Goal: Task Accomplishment & Management: Manage account settings

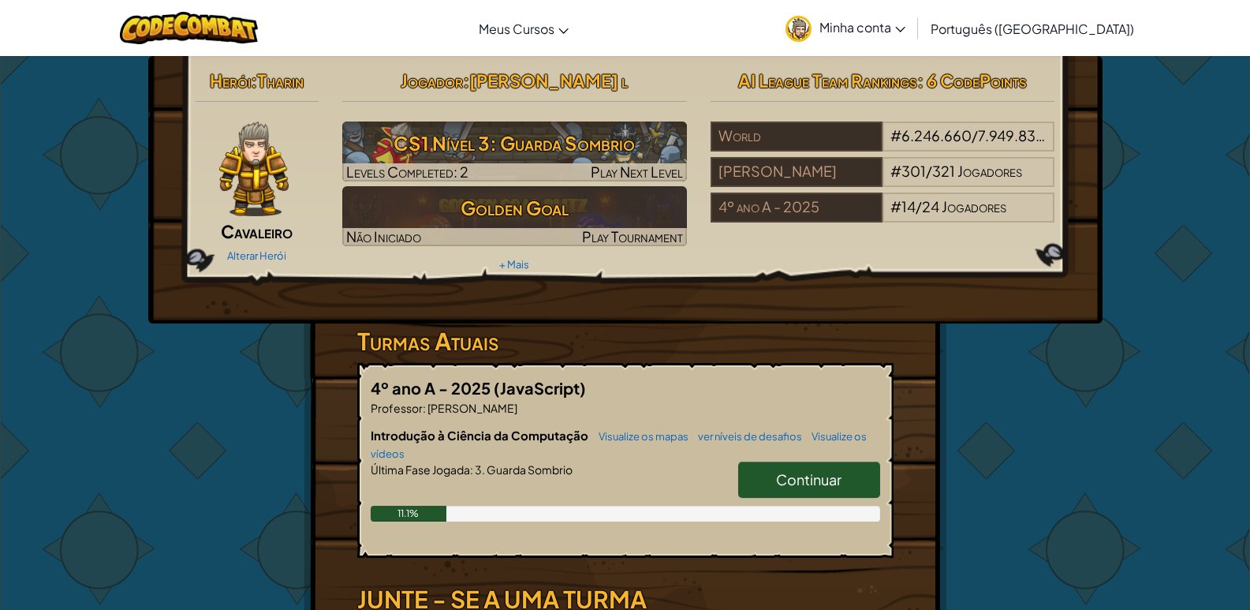
click at [790, 490] on link "Continuar" at bounding box center [809, 479] width 142 height 36
select select "pt-BR"
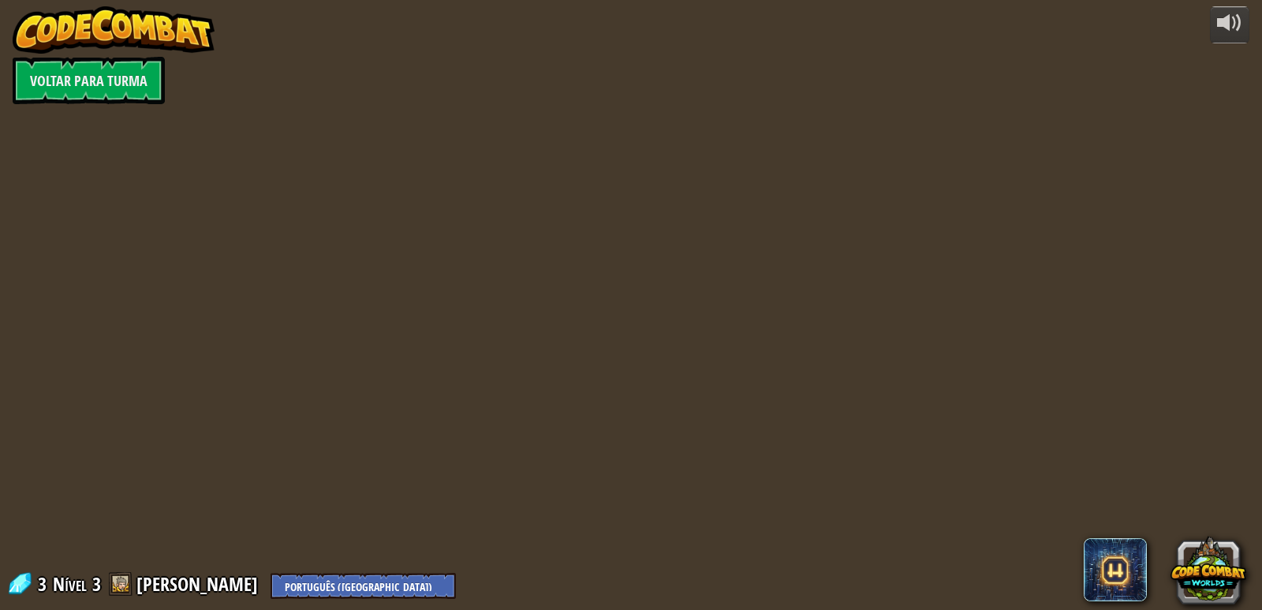
select select "pt-BR"
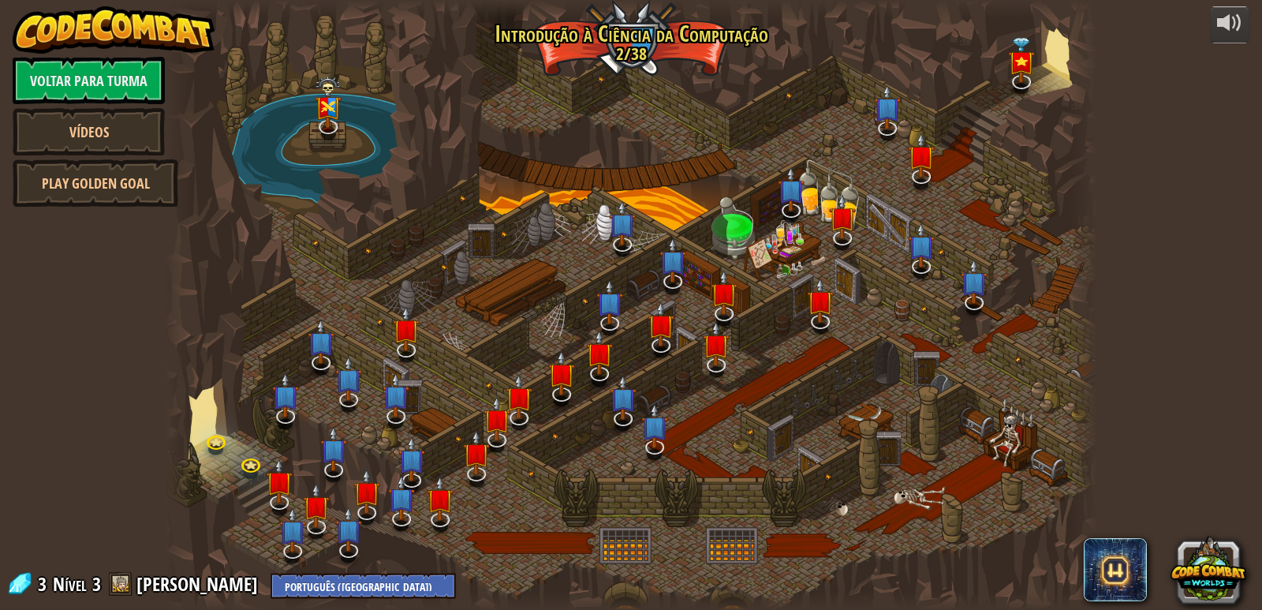
select select "pt-BR"
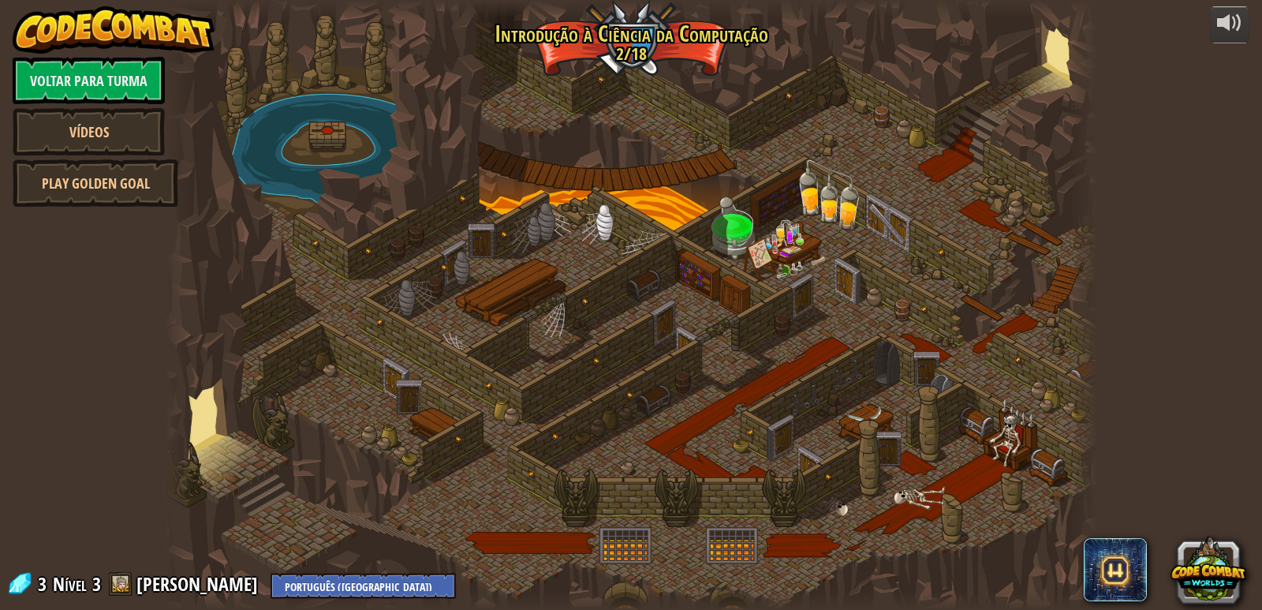
select select "pt-BR"
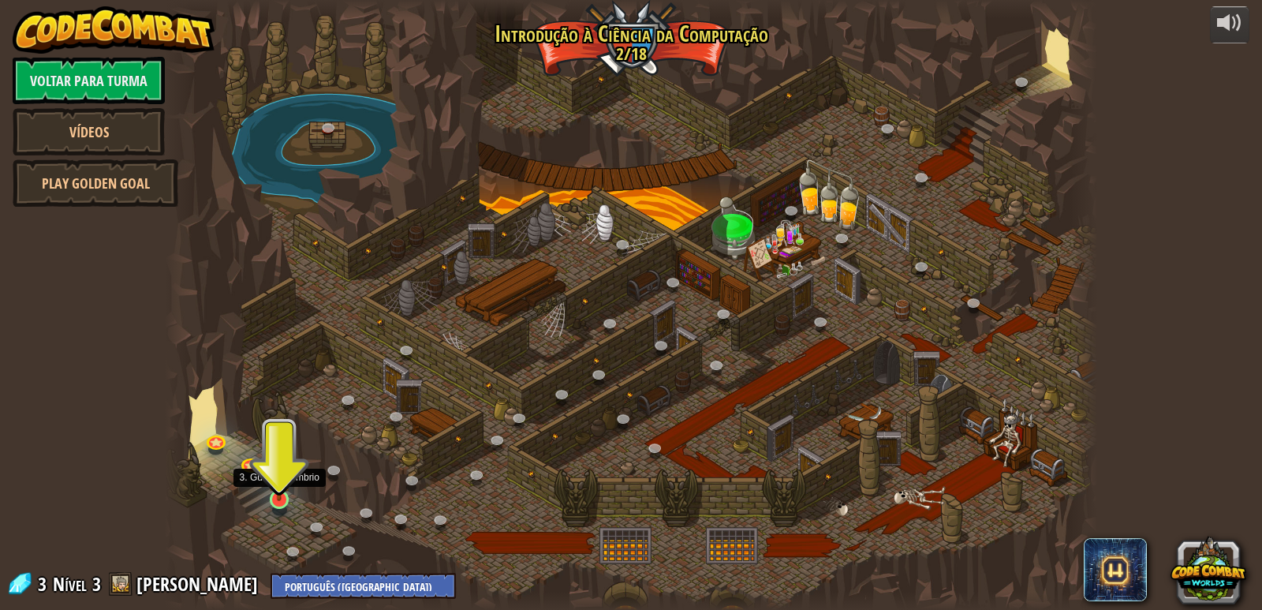
click at [281, 492] on img at bounding box center [279, 473] width 24 height 54
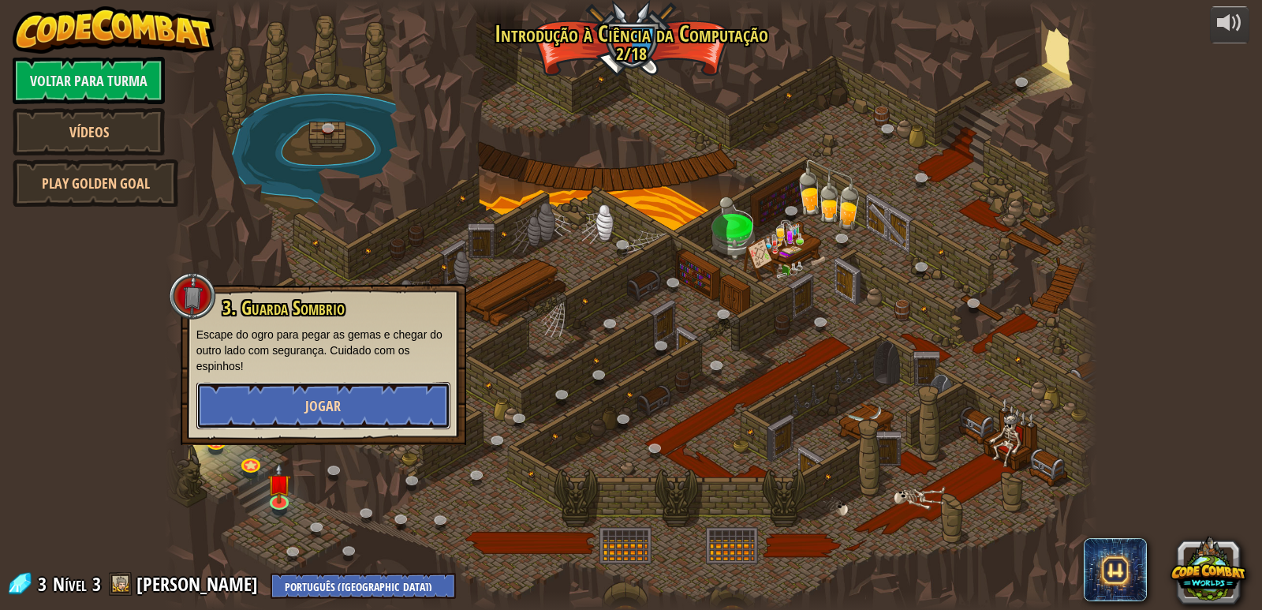
click at [286, 414] on button "Jogar" at bounding box center [323, 405] width 254 height 47
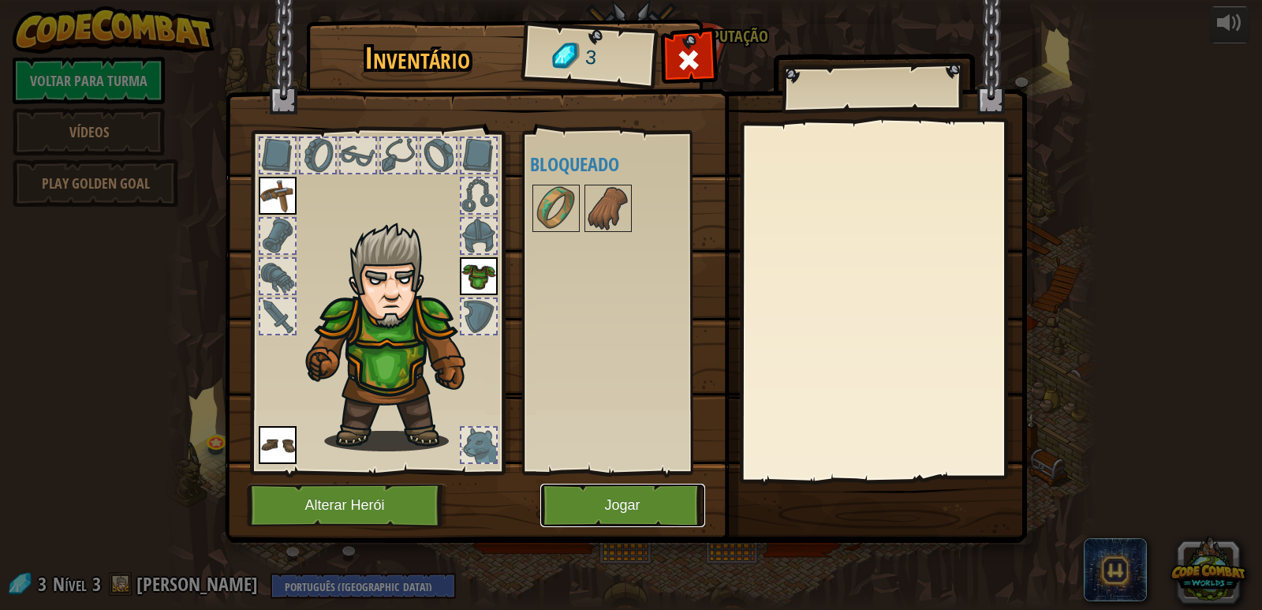
click at [608, 502] on button "Jogar" at bounding box center [622, 505] width 165 height 43
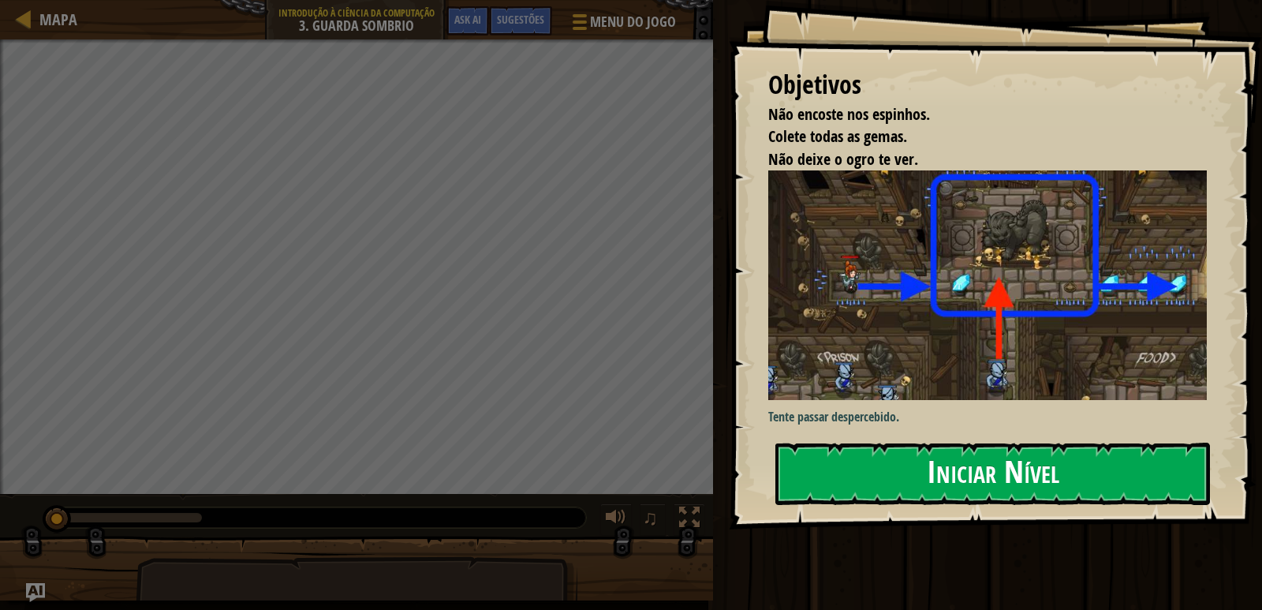
click at [983, 498] on button "Iniciar Nível" at bounding box center [992, 474] width 435 height 62
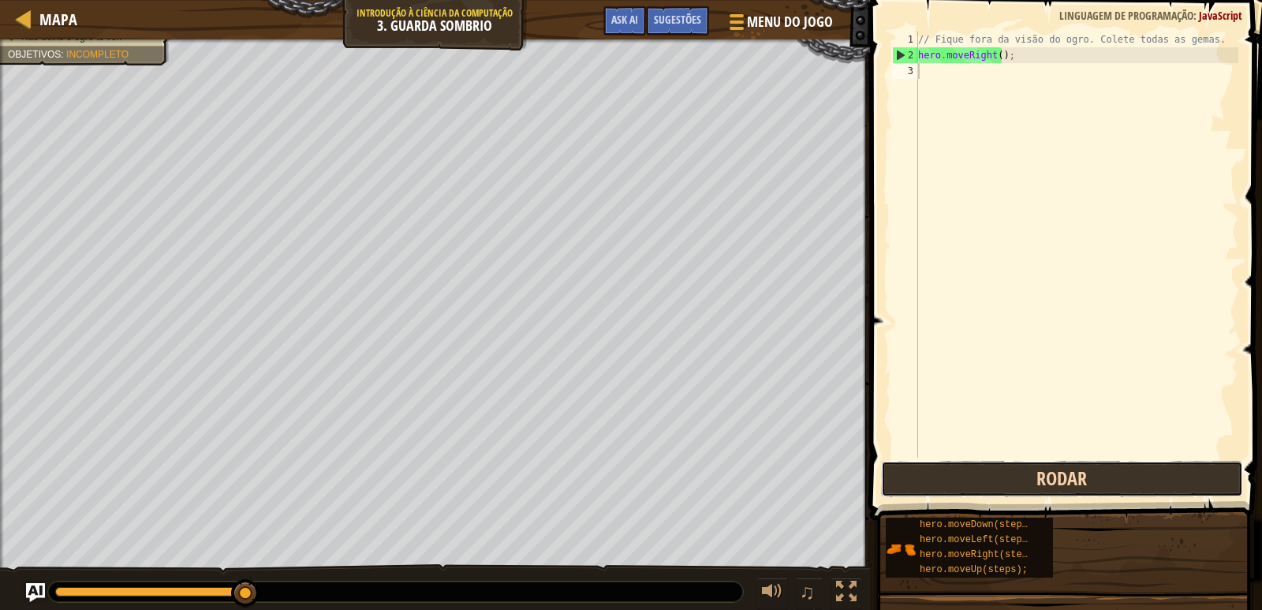
click at [961, 489] on button "Rodar" at bounding box center [1062, 479] width 362 height 36
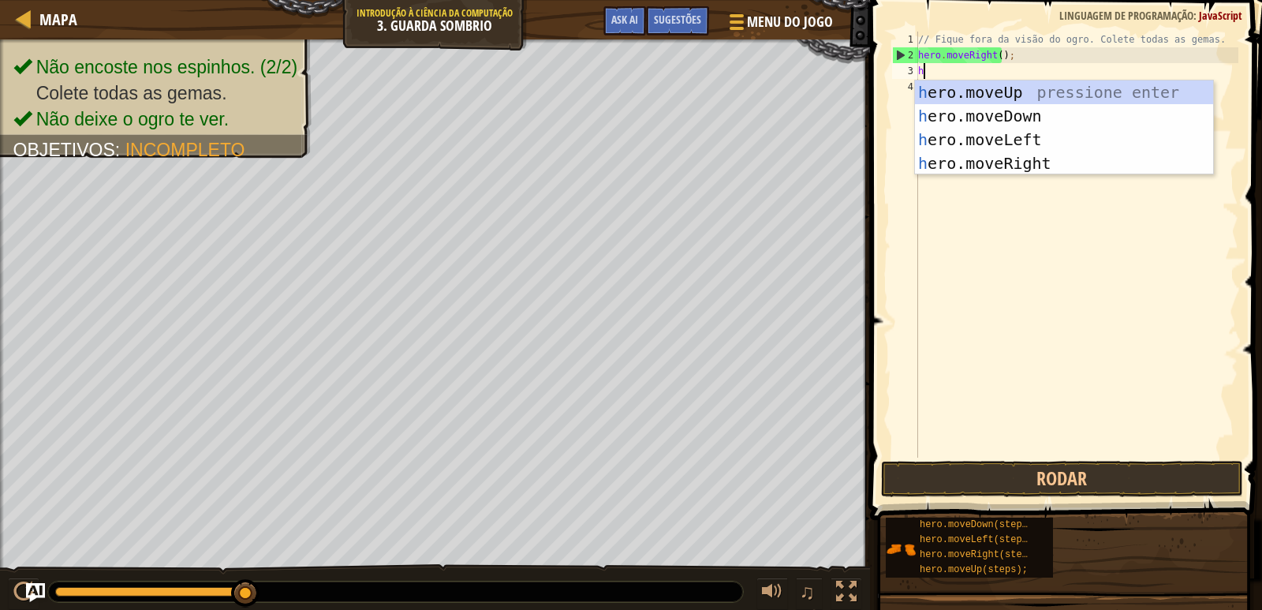
scroll to position [7, 0]
type textarea "hero"
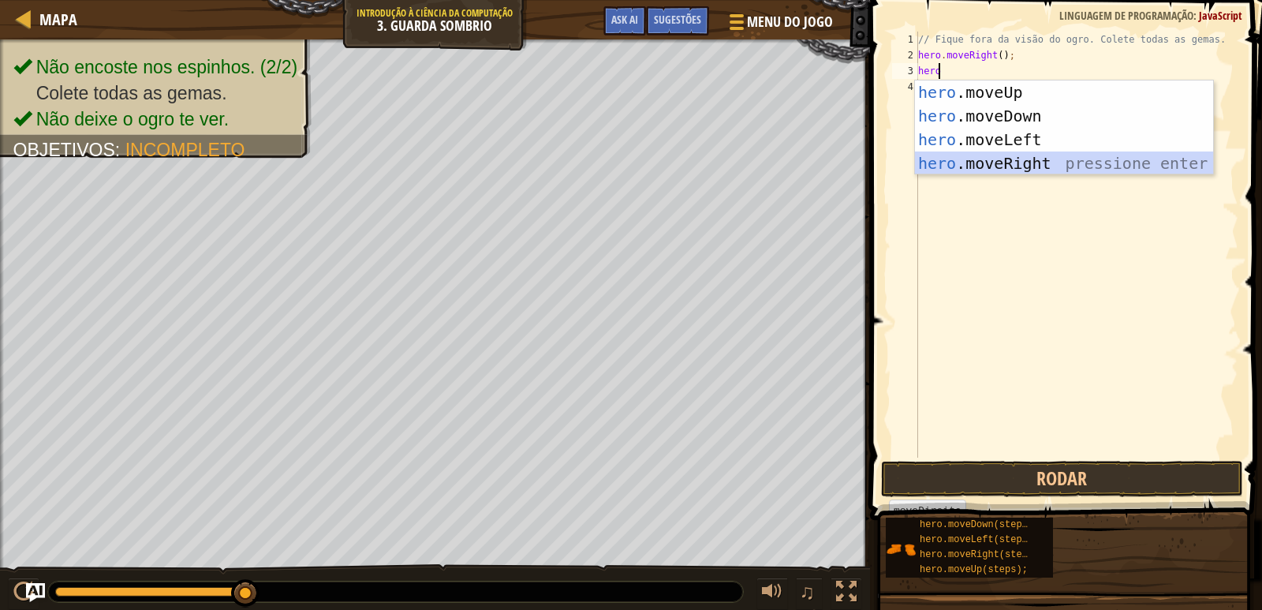
click at [992, 168] on div "hero .moveUp pressione enter hero .moveDown pressione enter hero .moveLeft pres…" at bounding box center [1064, 151] width 298 height 142
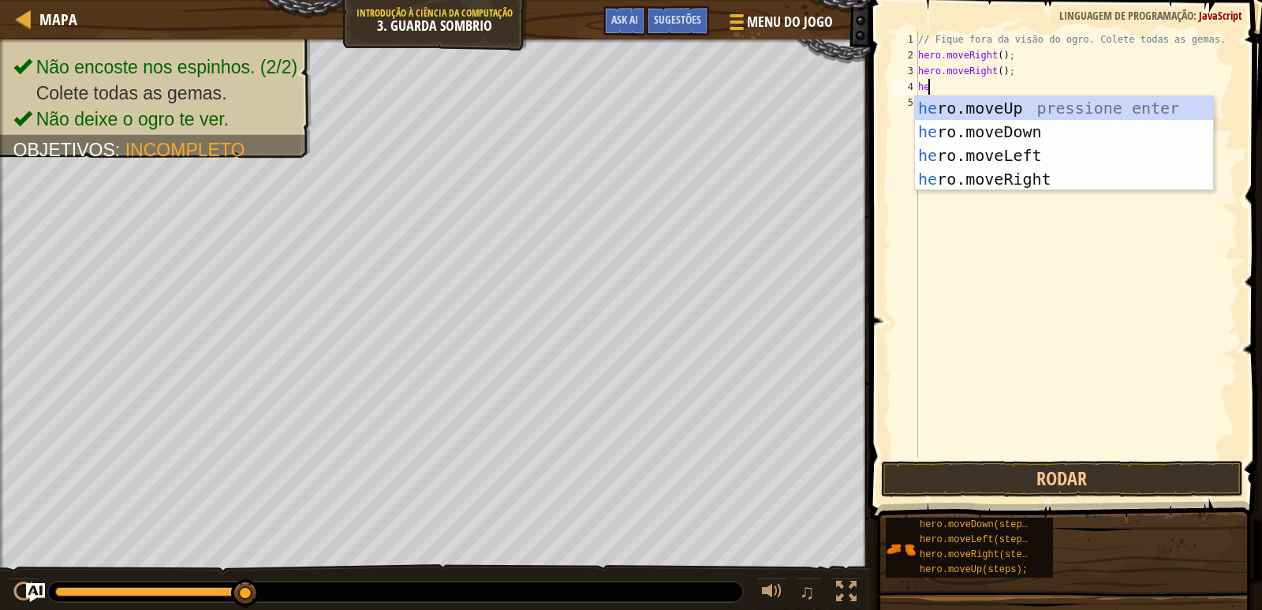
type textarea "her"
click at [994, 104] on div "her o.moveUp pressione enter her o.moveDown pressione enter her o.moveLeft pres…" at bounding box center [1064, 167] width 298 height 142
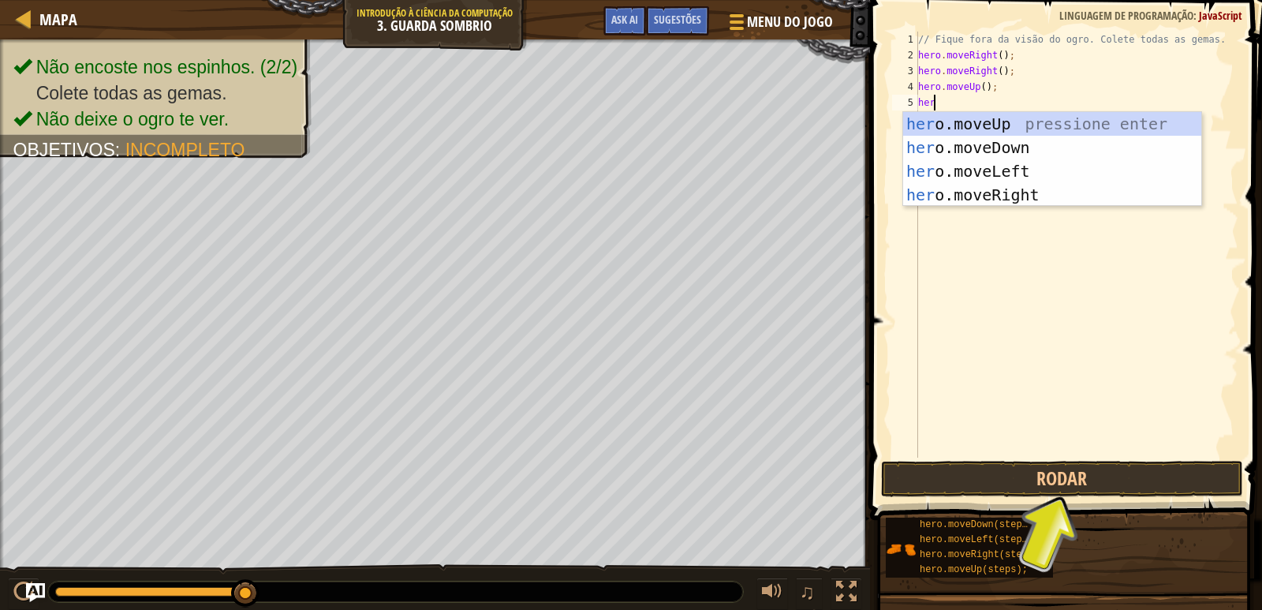
type textarea "hero"
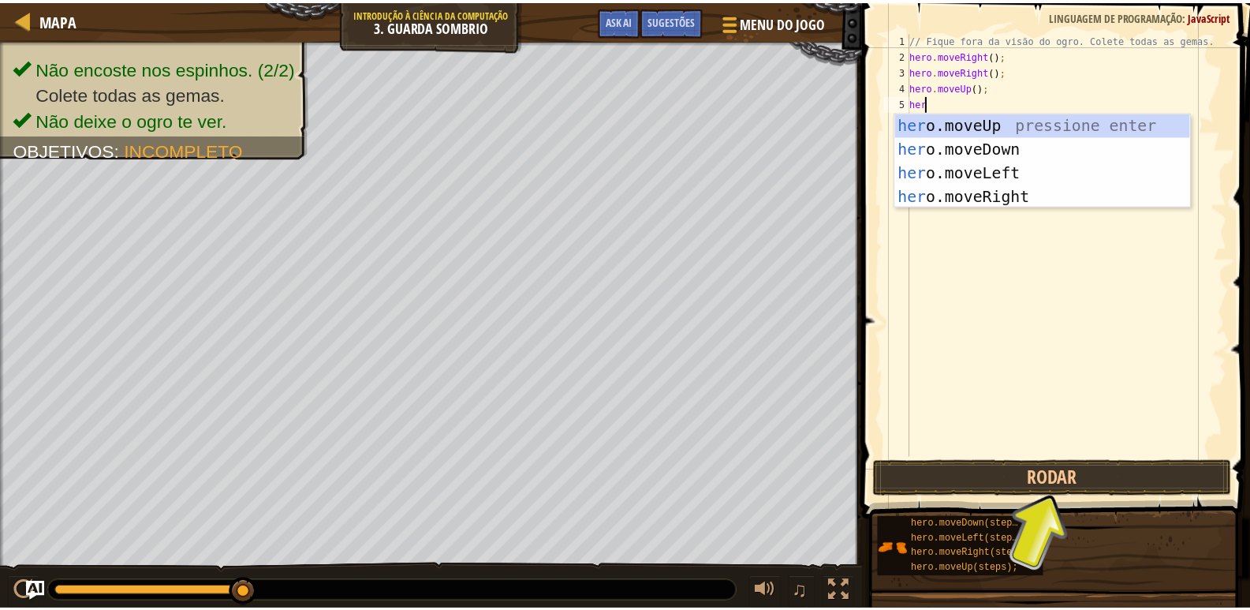
scroll to position [7, 1]
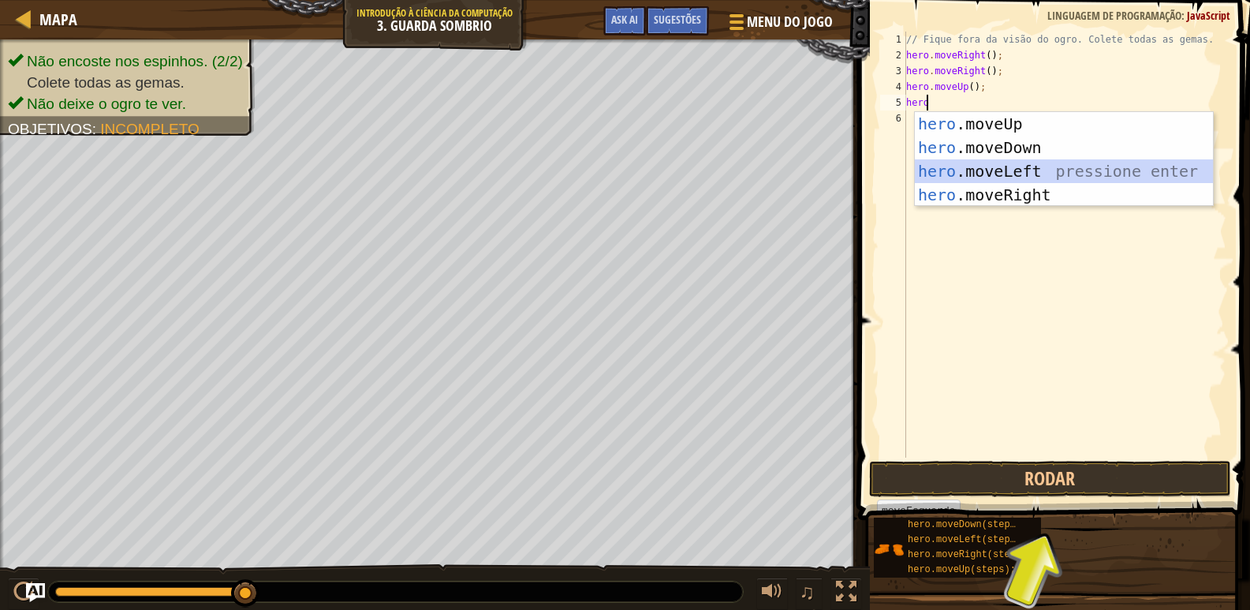
click at [946, 168] on div "hero .moveUp pressione enter hero .moveDown pressione enter hero .moveLeft pres…" at bounding box center [1064, 183] width 298 height 142
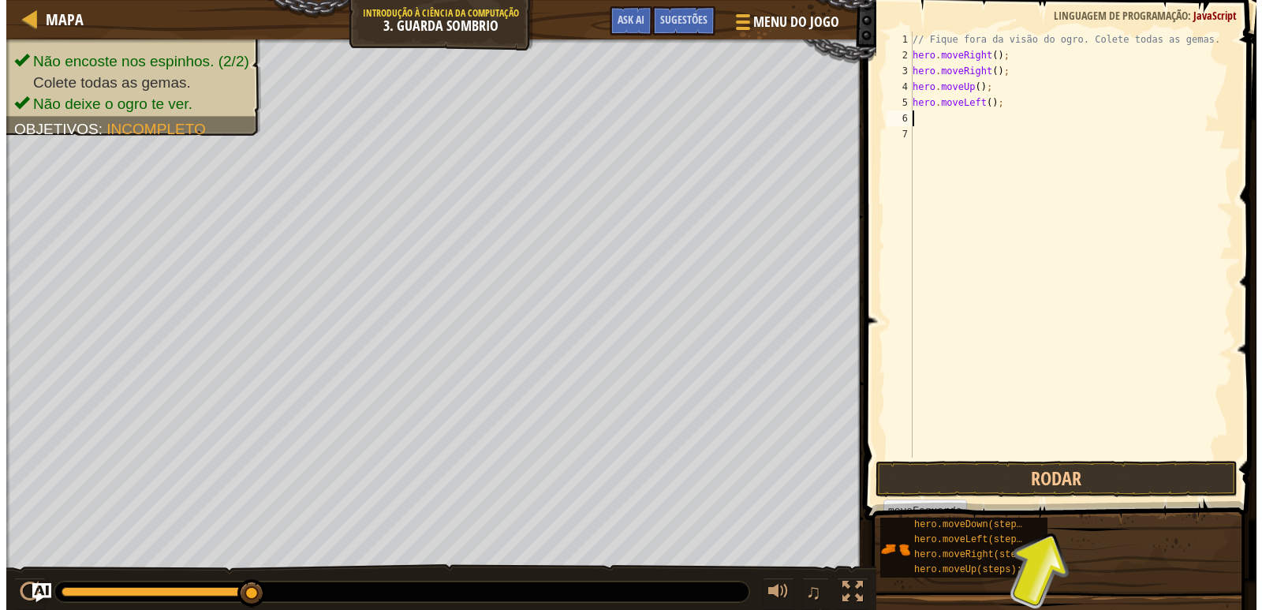
scroll to position [7, 0]
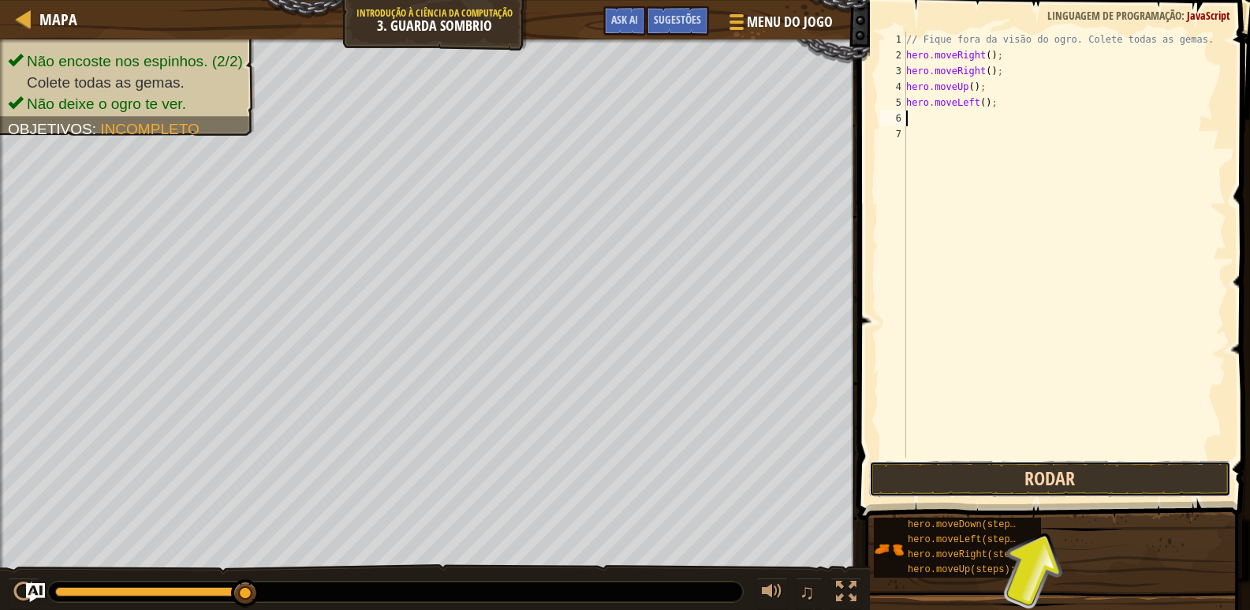
click at [1018, 488] on button "Rodar" at bounding box center [1050, 479] width 362 height 36
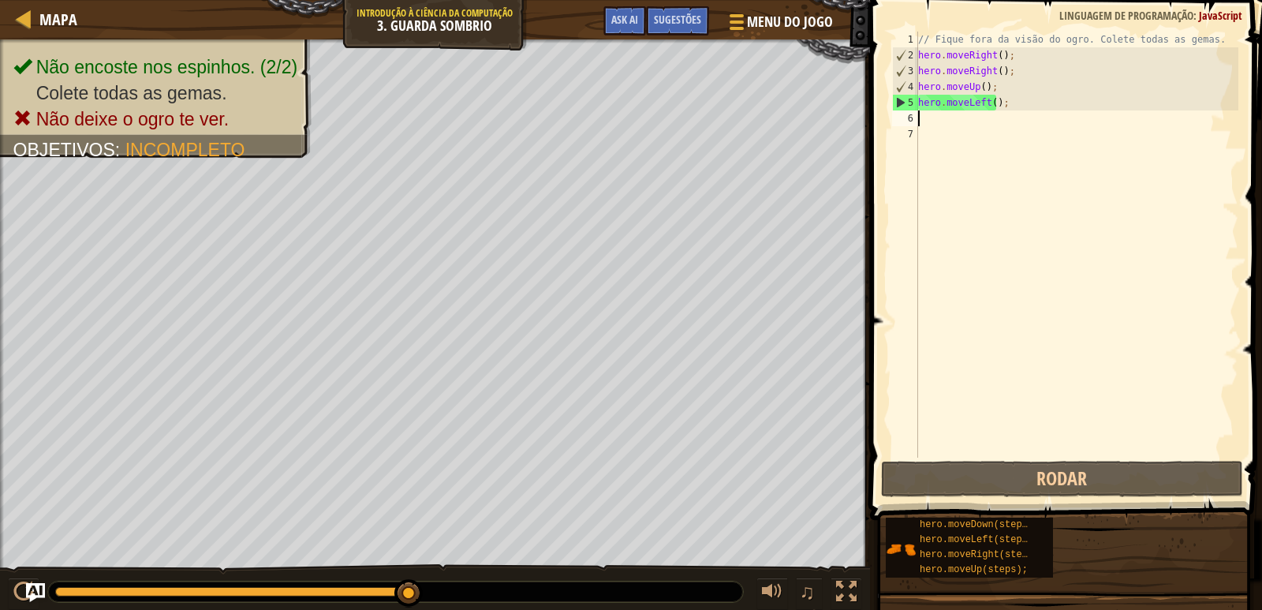
type textarea "h"
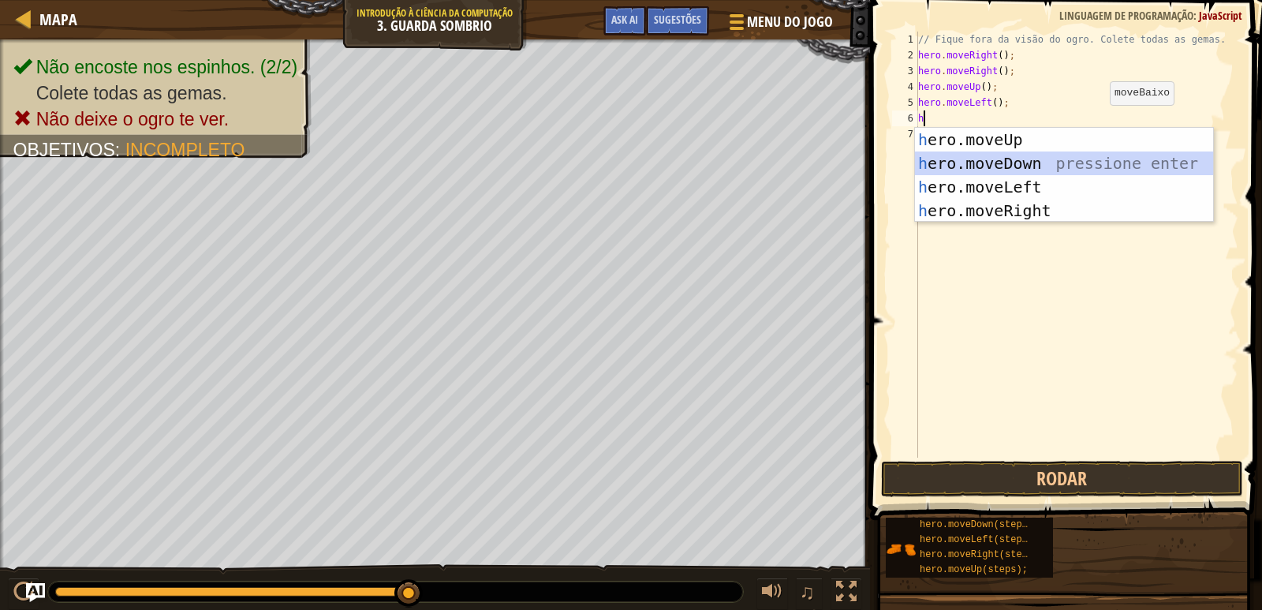
click at [1037, 158] on div "h ero.moveUp pressione enter h ero.moveDown pressione enter h ero.moveLeft pres…" at bounding box center [1064, 199] width 298 height 142
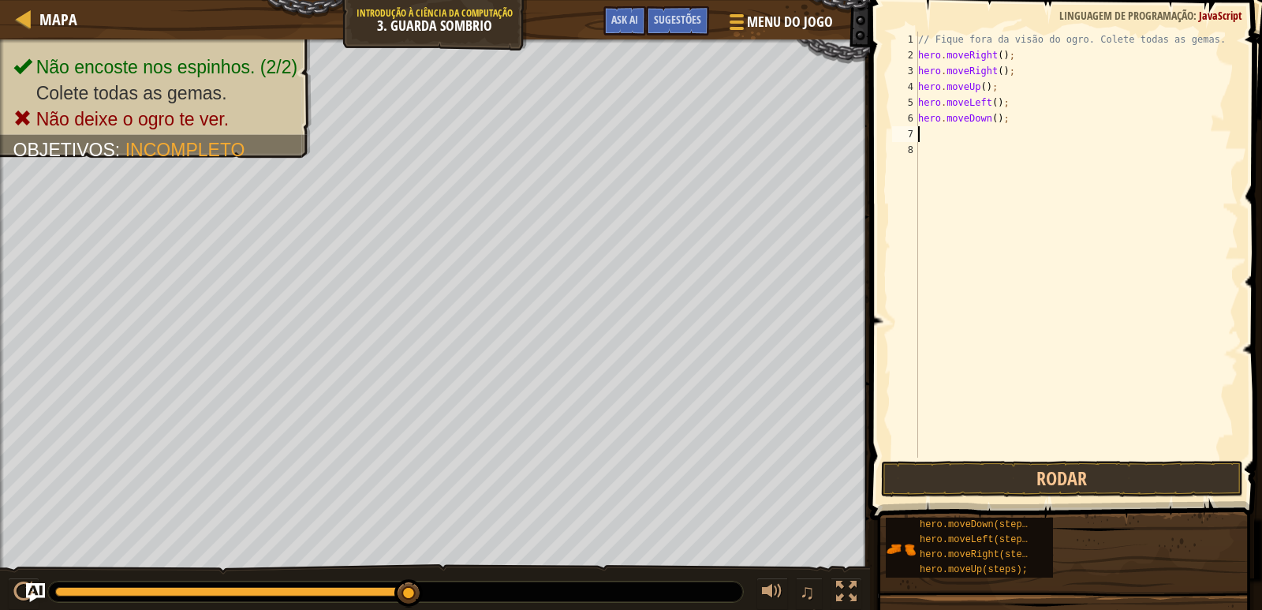
type textarea "h"
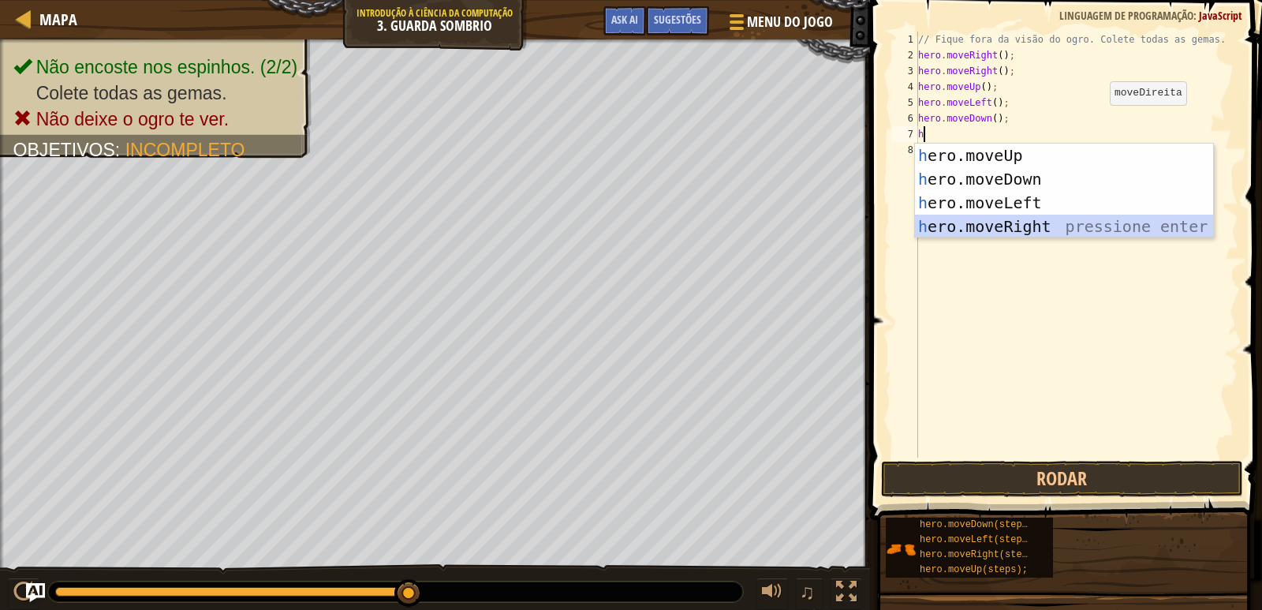
click at [962, 219] on div "h ero.moveUp pressione enter h ero.moveDown pressione enter h ero.moveLeft pres…" at bounding box center [1064, 215] width 298 height 142
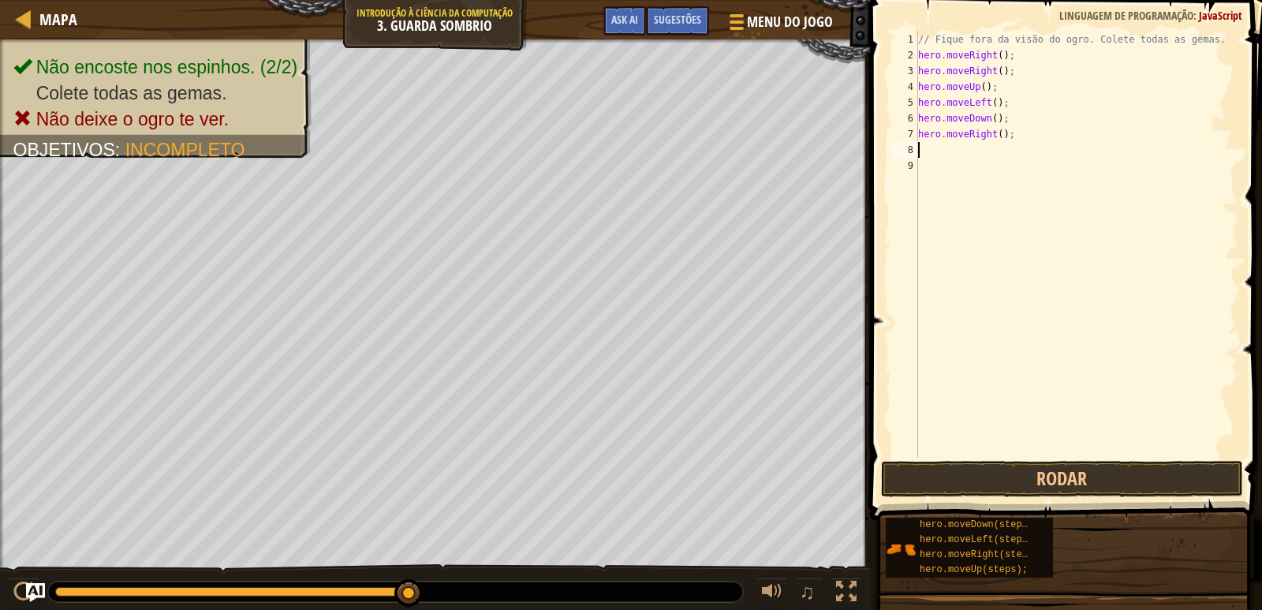
type textarea "h"
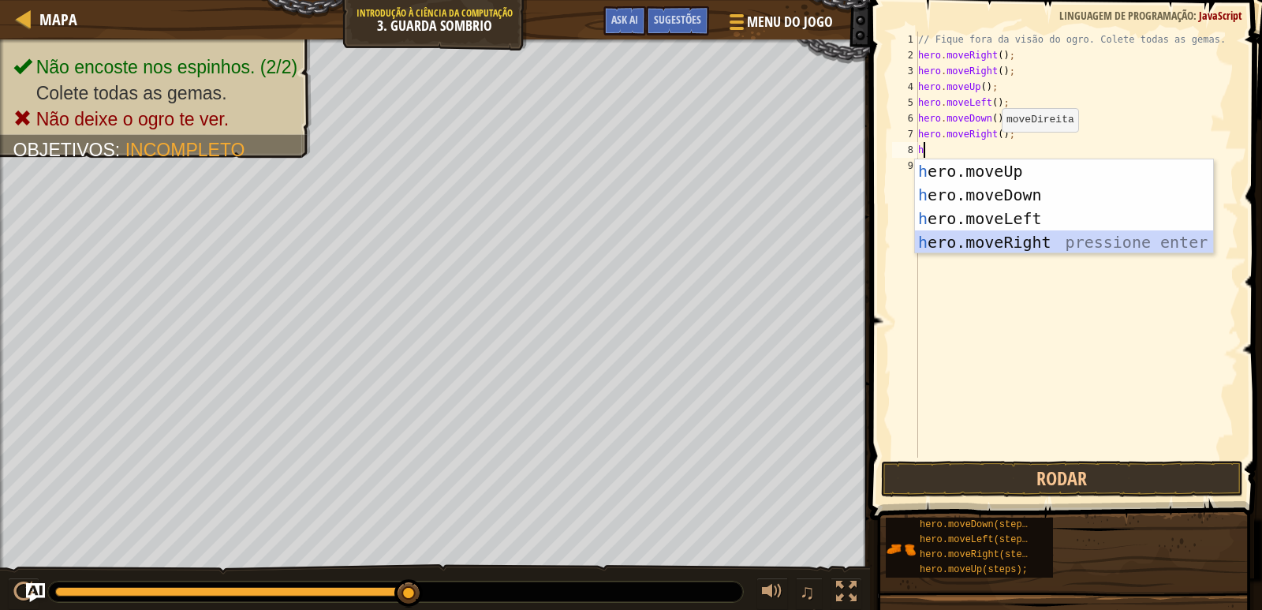
click at [959, 235] on div "h ero.moveUp pressione enter h ero.moveDown pressione enter h ero.moveLeft pres…" at bounding box center [1064, 230] width 298 height 142
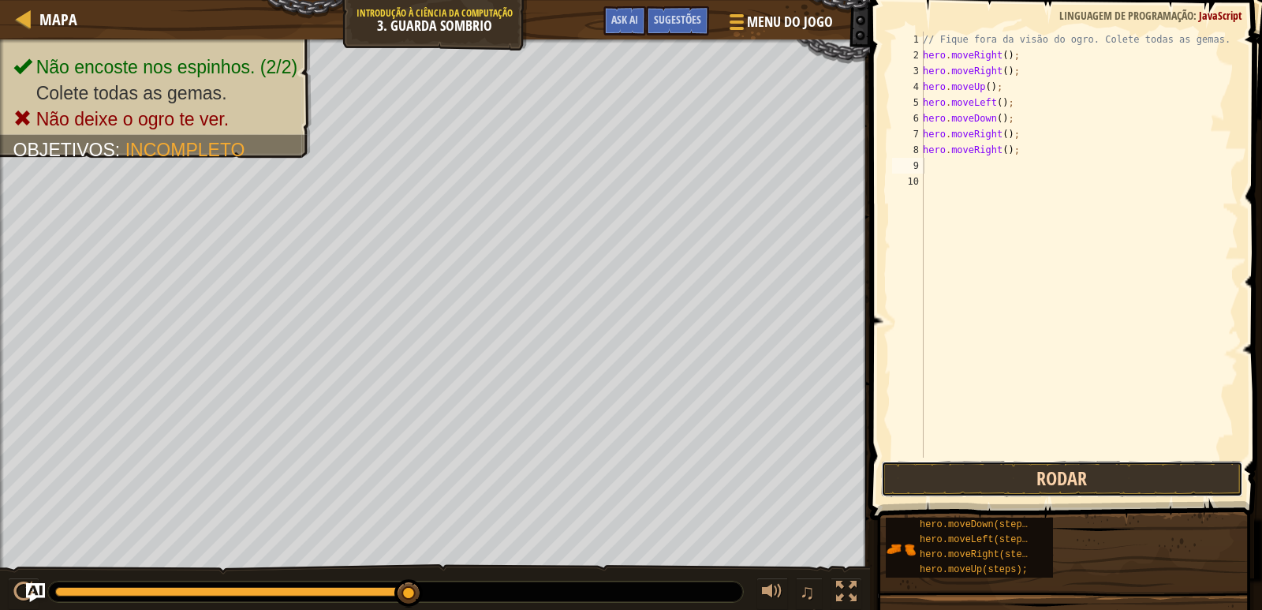
click at [942, 482] on button "Rodar" at bounding box center [1062, 479] width 362 height 36
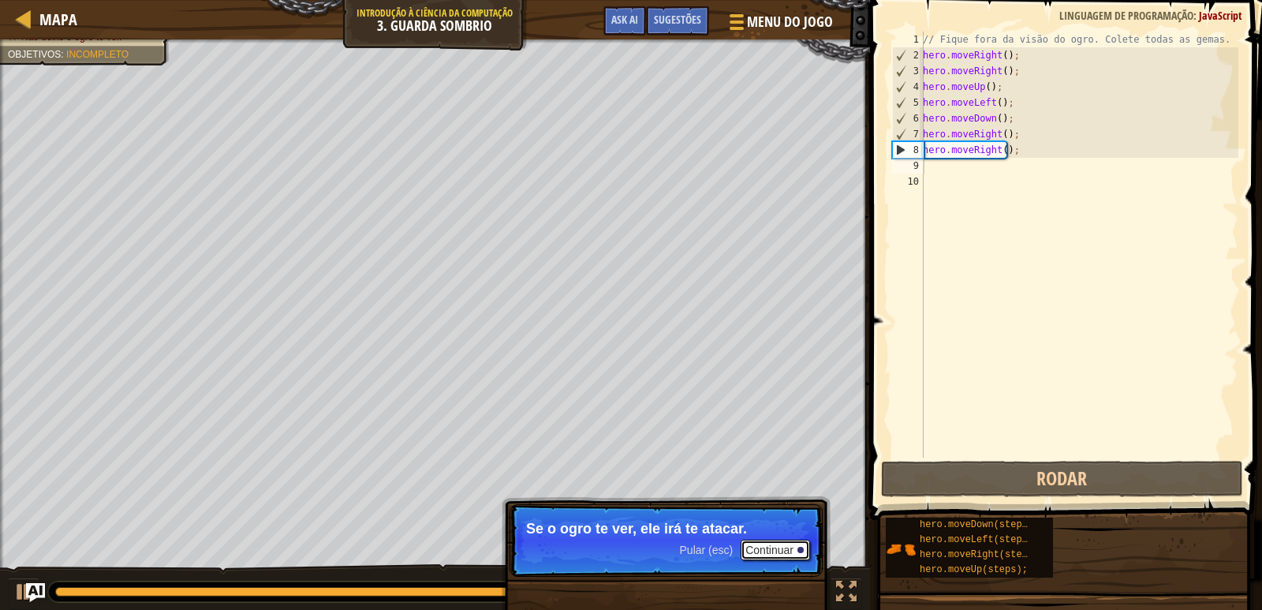
click at [768, 544] on button "Continuar" at bounding box center [775, 550] width 69 height 21
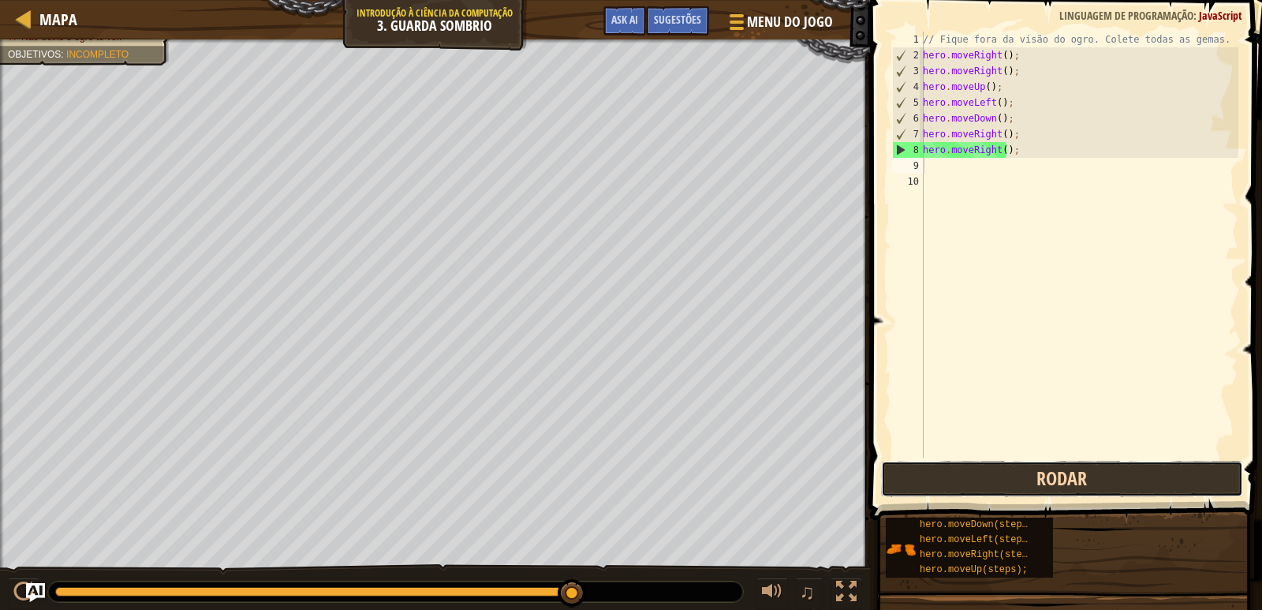
click at [994, 488] on button "Rodar" at bounding box center [1062, 479] width 362 height 36
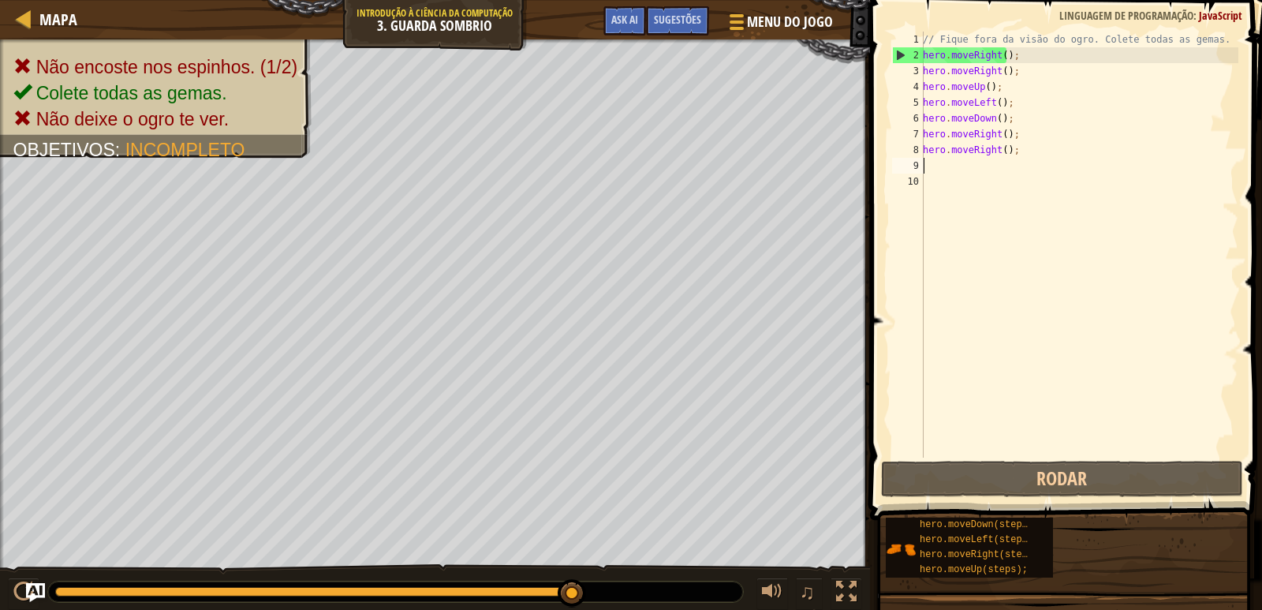
click at [1017, 158] on div "// Fique fora da visão do ogro. Colete todas as gemas. hero . moveRight ( ) ; h…" at bounding box center [1079, 261] width 319 height 458
click at [1025, 154] on div "// Fique fora da visão do ogro. Colete todas as gemas. hero . moveRight ( ) ; h…" at bounding box center [1079, 261] width 319 height 458
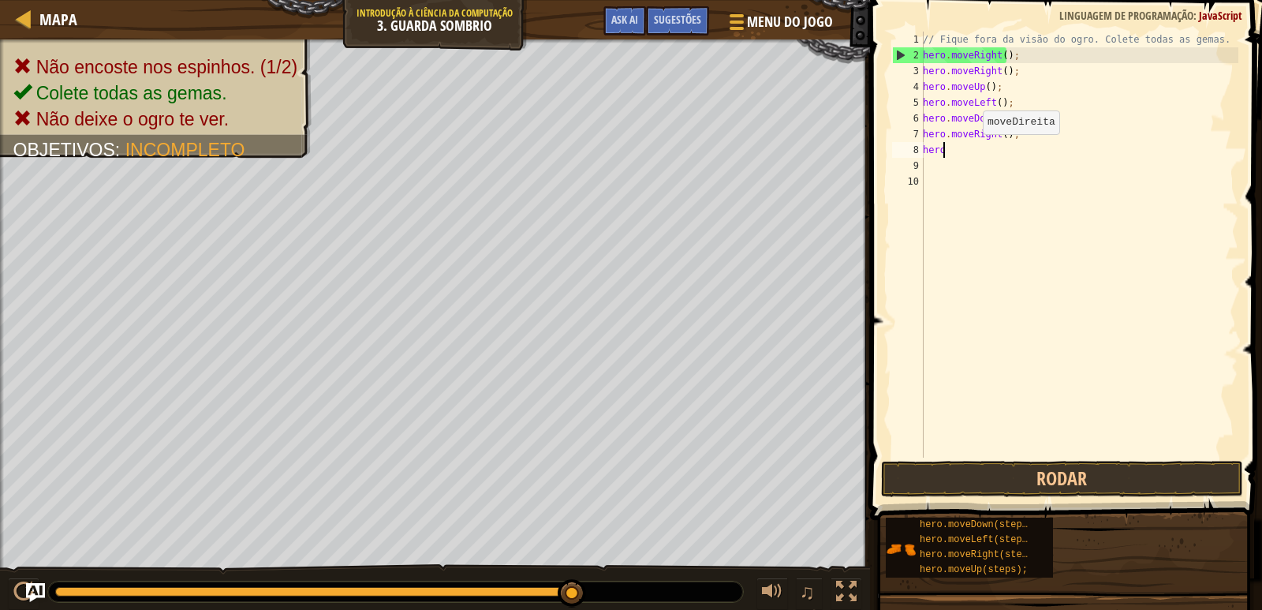
type textarea "h"
click at [1029, 131] on div "// Fique fora da visão do ogro. Colete todas as gemas. hero . moveRight ( ) ; h…" at bounding box center [1079, 261] width 319 height 458
type textarea "h"
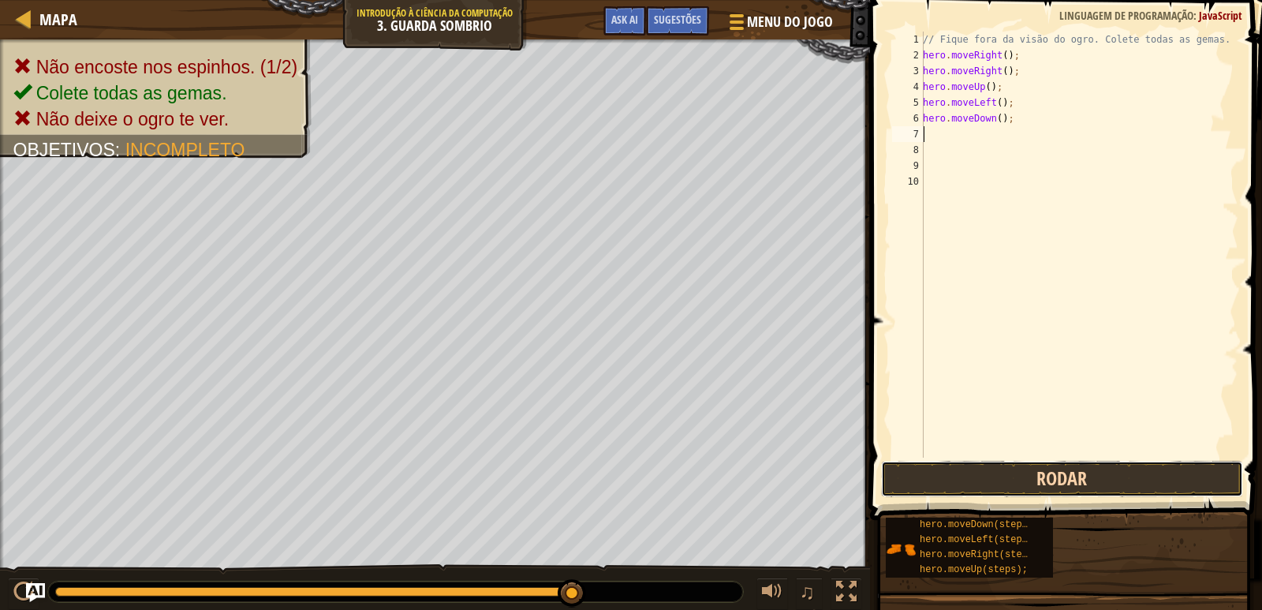
click at [979, 482] on button "Rodar" at bounding box center [1062, 479] width 362 height 36
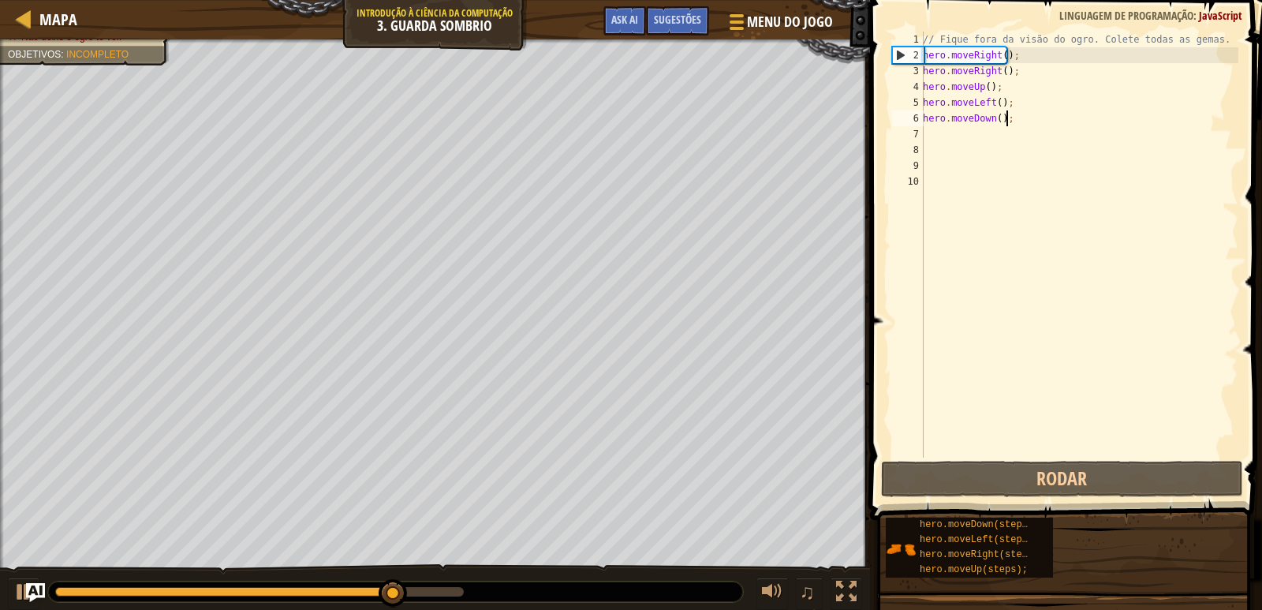
click at [1034, 121] on div "// Fique fora da visão do ogro. Colete todas as gemas. hero . moveRight ( ) ; h…" at bounding box center [1079, 261] width 319 height 458
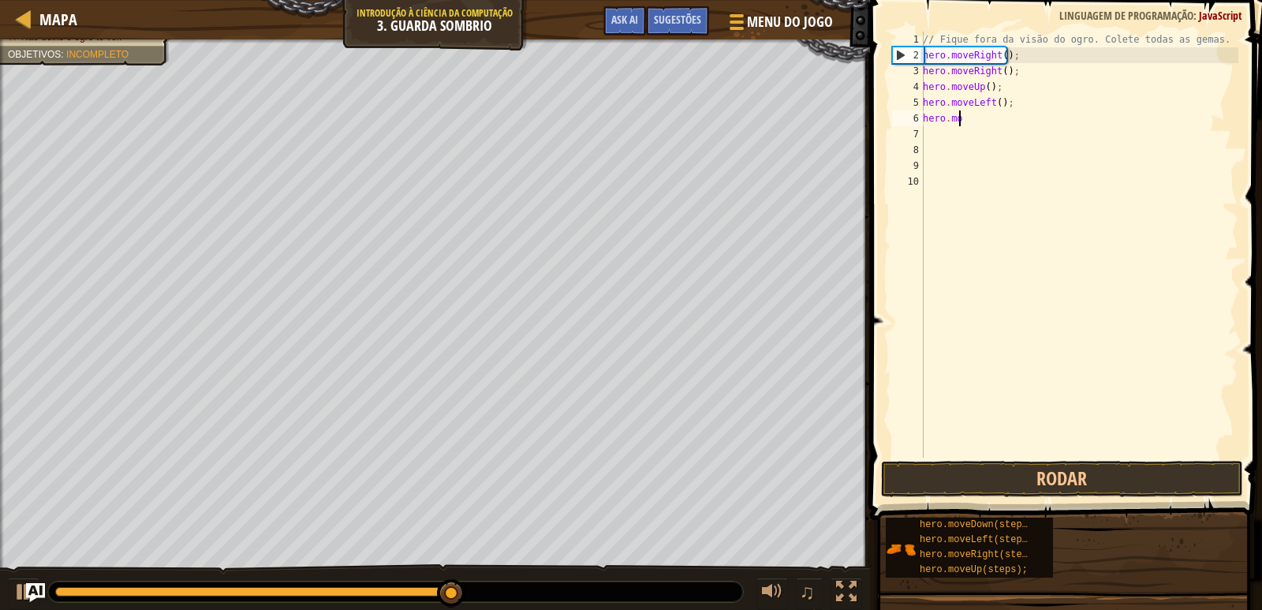
type textarea "h"
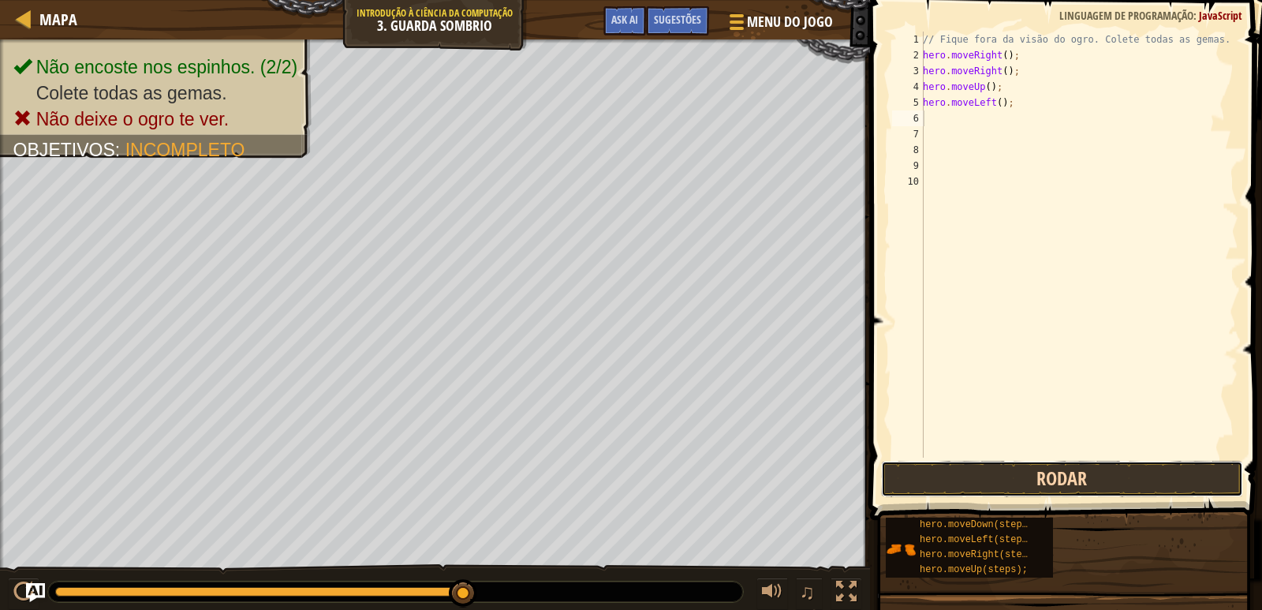
click at [958, 478] on button "Rodar" at bounding box center [1062, 479] width 362 height 36
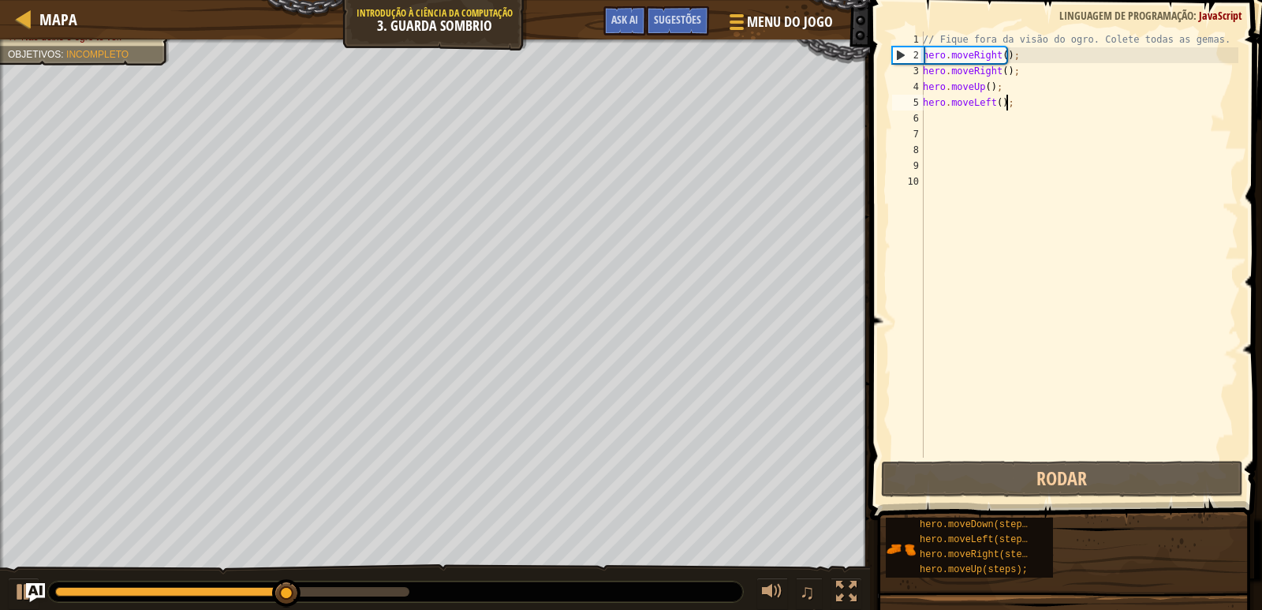
click at [1050, 100] on div "// Fique fora da visão do ogro. Colete todas as gemas. hero . moveRight ( ) ; h…" at bounding box center [1079, 261] width 319 height 458
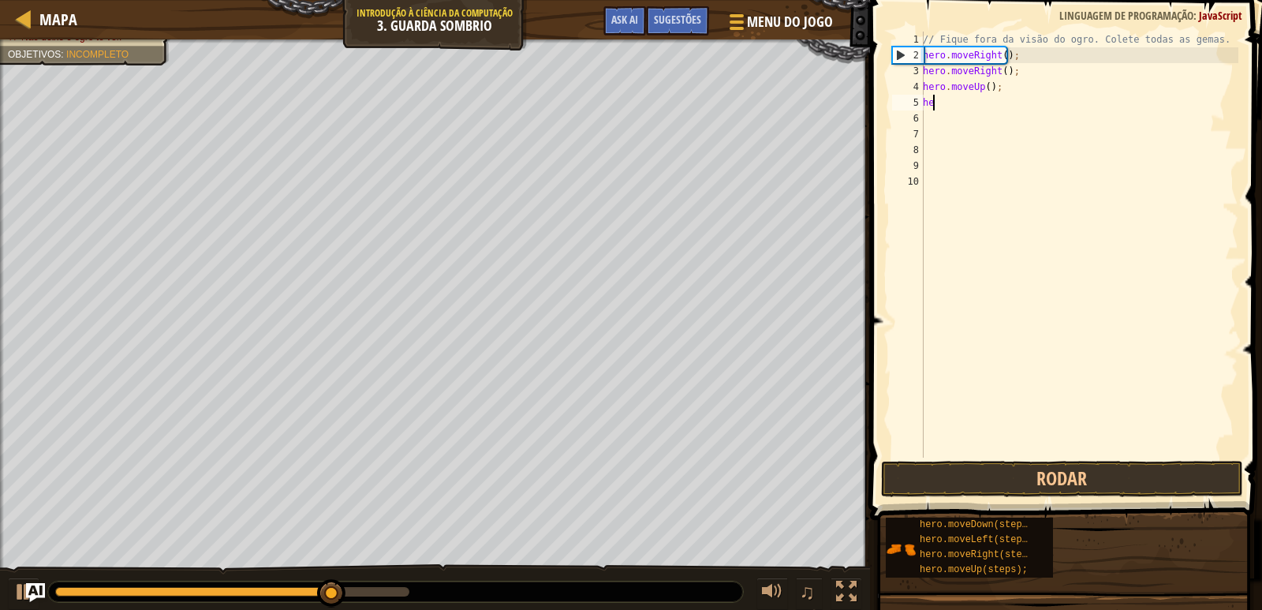
type textarea "h"
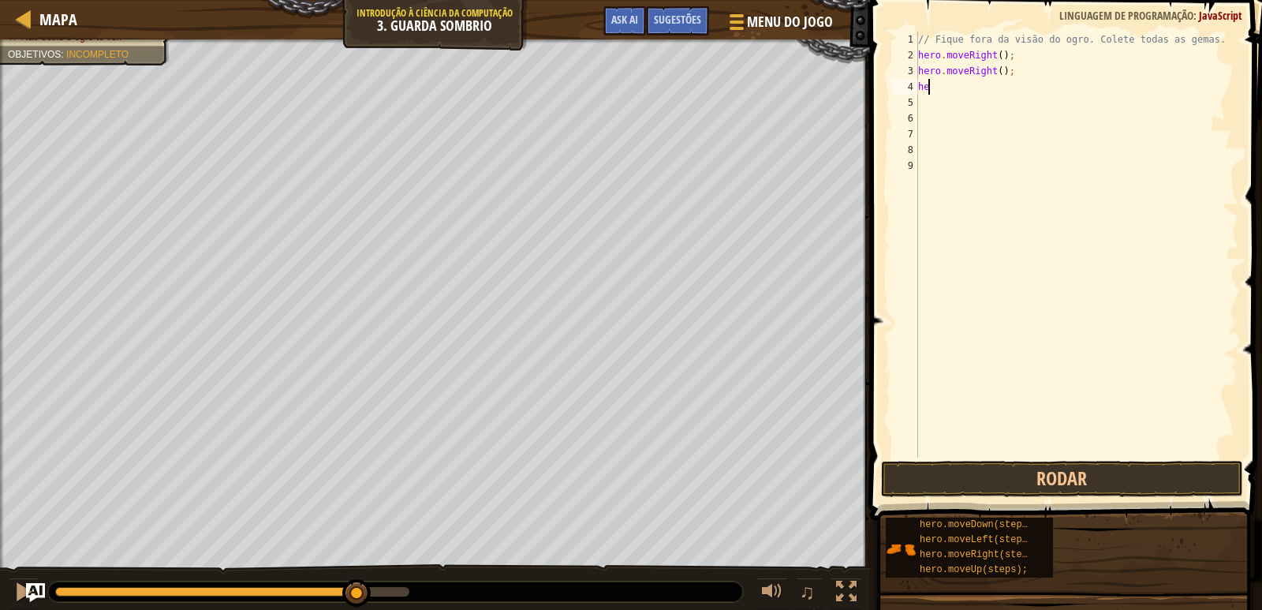
type textarea "h"
click at [983, 478] on button "Rodar" at bounding box center [1062, 479] width 362 height 36
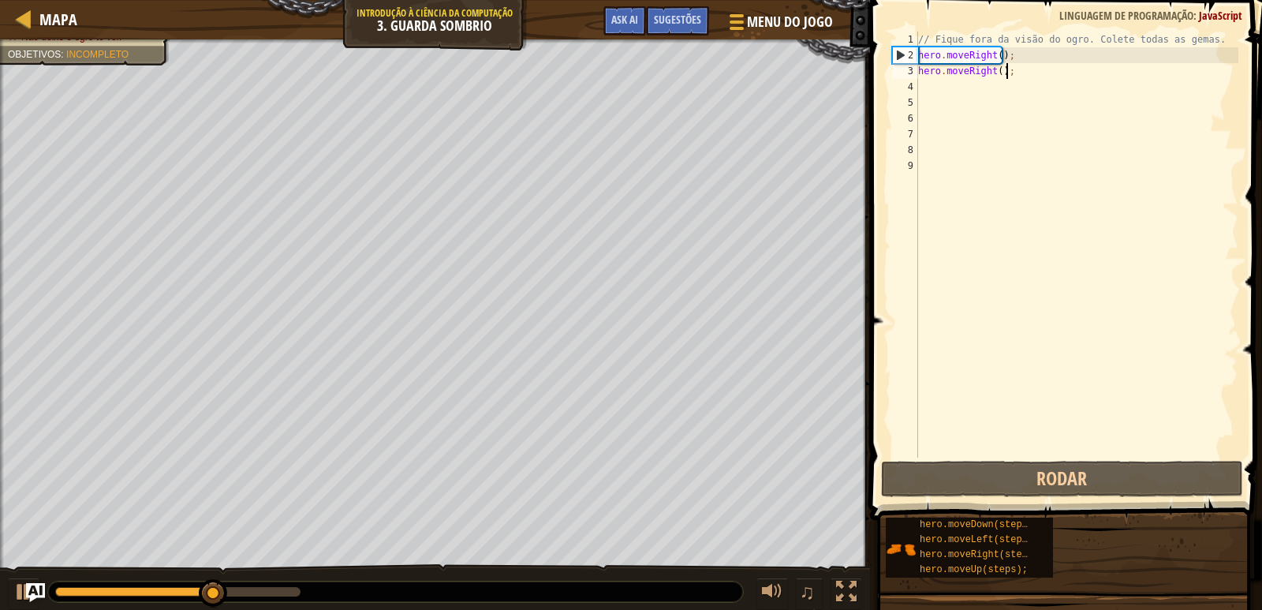
click at [1070, 73] on div "// Fique fora da visão do ogro. Colete todas as gemas. hero . moveRight ( ) ; h…" at bounding box center [1076, 261] width 323 height 458
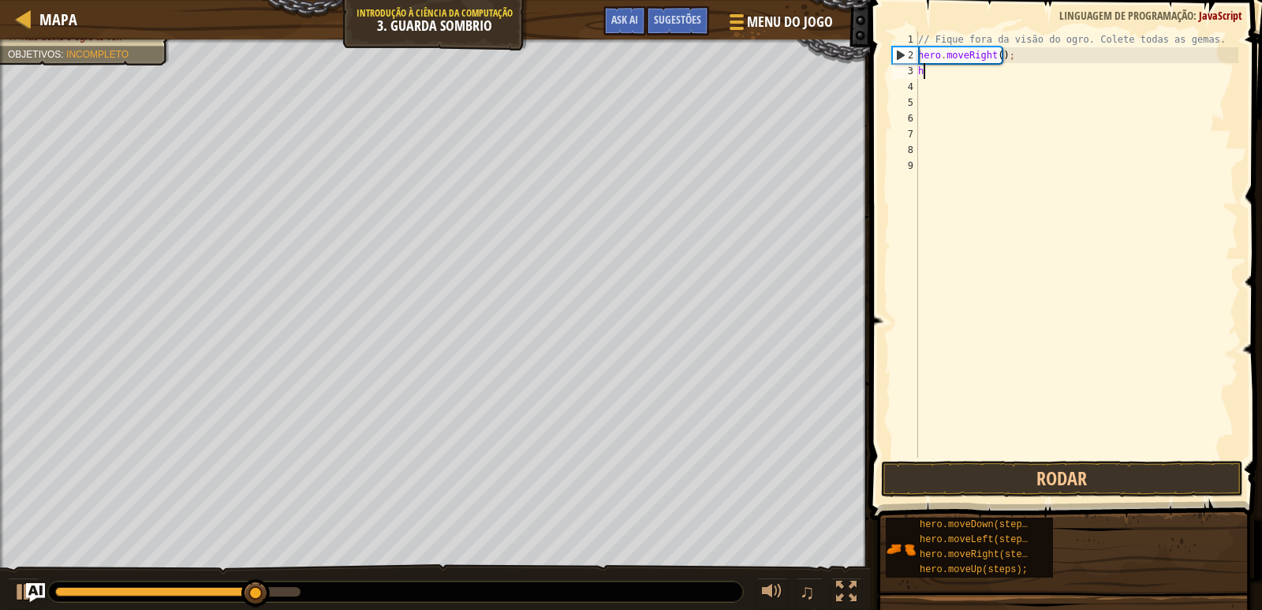
type textarea "h"
click at [986, 476] on button "Rodar" at bounding box center [1062, 479] width 362 height 36
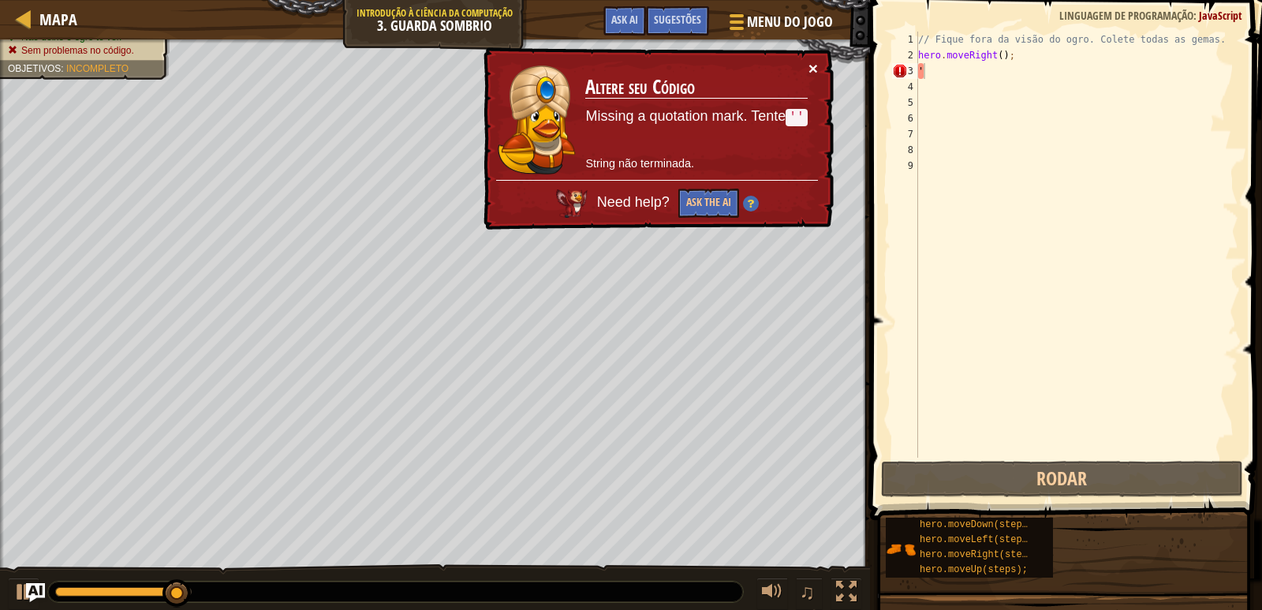
click at [810, 65] on button "×" at bounding box center [813, 68] width 9 height 17
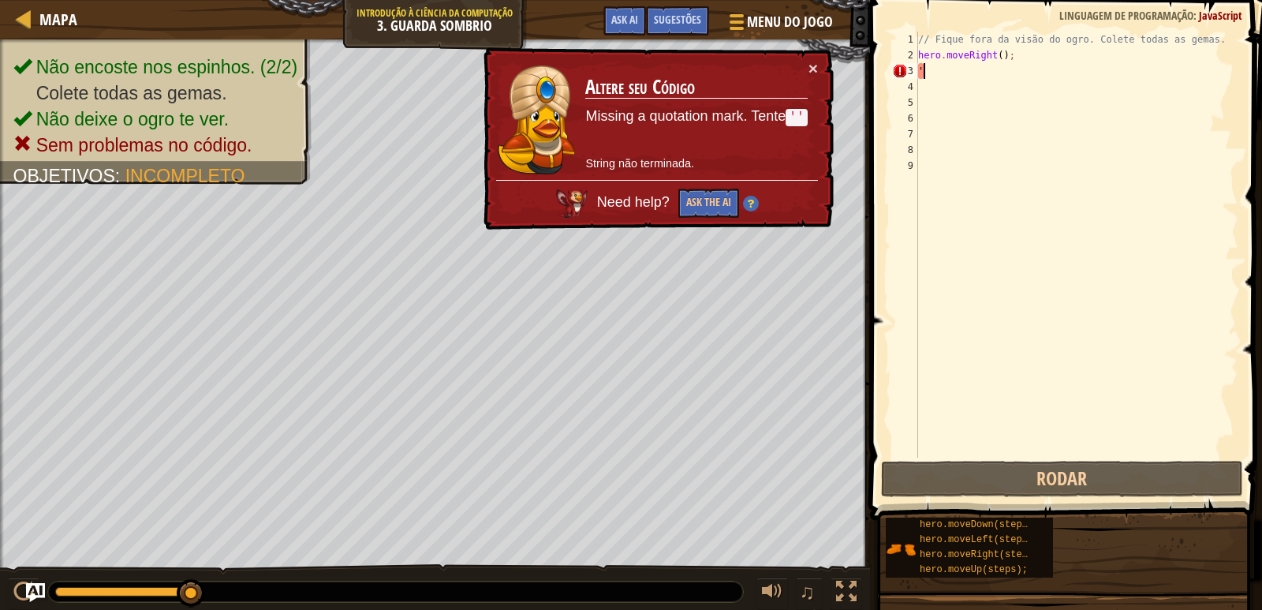
click at [922, 71] on div "// Fique fora da visão do ogro. Colete todas as gemas. hero . moveRight ( ) ; '" at bounding box center [1076, 261] width 323 height 458
click at [921, 76] on div "// Fique fora da visão do ogro. Colete todas as gemas. hero . moveRight ( ) ; 'h" at bounding box center [1076, 261] width 323 height 458
click at [696, 215] on button "Ask the AI" at bounding box center [707, 204] width 61 height 30
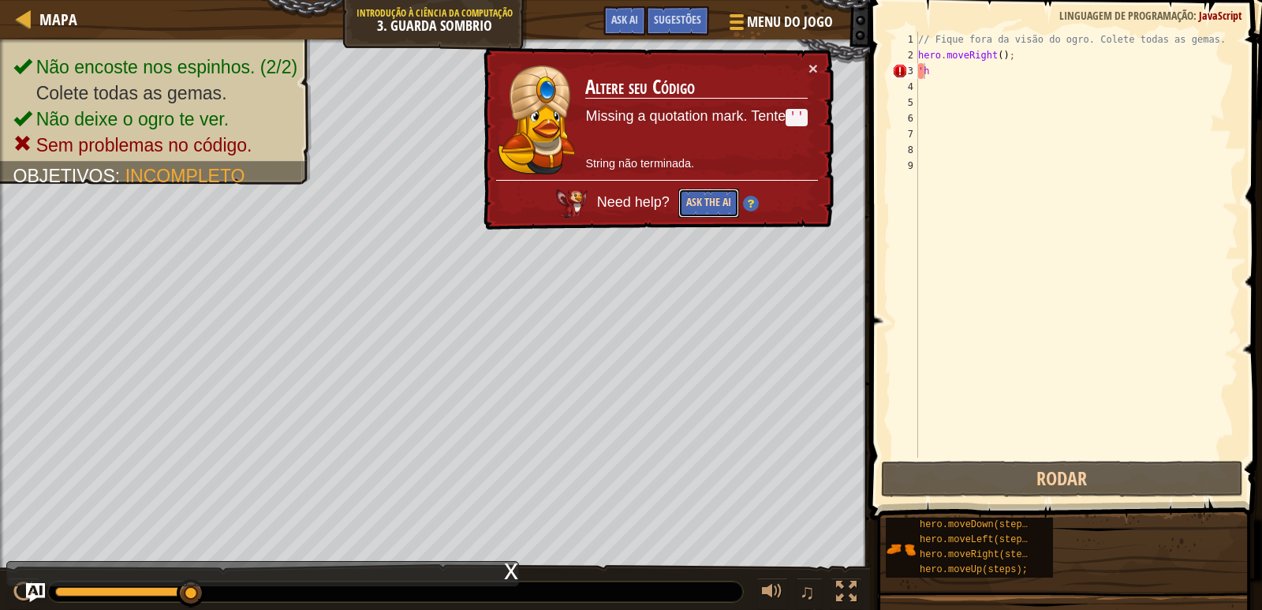
click at [700, 210] on button "Ask the AI" at bounding box center [708, 204] width 62 height 30
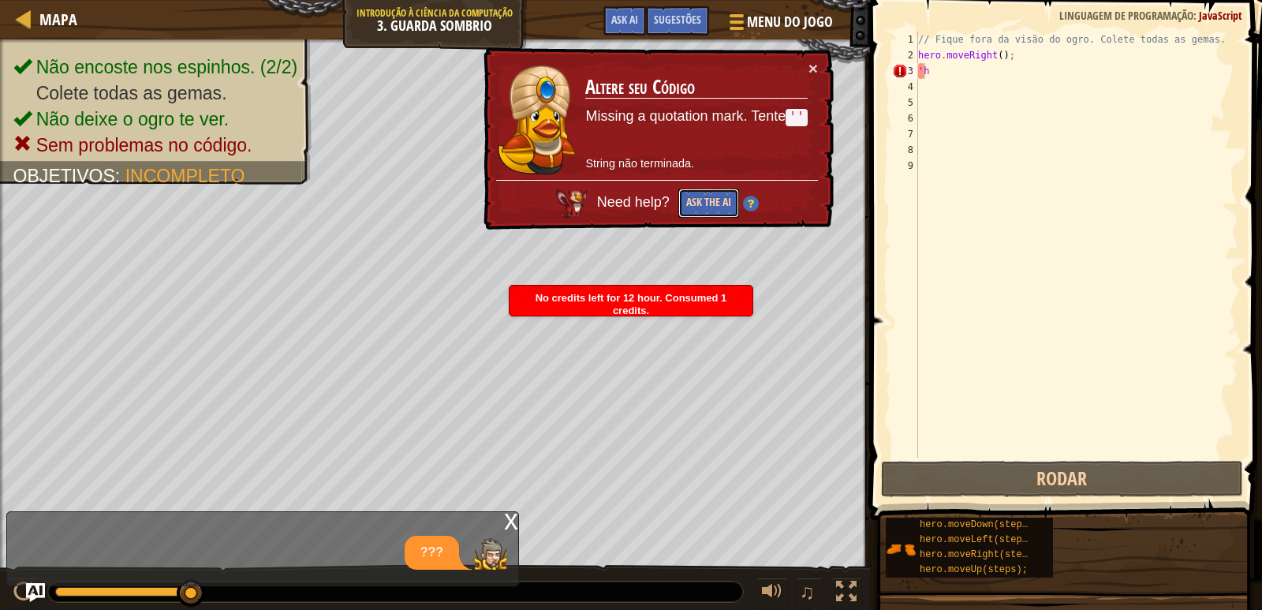
click at [701, 207] on button "Ask the AI" at bounding box center [707, 204] width 61 height 30
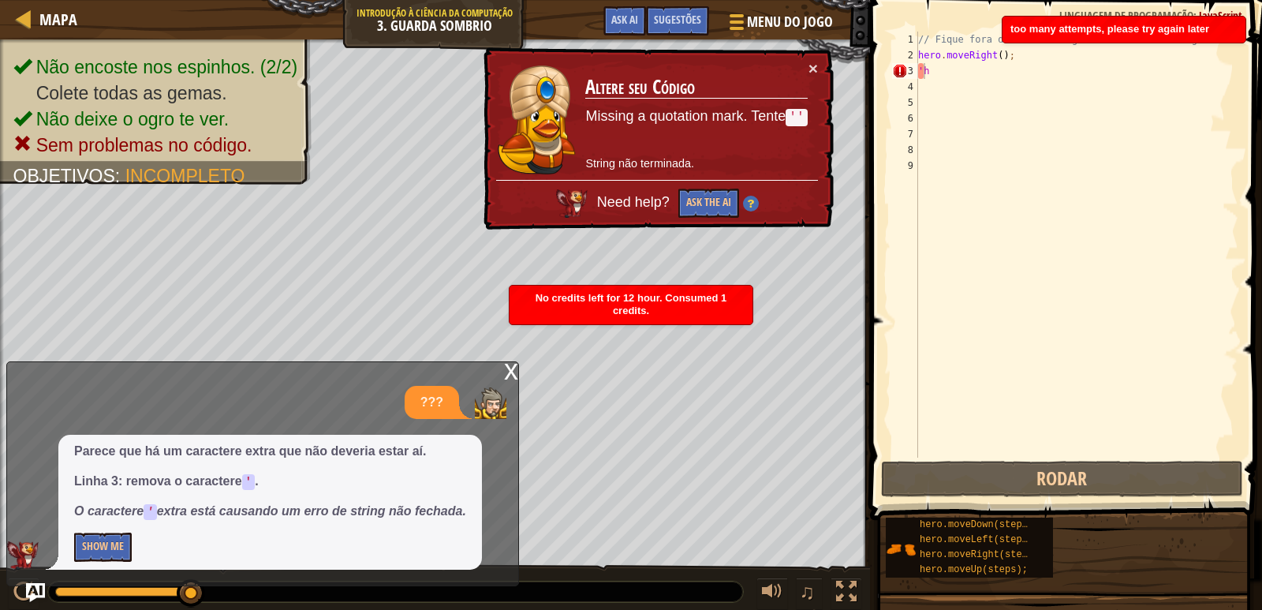
click at [810, 57] on div "× Altere seu Código Missing a quotation mark. Tente '' String não terminada. Ne…" at bounding box center [657, 139] width 355 height 188
click at [810, 62] on button "×" at bounding box center [813, 68] width 9 height 17
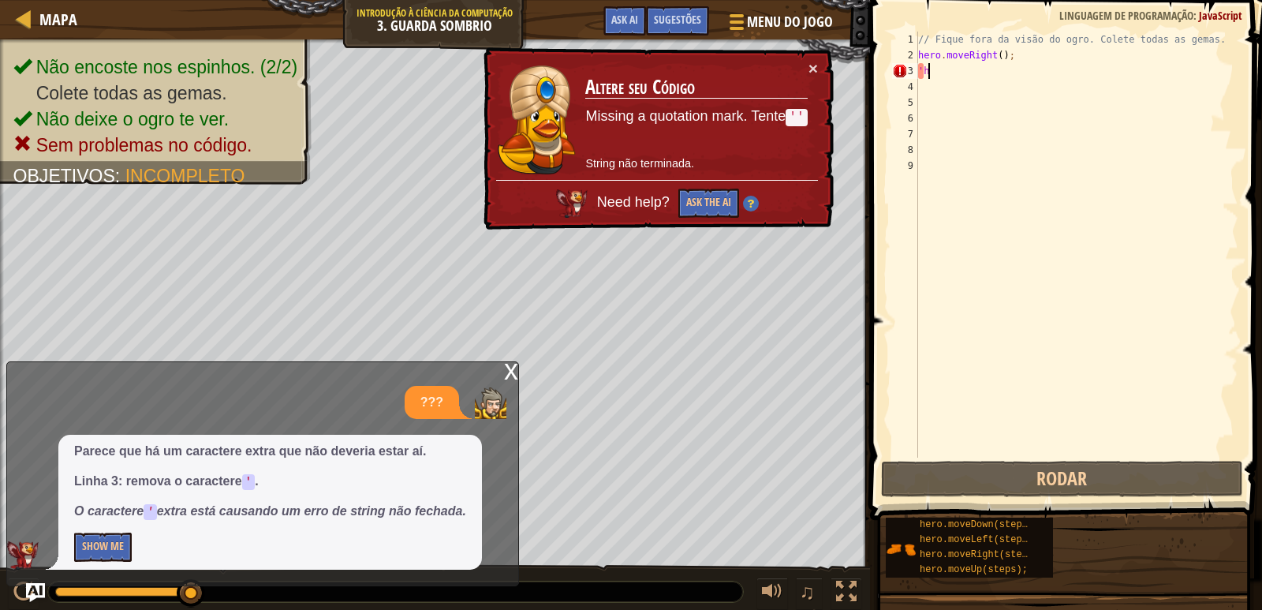
click at [962, 73] on div "// Fique fora da visão do ogro. Colete todas as gemas. hero . moveRight ( ) ; 'h" at bounding box center [1076, 261] width 323 height 458
type textarea "'"
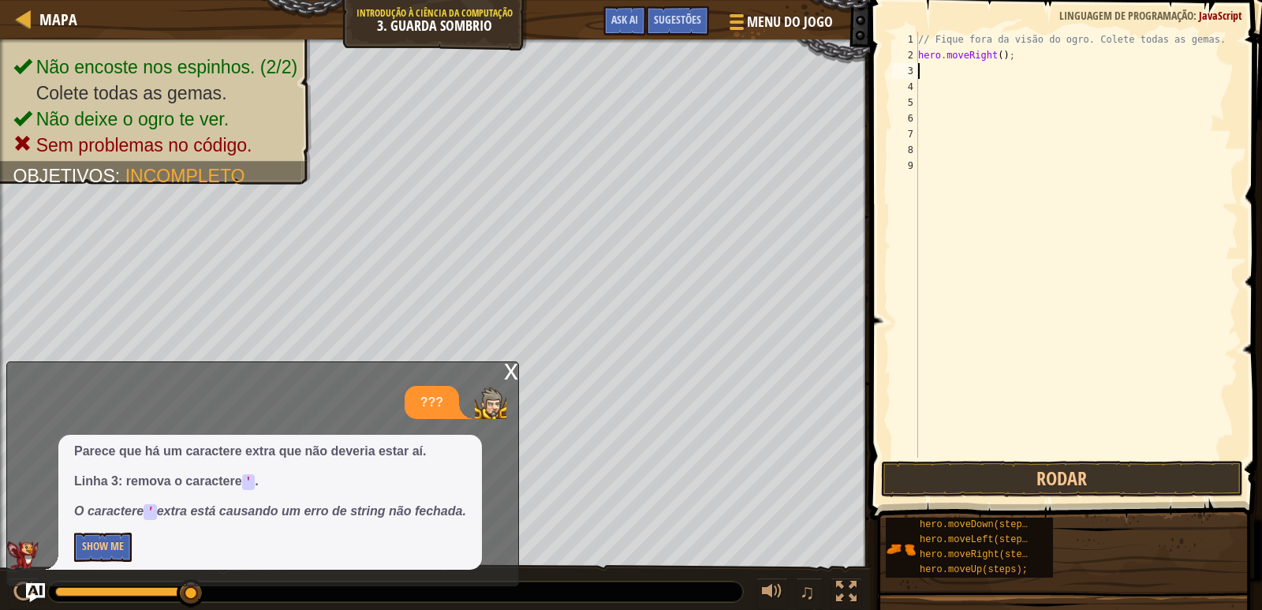
type textarea "j"
type textarea "h"
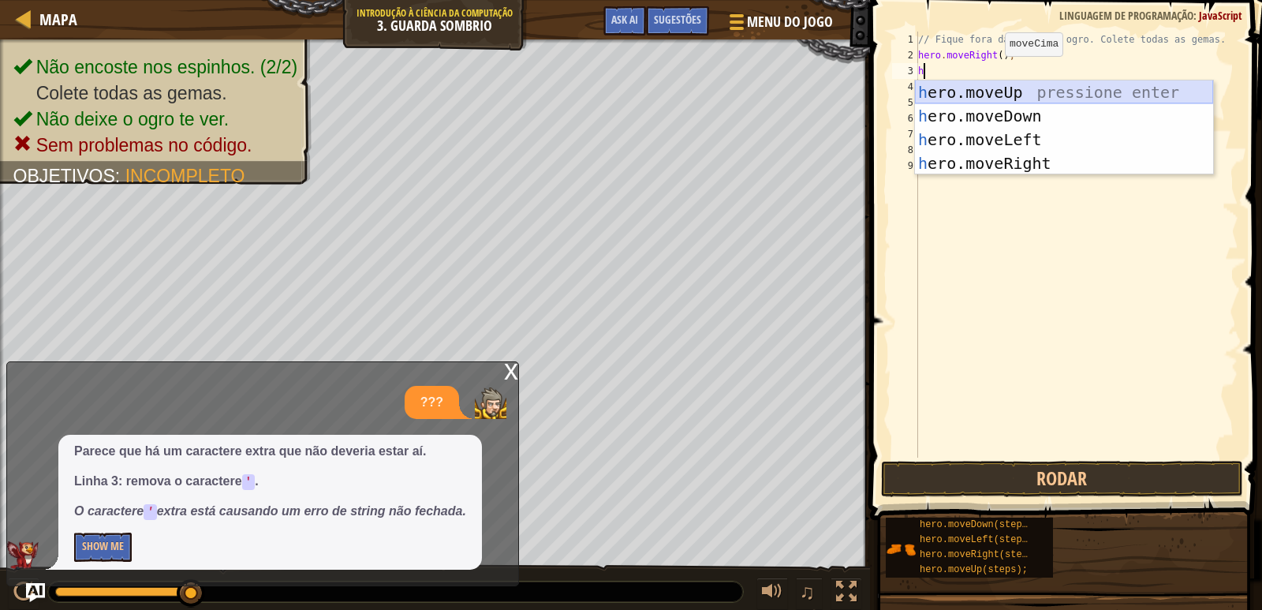
click at [1004, 88] on div "h ero.moveUp pressione enter h ero.moveDown pressione enter h ero.moveLeft pres…" at bounding box center [1064, 151] width 298 height 142
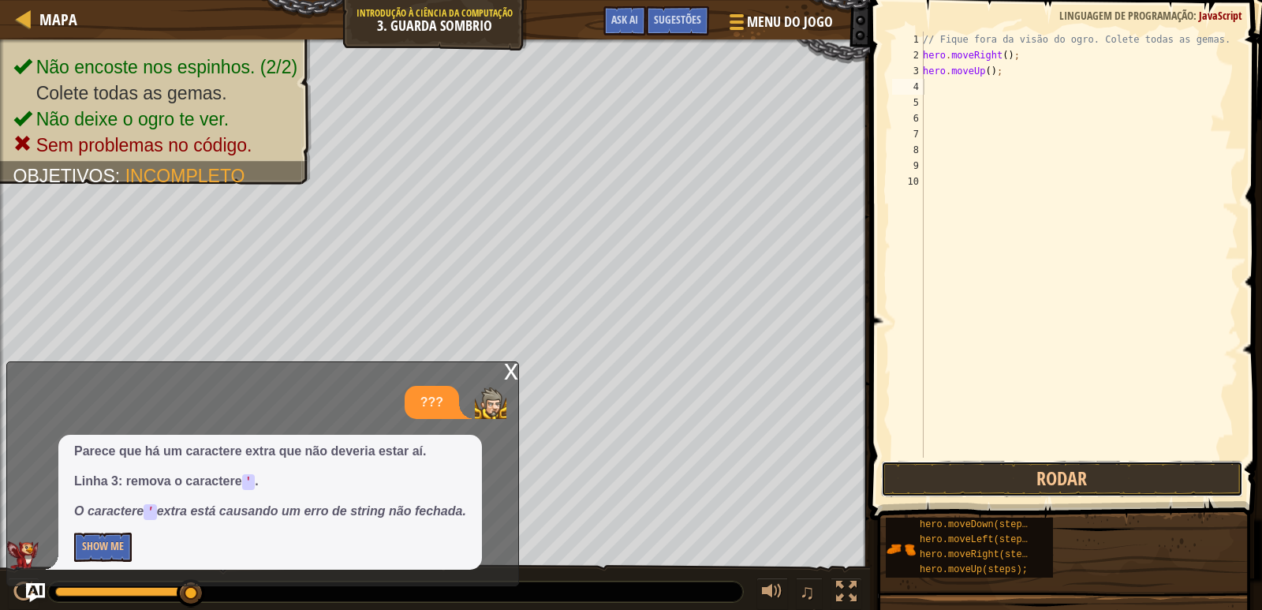
drag, startPoint x: 1040, startPoint y: 466, endPoint x: 1037, endPoint y: 458, distance: 9.2
click at [1039, 465] on button "Rodar" at bounding box center [1062, 479] width 362 height 36
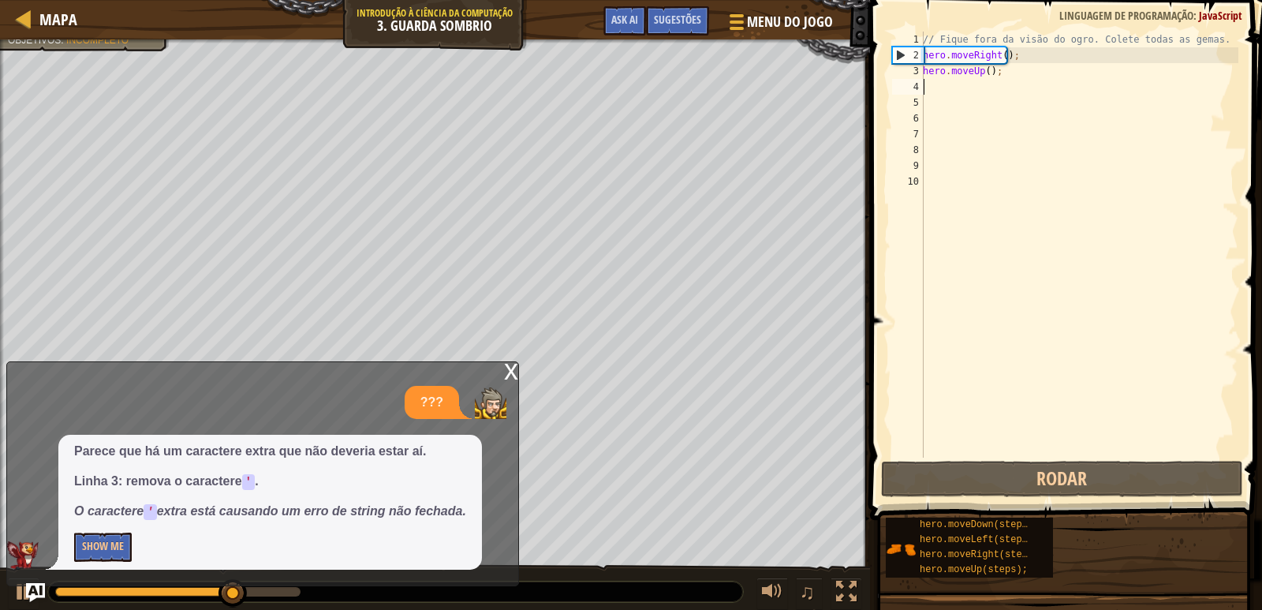
type textarea "h"
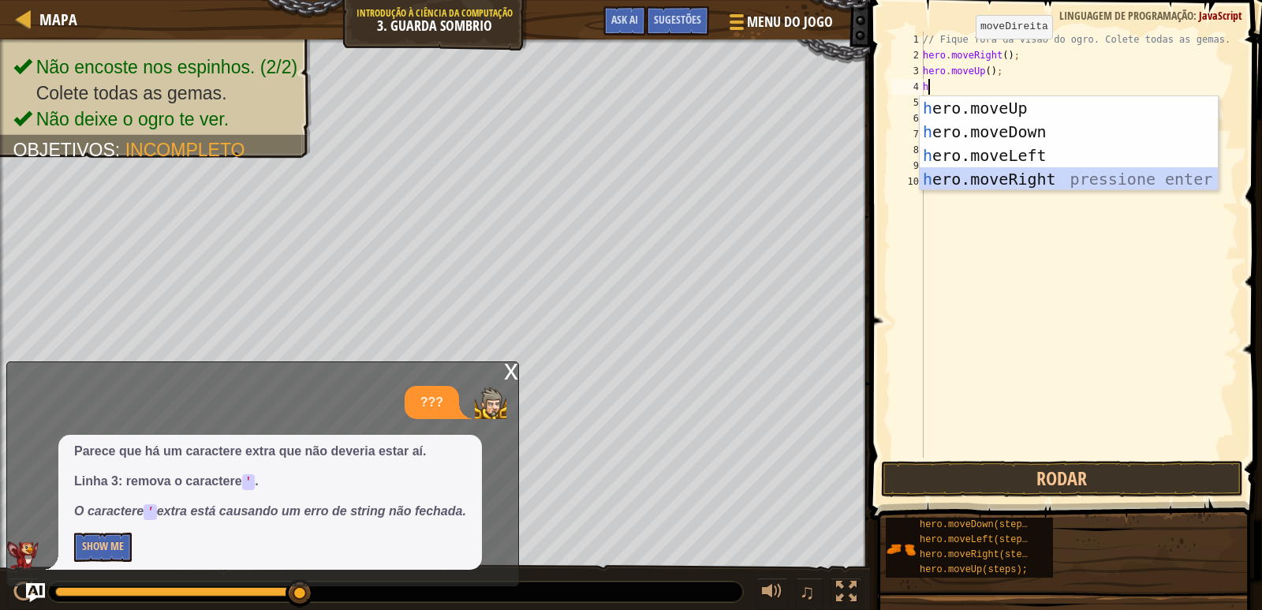
click at [1001, 186] on div "h ero.moveUp pressione enter h ero.moveDown pressione enter h ero.moveLeft pres…" at bounding box center [1069, 167] width 298 height 142
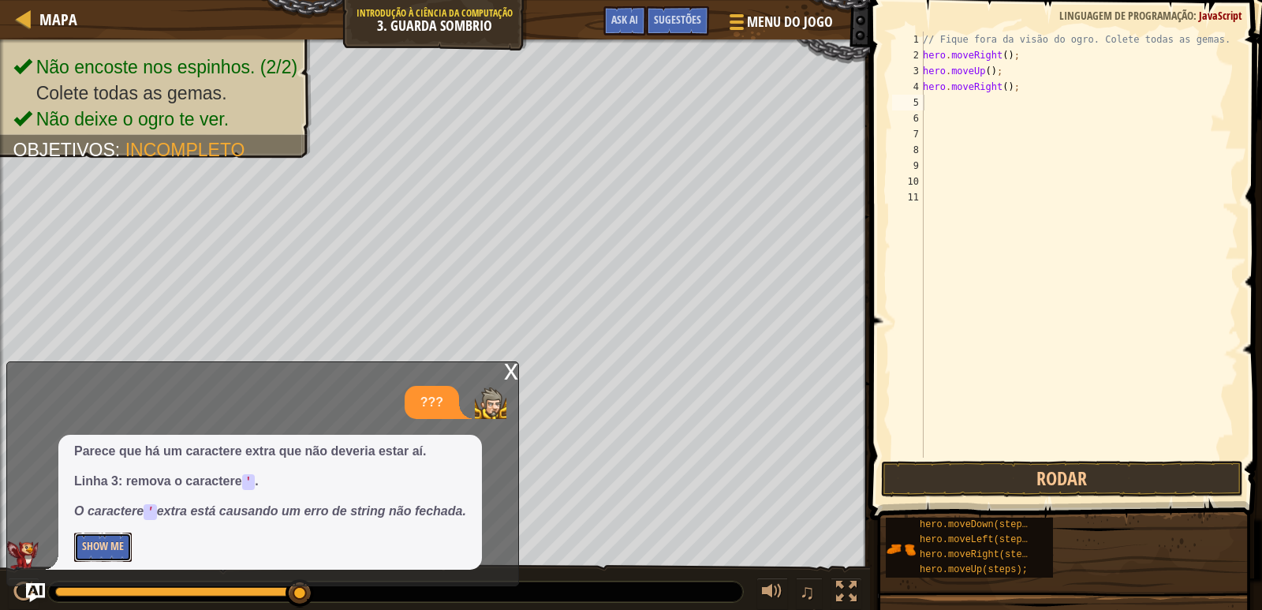
click at [101, 548] on button "Show Me" at bounding box center [103, 546] width 58 height 29
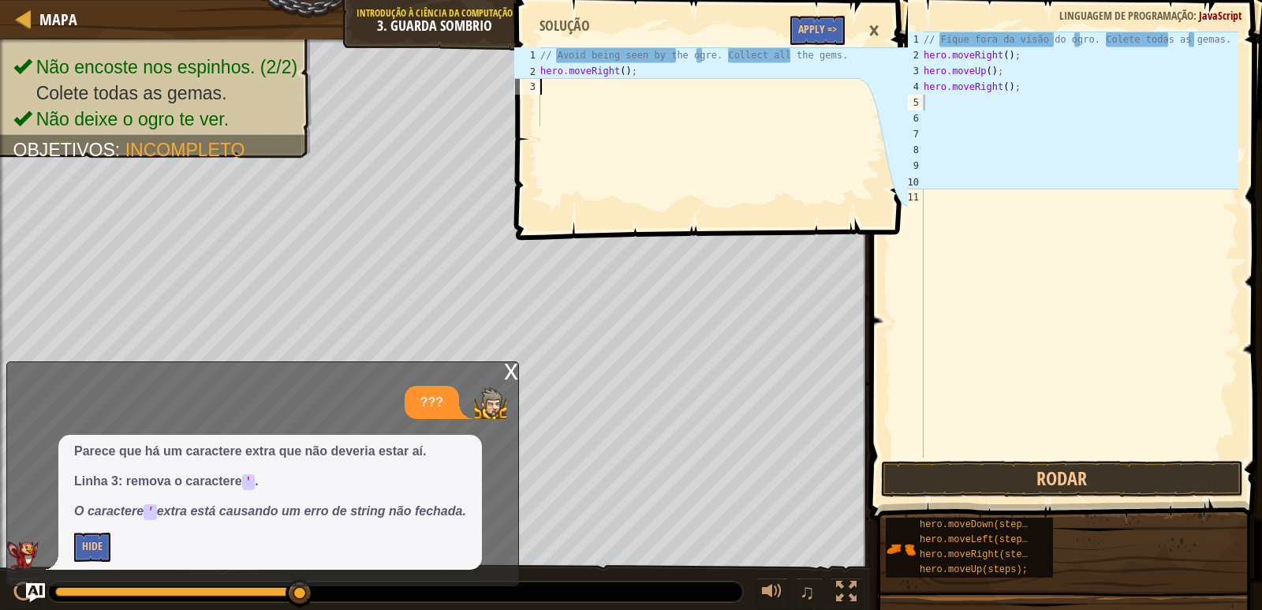
click at [508, 372] on div "x" at bounding box center [511, 370] width 14 height 16
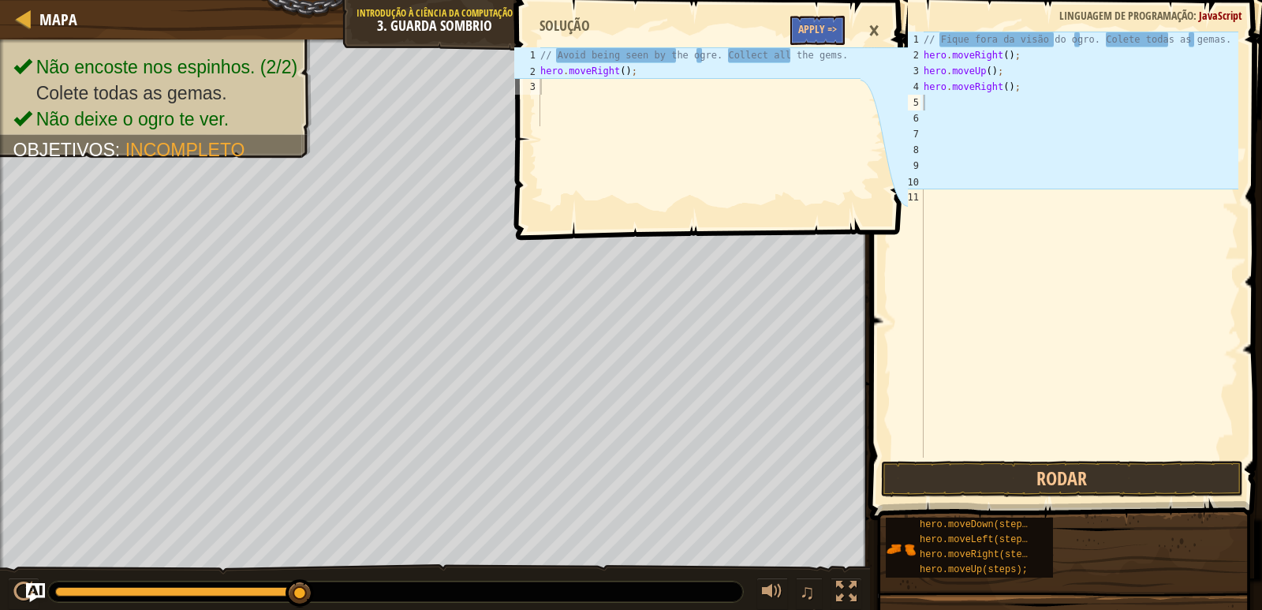
click at [879, 26] on div "×" at bounding box center [874, 31] width 27 height 36
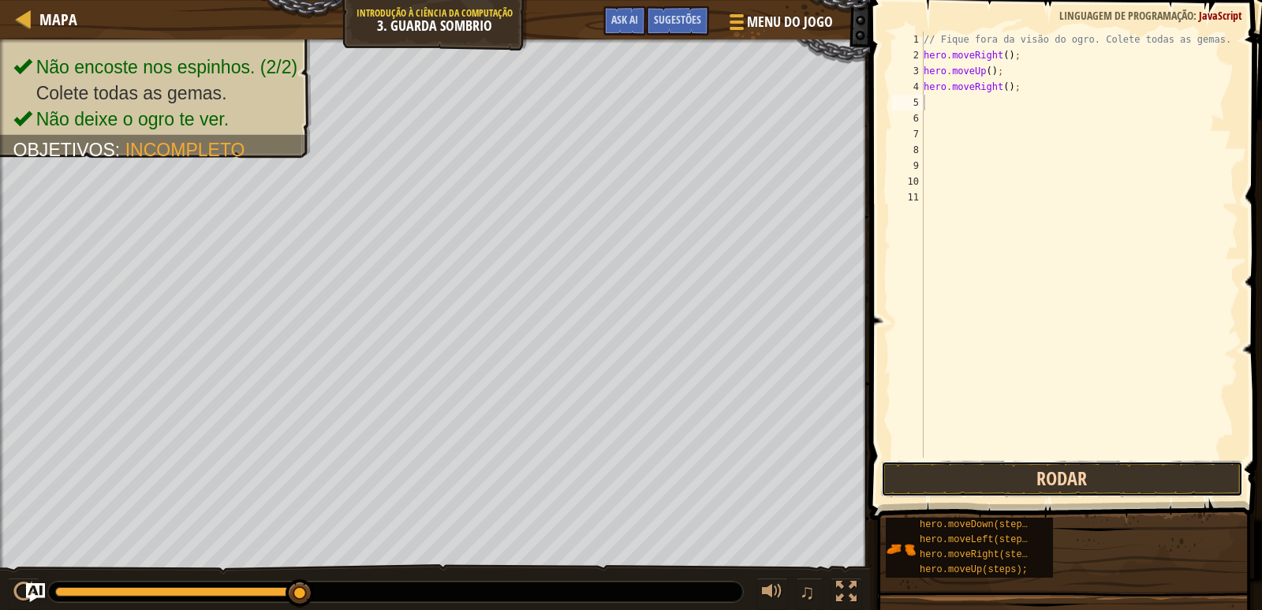
click at [977, 477] on button "Rodar" at bounding box center [1062, 479] width 362 height 36
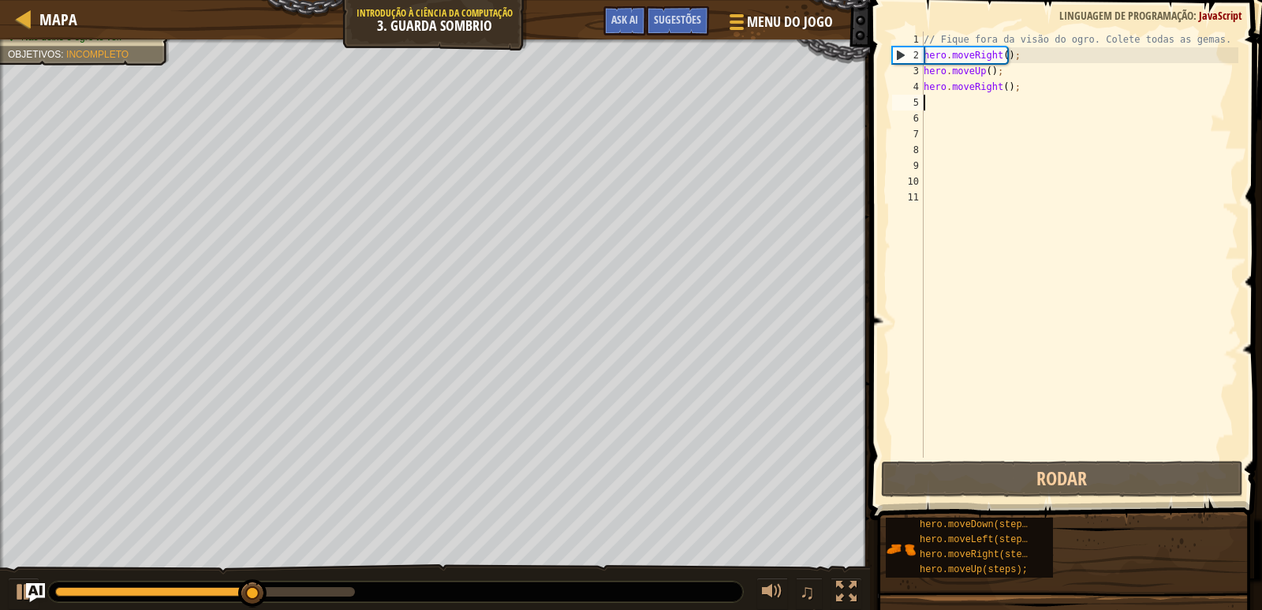
type textarea "h"
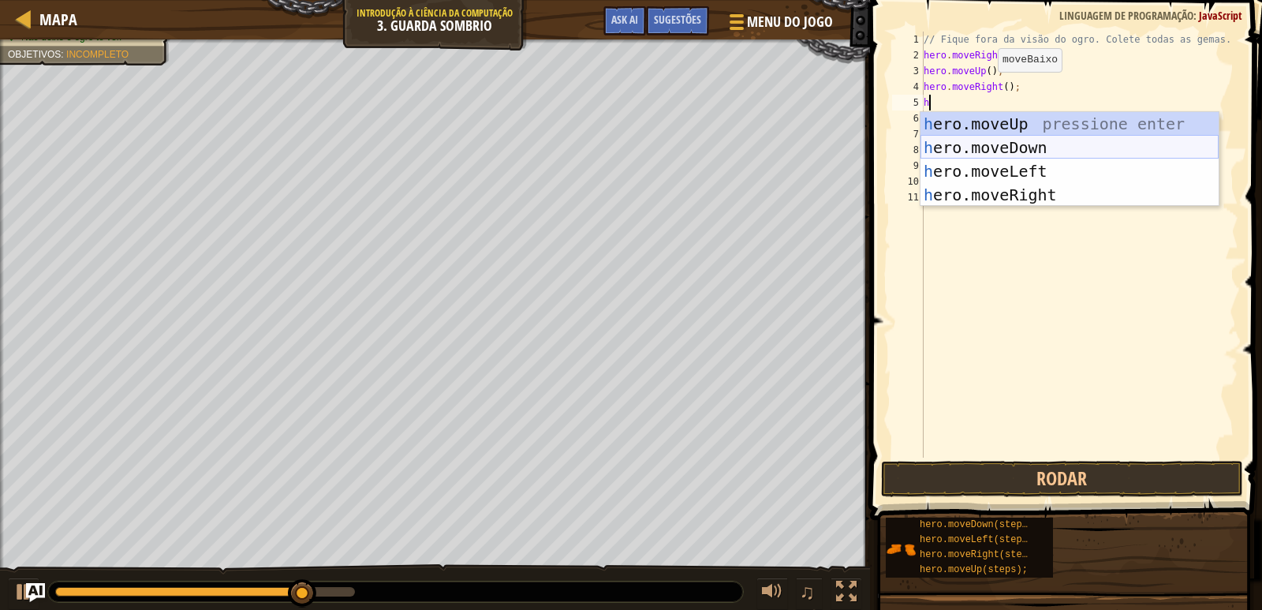
click at [955, 141] on div "h ero.moveUp pressione enter h ero.moveDown pressione enter h ero.moveLeft pres…" at bounding box center [1070, 183] width 298 height 142
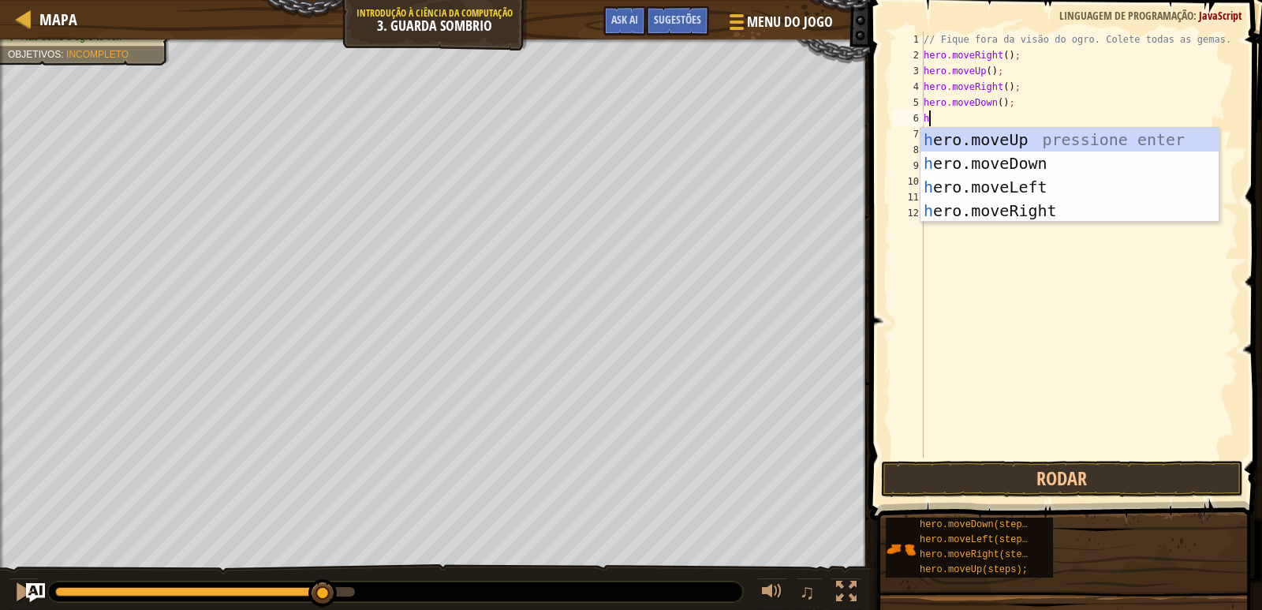
type textarea "he"
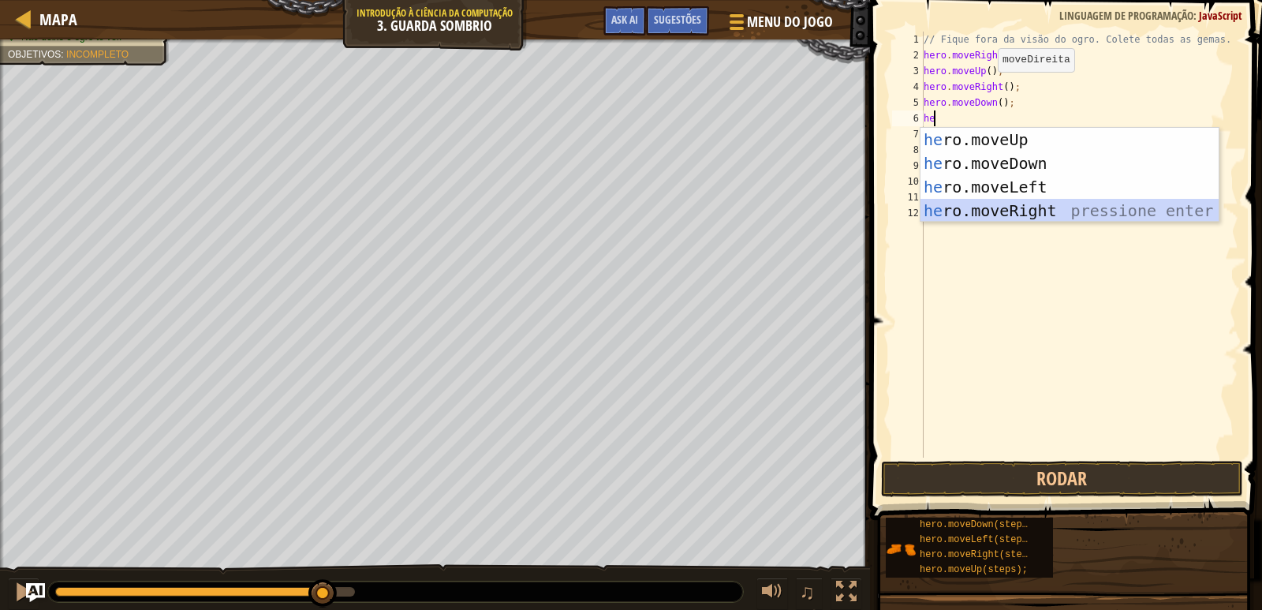
click at [955, 210] on div "he ro.moveUp pressione enter he ro.moveDown pressione enter he ro.moveLeft pres…" at bounding box center [1070, 199] width 298 height 142
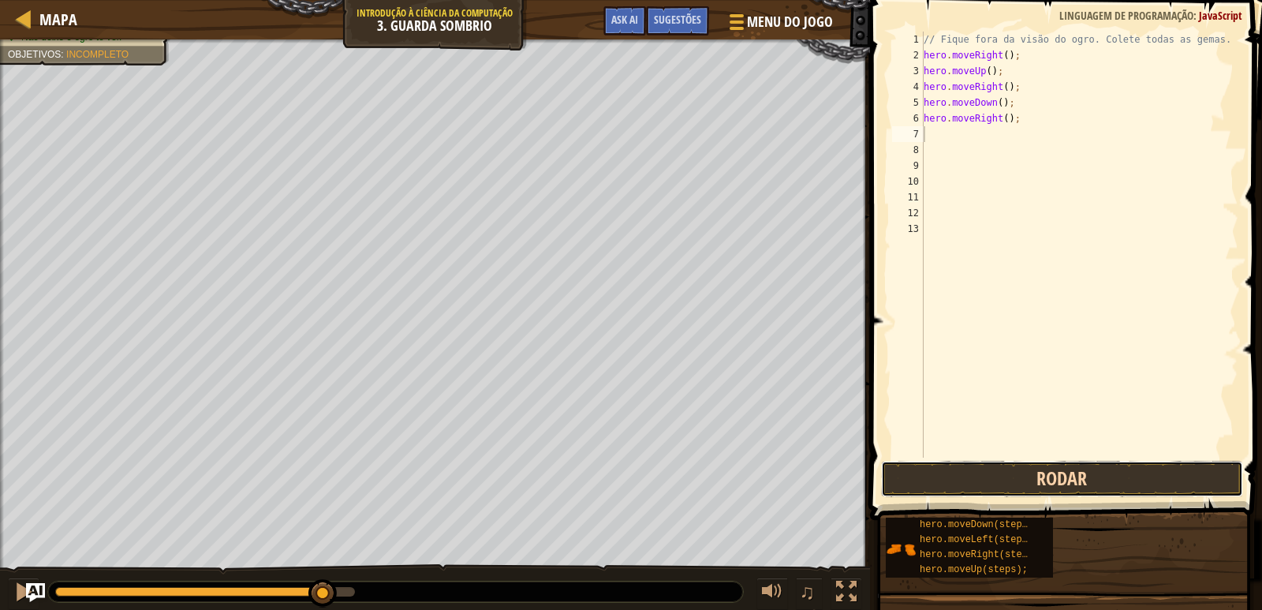
click at [1003, 476] on button "Rodar" at bounding box center [1062, 479] width 362 height 36
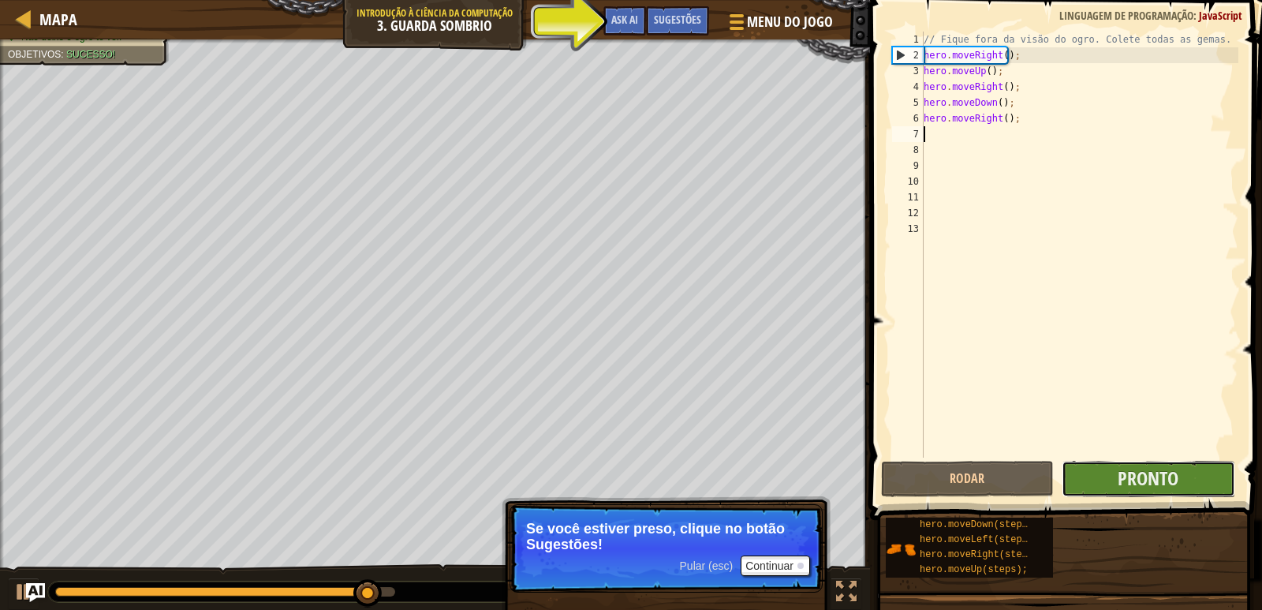
click at [1095, 488] on button "Pronto" at bounding box center [1148, 479] width 173 height 36
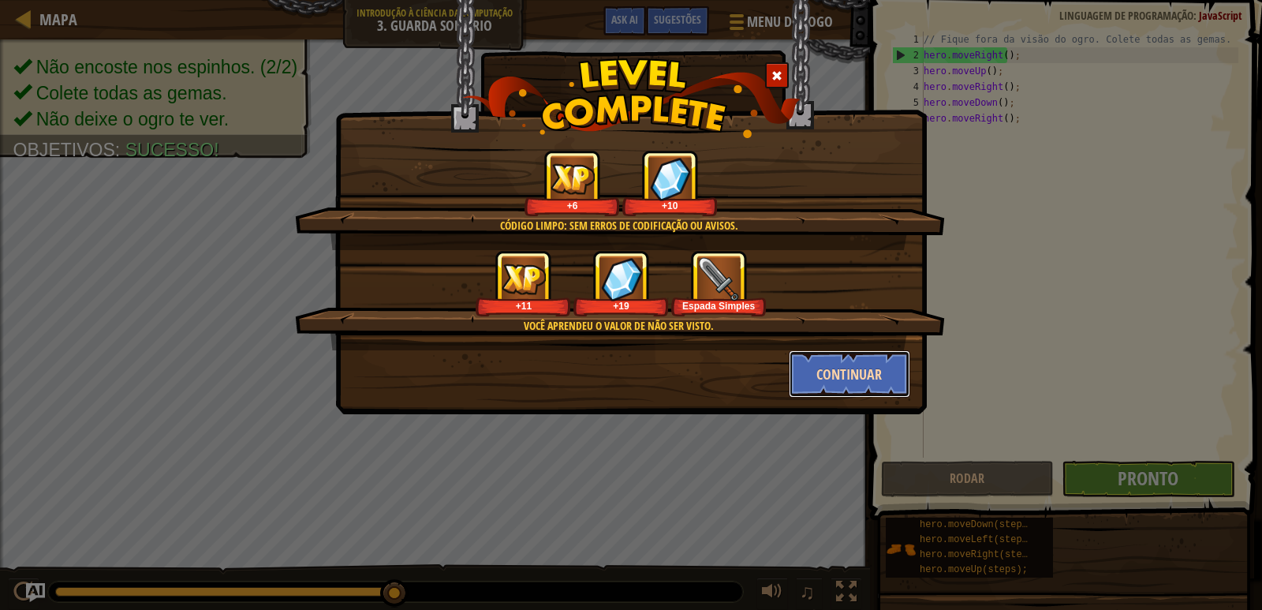
click at [855, 371] on button "Continuar" at bounding box center [850, 373] width 122 height 47
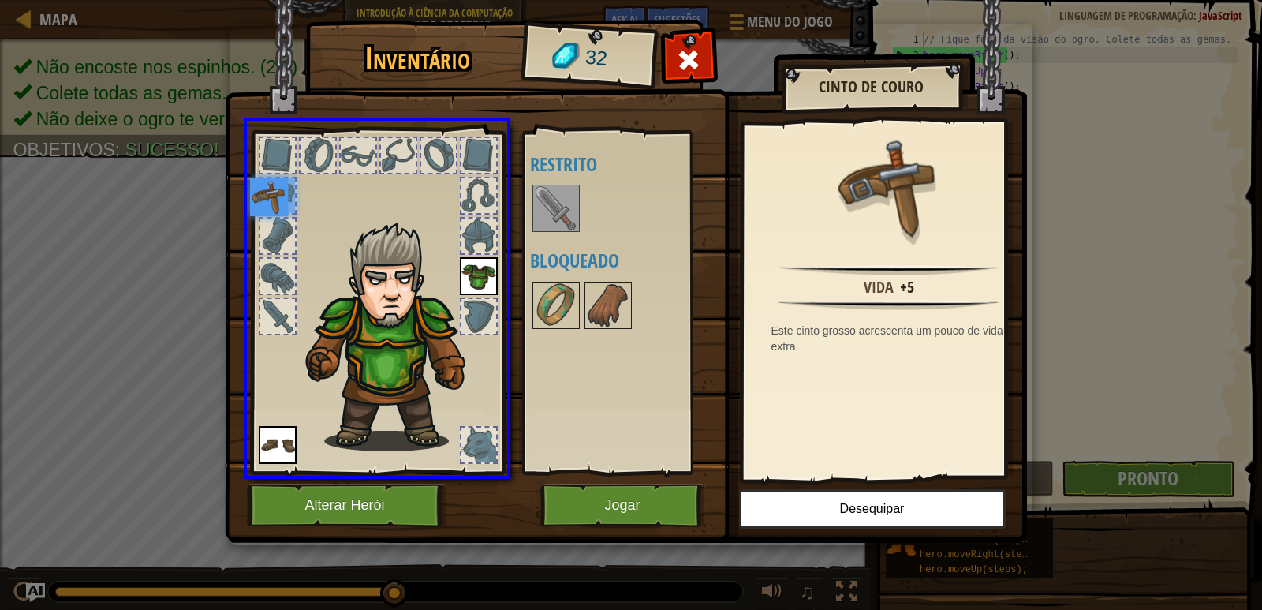
drag, startPoint x: 279, startPoint y: 186, endPoint x: 274, endPoint y: 207, distance: 22.0
click at [274, 207] on img at bounding box center [269, 197] width 38 height 38
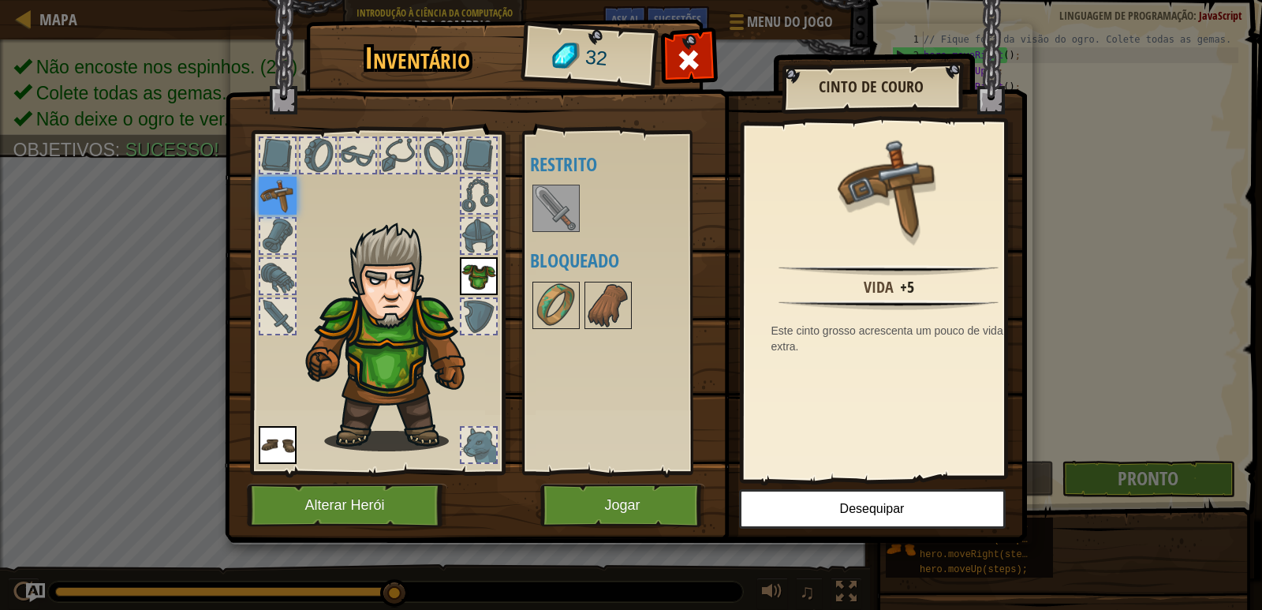
drag, startPoint x: 275, startPoint y: 310, endPoint x: 270, endPoint y: 288, distance: 22.8
click at [273, 297] on div at bounding box center [377, 298] width 260 height 355
drag, startPoint x: 586, startPoint y: 200, endPoint x: 572, endPoint y: 203, distance: 14.4
click at [572, 203] on div "Disponível Equipar [GEOGRAPHIC_DATA] Equipar (Dois cliques para equipar) Restri…" at bounding box center [629, 302] width 198 height 329
click at [551, 207] on img at bounding box center [556, 208] width 44 height 44
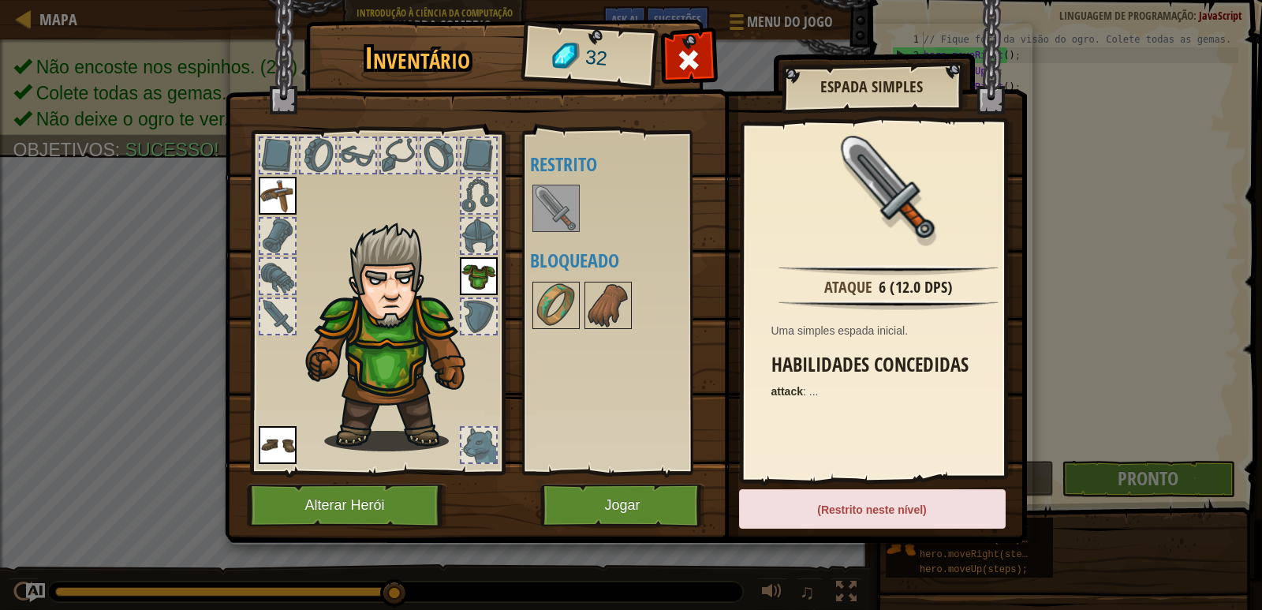
click at [551, 207] on img at bounding box center [556, 208] width 44 height 44
drag, startPoint x: 552, startPoint y: 222, endPoint x: 457, endPoint y: 297, distance: 121.4
click at [519, 258] on div "Inventário 32 Disponível Equipar [GEOGRAPHIC_DATA] Equipar (Dois cliques para e…" at bounding box center [631, 284] width 802 height 521
click at [280, 328] on div at bounding box center [278, 316] width 38 height 38
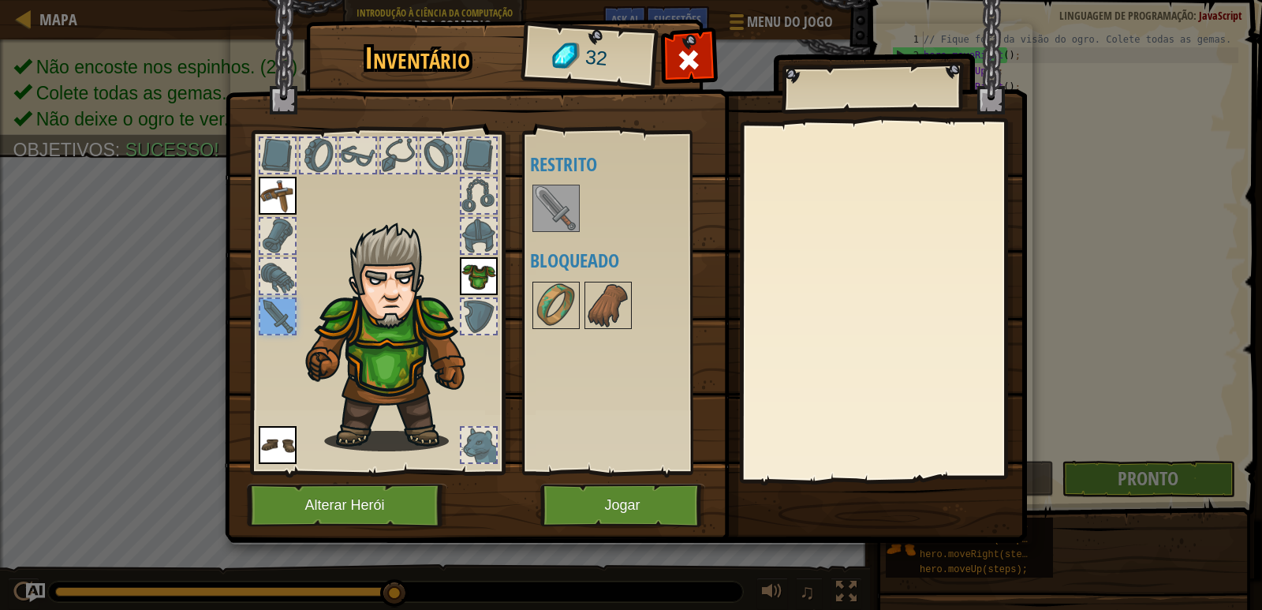
drag, startPoint x: 280, startPoint y: 327, endPoint x: 383, endPoint y: 313, distance: 103.5
click at [375, 313] on div at bounding box center [377, 298] width 260 height 355
click at [551, 207] on img at bounding box center [556, 208] width 44 height 44
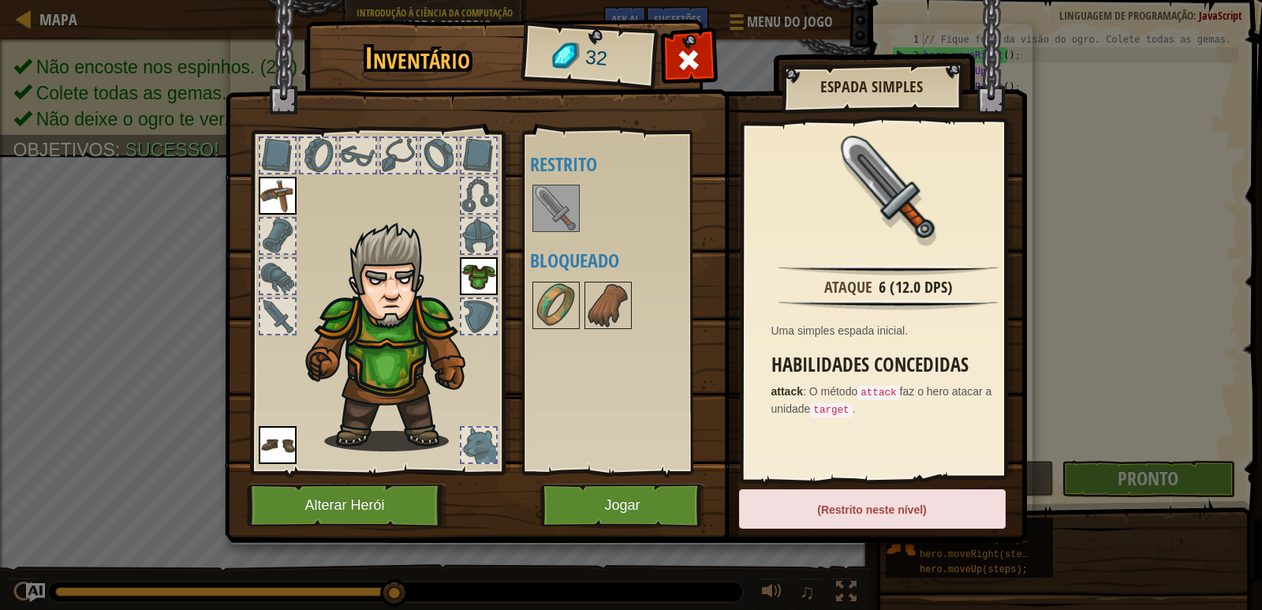
click at [879, 499] on div "(Restrito neste nível)" at bounding box center [872, 508] width 267 height 39
click at [682, 52] on span at bounding box center [688, 59] width 25 height 25
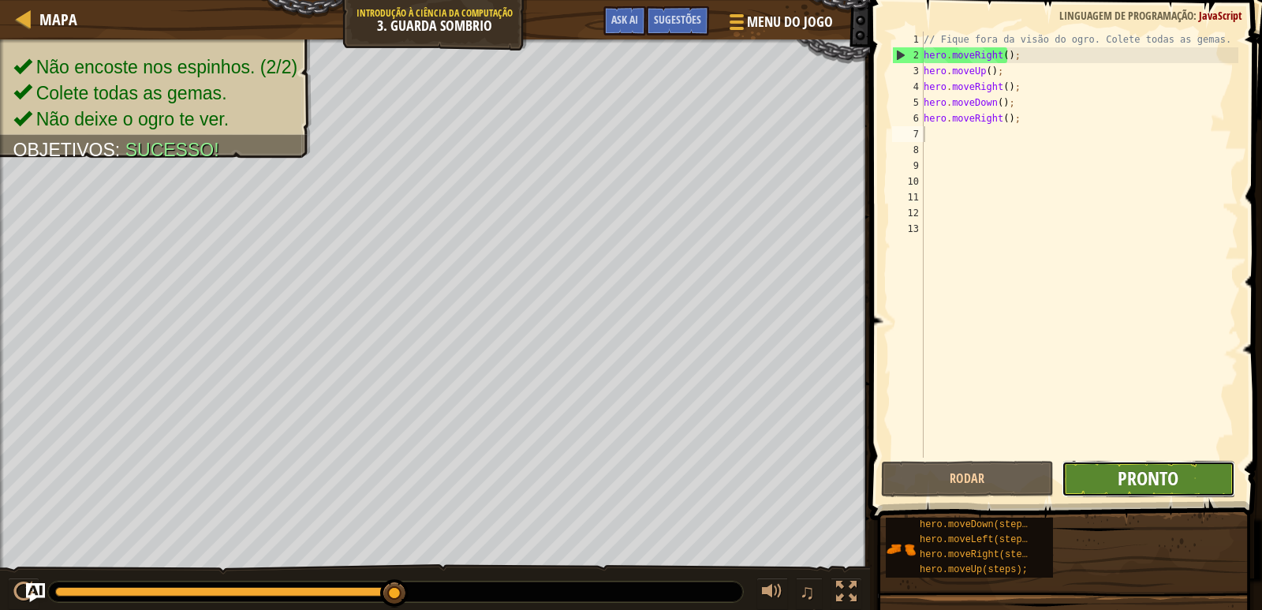
click at [1122, 473] on span "Pronto" at bounding box center [1148, 477] width 61 height 25
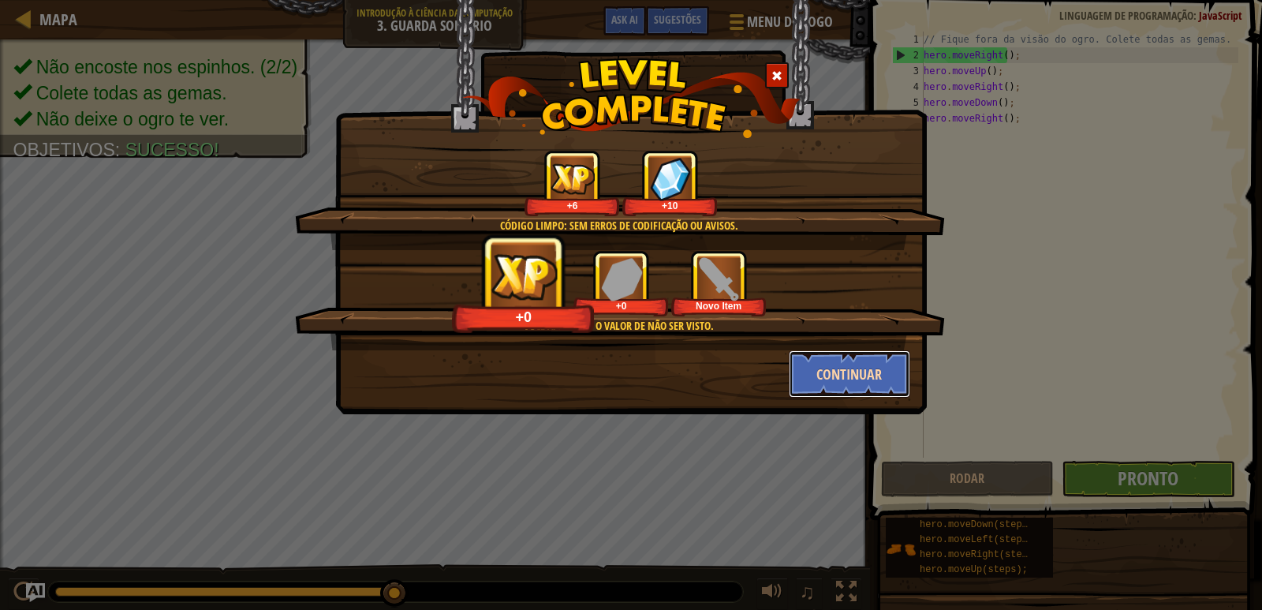
click at [870, 375] on button "Continuar" at bounding box center [850, 373] width 122 height 47
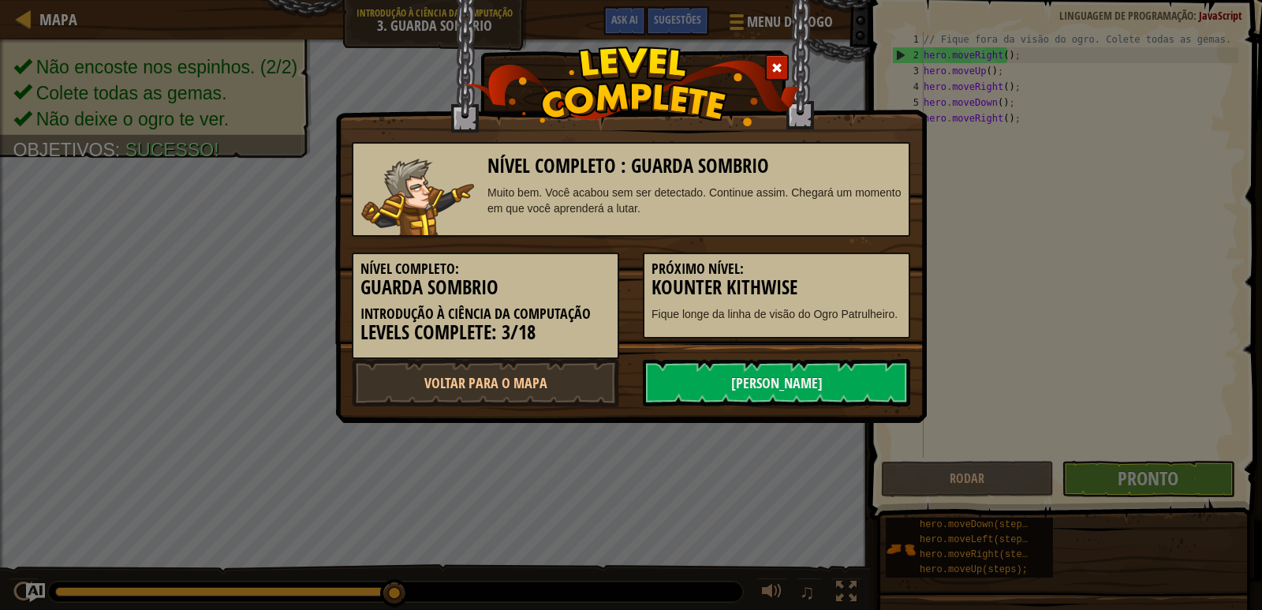
click at [870, 375] on link "[PERSON_NAME]" at bounding box center [776, 382] width 267 height 47
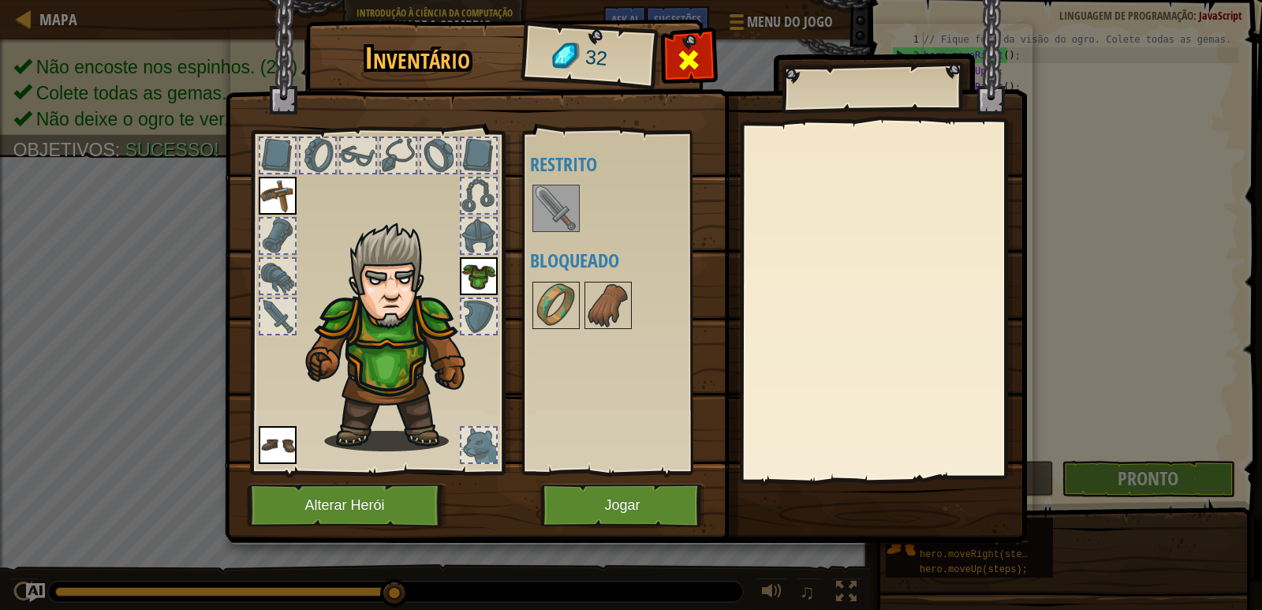
click at [682, 47] on span at bounding box center [688, 59] width 25 height 25
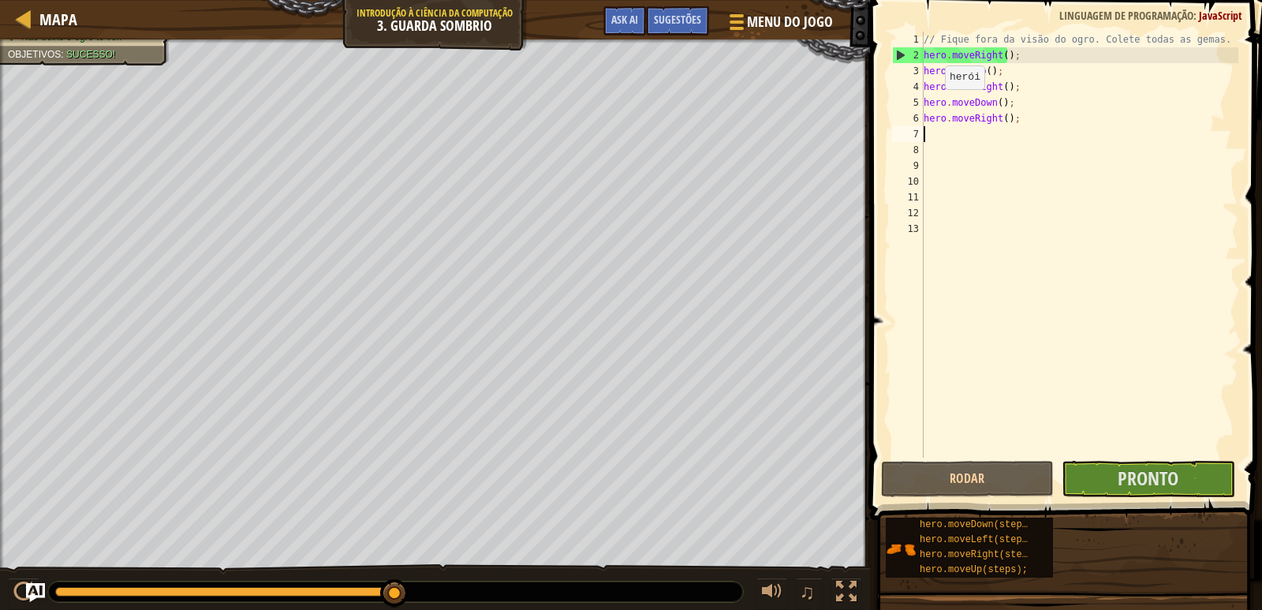
select select "pt-BR"
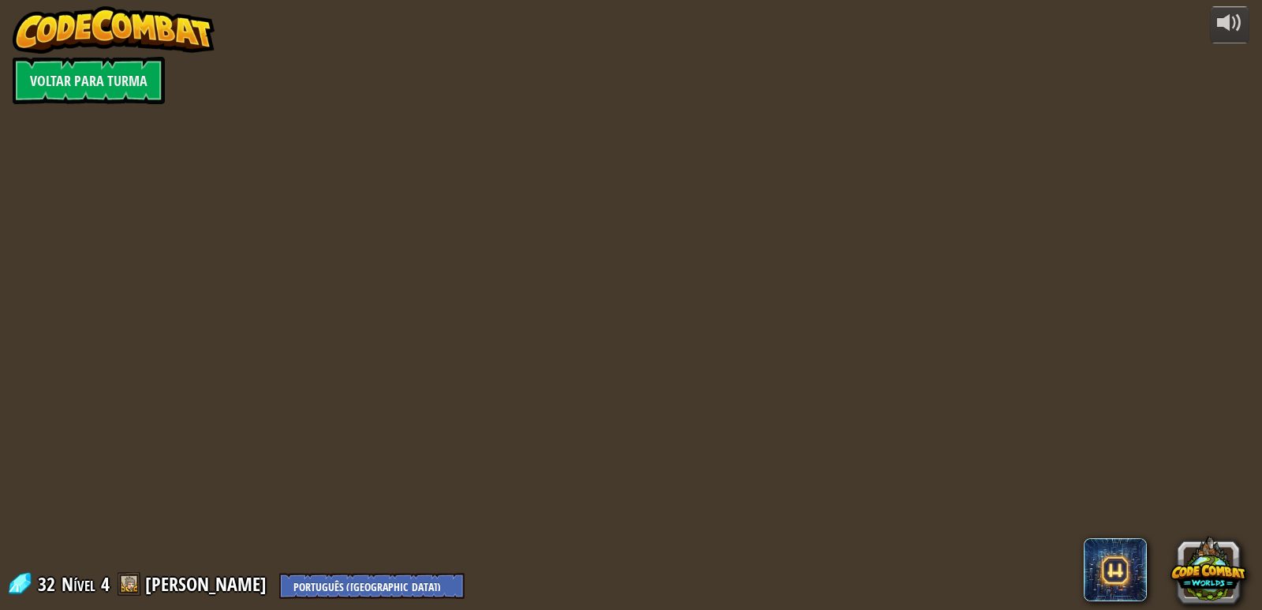
select select "pt-BR"
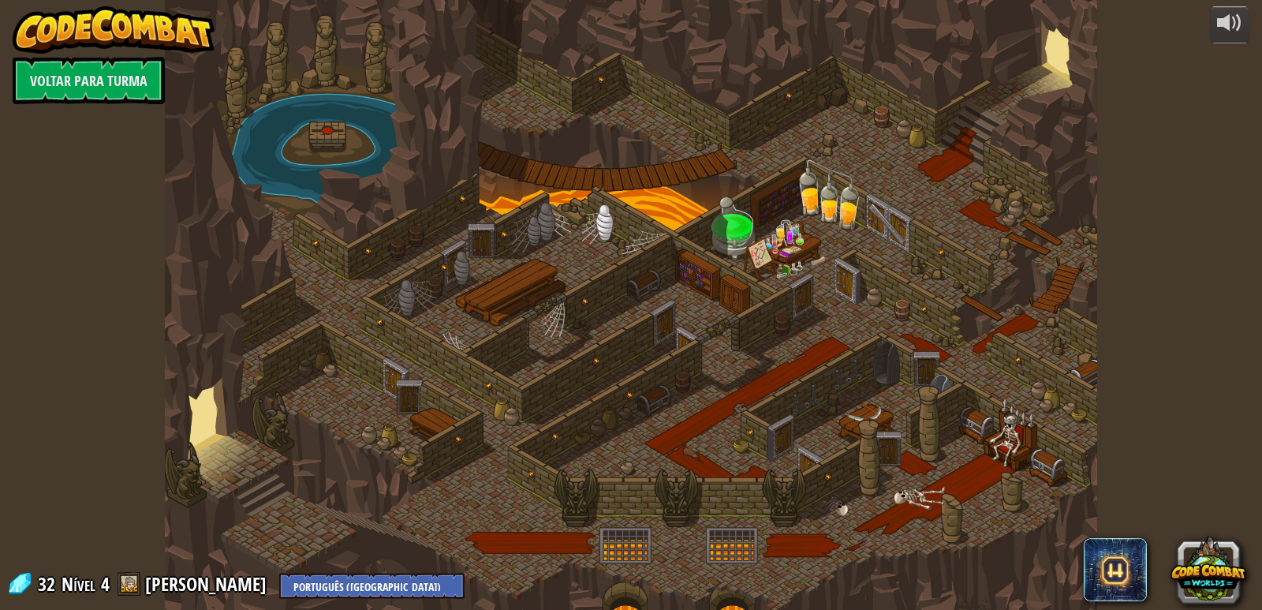
select select "pt-BR"
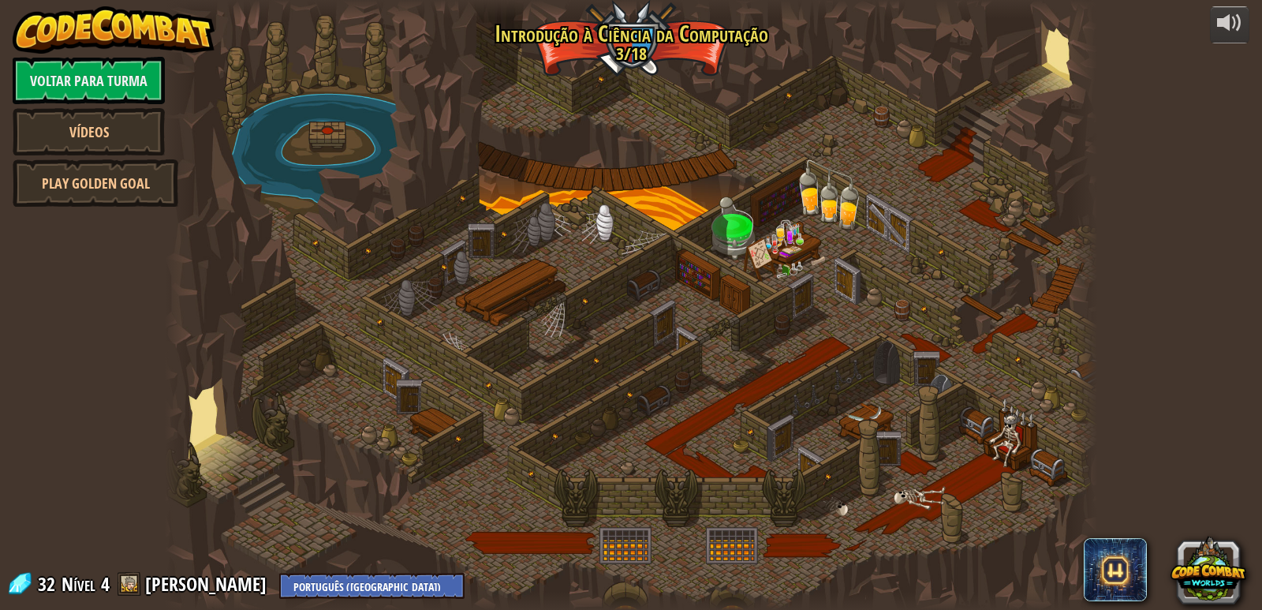
select select "pt-BR"
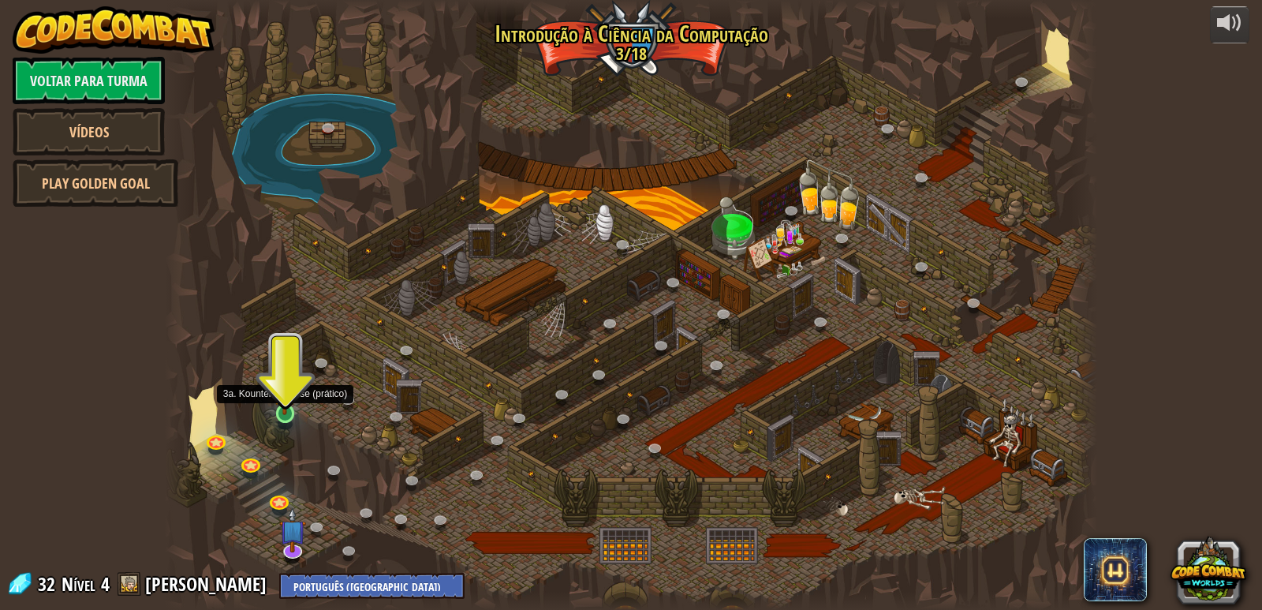
click at [282, 392] on img at bounding box center [285, 388] width 24 height 54
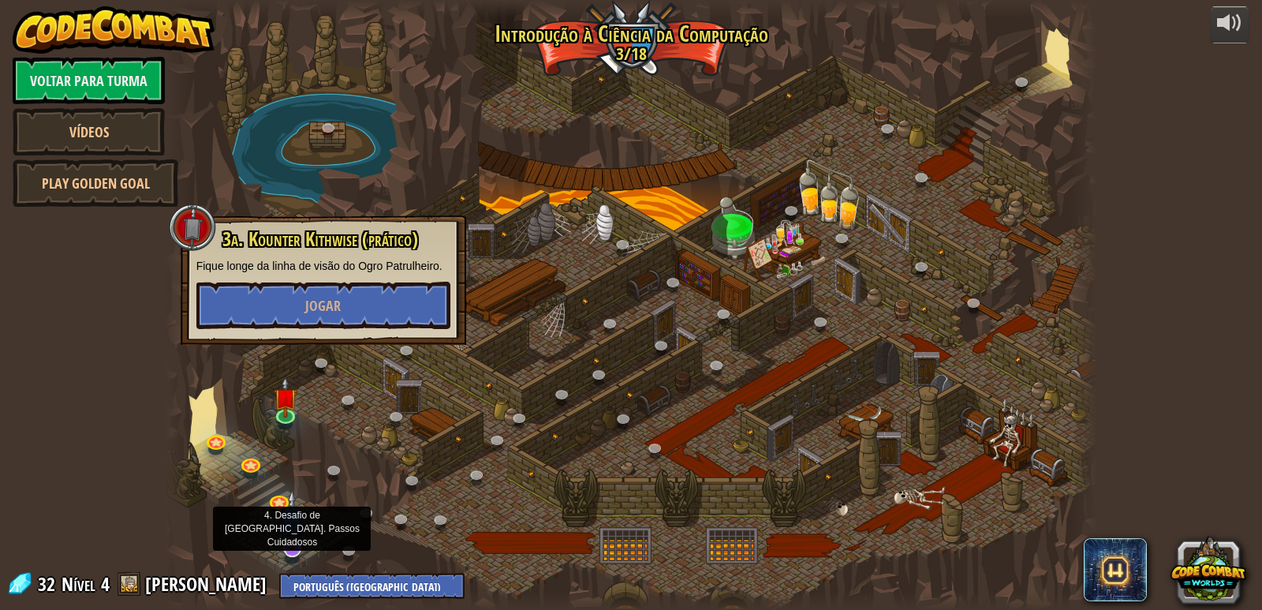
click at [300, 534] on img at bounding box center [292, 519] width 26 height 61
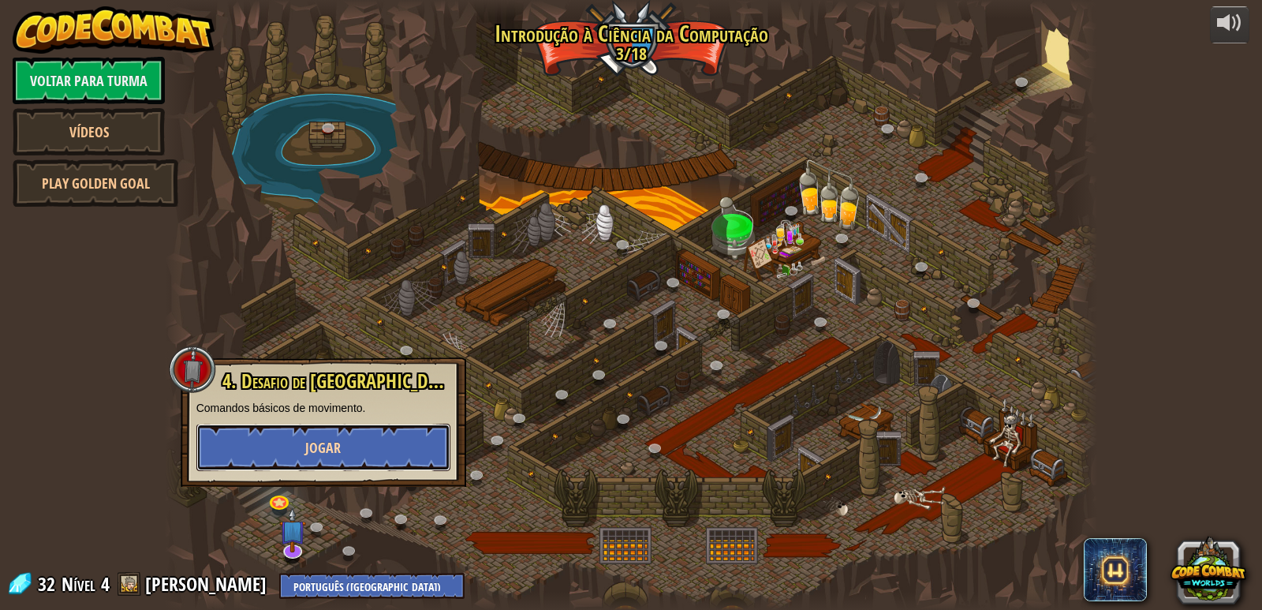
click at [297, 455] on button "Jogar" at bounding box center [323, 447] width 254 height 47
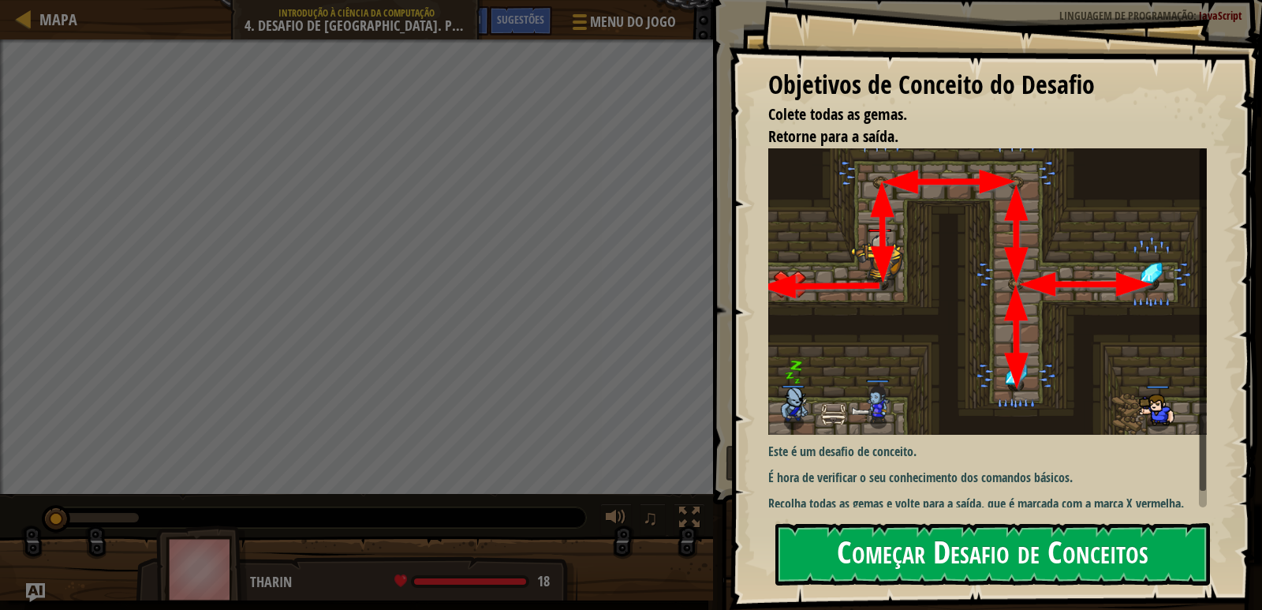
click at [813, 554] on button "Começar Desafio de Conceitos" at bounding box center [992, 554] width 435 height 62
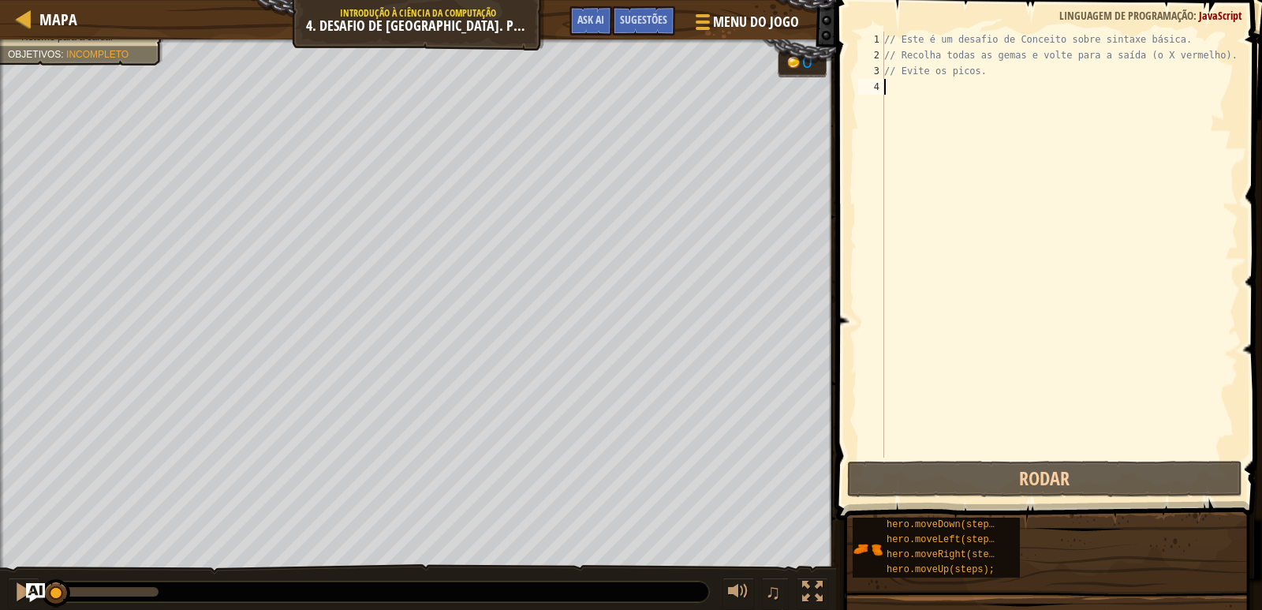
type textarea "h"
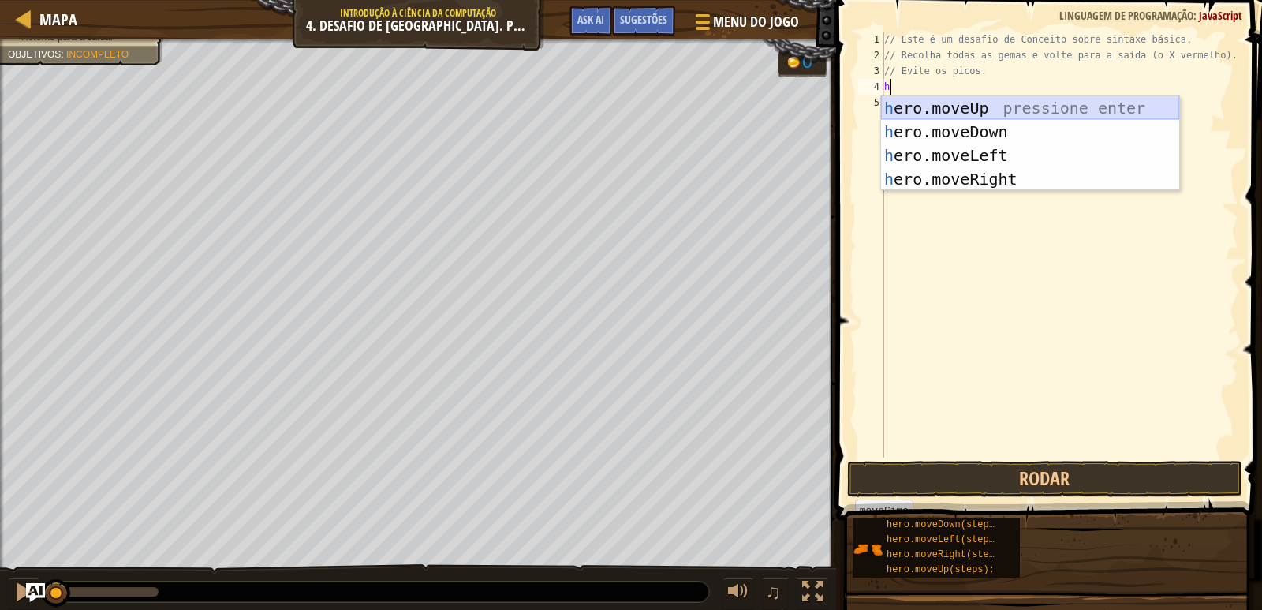
click at [909, 110] on div "h ero.moveUp pressione enter h ero.moveDown pressione enter h ero.moveLeft pres…" at bounding box center [1030, 167] width 298 height 142
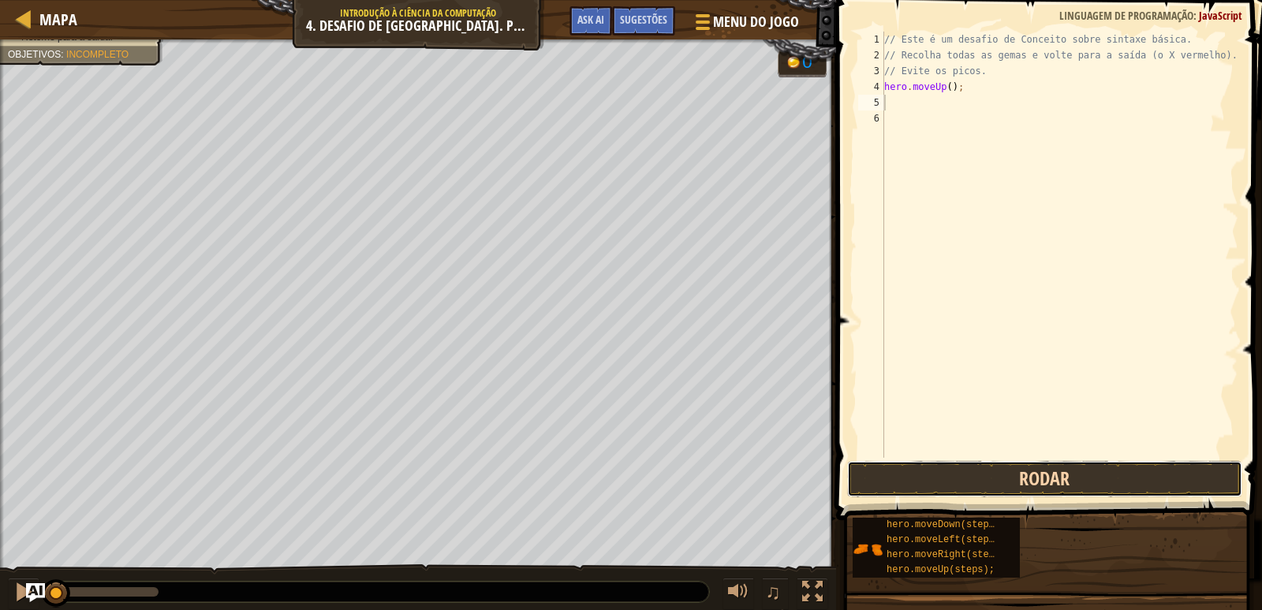
click at [908, 485] on button "Rodar" at bounding box center [1044, 479] width 395 height 36
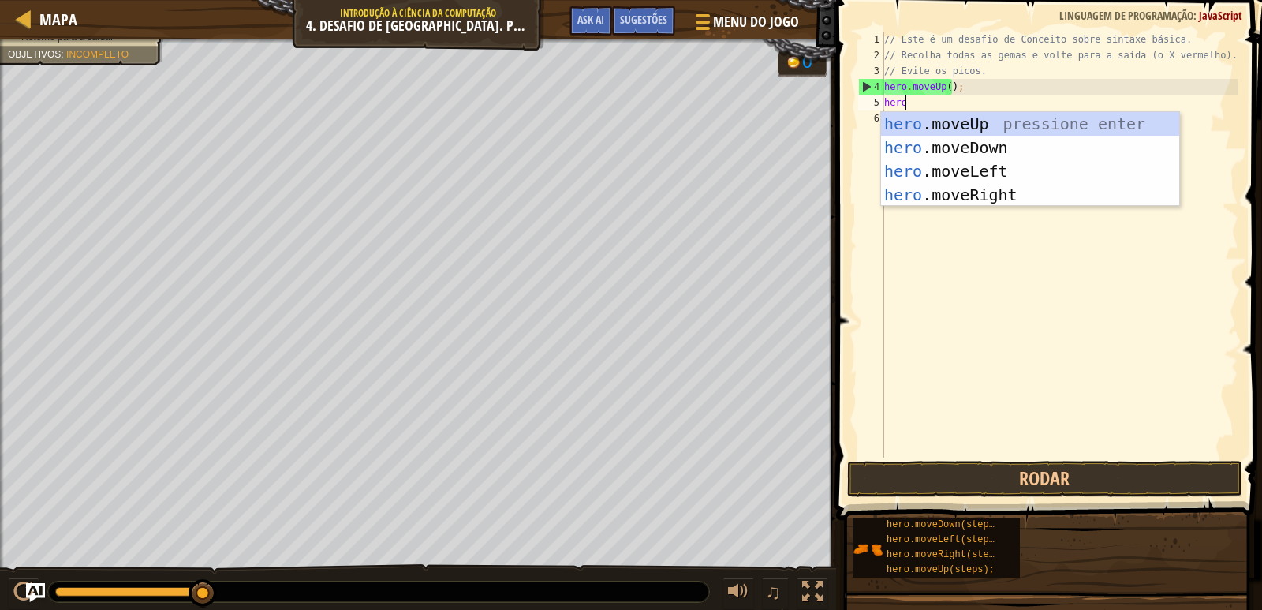
type textarea "hero"
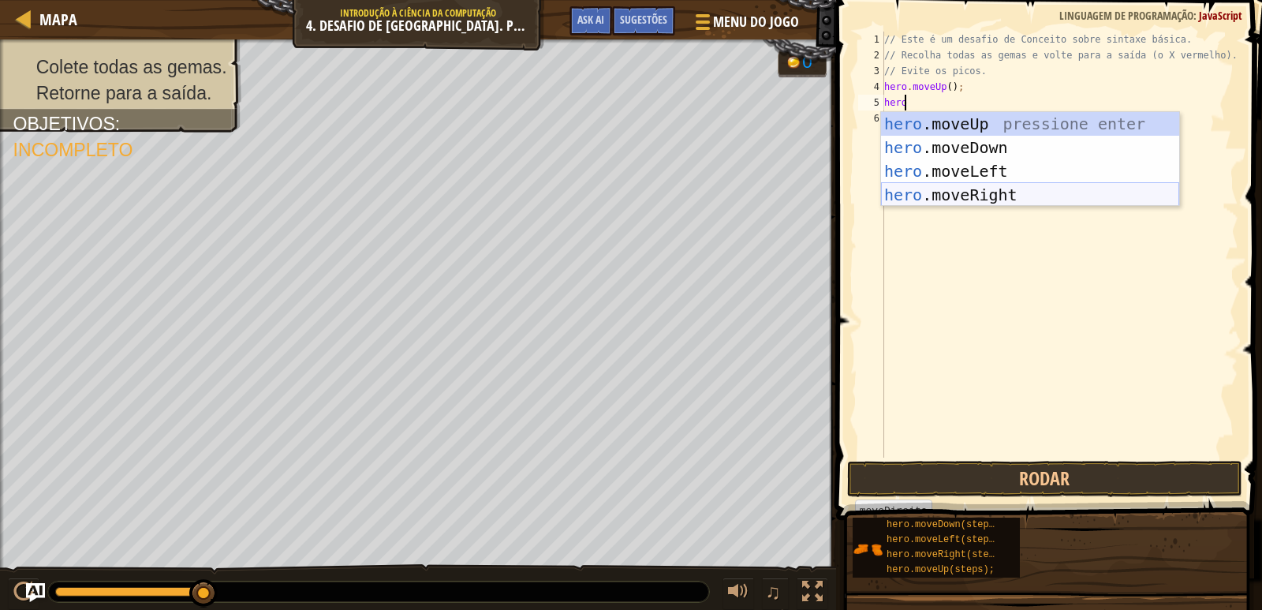
click at [891, 197] on div "hero .moveUp pressione enter hero .moveDown pressione enter hero .moveLeft pres…" at bounding box center [1030, 183] width 298 height 142
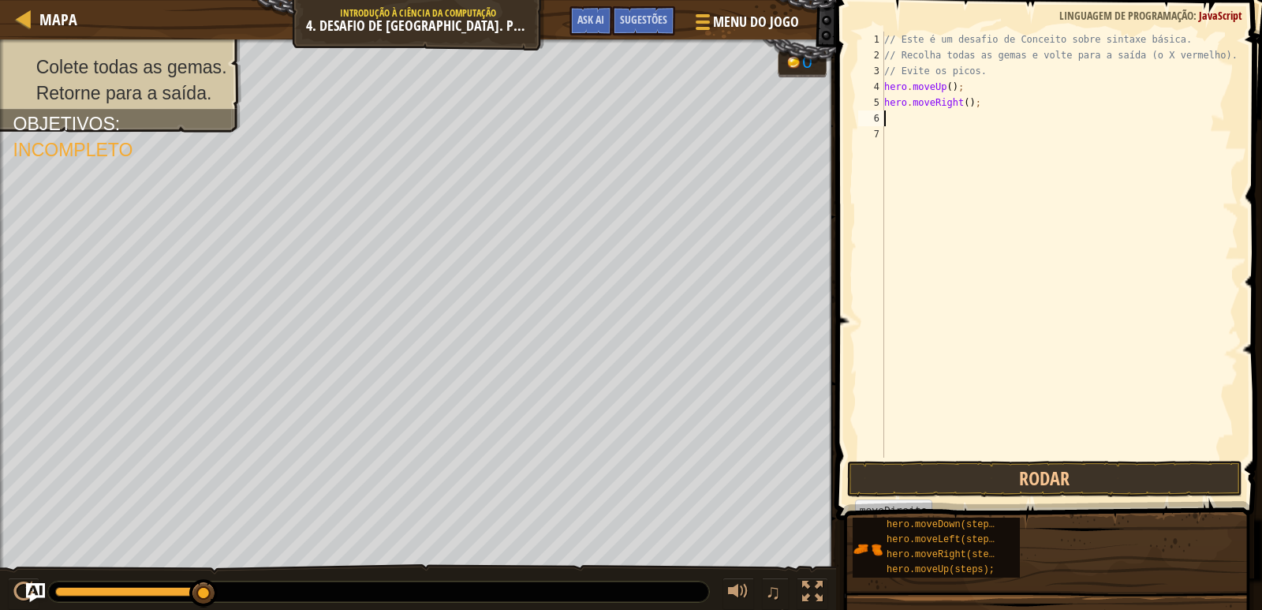
scroll to position [7, 0]
type textarea "h"
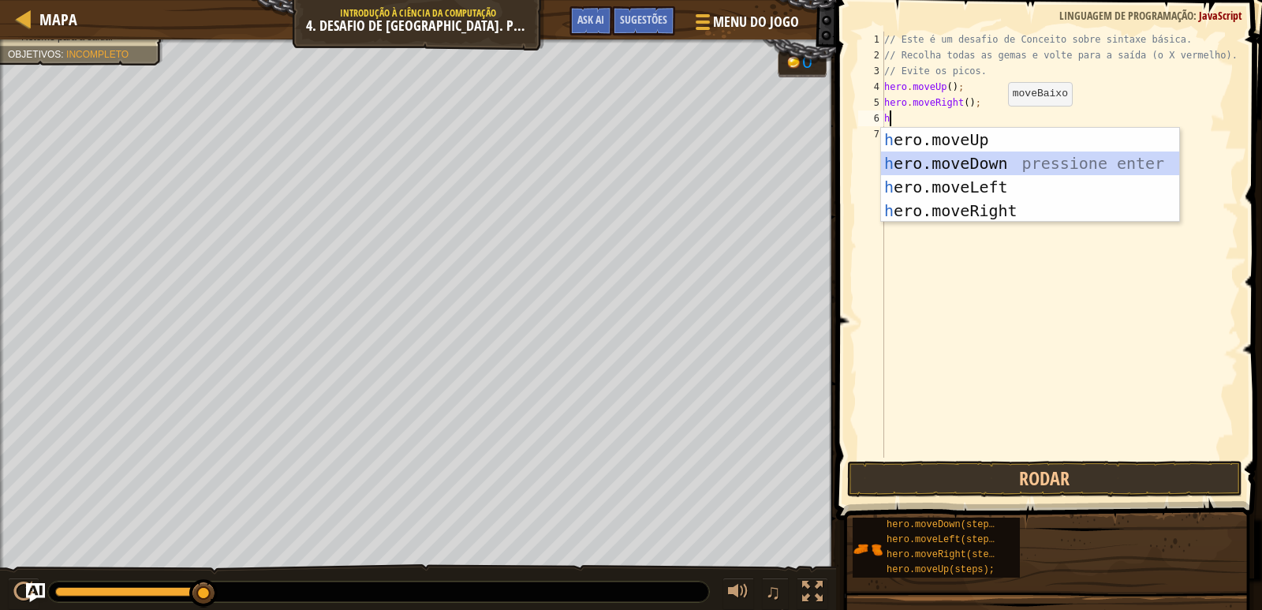
click at [987, 162] on div "h ero.moveUp pressione enter h ero.moveDown pressione enter h ero.moveLeft pres…" at bounding box center [1030, 199] width 298 height 142
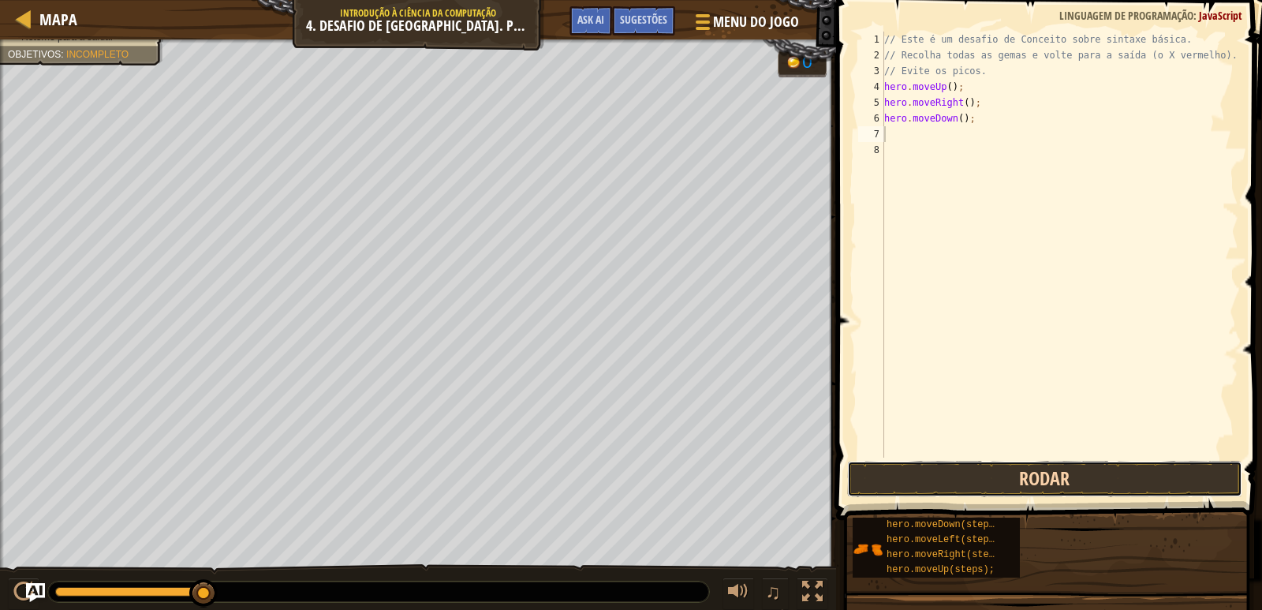
click at [900, 484] on button "Rodar" at bounding box center [1044, 479] width 395 height 36
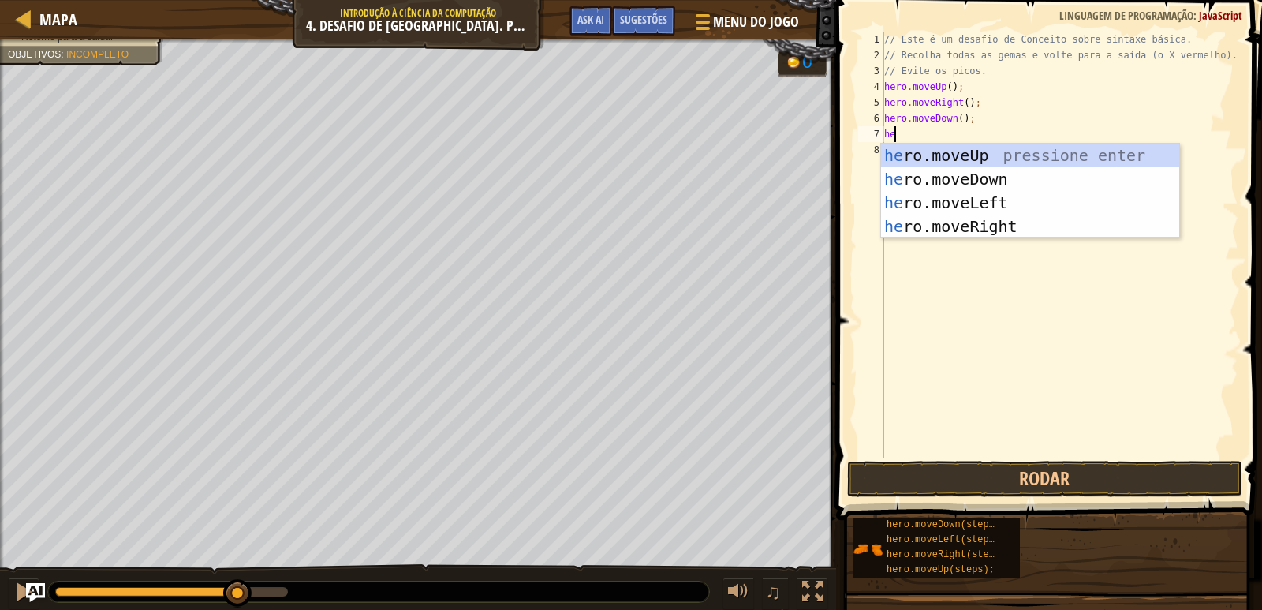
scroll to position [7, 1]
type textarea "hero"
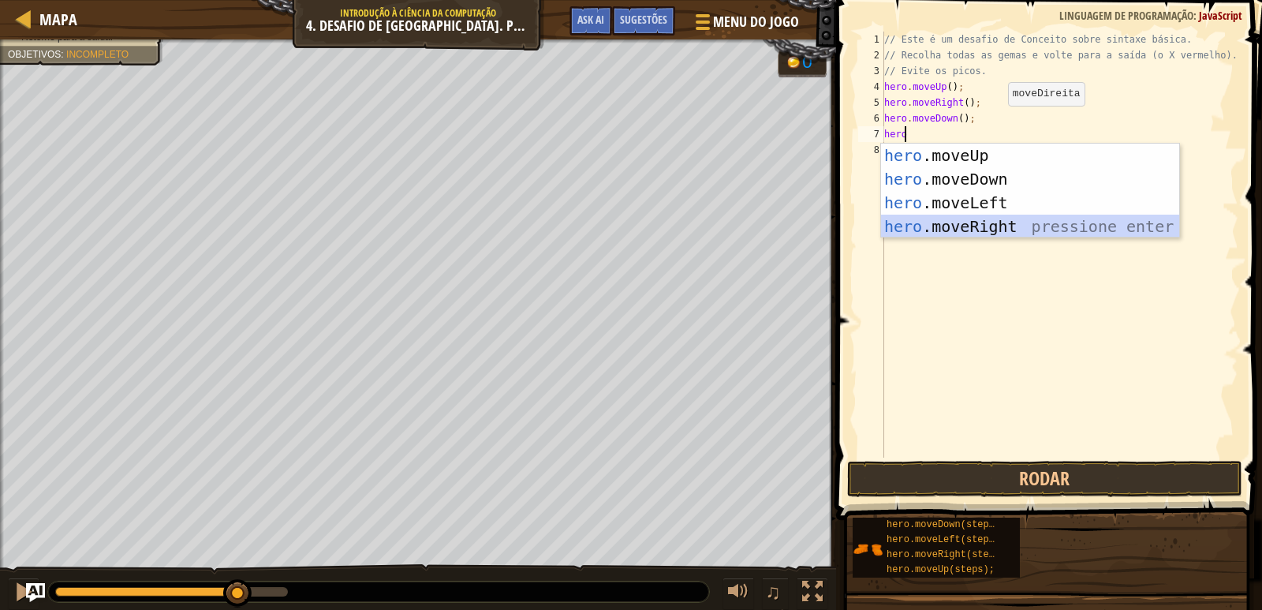
click at [907, 232] on div "hero .moveUp pressione enter hero .moveDown pressione enter hero .moveLeft pres…" at bounding box center [1030, 215] width 298 height 142
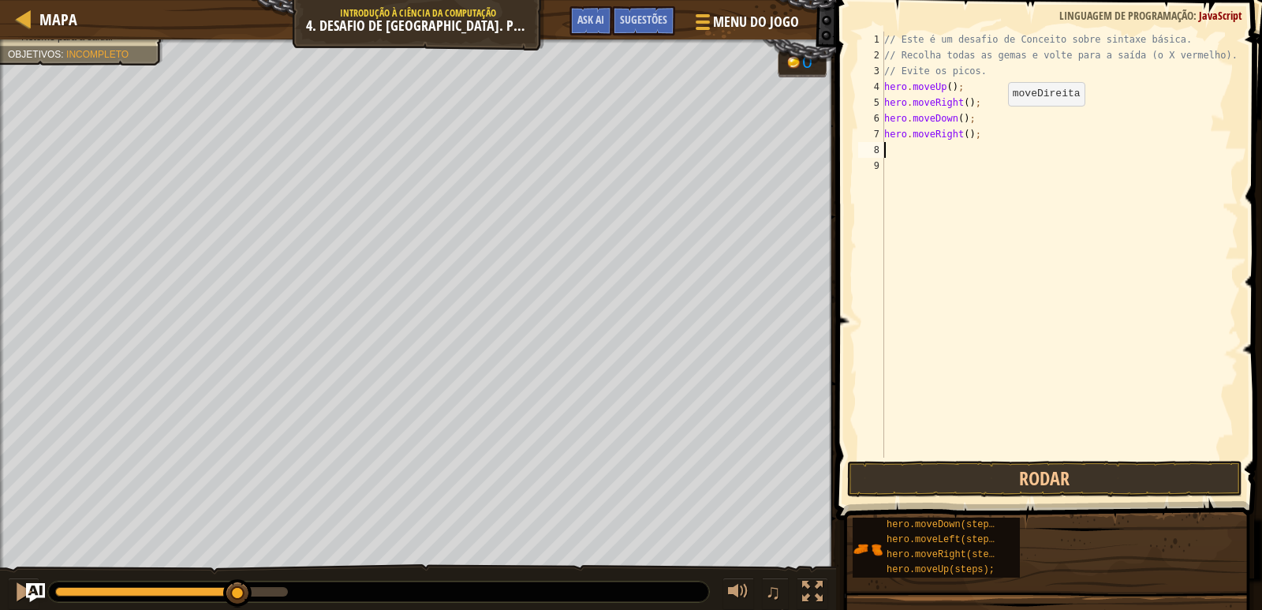
scroll to position [7, 0]
type textarea "h"
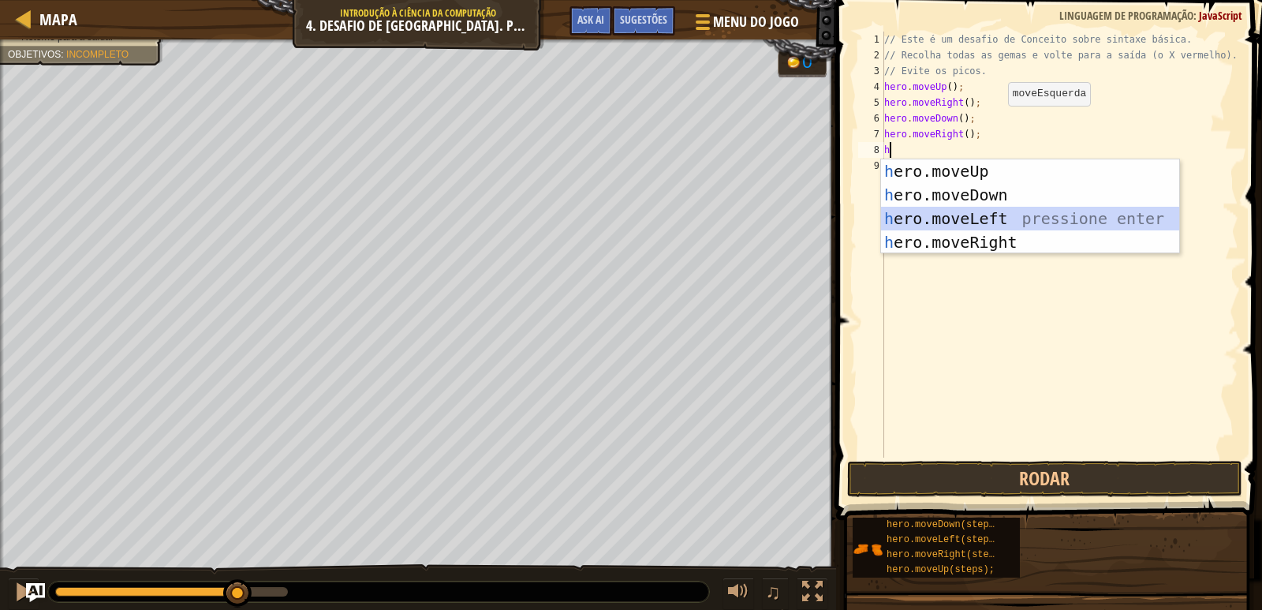
click at [943, 221] on div "h ero.moveUp pressione enter h ero.moveDown pressione enter h ero.moveLeft pres…" at bounding box center [1030, 230] width 298 height 142
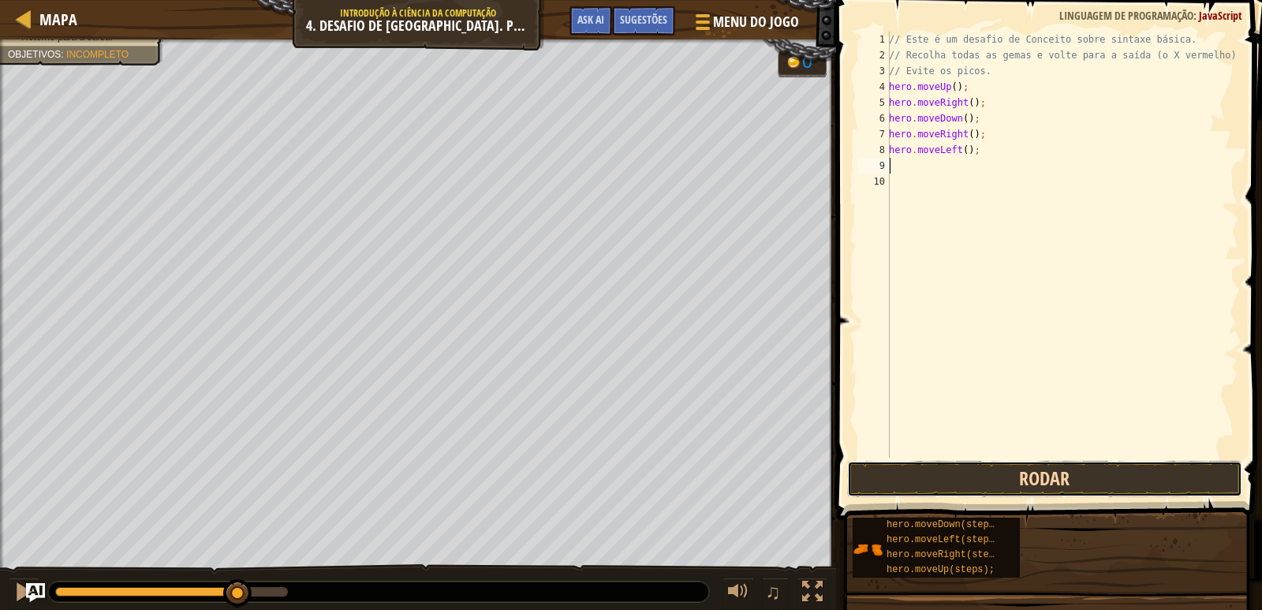
click at [926, 485] on button "Rodar" at bounding box center [1044, 479] width 395 height 36
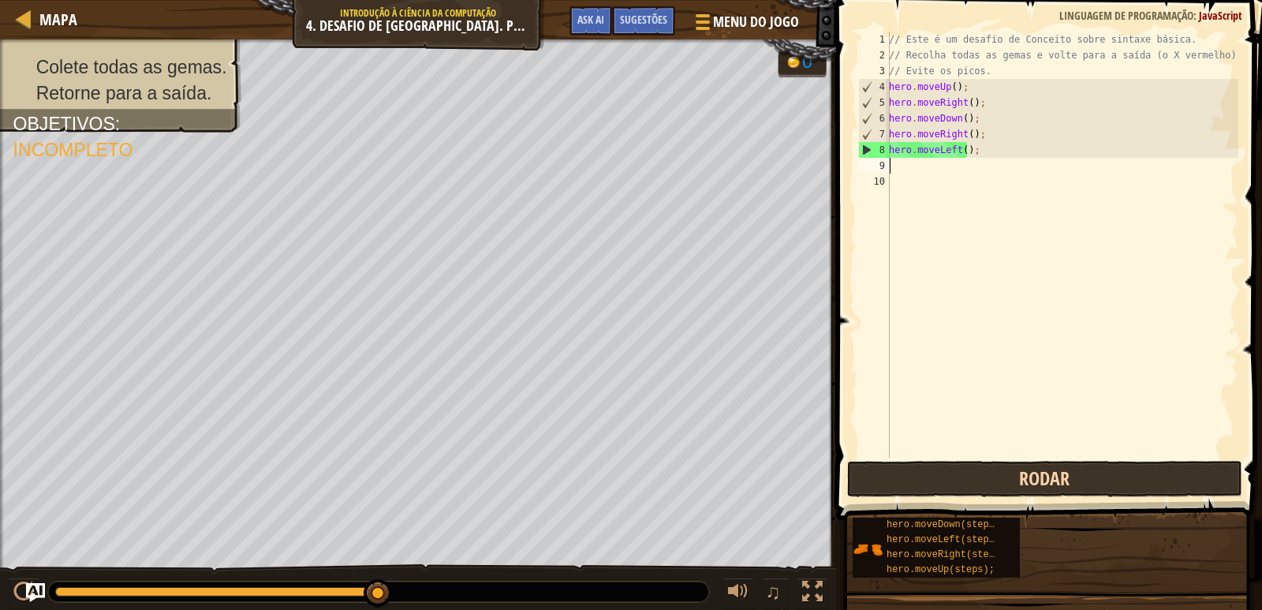
type textarea "h"
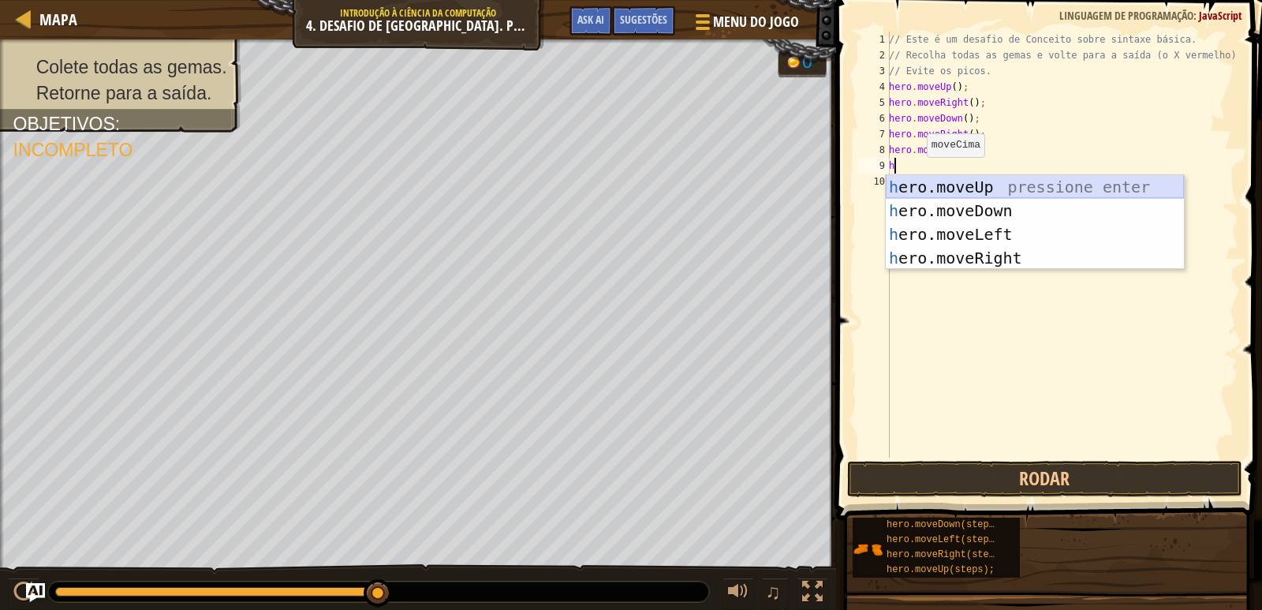
click at [918, 185] on div "h ero.moveUp pressione enter h ero.moveDown pressione enter h ero.moveLeft pres…" at bounding box center [1035, 246] width 298 height 142
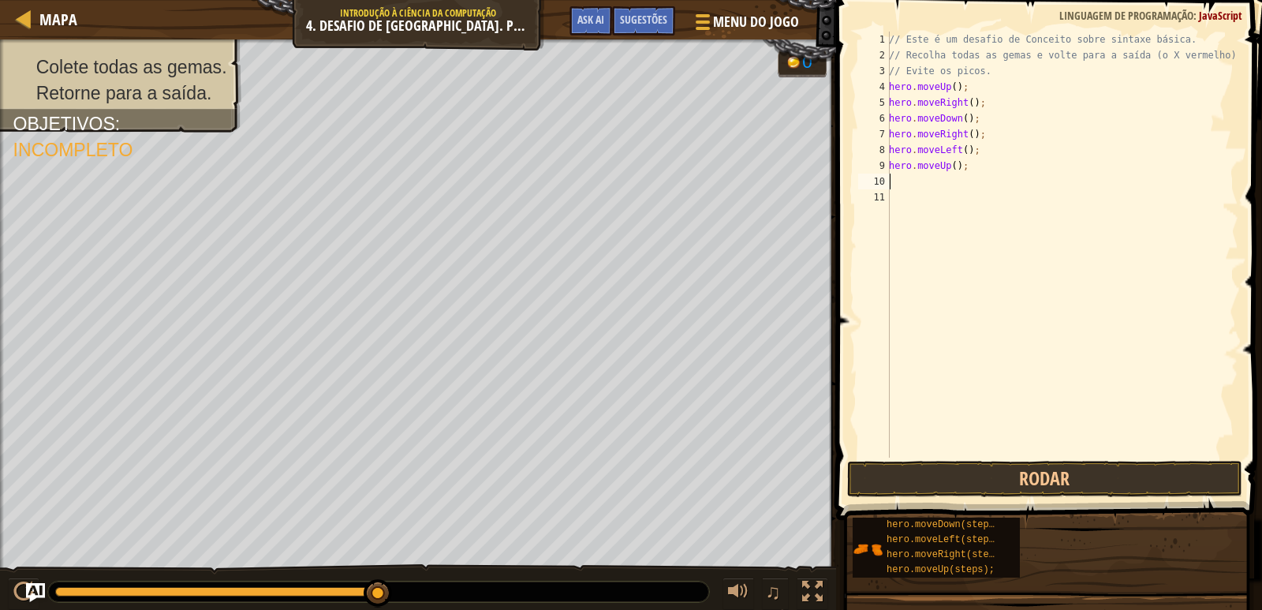
click at [921, 180] on div "// Este é um desafio de Conceito sobre sintaxe básica. // Recolha todas as gema…" at bounding box center [1062, 261] width 353 height 458
type textarea "h"
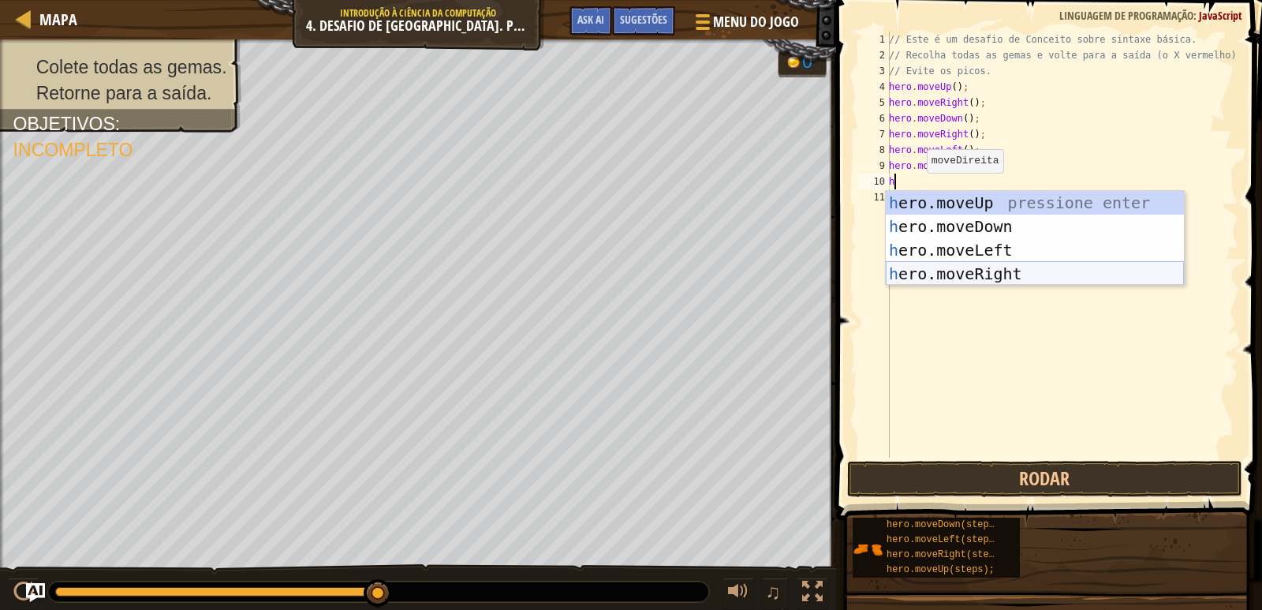
click at [922, 269] on div "h ero.moveUp pressione enter h ero.moveDown pressione enter h ero.moveLeft pres…" at bounding box center [1035, 262] width 298 height 142
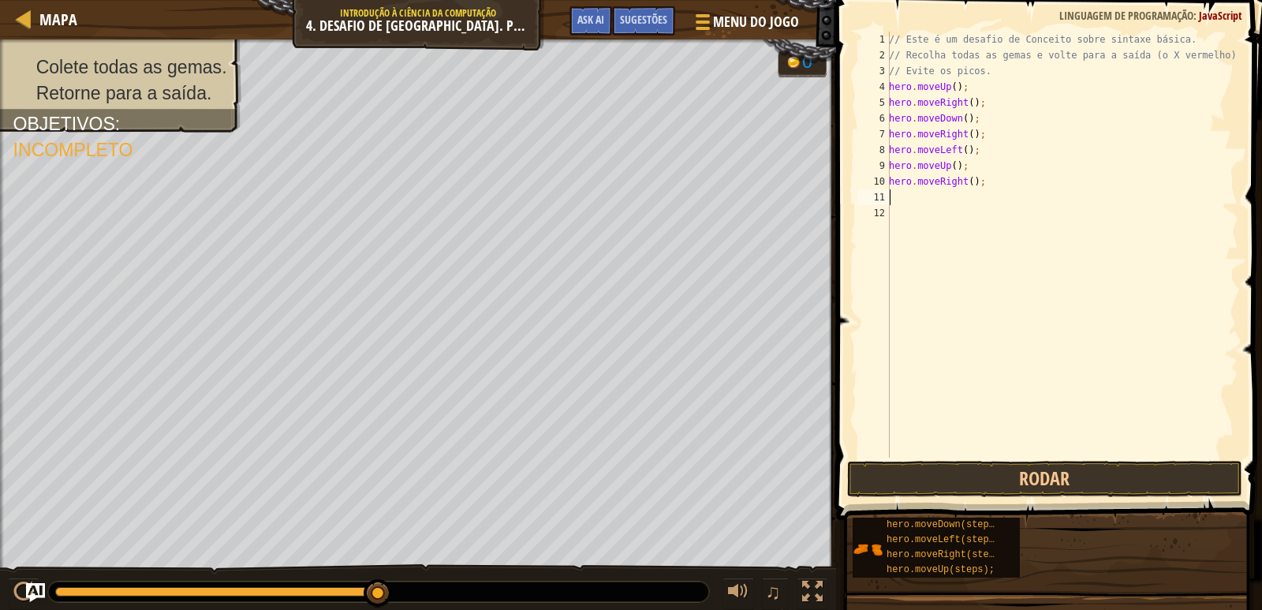
click at [988, 185] on div "// Este é um desafio de Conceito sobre sintaxe básica. // Recolha todas as gema…" at bounding box center [1062, 261] width 353 height 458
type textarea "h"
click at [968, 171] on div "// Este é um desafio de Conceito sobre sintaxe básica. // Recolha todas as gema…" at bounding box center [1062, 261] width 353 height 458
type textarea "h"
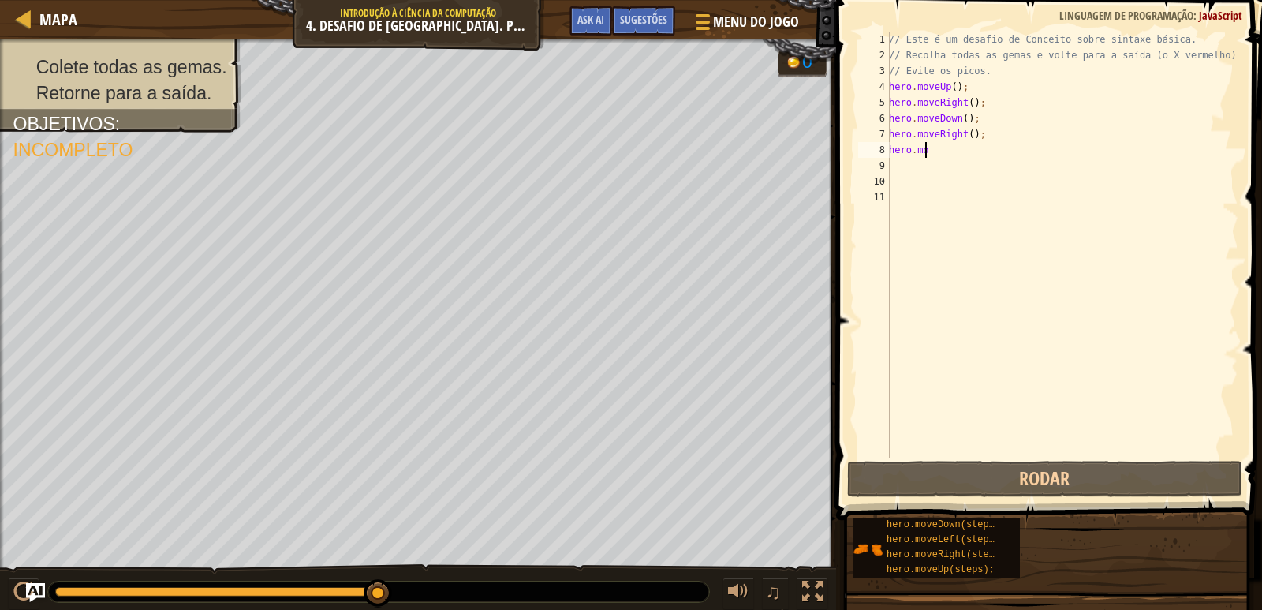
type textarea "h"
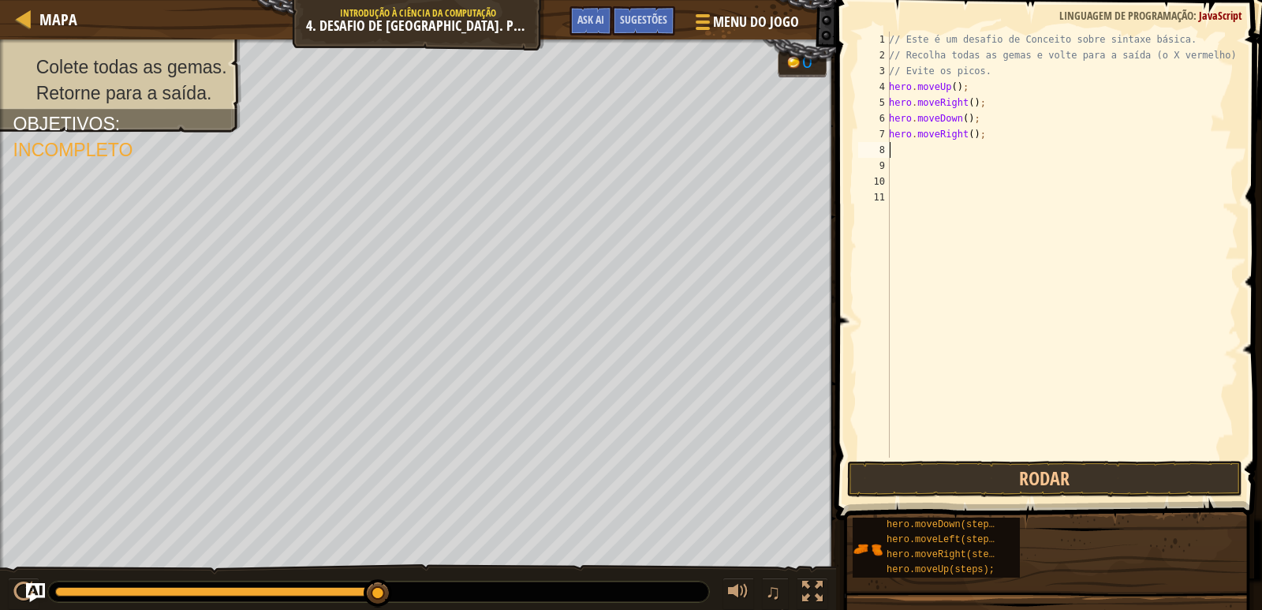
type textarea "h"
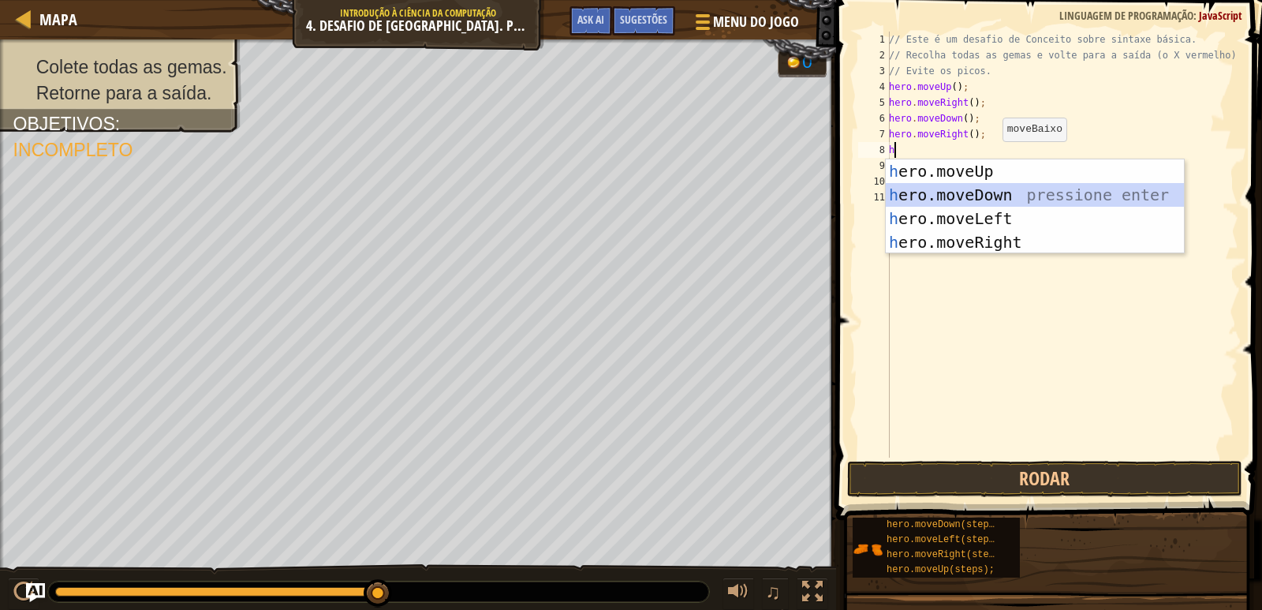
click at [995, 192] on div "h ero.moveUp pressione enter h ero.moveDown pressione enter h ero.moveLeft pres…" at bounding box center [1035, 230] width 298 height 142
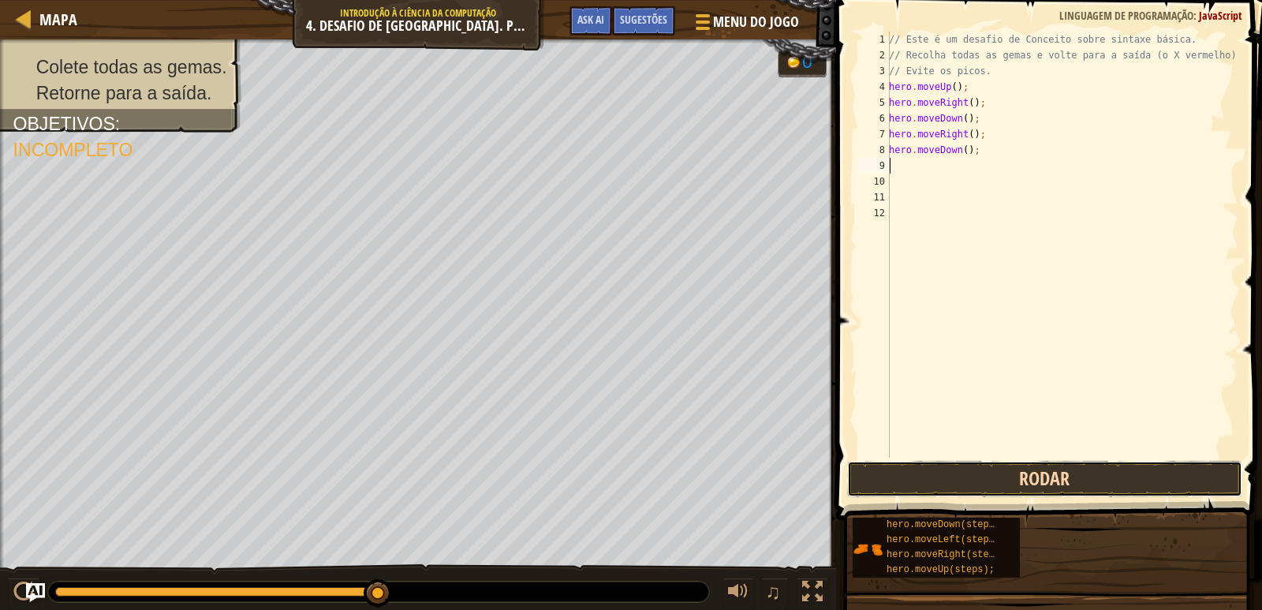
drag, startPoint x: 912, startPoint y: 473, endPoint x: 913, endPoint y: 465, distance: 7.9
click at [912, 471] on button "Rodar" at bounding box center [1044, 479] width 395 height 36
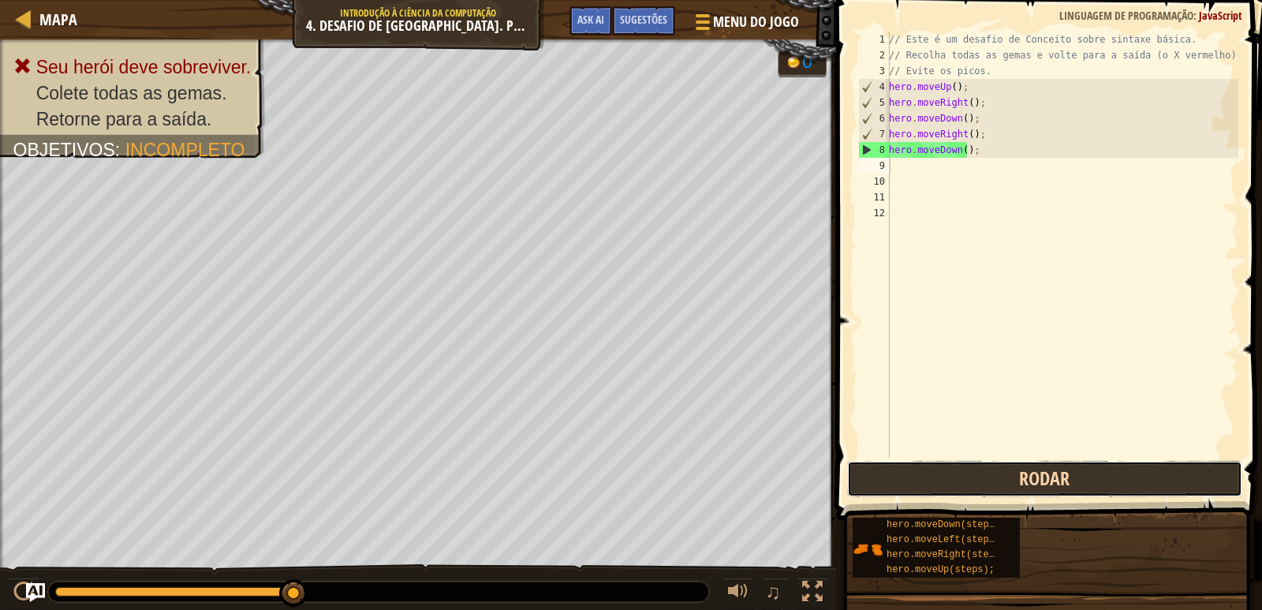
click at [1035, 486] on button "Rodar" at bounding box center [1044, 479] width 395 height 36
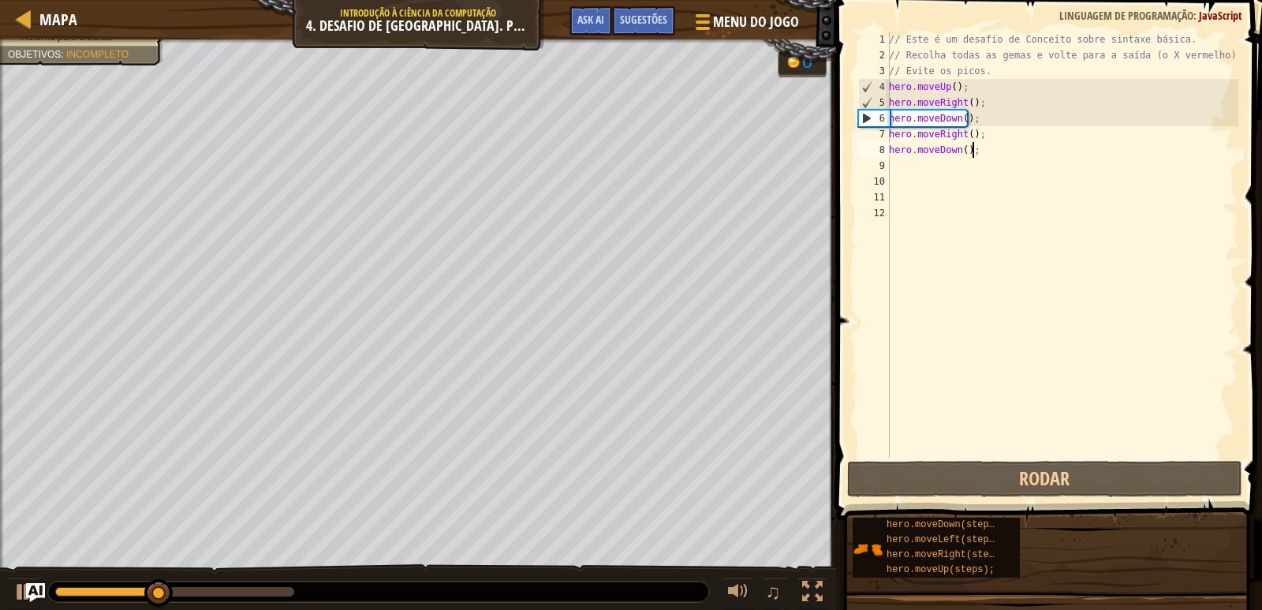
click at [978, 154] on div "// Este é um desafio de Conceito sobre sintaxe básica. // Recolha todas as gema…" at bounding box center [1062, 261] width 353 height 458
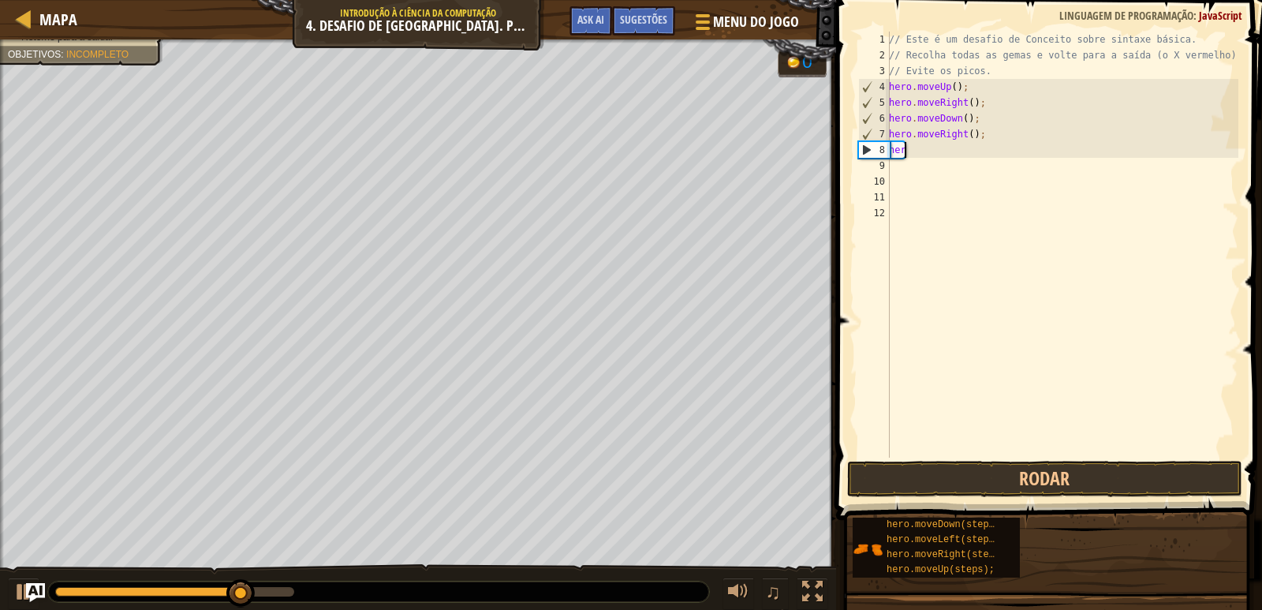
type textarea "h"
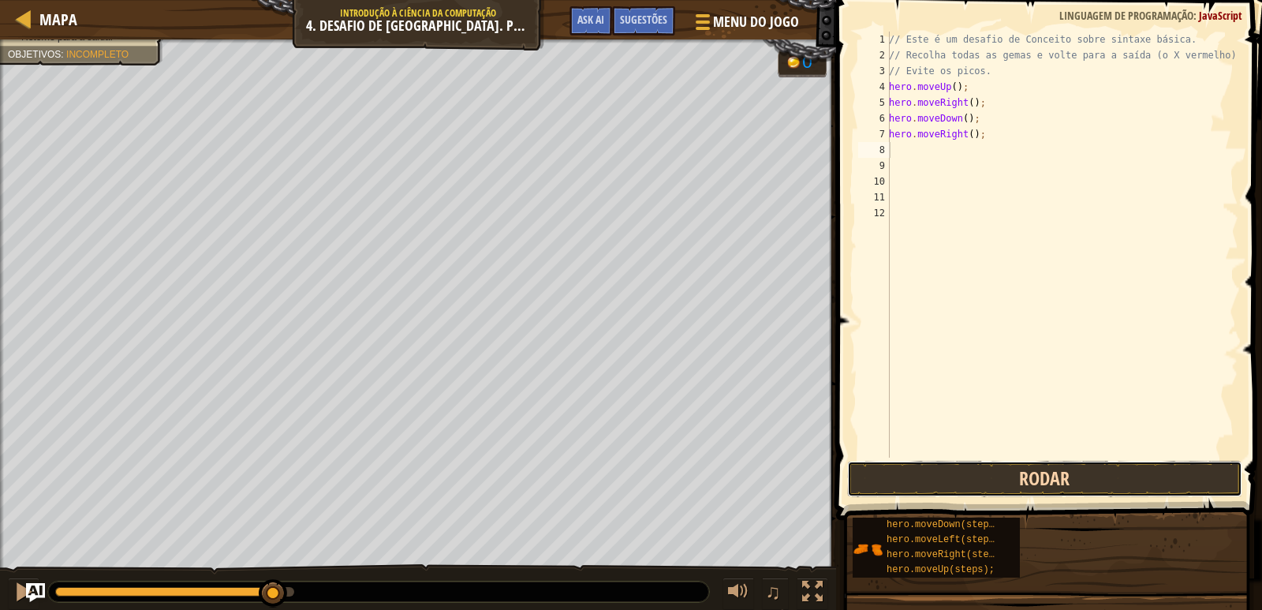
click at [939, 476] on button "Rodar" at bounding box center [1044, 479] width 395 height 36
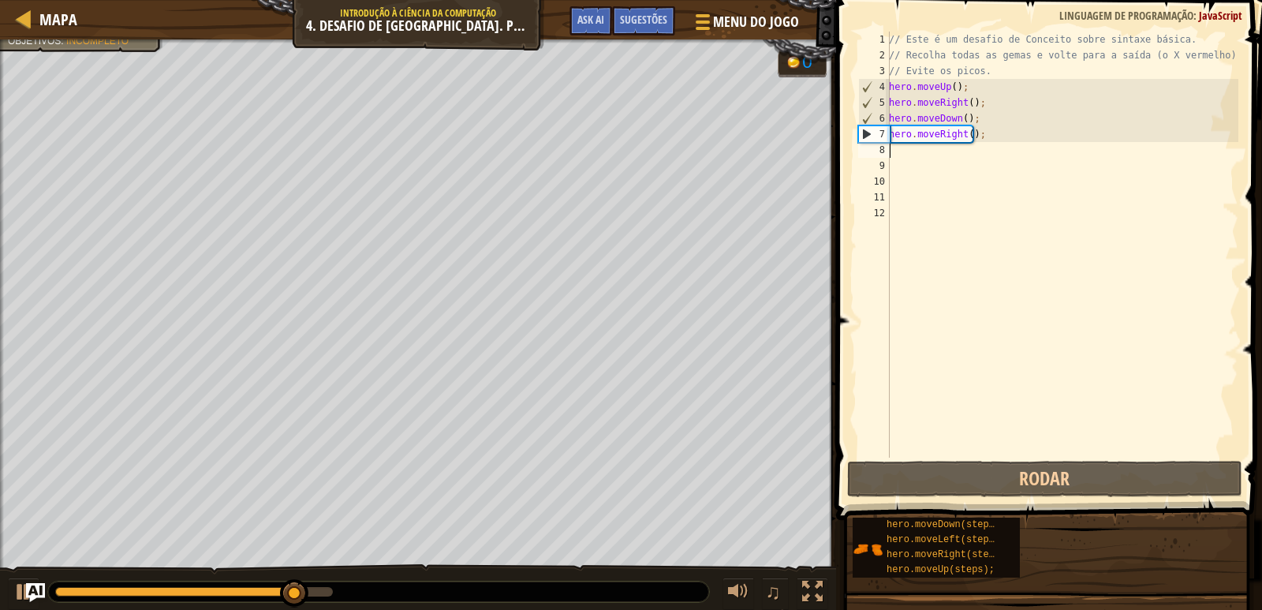
type textarea "h"
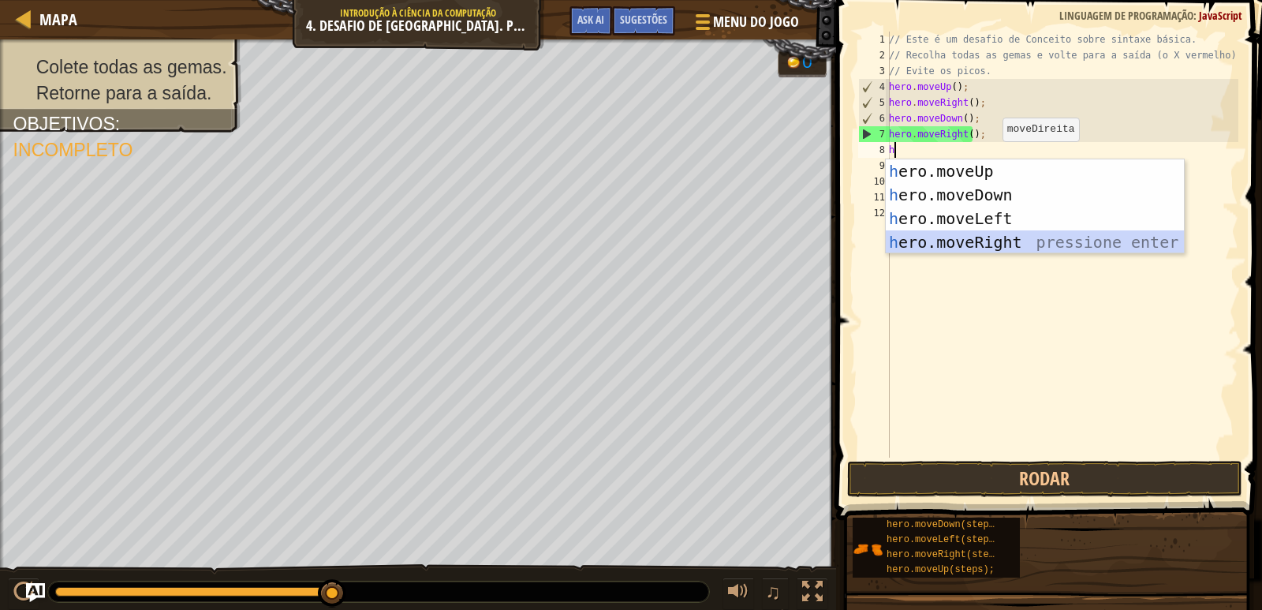
click at [981, 243] on div "h ero.moveUp pressione enter h ero.moveDown pressione enter h ero.moveLeft pres…" at bounding box center [1035, 230] width 298 height 142
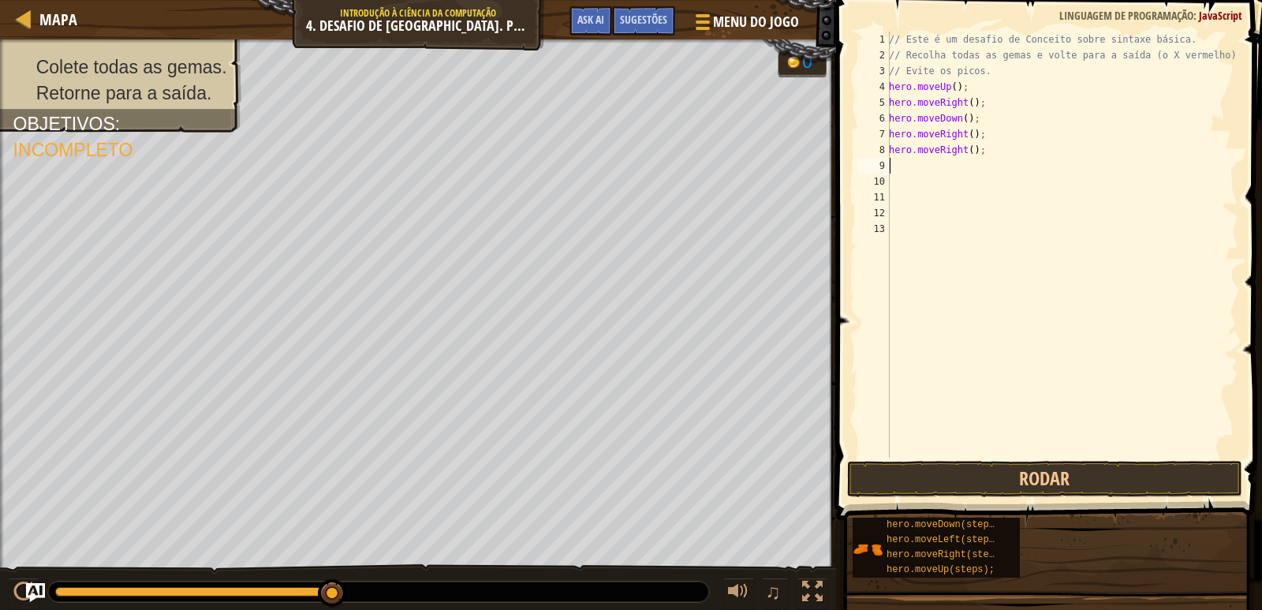
type textarea "h"
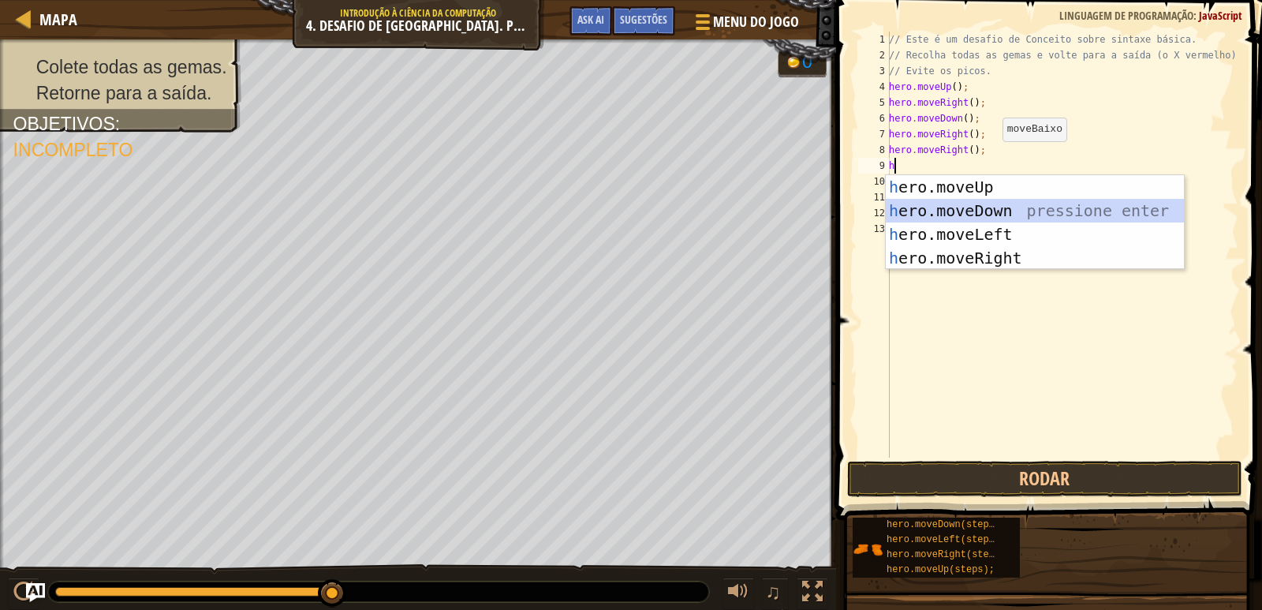
click at [979, 204] on div "h ero.moveUp pressione enter h ero.moveDown pressione enter h ero.moveLeft pres…" at bounding box center [1035, 246] width 298 height 142
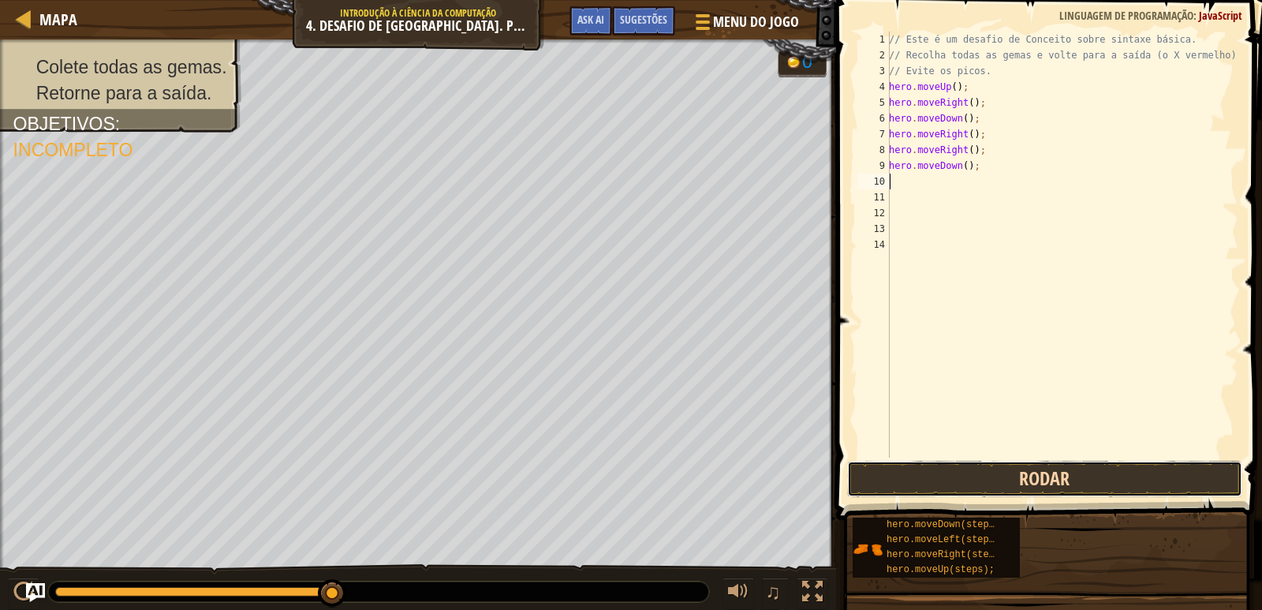
click at [989, 461] on button "Rodar" at bounding box center [1044, 479] width 395 height 36
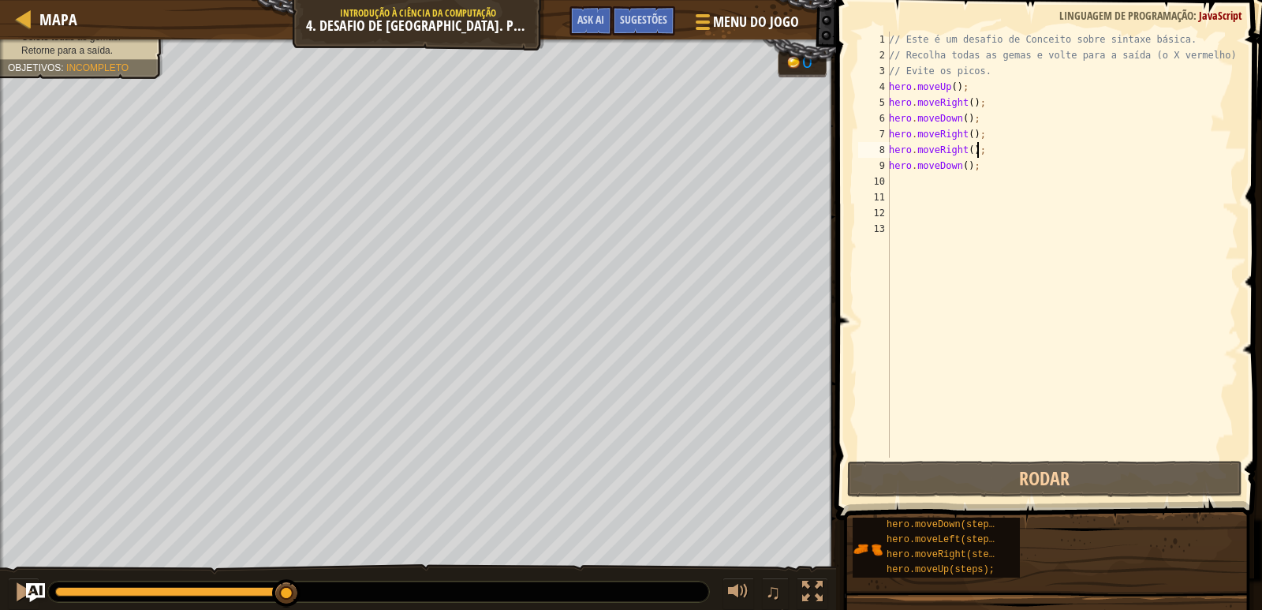
click at [998, 148] on div "// Este é um desafio de Conceito sobre sintaxe básica. // Recolha todas as gema…" at bounding box center [1062, 261] width 353 height 458
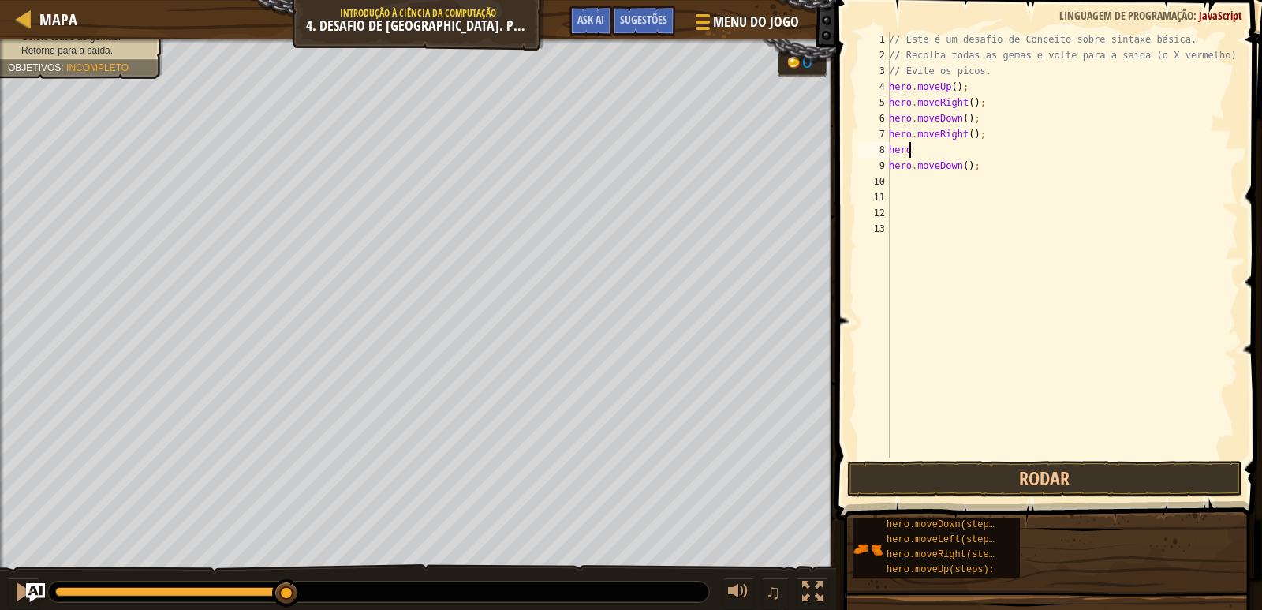
type textarea "h"
type textarea "l"
click at [1063, 174] on div "hero.move L eft pressione enter" at bounding box center [1035, 194] width 298 height 71
click at [980, 143] on div "// Este é um desafio de Conceito sobre sintaxe básica. // Recolha todas as gema…" at bounding box center [1062, 261] width 353 height 458
type textarea "hero.moveLeft();"
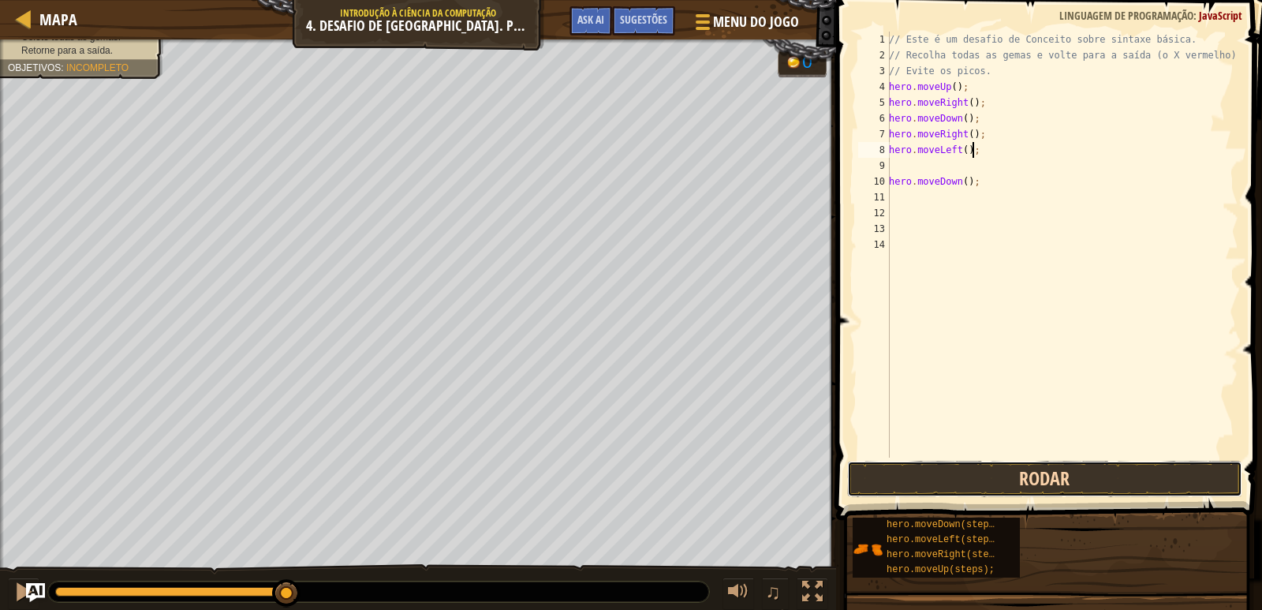
click at [915, 484] on button "Rodar" at bounding box center [1044, 479] width 395 height 36
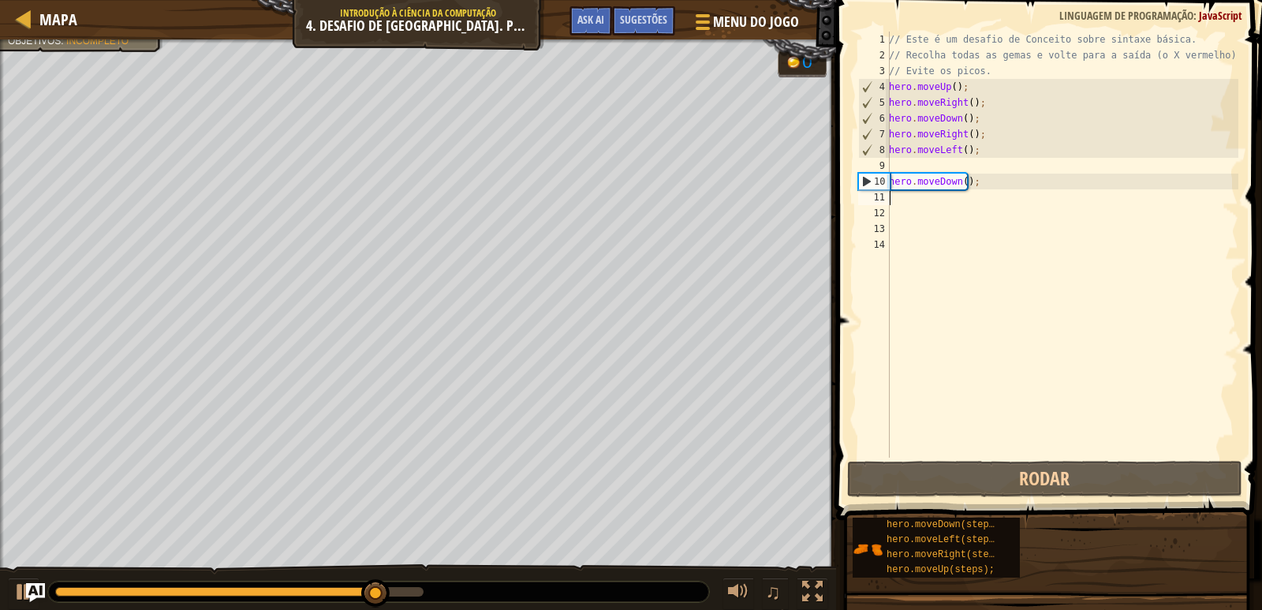
click at [931, 204] on div "// Este é um desafio de Conceito sobre sintaxe básica. // Recolha todas as gema…" at bounding box center [1062, 261] width 353 height 458
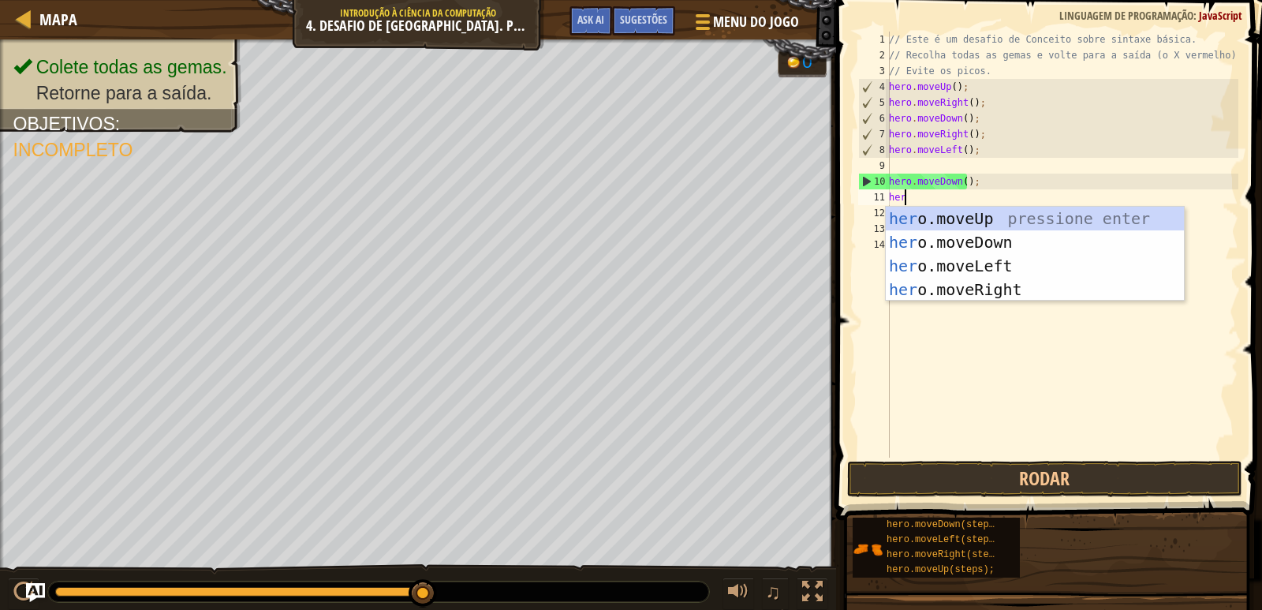
type textarea "hero"
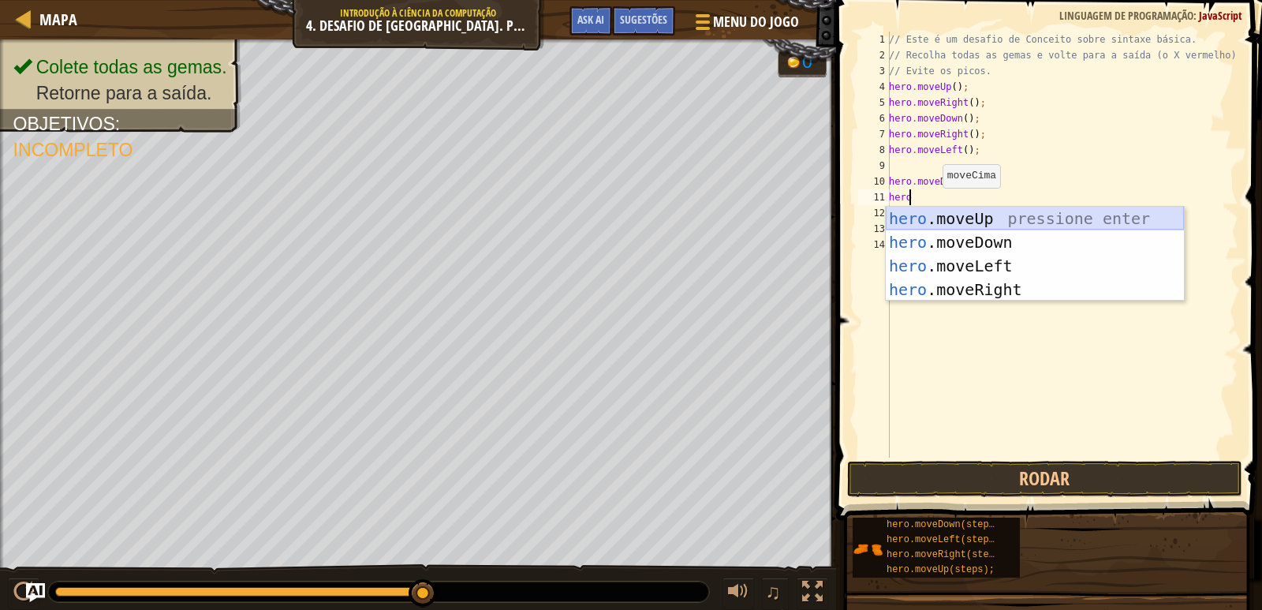
click at [933, 208] on div "hero .moveUp pressione enter hero .moveDown pressione enter hero .moveLeft pres…" at bounding box center [1035, 278] width 298 height 142
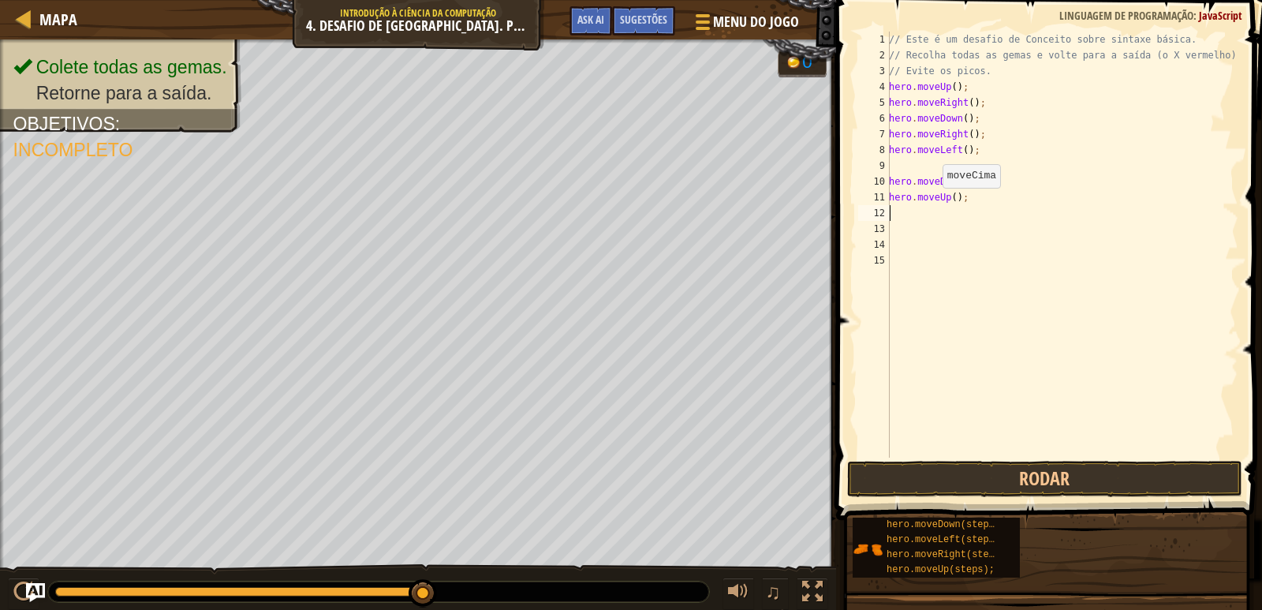
scroll to position [7, 0]
type textarea "h"
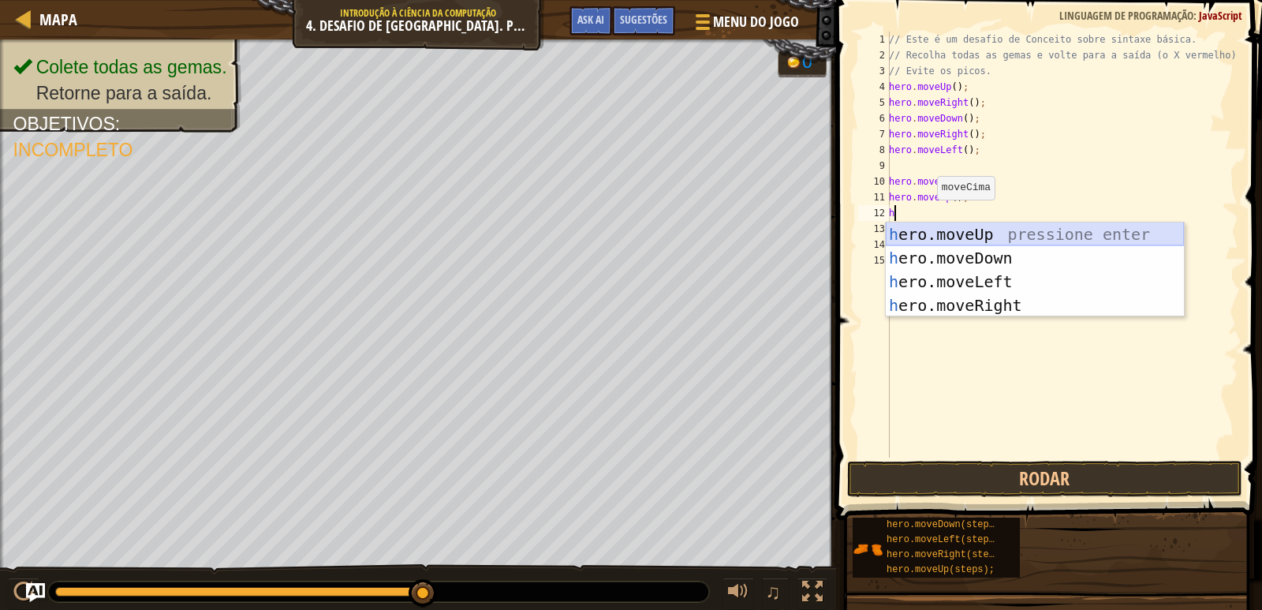
click at [951, 236] on div "h ero.moveUp pressione enter h ero.moveDown pressione enter h ero.moveLeft pres…" at bounding box center [1035, 293] width 298 height 142
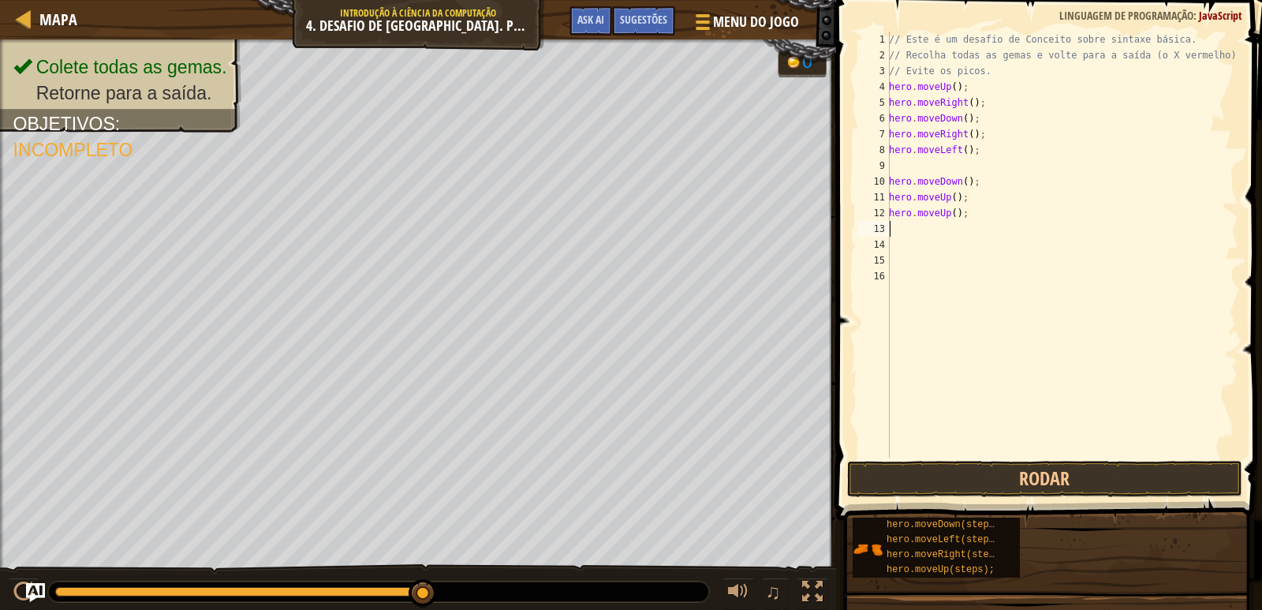
type textarea "h"
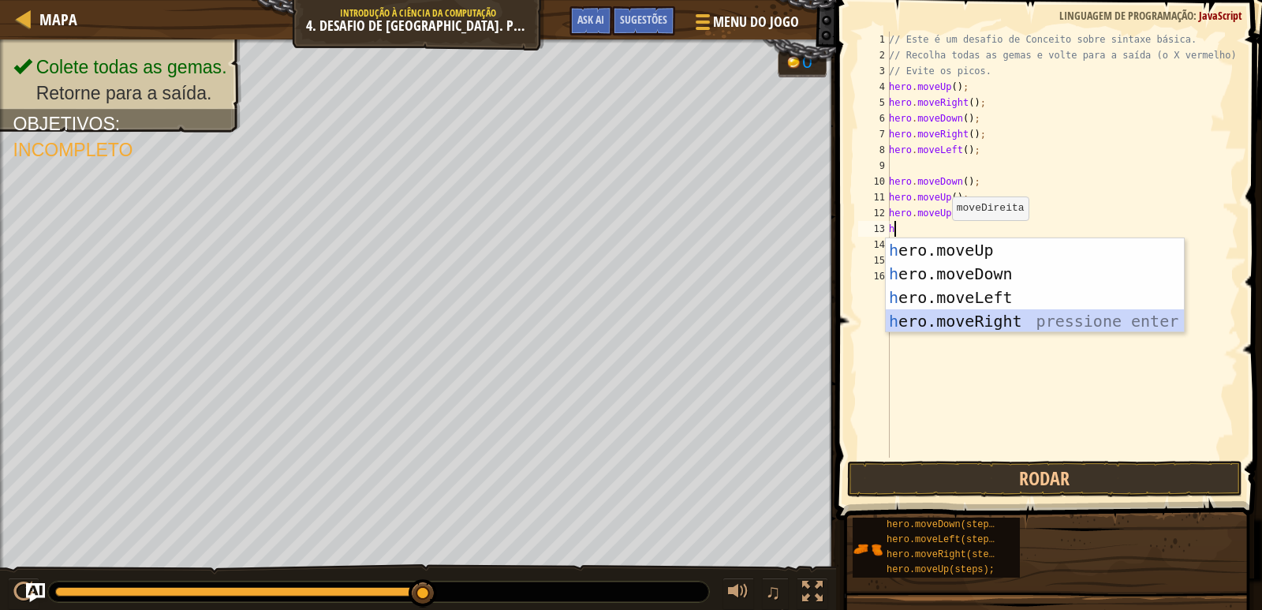
click at [942, 317] on div "h ero.moveUp pressione enter h ero.moveDown pressione enter h ero.moveLeft pres…" at bounding box center [1035, 309] width 298 height 142
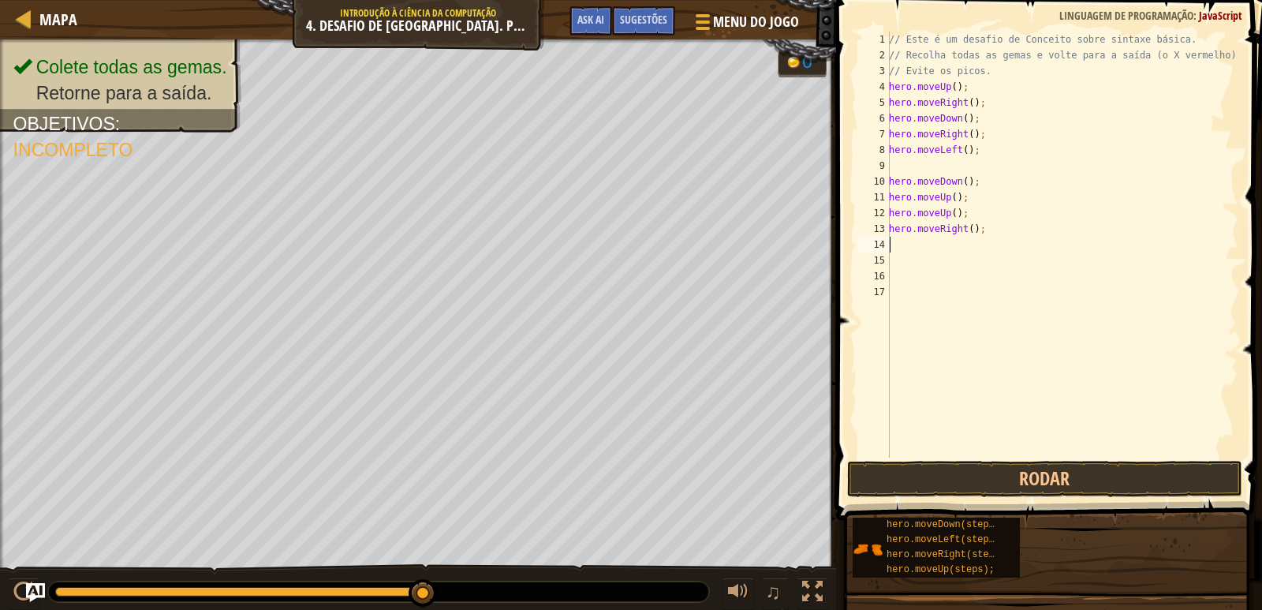
type textarea "h"
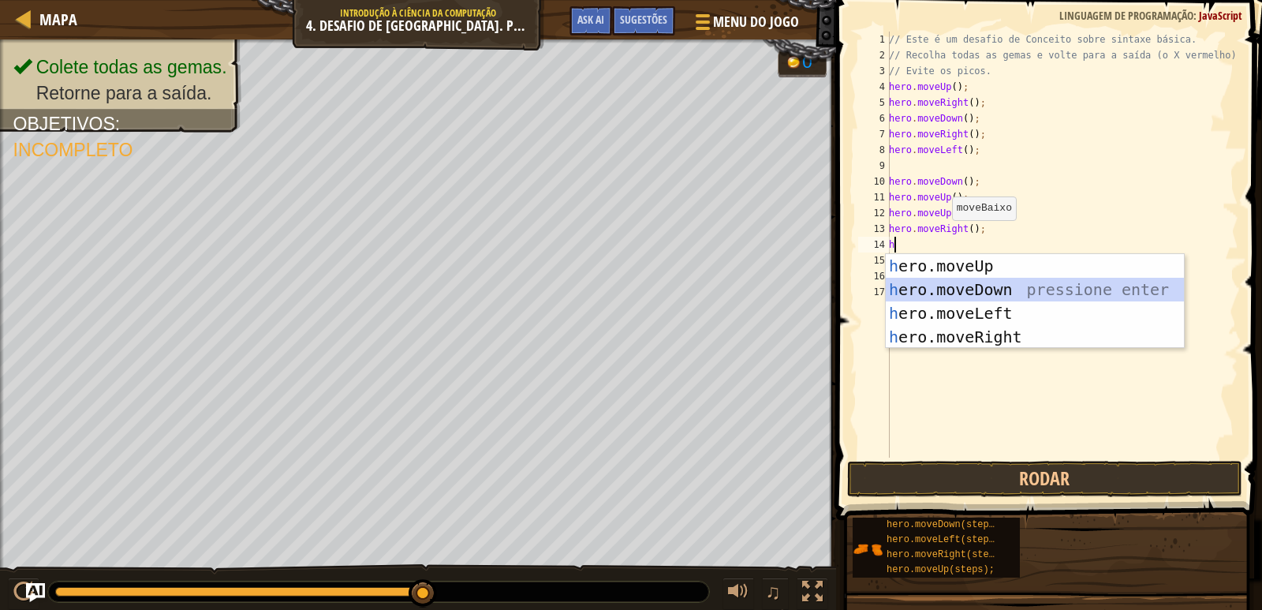
click at [915, 288] on div "h ero.moveUp pressione enter h ero.moveDown pressione enter h ero.moveLeft pres…" at bounding box center [1035, 325] width 298 height 142
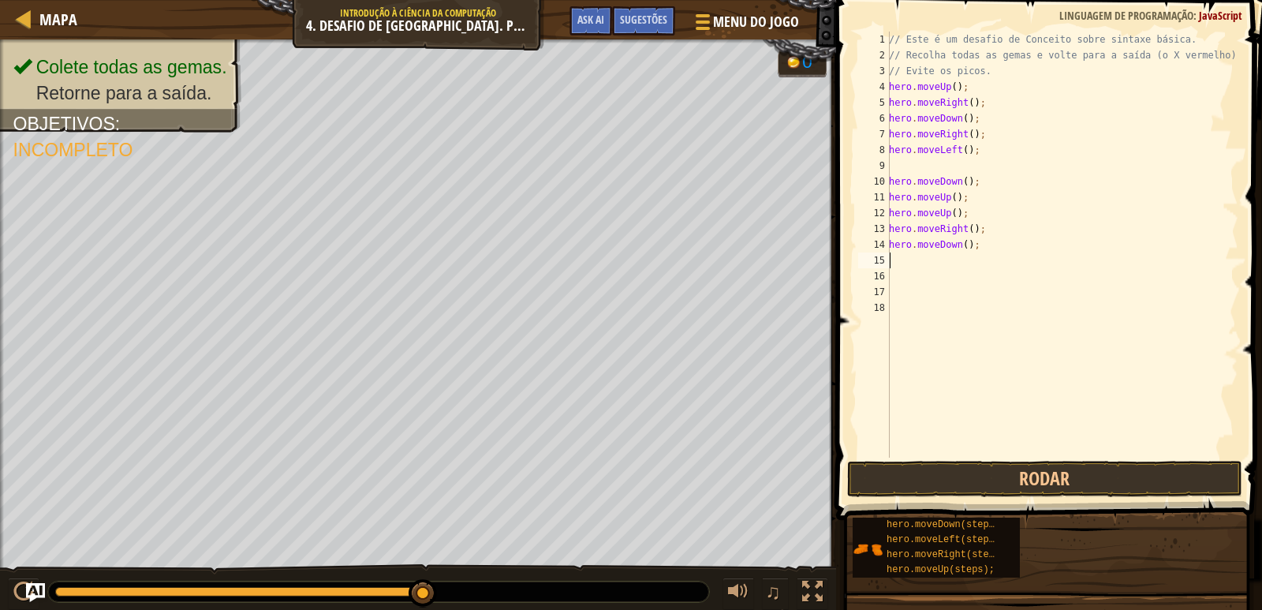
type textarea "h"
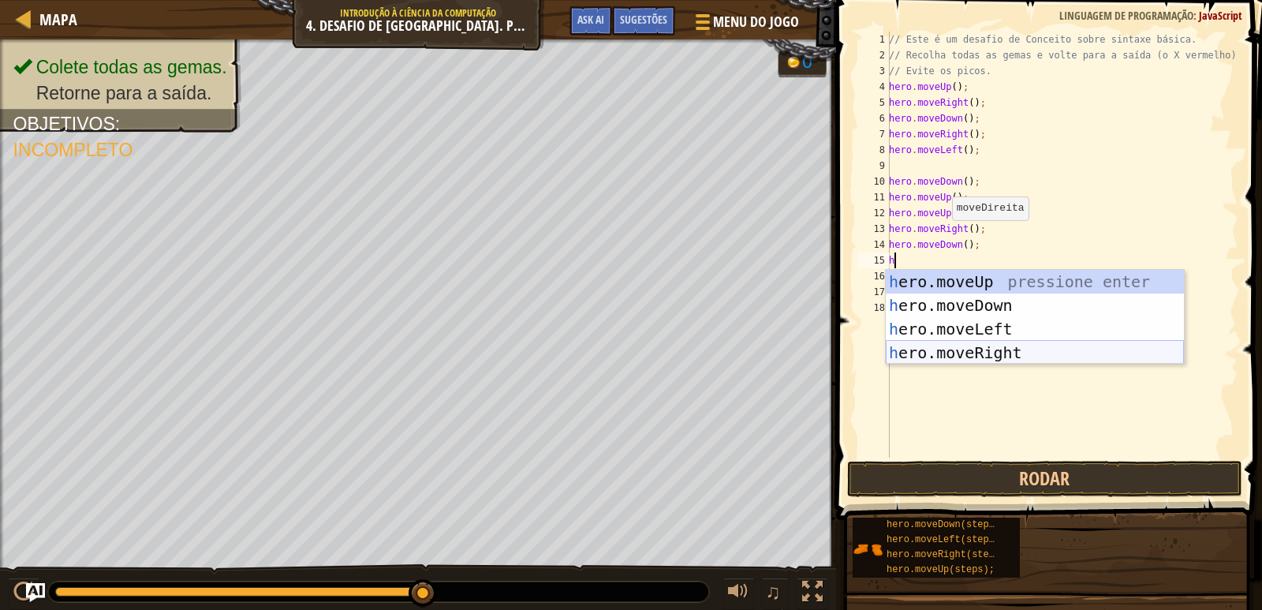
click at [979, 358] on div "h ero.moveUp pressione enter h ero.moveDown pressione enter h ero.moveLeft pres…" at bounding box center [1035, 341] width 298 height 142
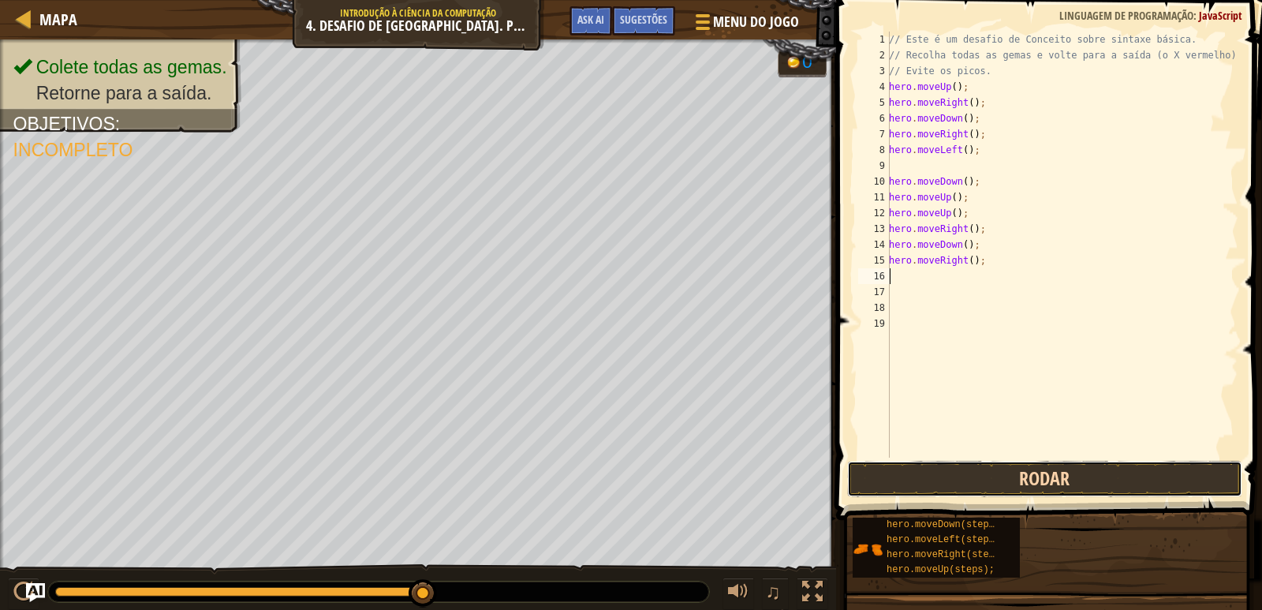
drag, startPoint x: 996, startPoint y: 476, endPoint x: 990, endPoint y: 465, distance: 11.6
click at [993, 471] on button "Rodar" at bounding box center [1044, 479] width 395 height 36
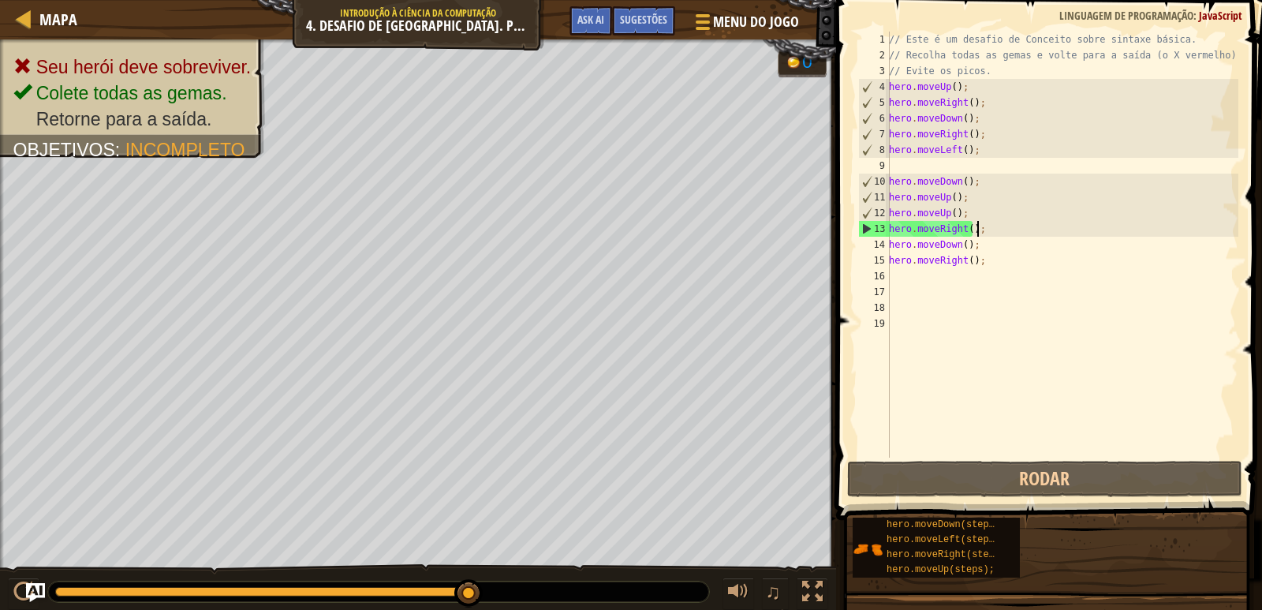
click at [1018, 226] on div "// Este é um desafio de Conceito sobre sintaxe básica. // Recolha todas as gema…" at bounding box center [1062, 261] width 353 height 458
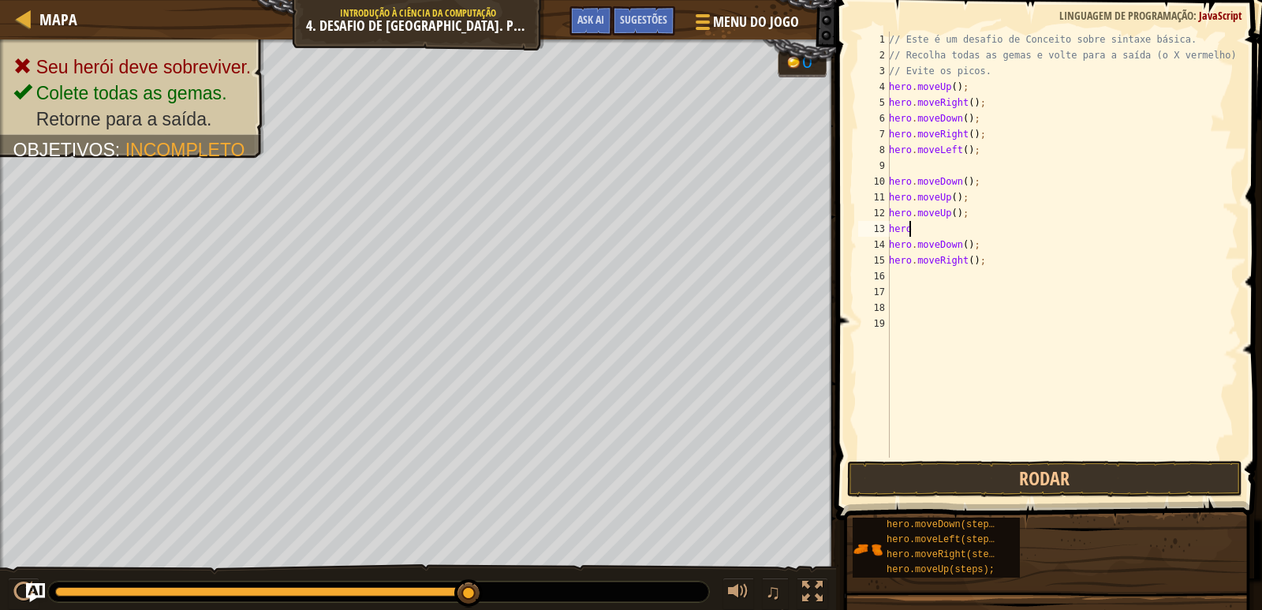
type textarea "h"
click at [921, 474] on button "Rodar" at bounding box center [1044, 479] width 395 height 36
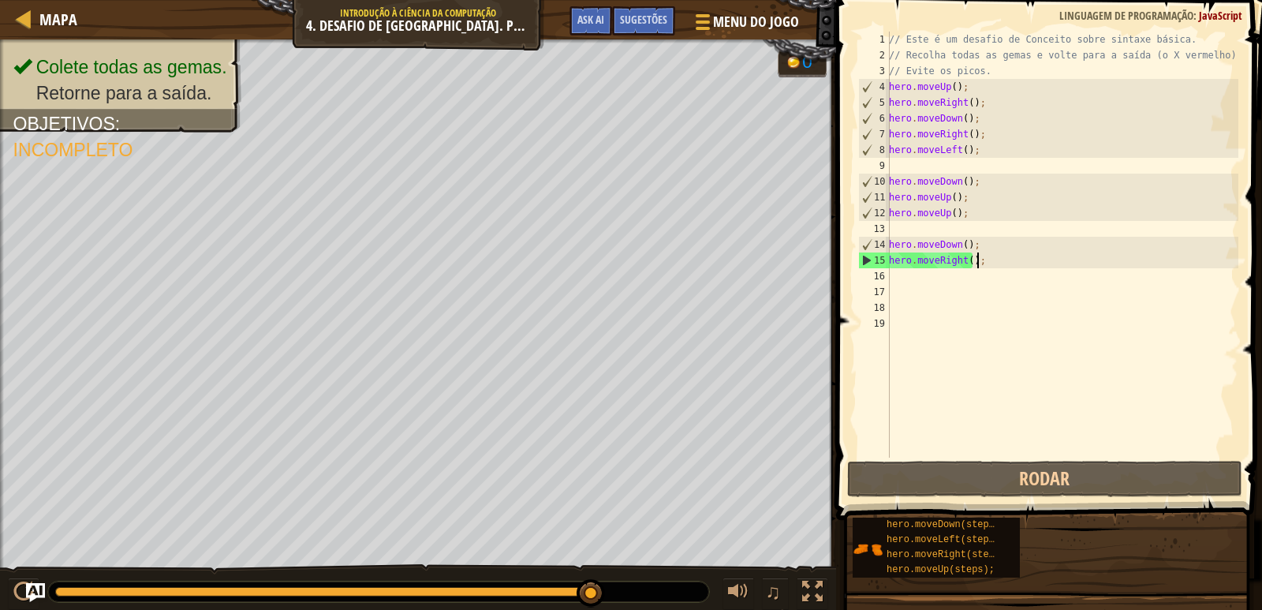
click at [991, 254] on div "// Este é um desafio de Conceito sobre sintaxe básica. // Recolha todas as gema…" at bounding box center [1062, 261] width 353 height 458
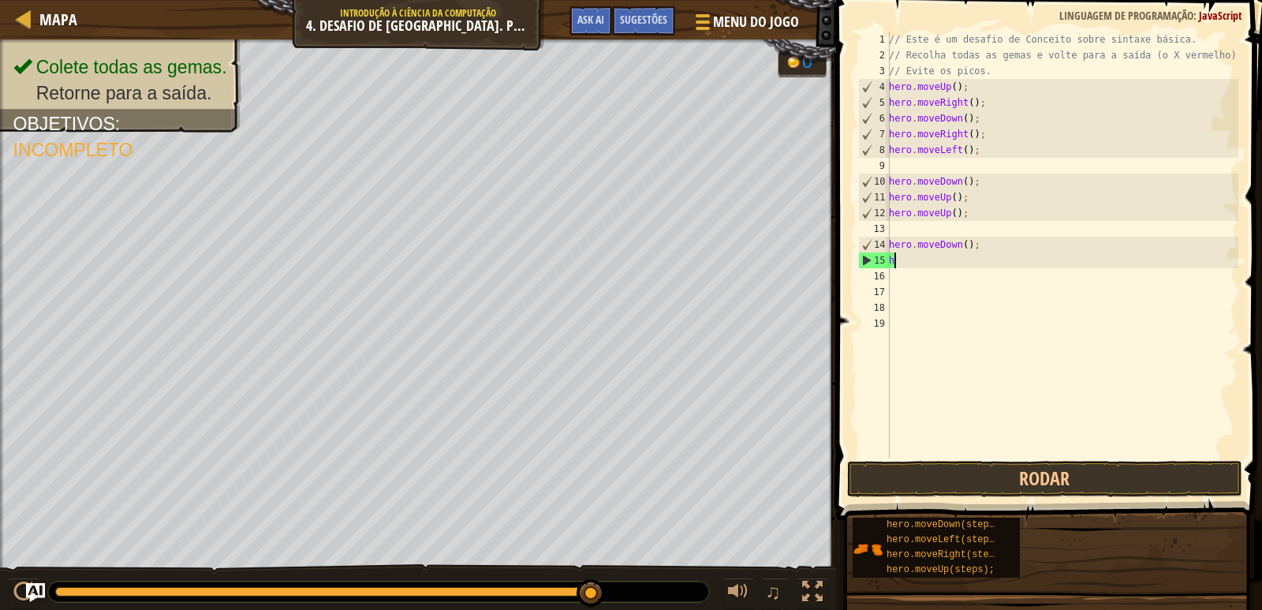
type textarea "h"
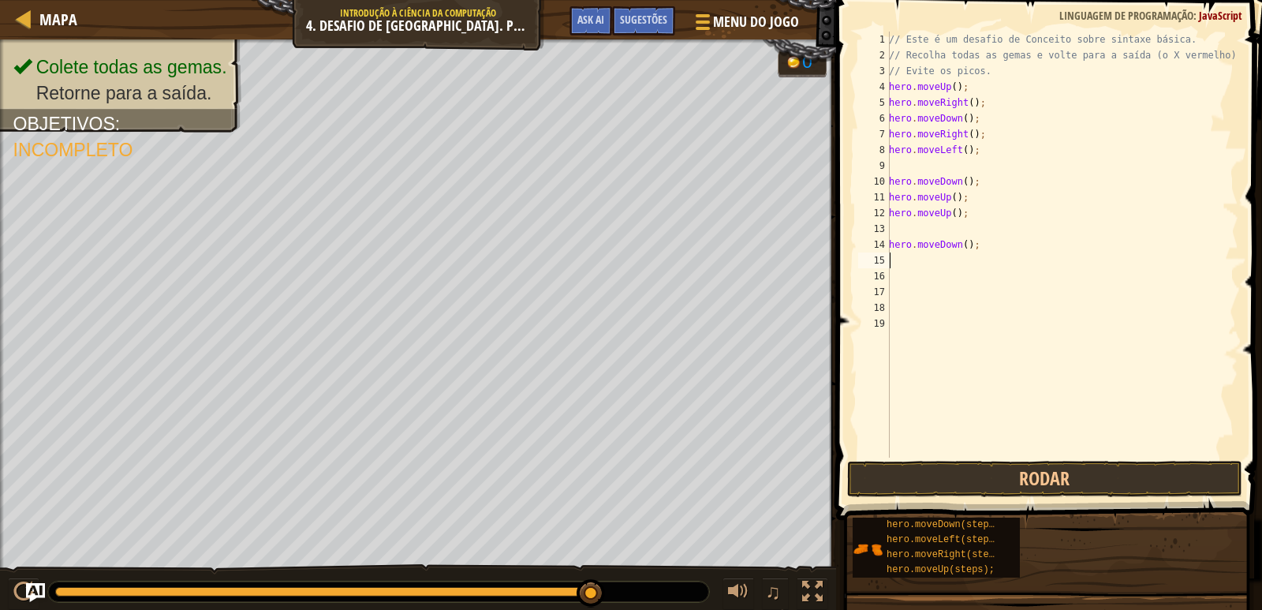
click at [974, 243] on div "// Este é um desafio de Conceito sobre sintaxe básica. // Recolha todas as gema…" at bounding box center [1062, 261] width 353 height 458
type textarea "h"
click at [952, 487] on button "Rodar" at bounding box center [1044, 479] width 395 height 36
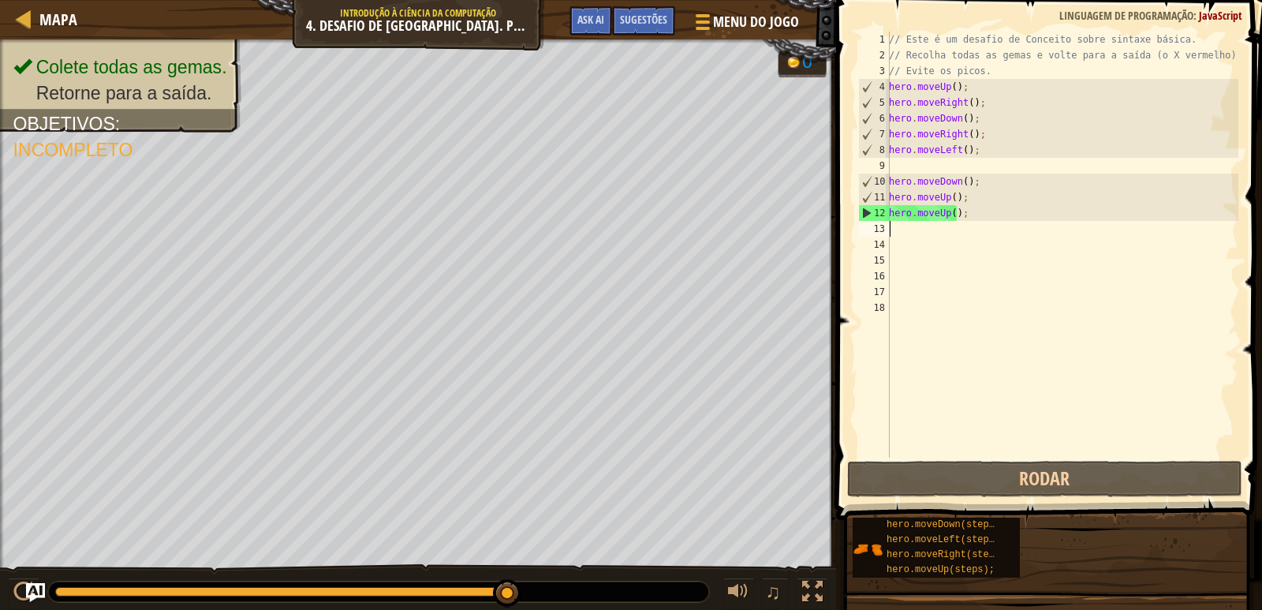
click at [899, 236] on div "// Este é um desafio de Conceito sobre sintaxe básica. // Recolha todas as gema…" at bounding box center [1062, 261] width 353 height 458
type textarea "h"
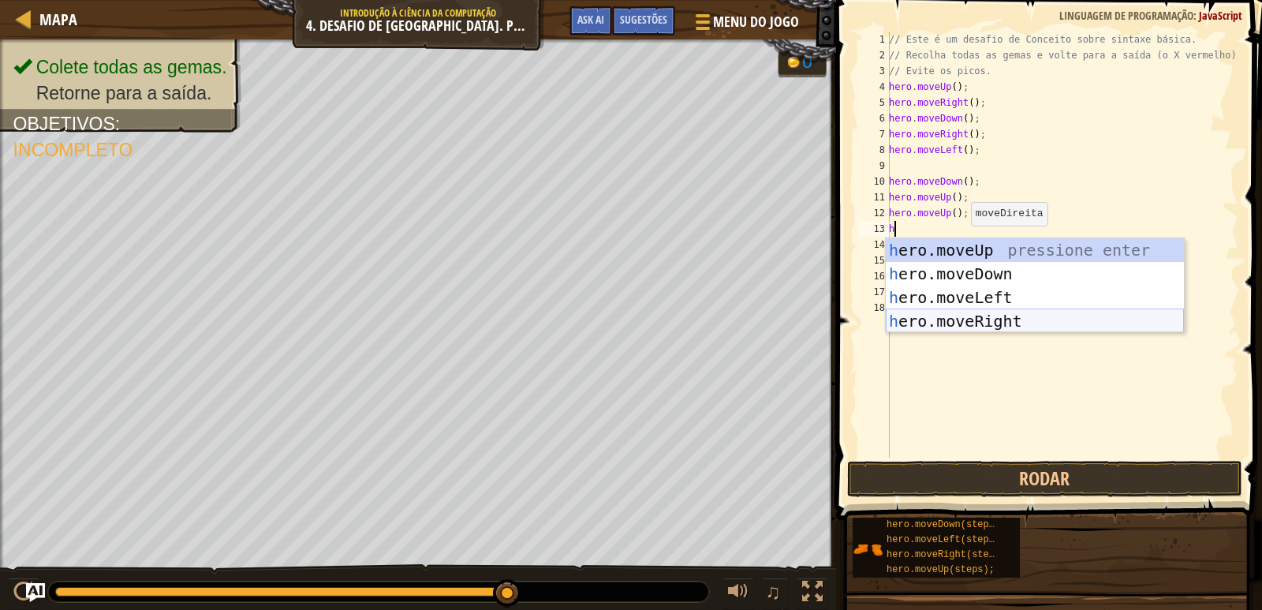
click at [951, 320] on div "h ero.moveUp pressione enter h ero.moveDown pressione enter h ero.moveLeft pres…" at bounding box center [1035, 309] width 298 height 142
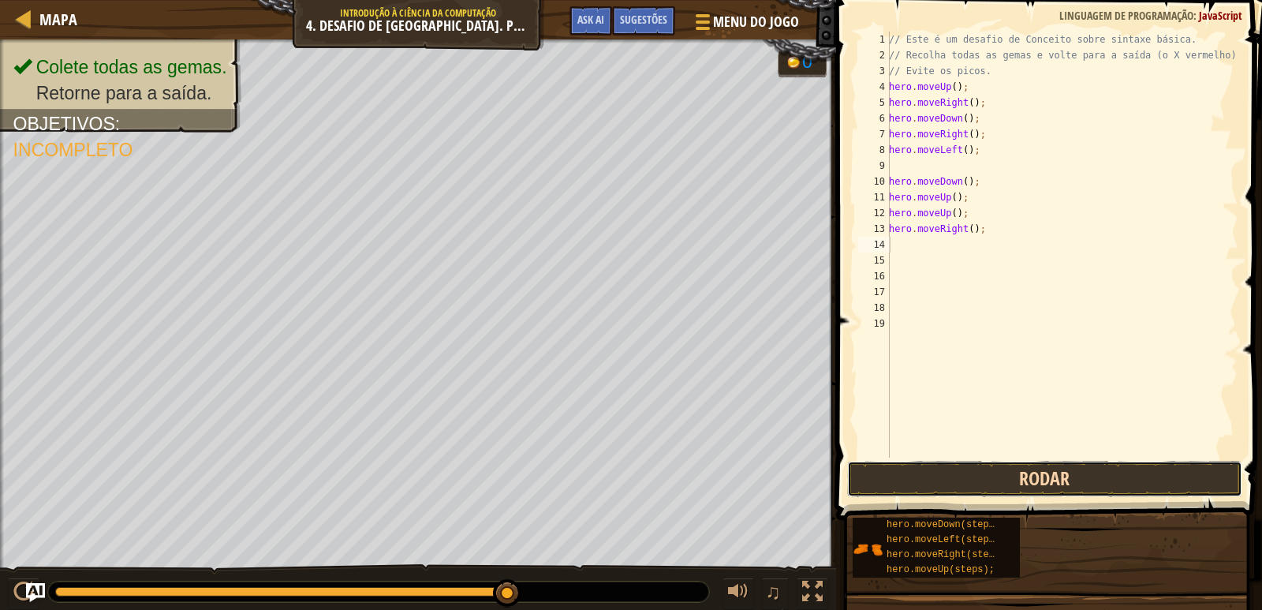
click at [956, 488] on button "Rodar" at bounding box center [1044, 479] width 395 height 36
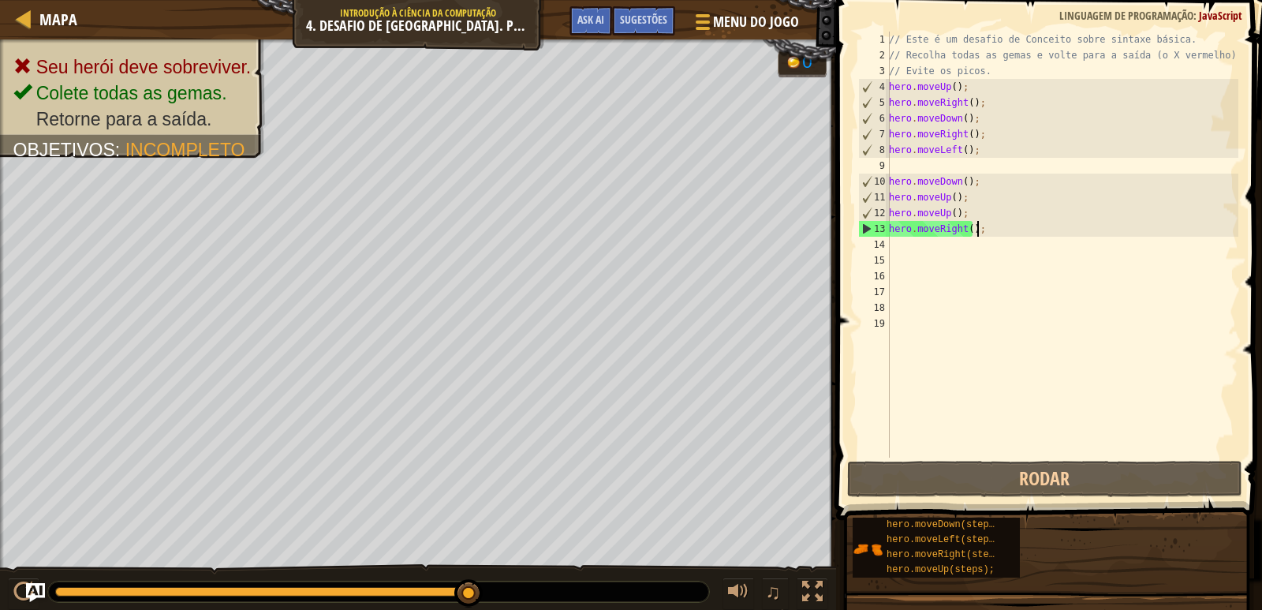
click at [979, 229] on div "// Este é um desafio de Conceito sobre sintaxe básica. // Recolha todas as gema…" at bounding box center [1062, 261] width 353 height 458
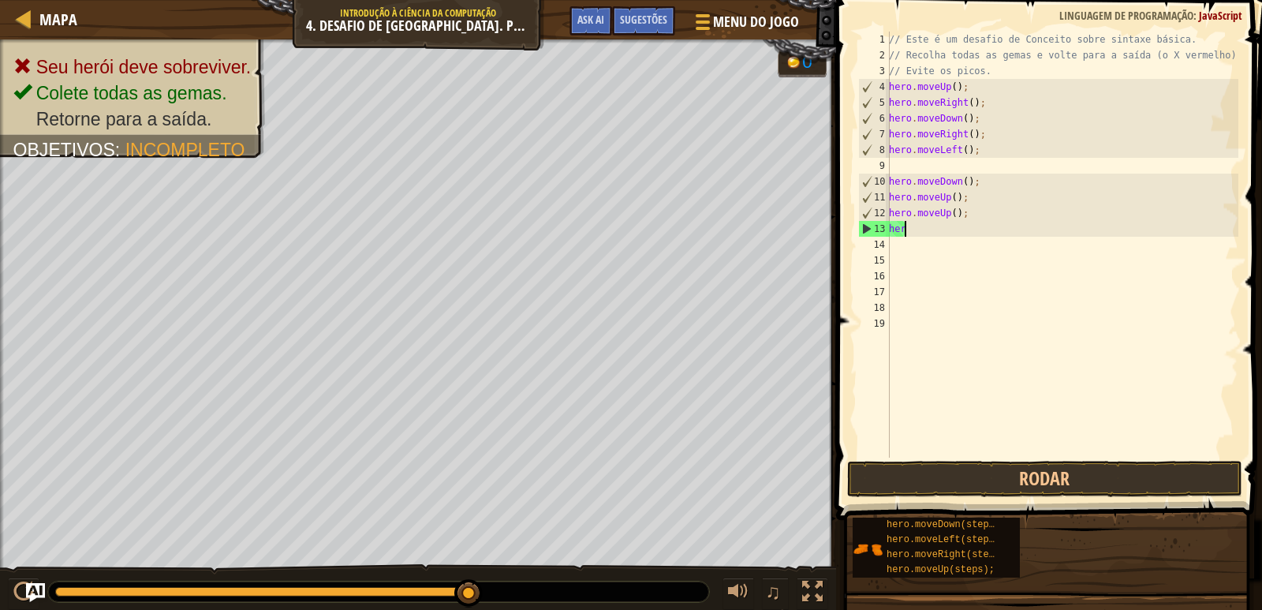
type textarea "h"
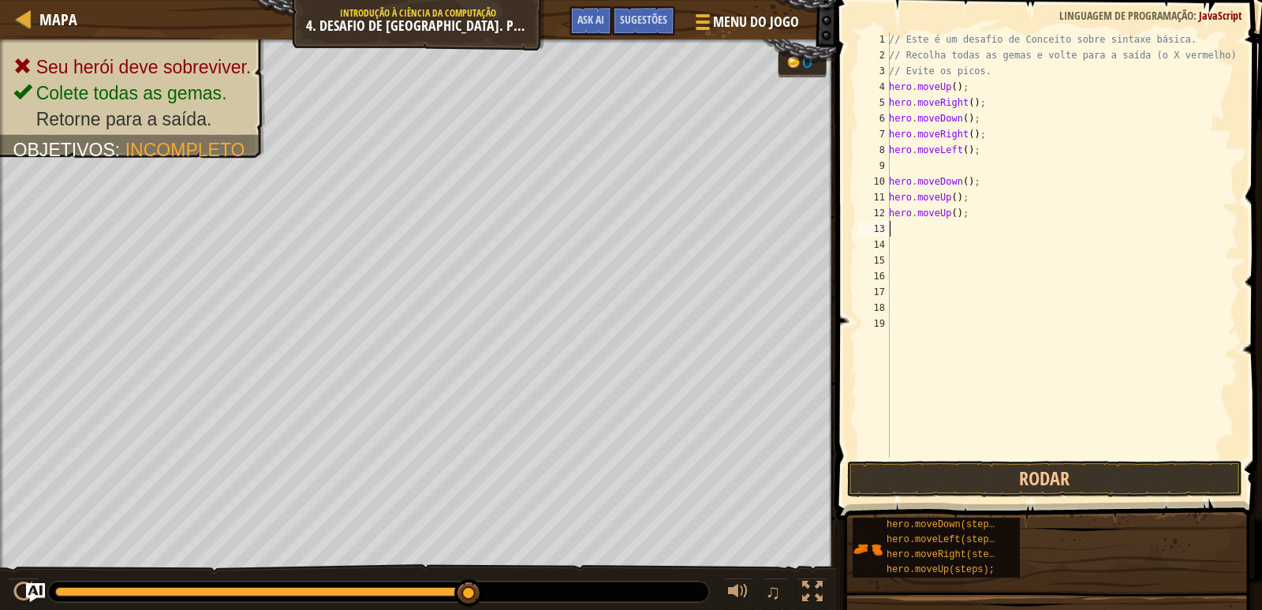
type textarea "m"
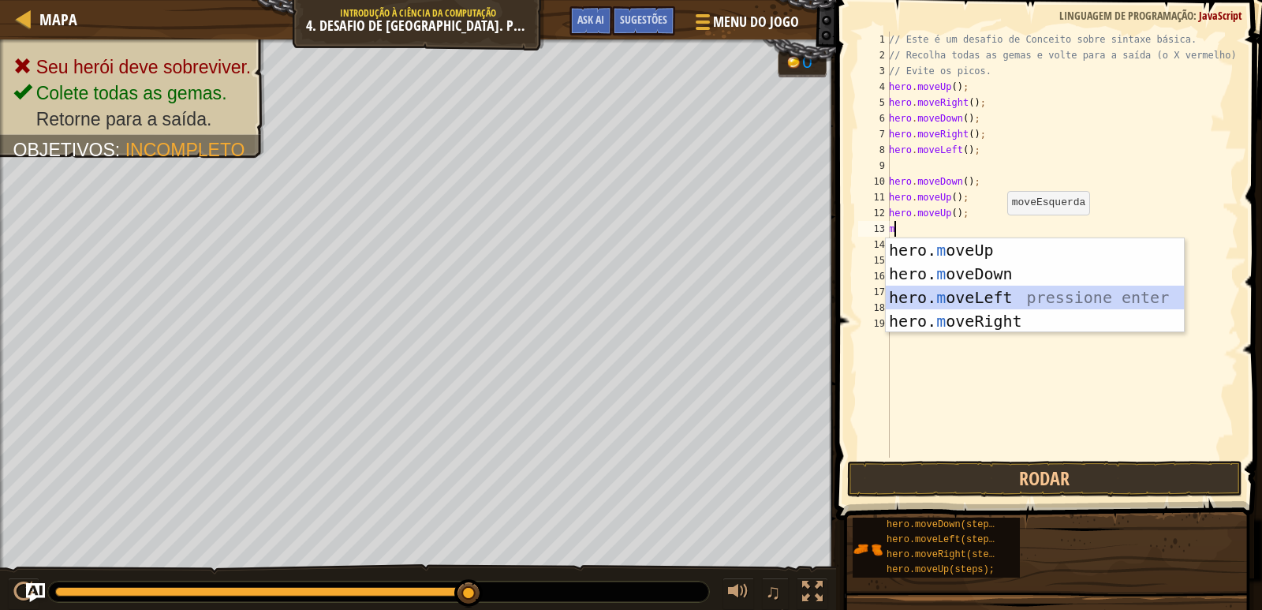
click at [999, 294] on div "hero. m oveUp pressione enter hero. m oveDown pressione enter hero. m oveLeft p…" at bounding box center [1035, 309] width 298 height 142
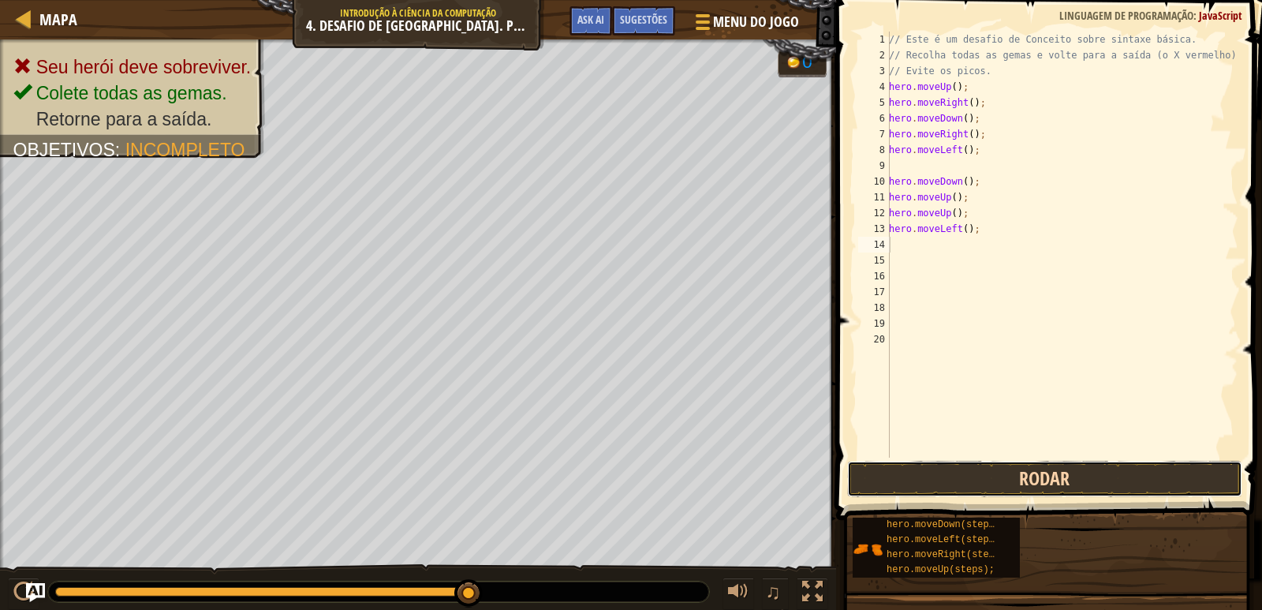
drag, startPoint x: 1000, startPoint y: 476, endPoint x: 998, endPoint y: 466, distance: 10.5
click at [999, 472] on button "Rodar" at bounding box center [1044, 479] width 395 height 36
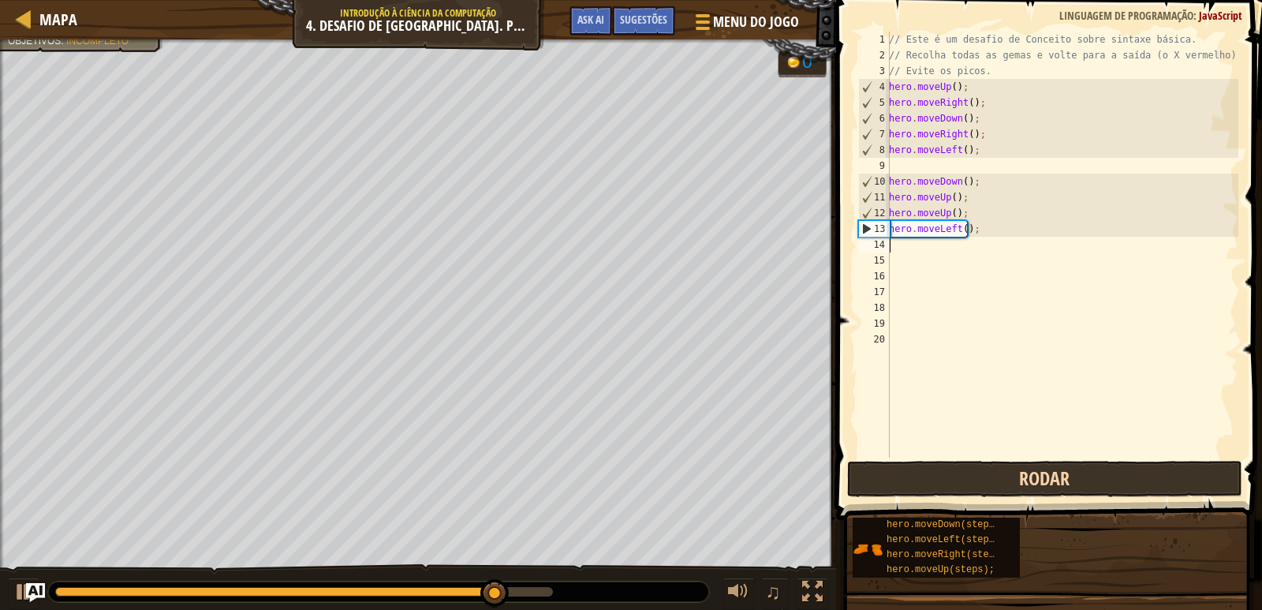
type textarea "m"
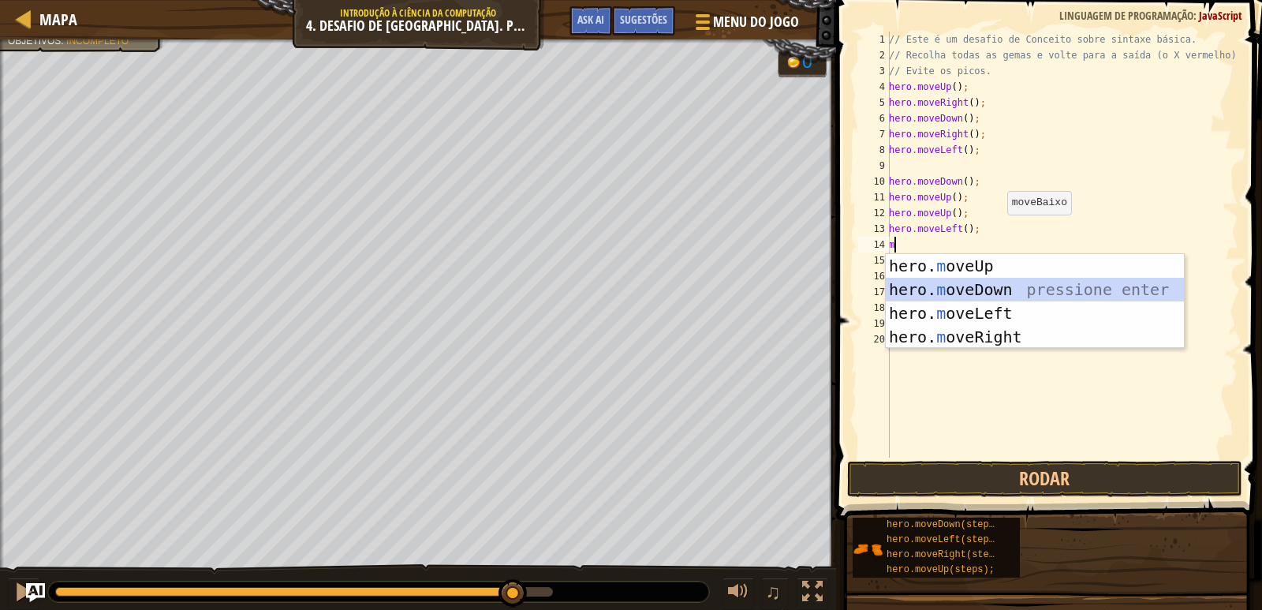
click at [982, 280] on div "hero. m oveUp pressione enter hero. m oveDown pressione enter hero. m oveLeft p…" at bounding box center [1035, 325] width 298 height 142
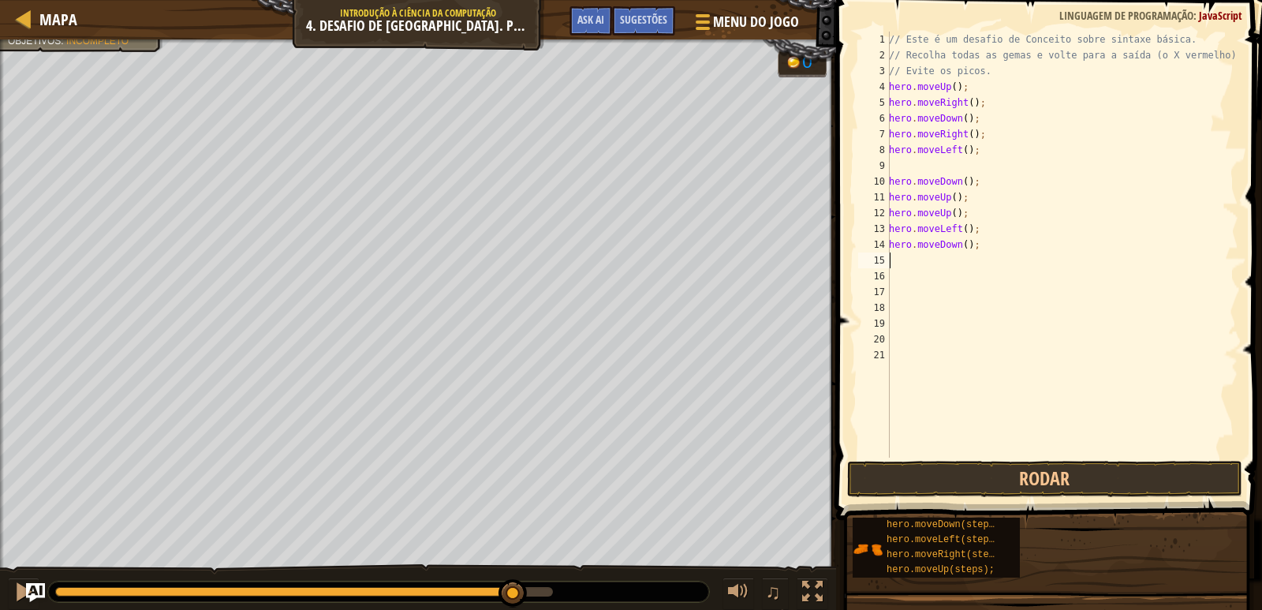
type textarea "m"
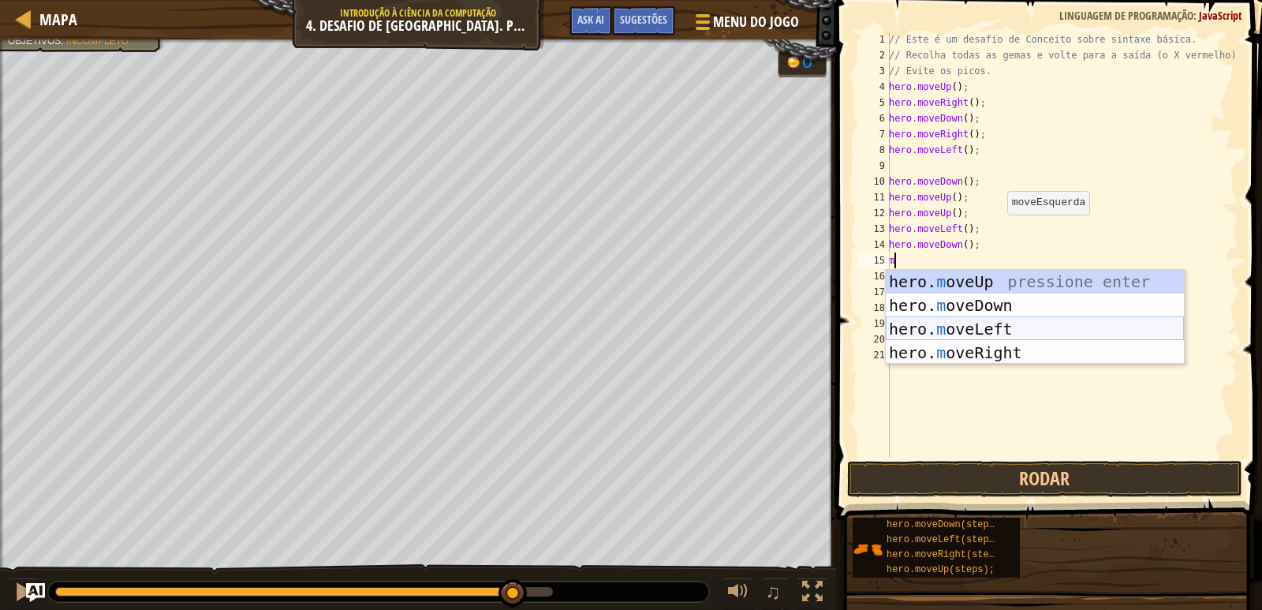
click at [902, 326] on div "hero. m oveUp pressione enter hero. m oveDown pressione enter hero. m oveLeft p…" at bounding box center [1035, 341] width 298 height 142
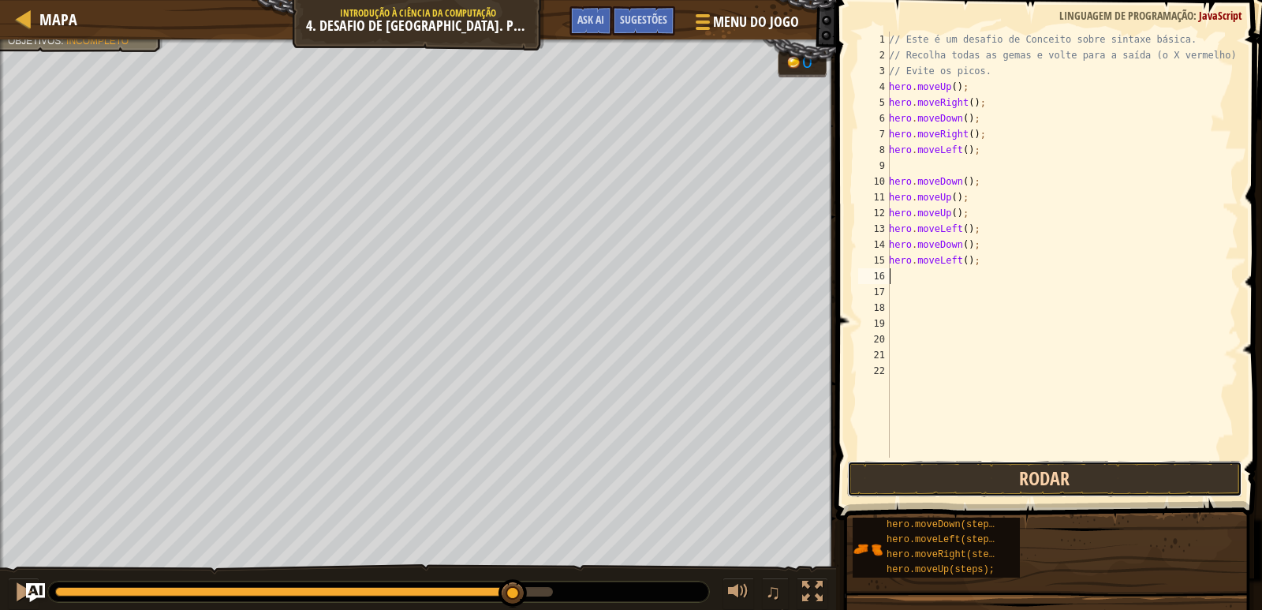
click at [957, 476] on button "Rodar" at bounding box center [1044, 479] width 395 height 36
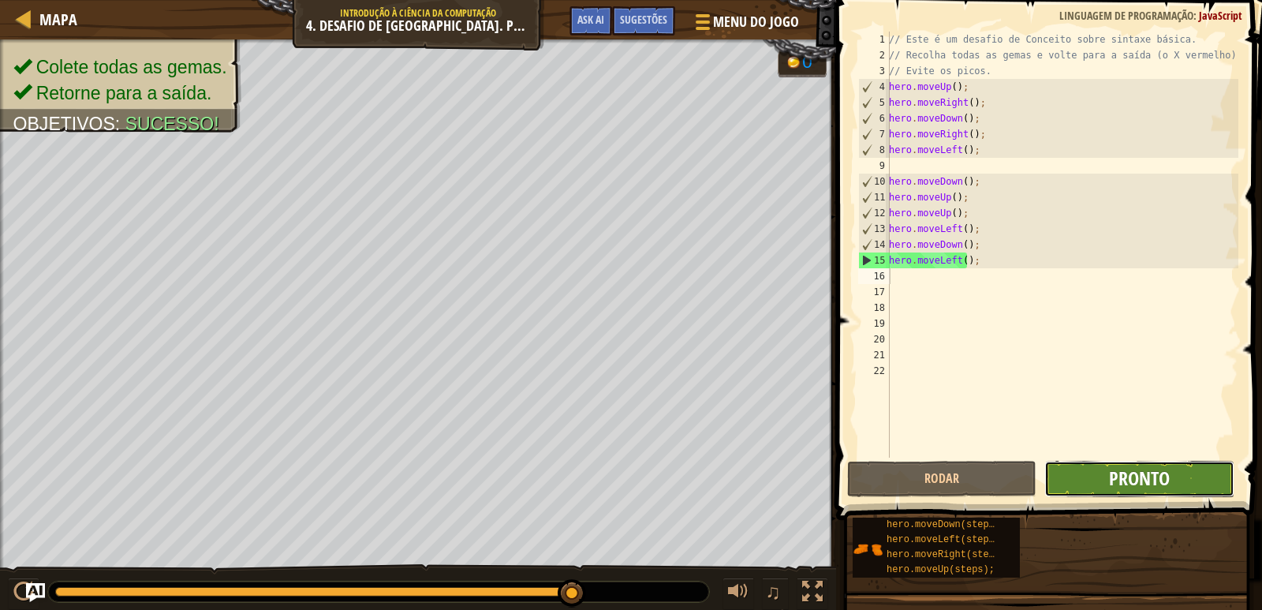
click at [1118, 487] on span "Pronto" at bounding box center [1139, 477] width 61 height 25
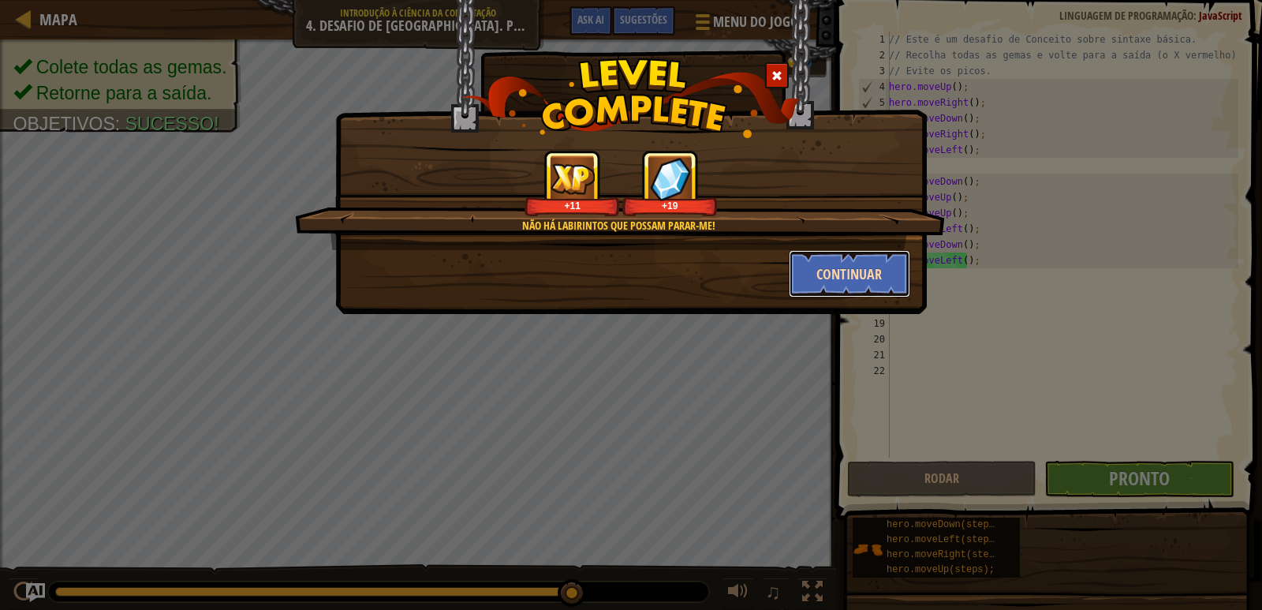
click at [876, 277] on button "Continuar" at bounding box center [850, 273] width 122 height 47
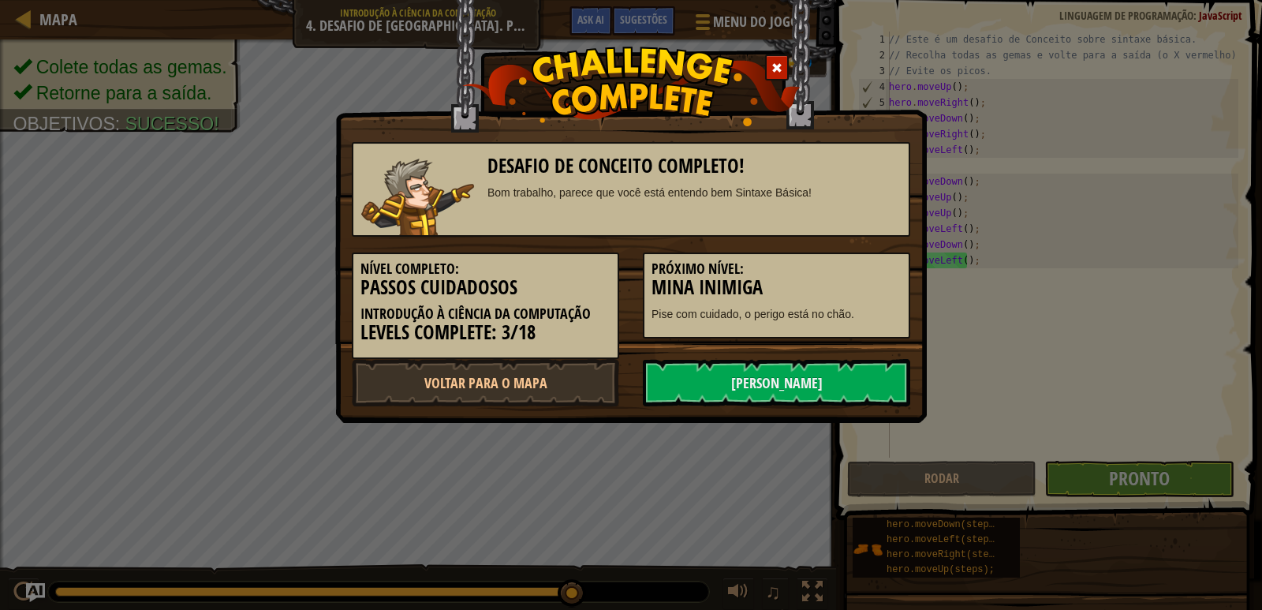
click at [877, 274] on h5 "Próximo Nível:" at bounding box center [777, 269] width 250 height 16
click at [838, 397] on link "[PERSON_NAME]" at bounding box center [776, 382] width 267 height 47
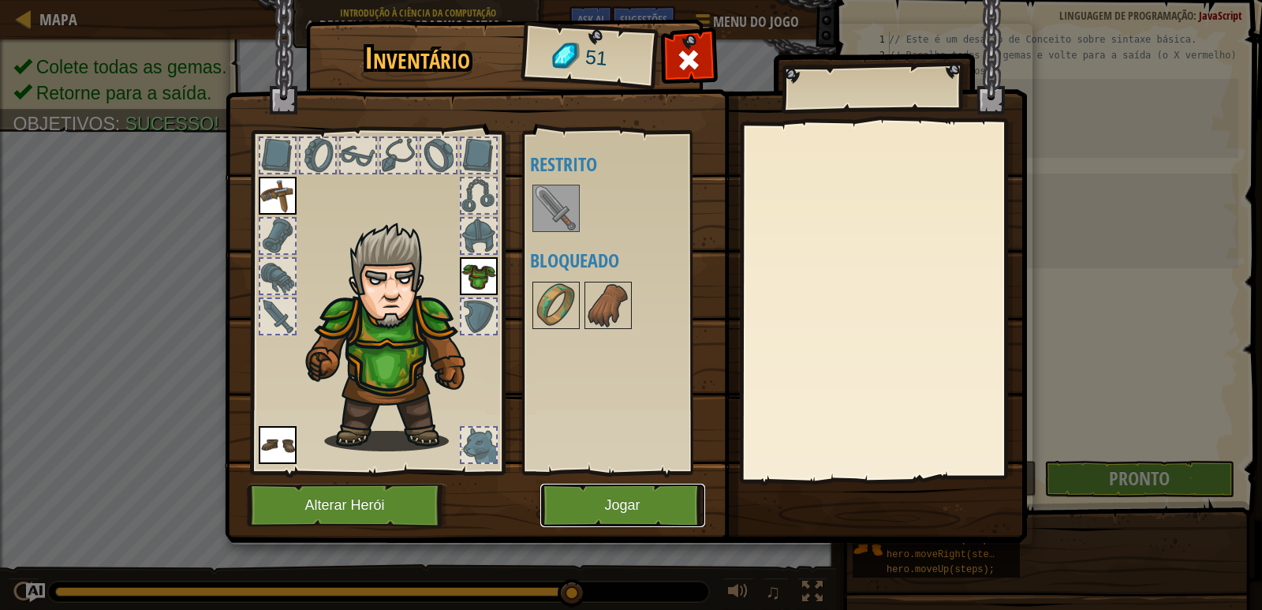
click at [641, 488] on button "Jogar" at bounding box center [622, 505] width 165 height 43
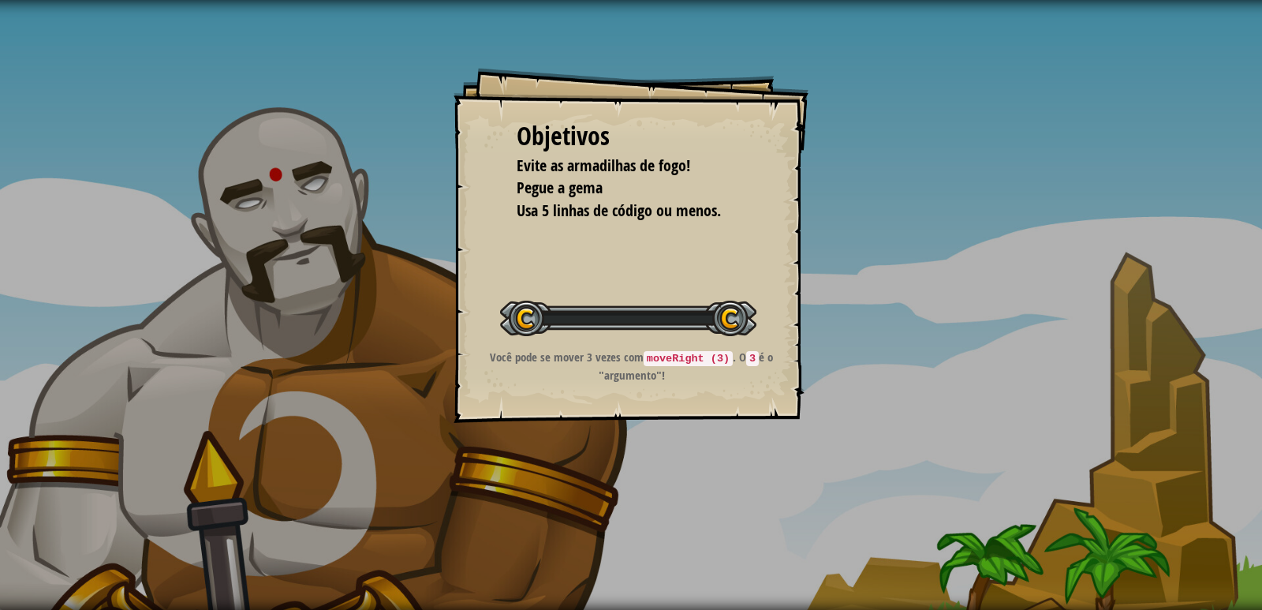
click at [641, 488] on div "Objetivos Evite as armadilhas de fogo! Pegue a gema Usa 5 linhas de código ou m…" at bounding box center [631, 305] width 1262 height 610
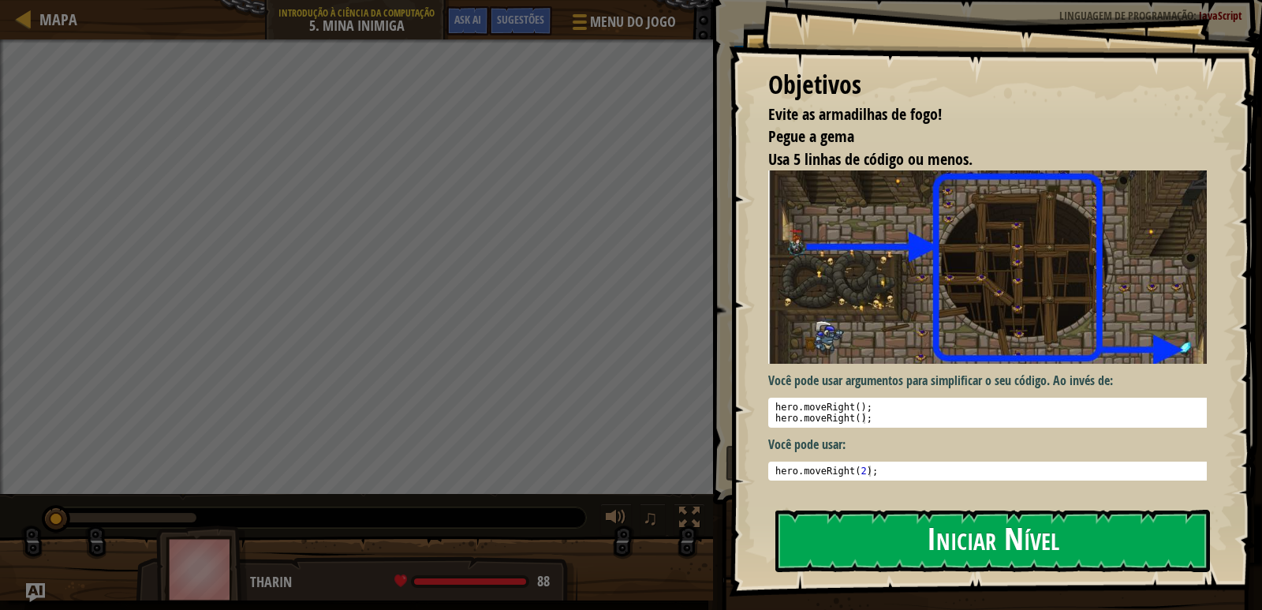
click at [872, 525] on button "Iniciar Nível" at bounding box center [992, 541] width 435 height 62
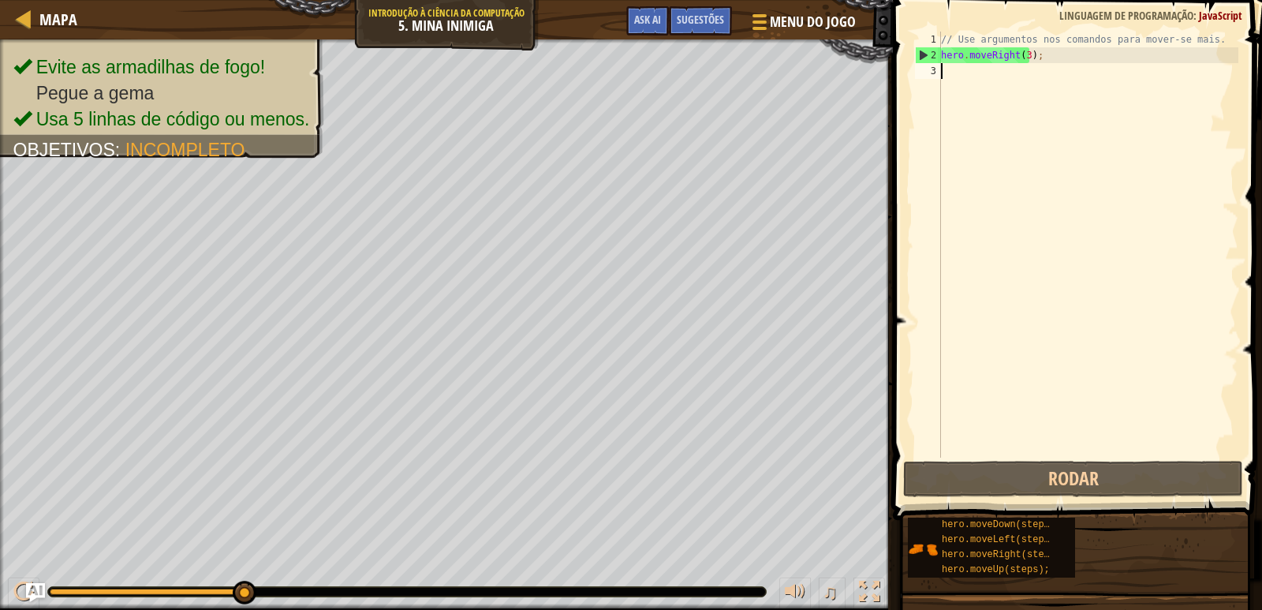
type textarea "h"
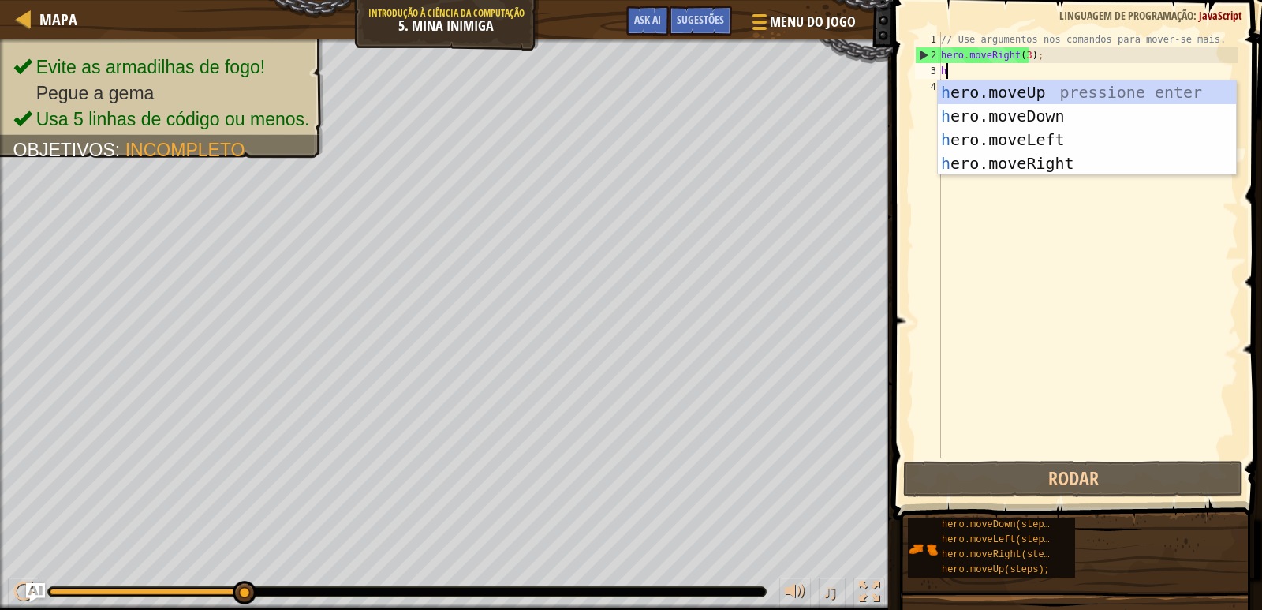
scroll to position [7, 0]
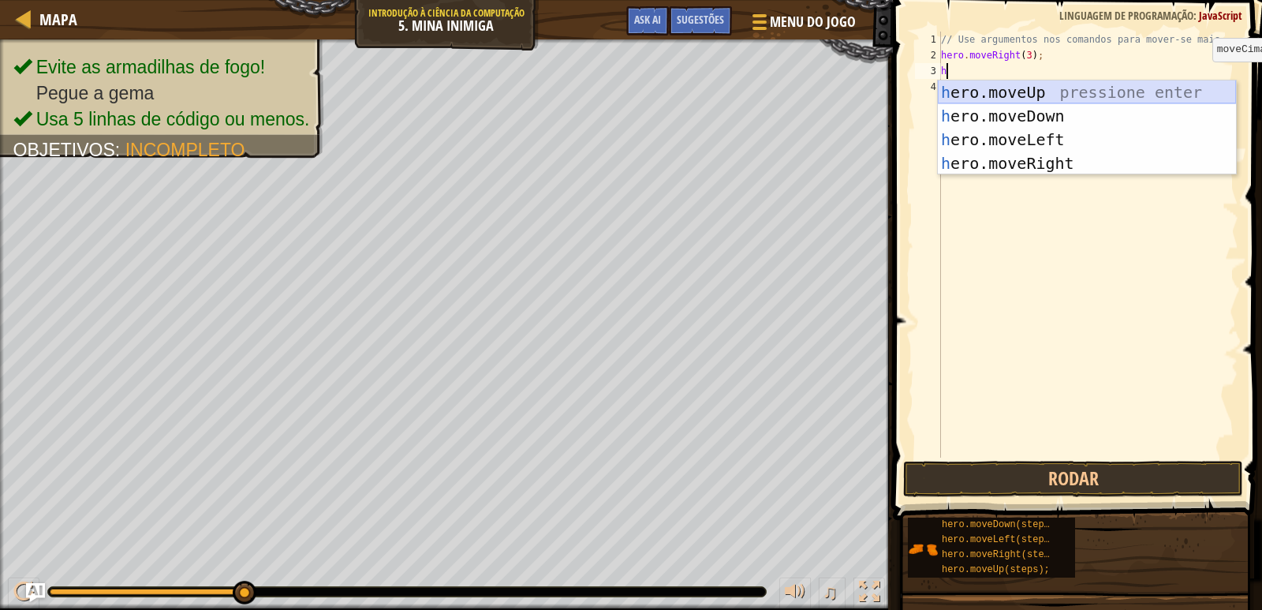
click at [1197, 81] on div "h ero.moveUp pressione enter h ero.moveDown pressione enter h ero.moveLeft pres…" at bounding box center [1087, 151] width 298 height 142
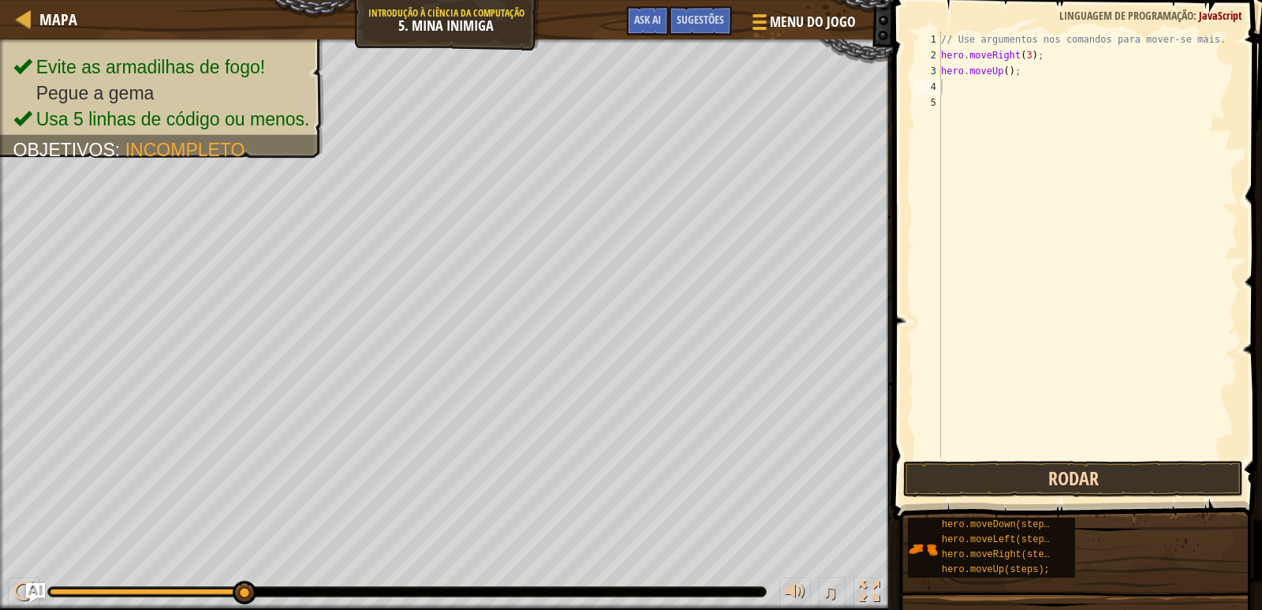
click at [1066, 464] on div "1 2 3 4 5 // Use argumentos nos comandos para mover-se mais. hero . moveRight (…" at bounding box center [1075, 291] width 374 height 566
click at [1081, 473] on button "Rodar" at bounding box center [1073, 479] width 340 height 36
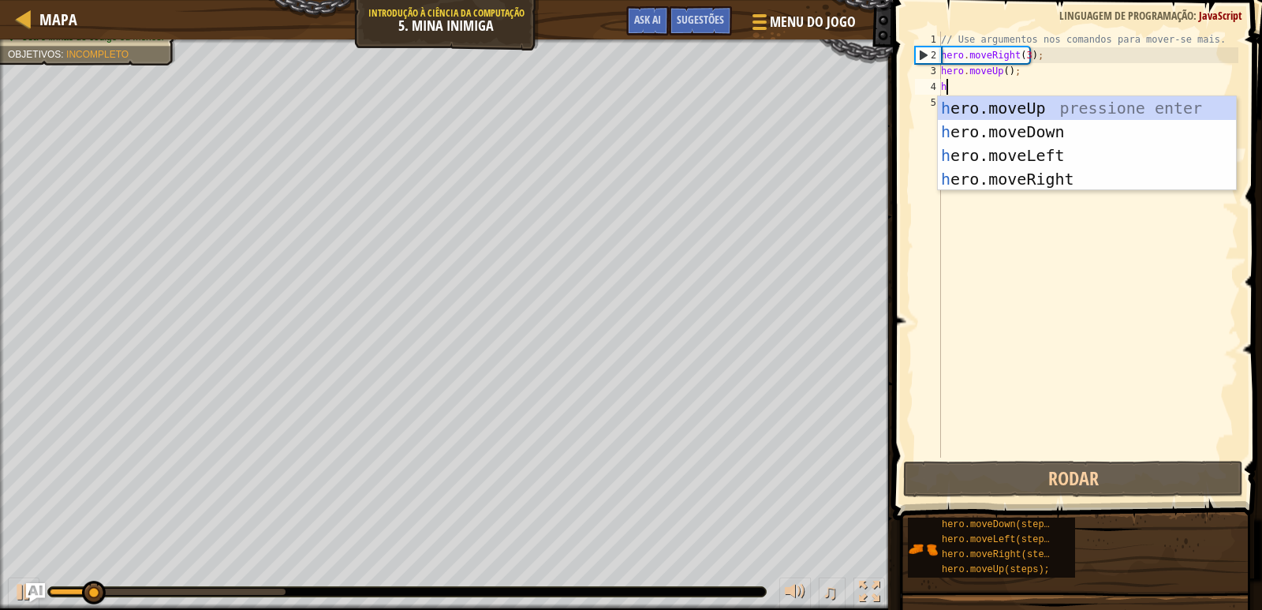
type textarea "h"
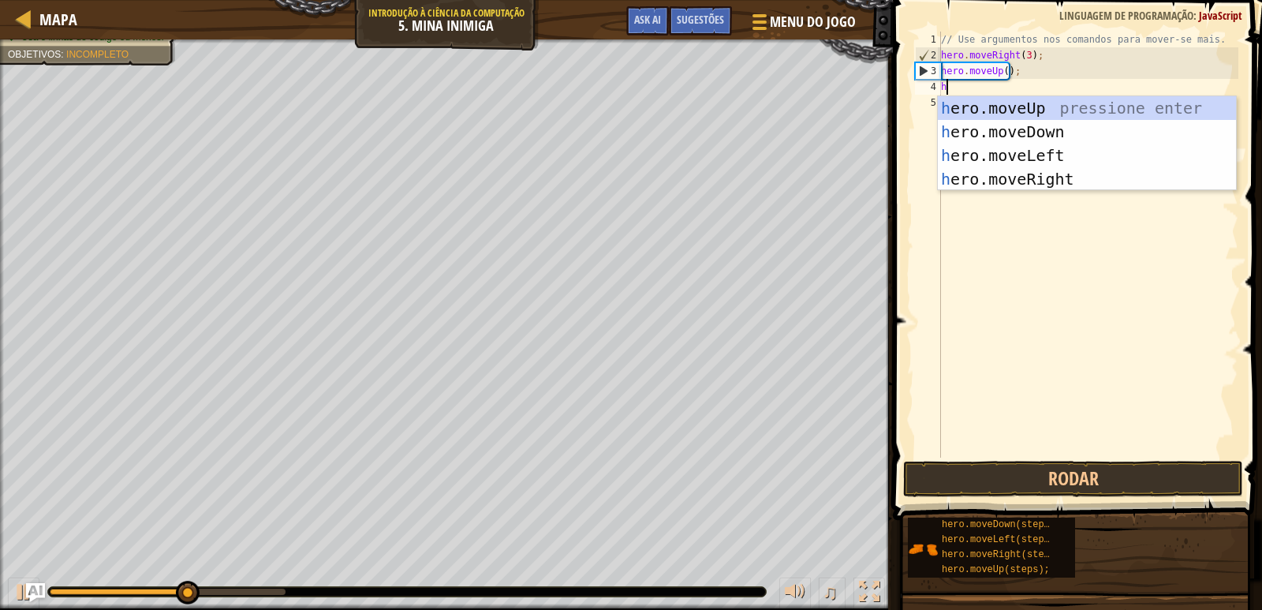
drag, startPoint x: 1023, startPoint y: 190, endPoint x: 1024, endPoint y: 178, distance: 11.9
click at [1024, 178] on div "// Use argumentos nos comandos para mover-se mais. hero . moveRight ( 3 ) ; her…" at bounding box center [1088, 261] width 301 height 458
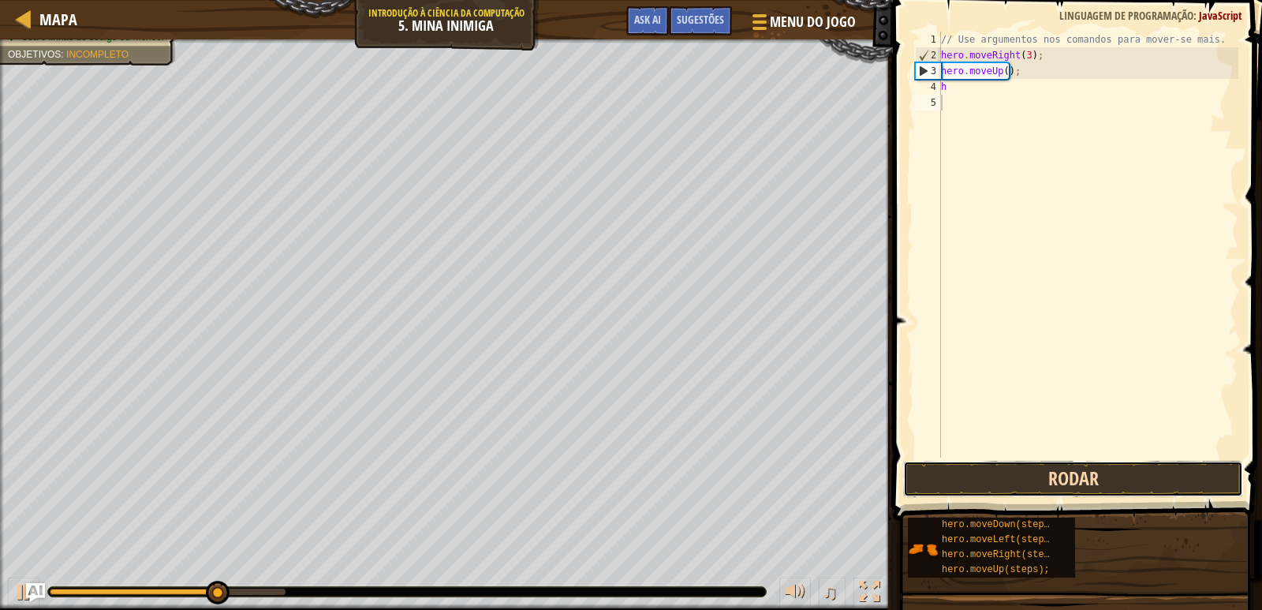
click at [973, 479] on button "Rodar" at bounding box center [1073, 479] width 340 height 36
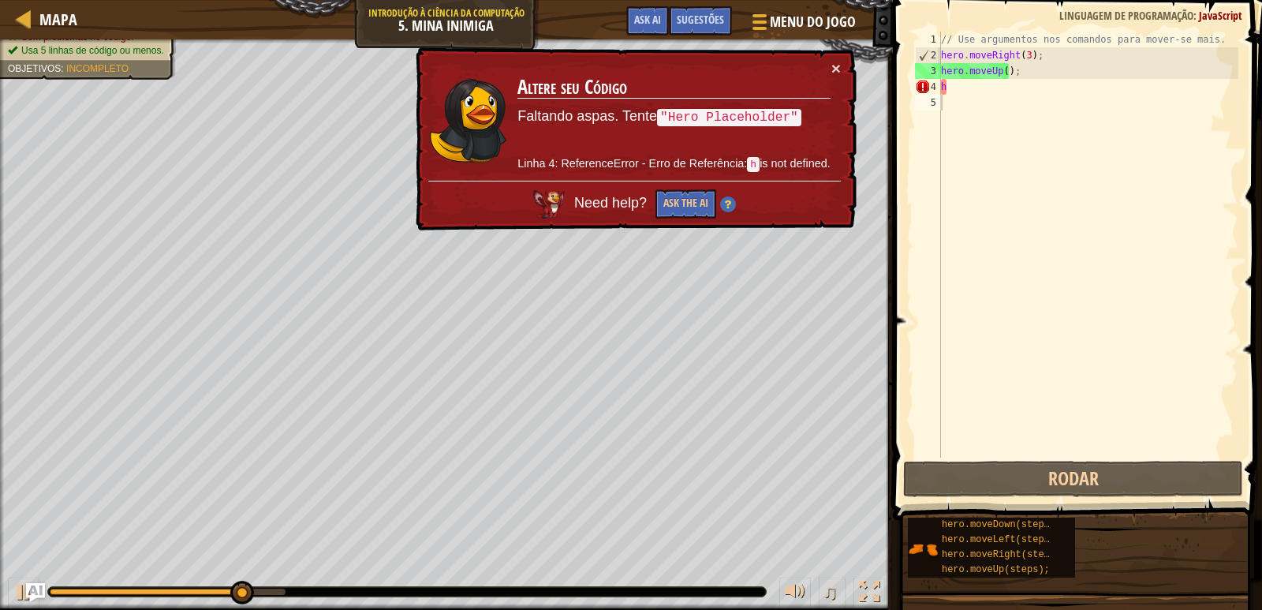
click at [828, 65] on td "Altere seu Código Faltando aspas. Tente "Hero Placeholder" Linha 4: ReferenceEr…" at bounding box center [674, 120] width 315 height 121
click at [833, 62] on button "×" at bounding box center [835, 68] width 9 height 17
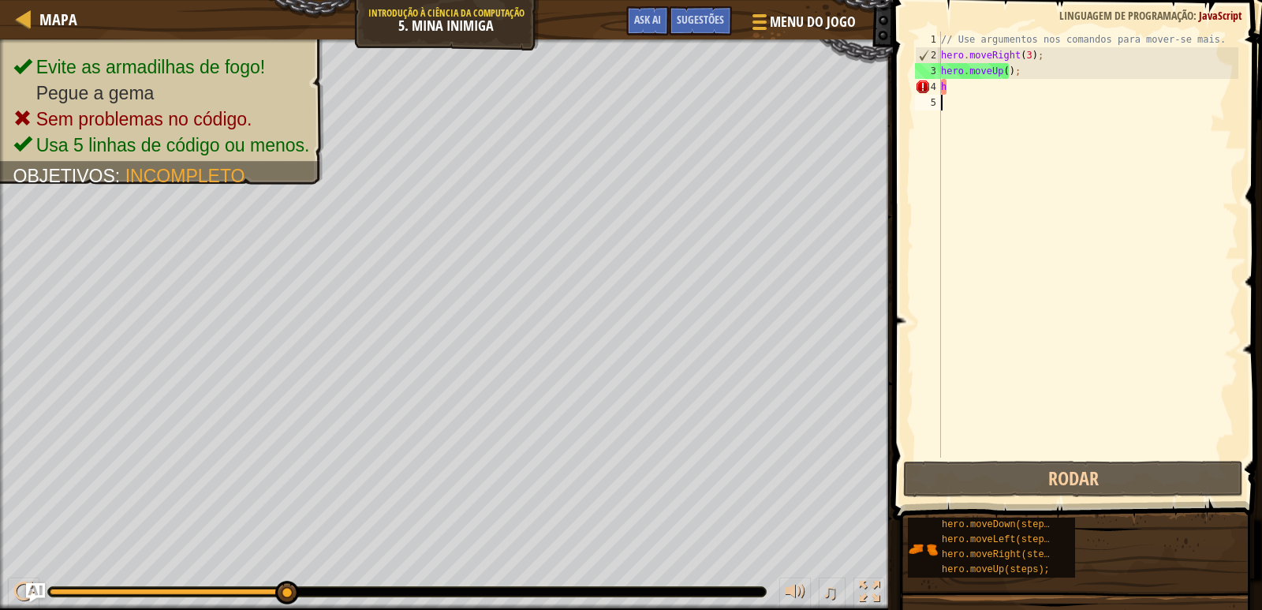
type textarea "h"
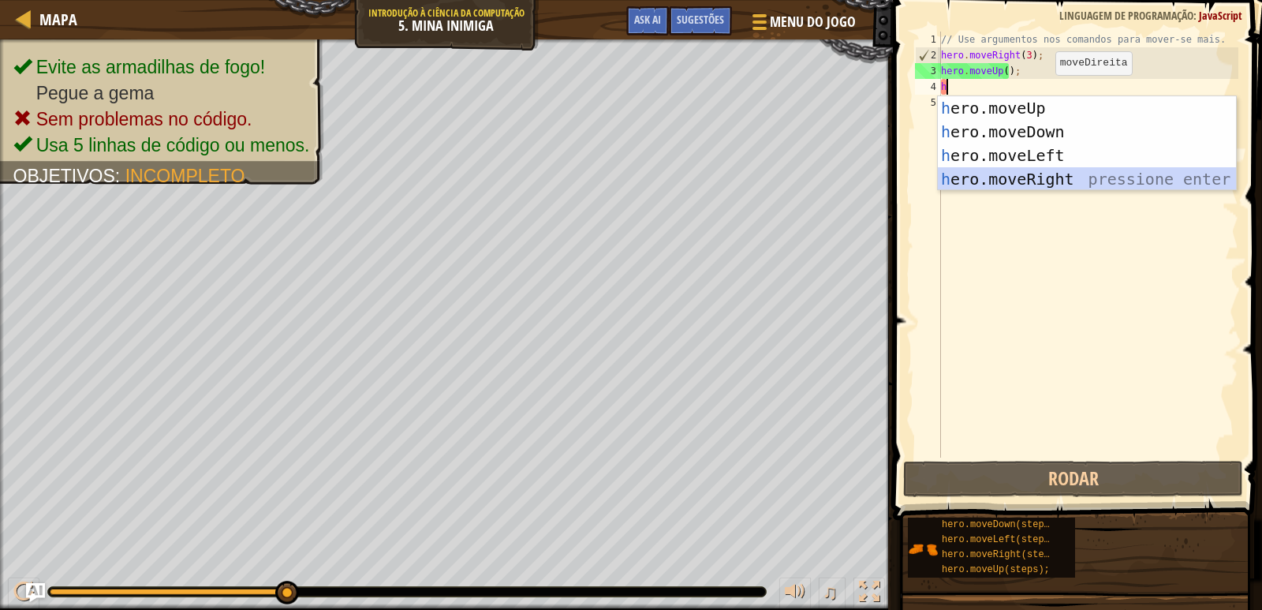
click at [1070, 172] on div "h ero.moveUp pressione enter h ero.moveDown pressione enter h ero.moveLeft pres…" at bounding box center [1087, 167] width 298 height 142
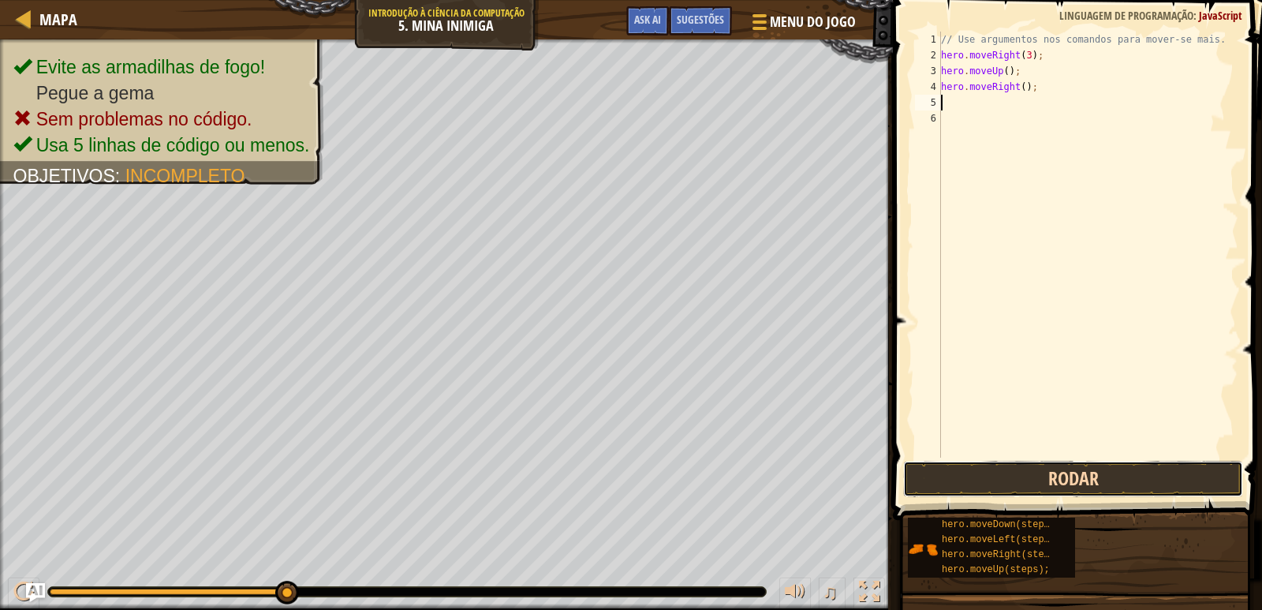
click at [1049, 469] on button "Rodar" at bounding box center [1073, 479] width 340 height 36
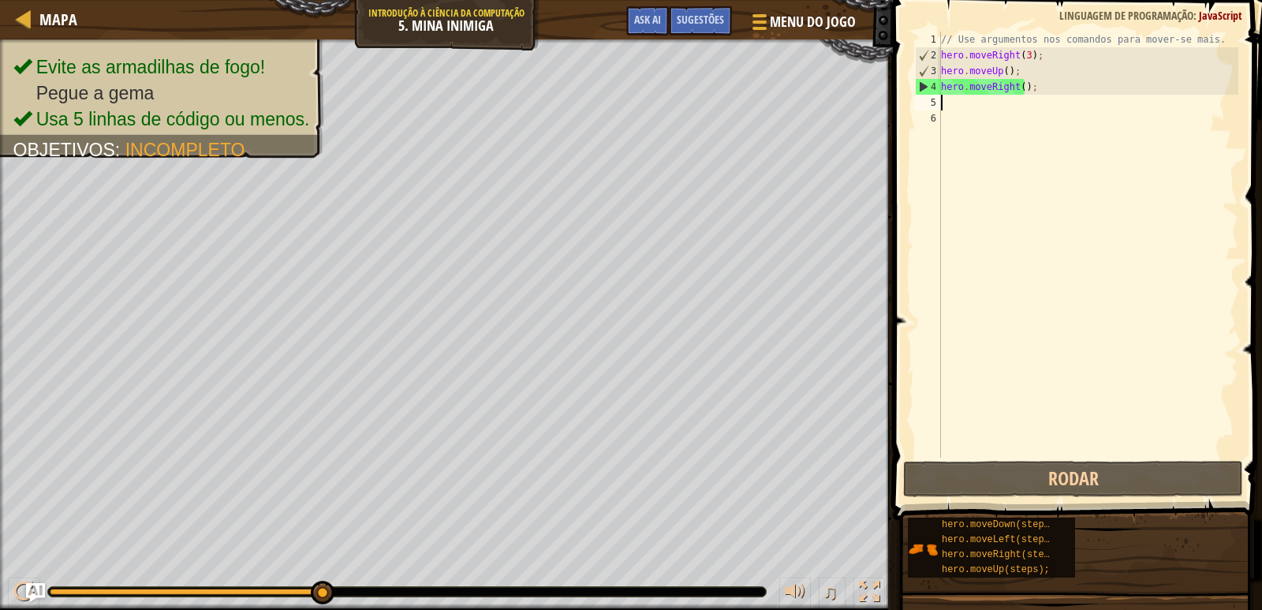
click at [996, 100] on div "// Use argumentos nos comandos para mover-se mais. hero . moveRight ( 3 ) ; her…" at bounding box center [1088, 261] width 301 height 458
type textarea "h"
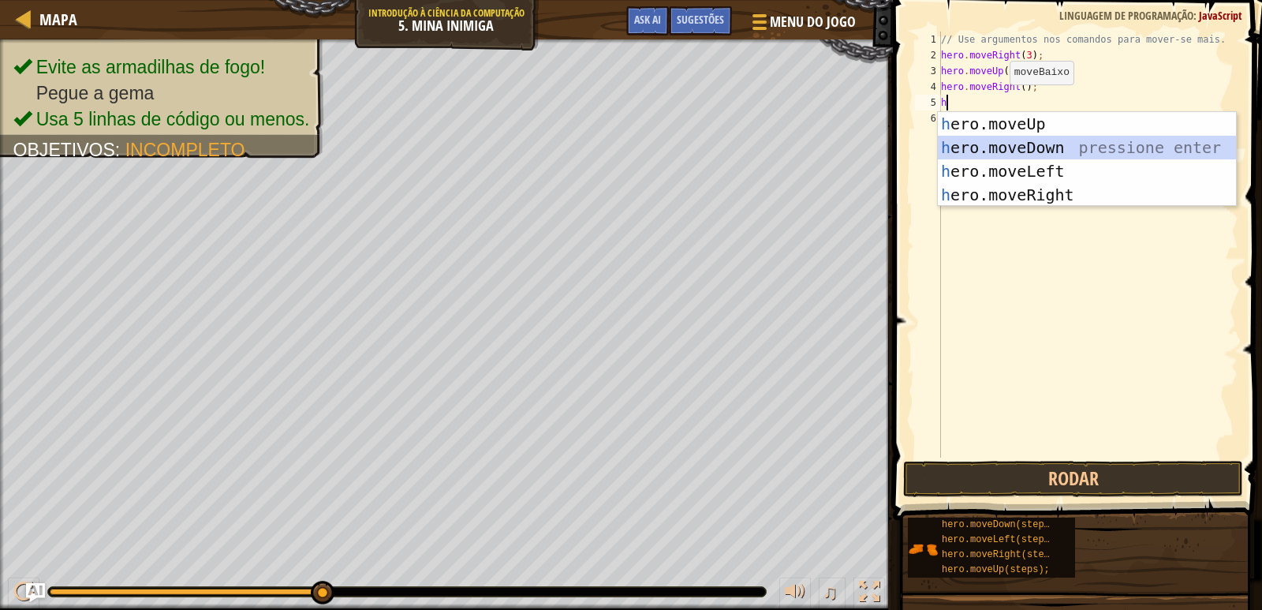
click at [1032, 137] on div "h ero.moveUp pressione enter h ero.moveDown pressione enter h ero.moveLeft pres…" at bounding box center [1087, 183] width 298 height 142
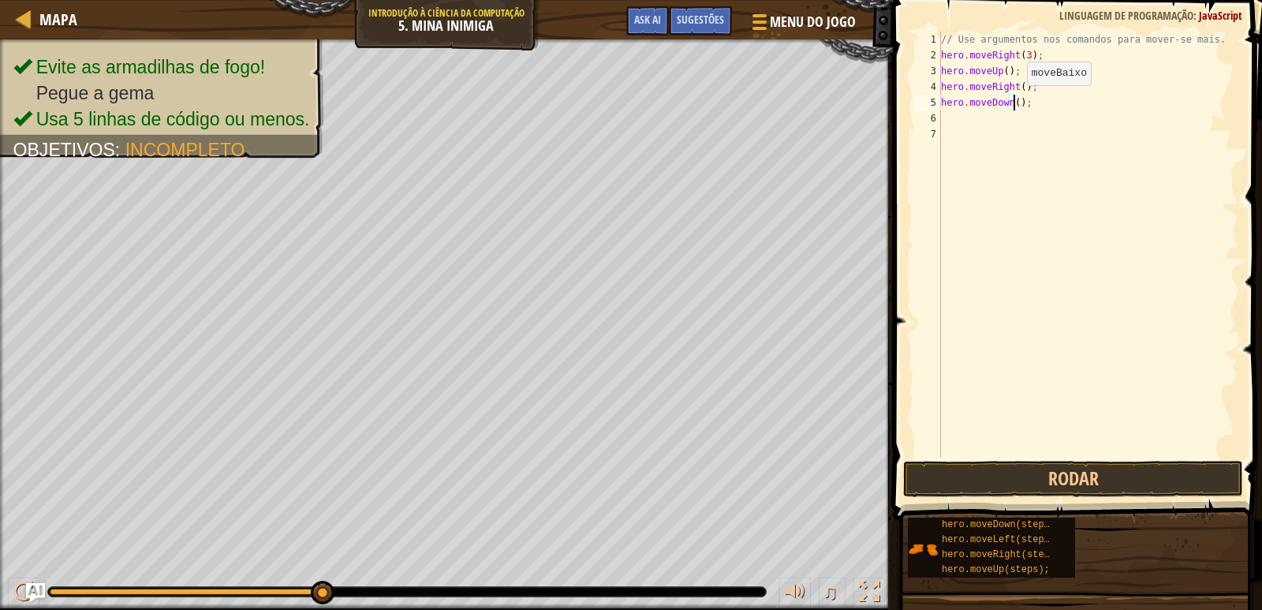
click at [1014, 101] on div "// Use argumentos nos comandos para mover-se mais. hero . moveRight ( 3 ) ; her…" at bounding box center [1088, 261] width 301 height 458
type textarea "hero.moveDown(3);"
click at [958, 475] on button "Rodar" at bounding box center [1073, 479] width 340 height 36
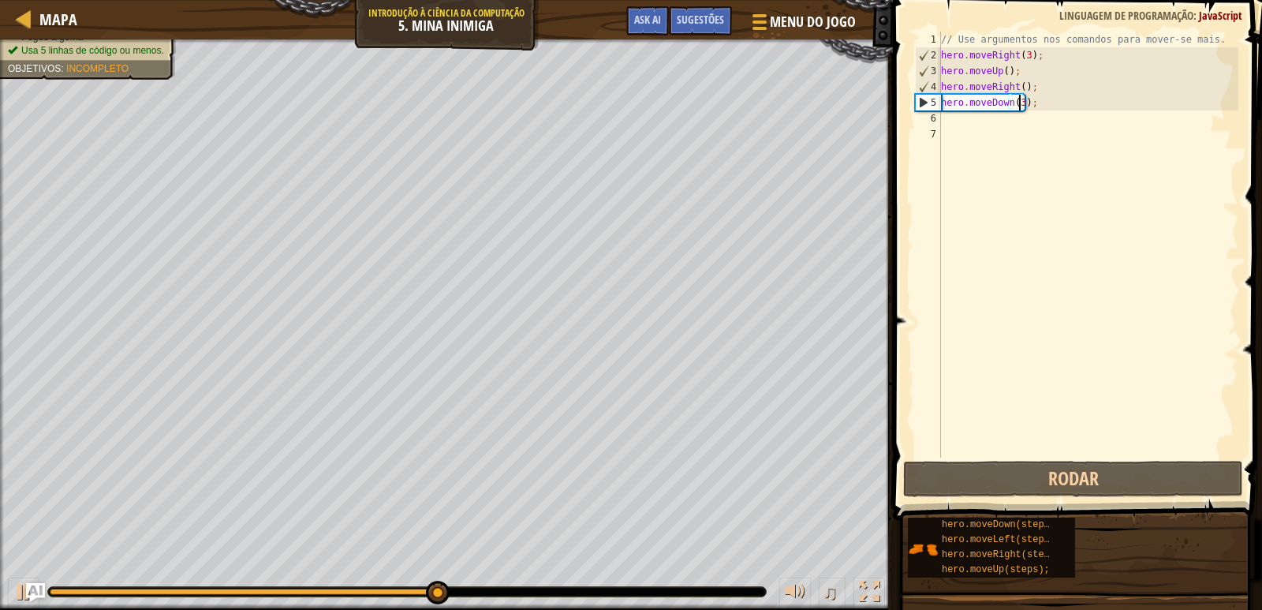
click at [943, 125] on div "// Use argumentos nos comandos para mover-se mais. hero . moveRight ( 3 ) ; her…" at bounding box center [1088, 261] width 301 height 458
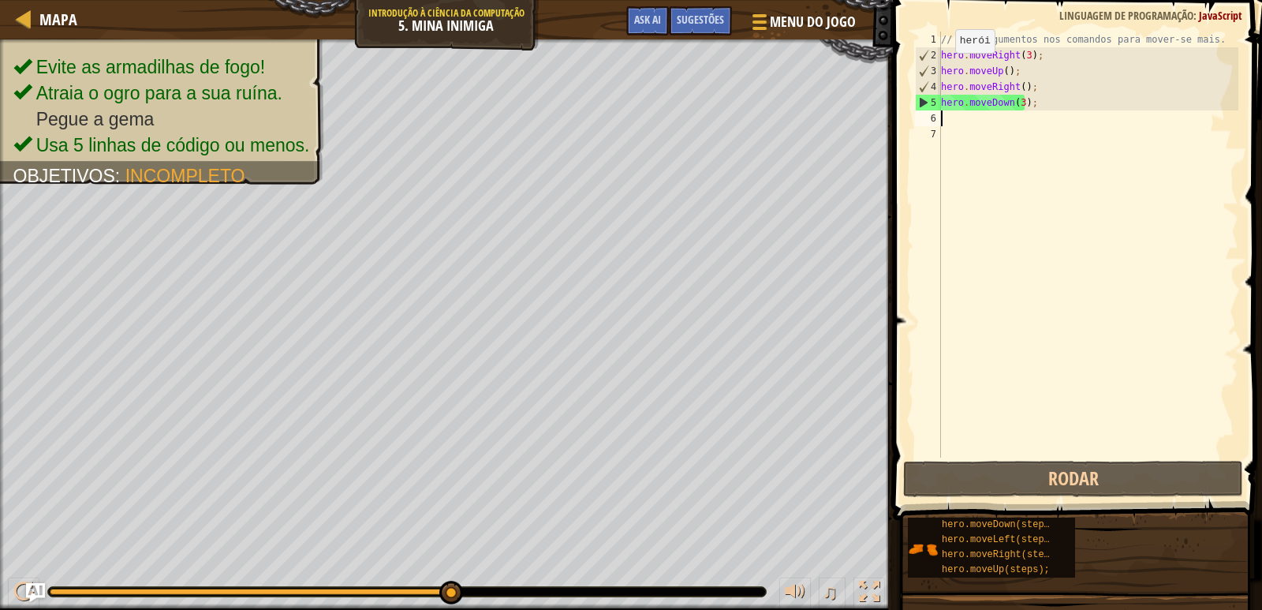
type textarea "h"
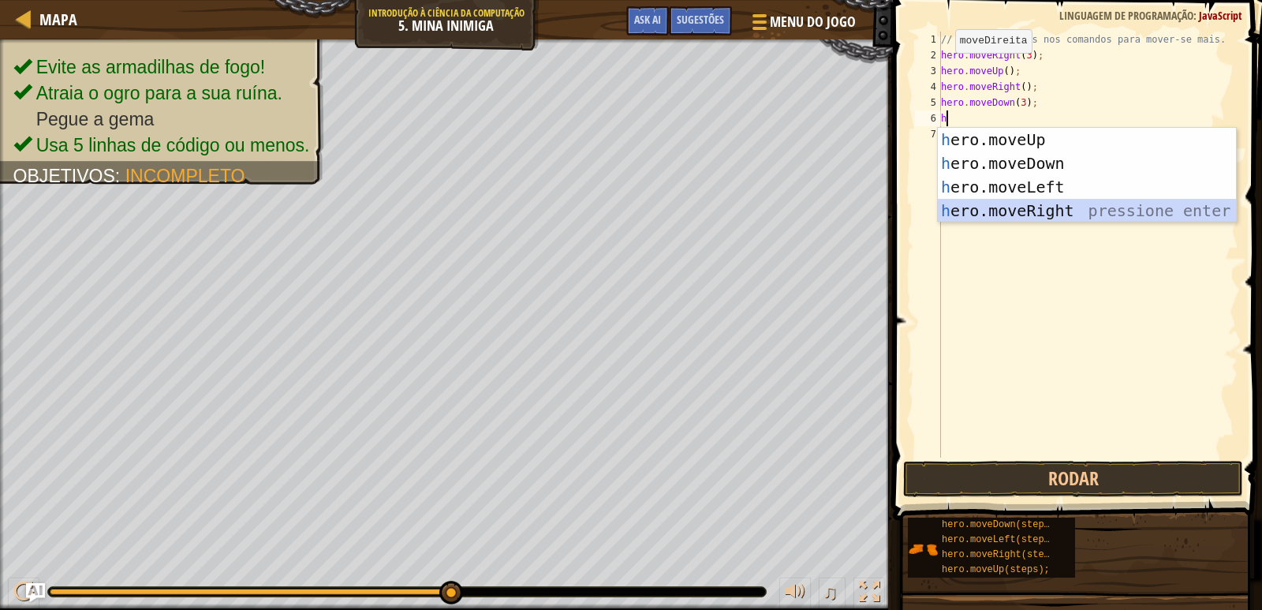
click at [1050, 208] on div "h ero.moveUp pressione enter h ero.moveDown pressione enter h ero.moveLeft pres…" at bounding box center [1087, 199] width 298 height 142
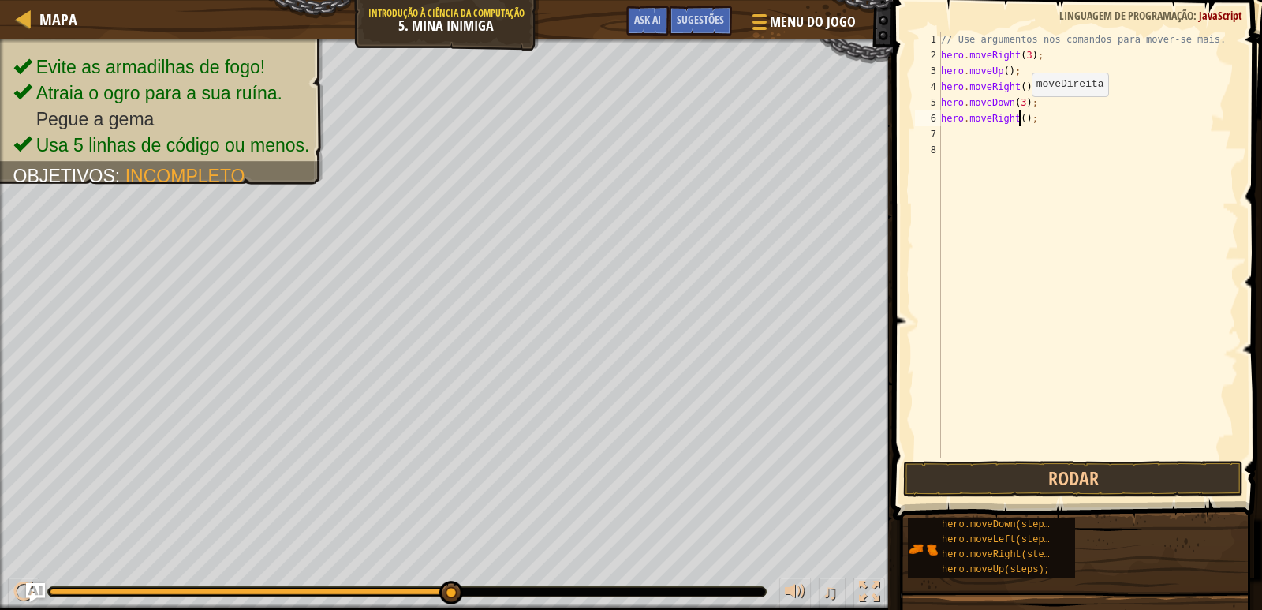
drag, startPoint x: 1018, startPoint y: 112, endPoint x: 1019, endPoint y: 128, distance: 15.8
click at [1018, 124] on div "// Use argumentos nos comandos para mover-se mais. hero . moveRight ( 3 ) ; her…" at bounding box center [1088, 261] width 301 height 458
type textarea "hero.moveRight(2);"
click at [992, 463] on button "Rodar" at bounding box center [1073, 479] width 340 height 36
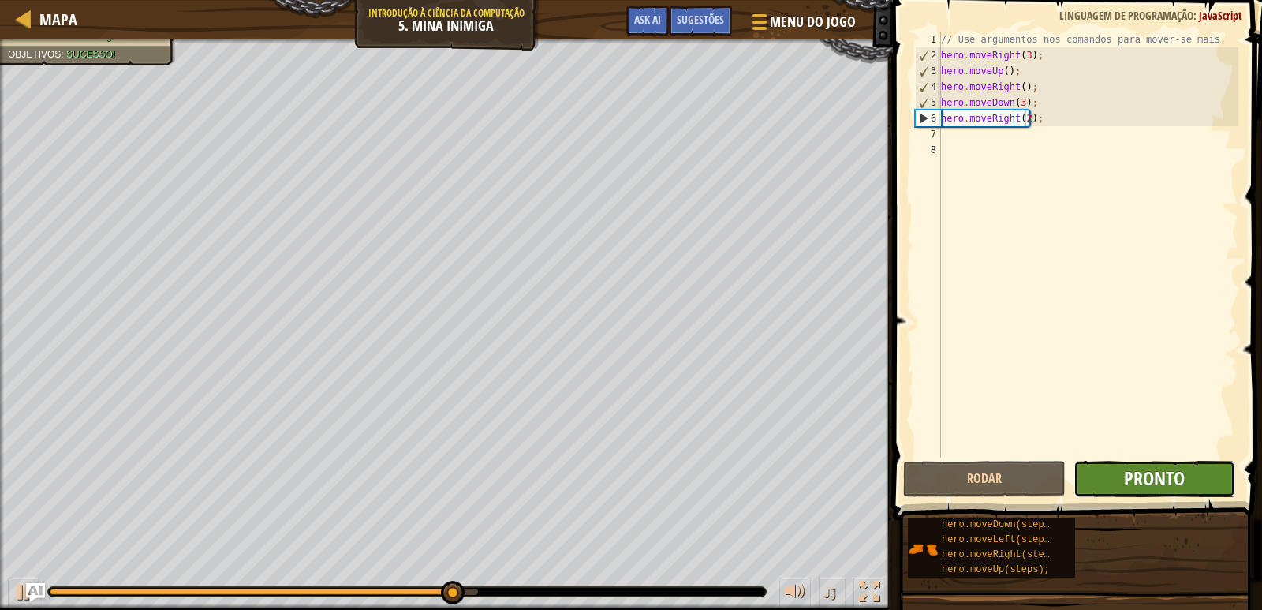
click at [1156, 473] on span "Pronto" at bounding box center [1154, 477] width 61 height 25
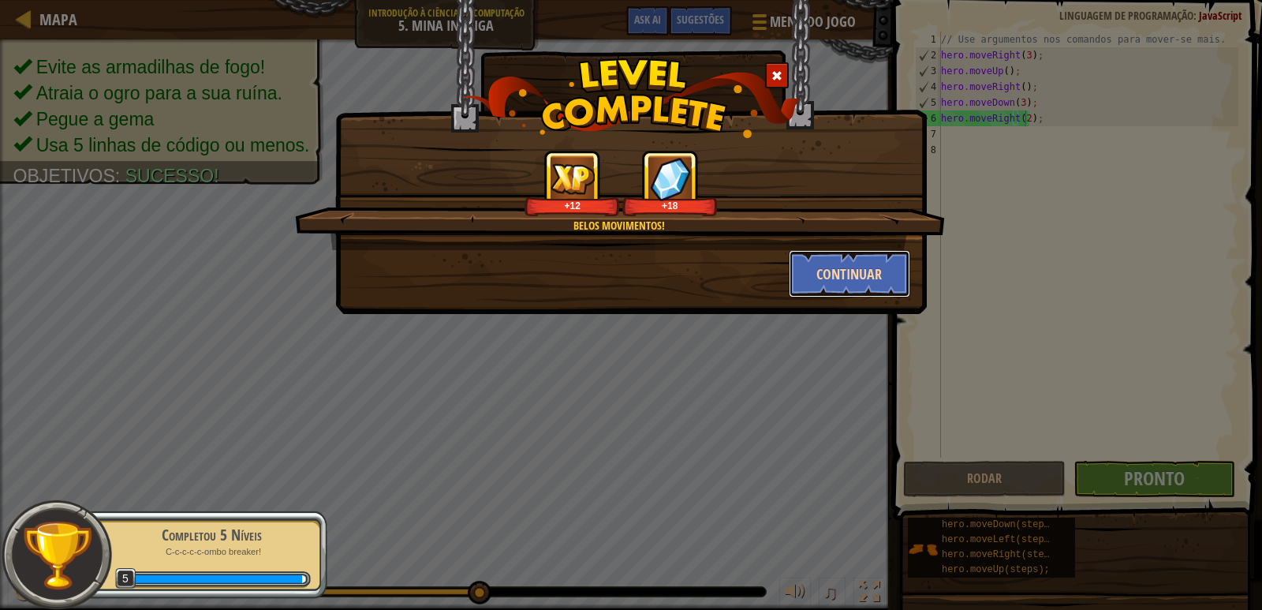
click at [820, 267] on button "Continuar" at bounding box center [850, 273] width 122 height 47
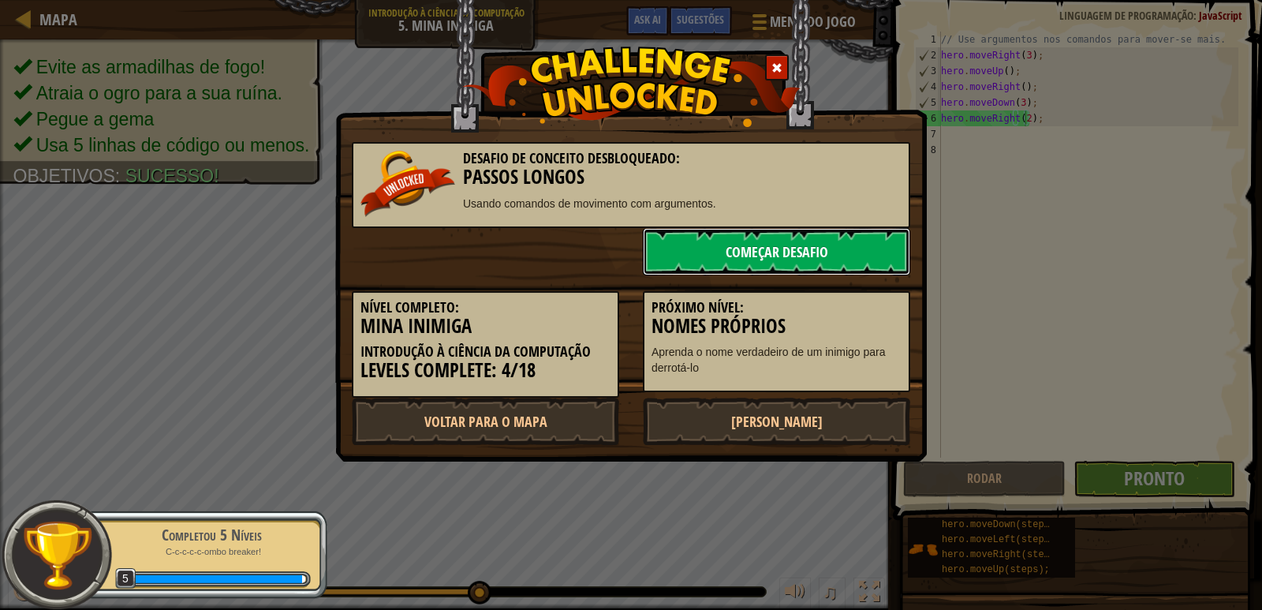
click at [798, 252] on link "Começar Desafio" at bounding box center [776, 251] width 267 height 47
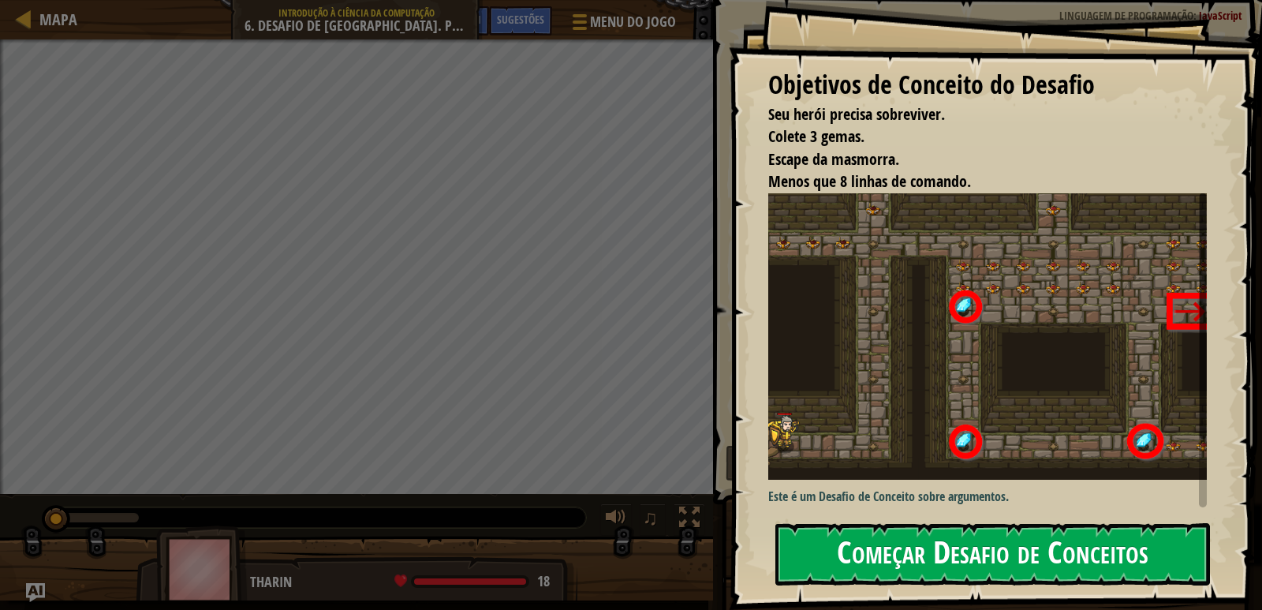
click at [875, 550] on button "Começar Desafio de Conceitos" at bounding box center [992, 554] width 435 height 62
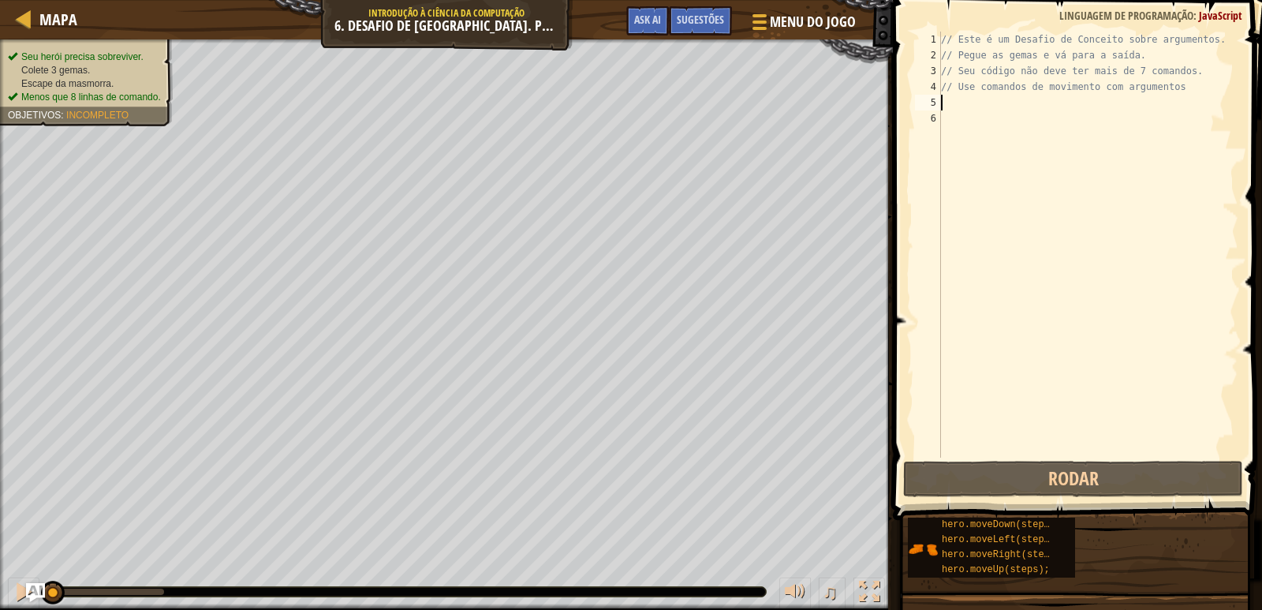
click at [947, 100] on div "// Este é um Desafio de Conceito sobre argumentos. // [PERSON_NAME] as gemas e …" at bounding box center [1088, 261] width 301 height 458
click at [955, 40] on div "// Este é um Desafio de Conceito sobre argumentos. // [PERSON_NAME] as gemas e …" at bounding box center [1088, 261] width 301 height 458
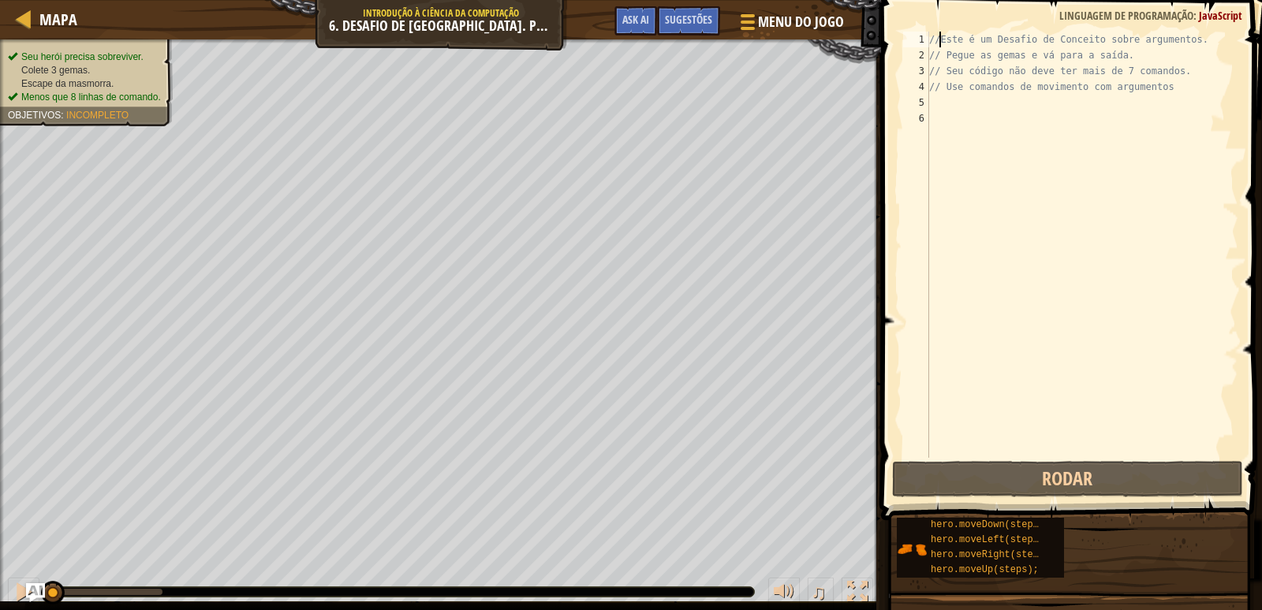
type textarea "Este é um Desafio de Conceito sobre argumentos."
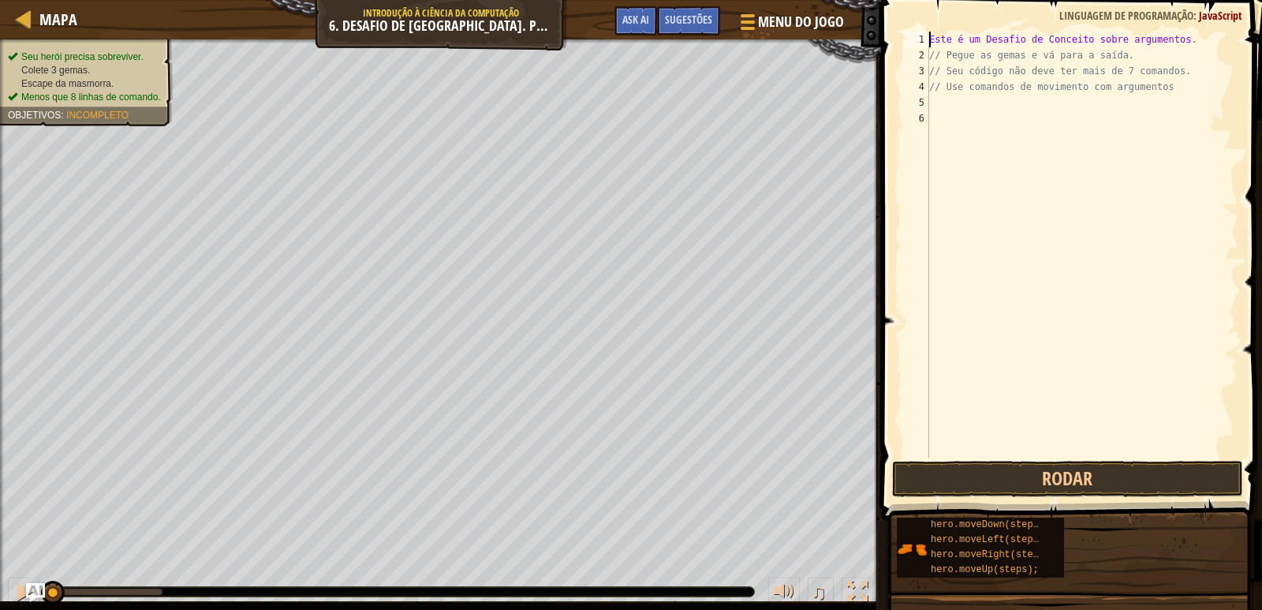
scroll to position [7, 0]
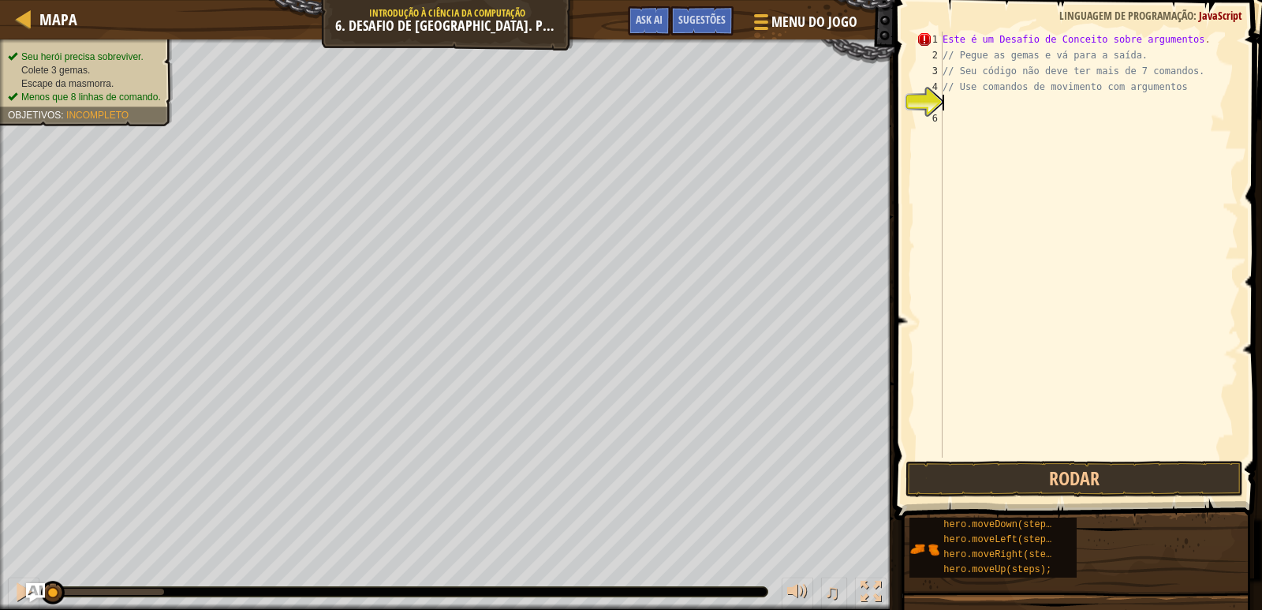
click at [968, 98] on div "Este é um Desafio de Conceito sobre argumentos . // [PERSON_NAME] as gemas e vá…" at bounding box center [1089, 261] width 299 height 458
drag, startPoint x: 966, startPoint y: 92, endPoint x: 953, endPoint y: 103, distance: 17.4
click at [958, 99] on div "Este é um Desafio de Conceito sobre argumentos . // [PERSON_NAME] as gemas e vá…" at bounding box center [1089, 261] width 299 height 458
type textarea "// Use comandos de movimento com argumentos"
click at [952, 103] on div "Este é um Desafio de Conceito sobre argumentos . // [PERSON_NAME] as gemas e vá…" at bounding box center [1089, 245] width 299 height 426
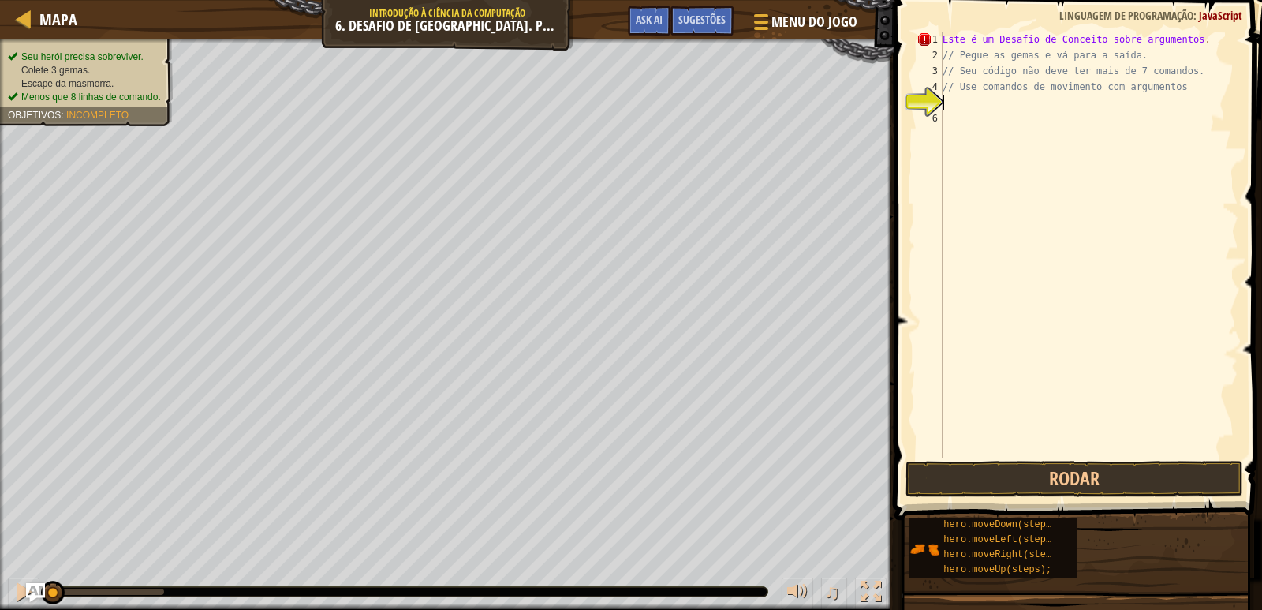
click at [952, 103] on div "Este é um Desafio de Conceito sobre argumentos . // [PERSON_NAME] as gemas e vá…" at bounding box center [1089, 261] width 299 height 458
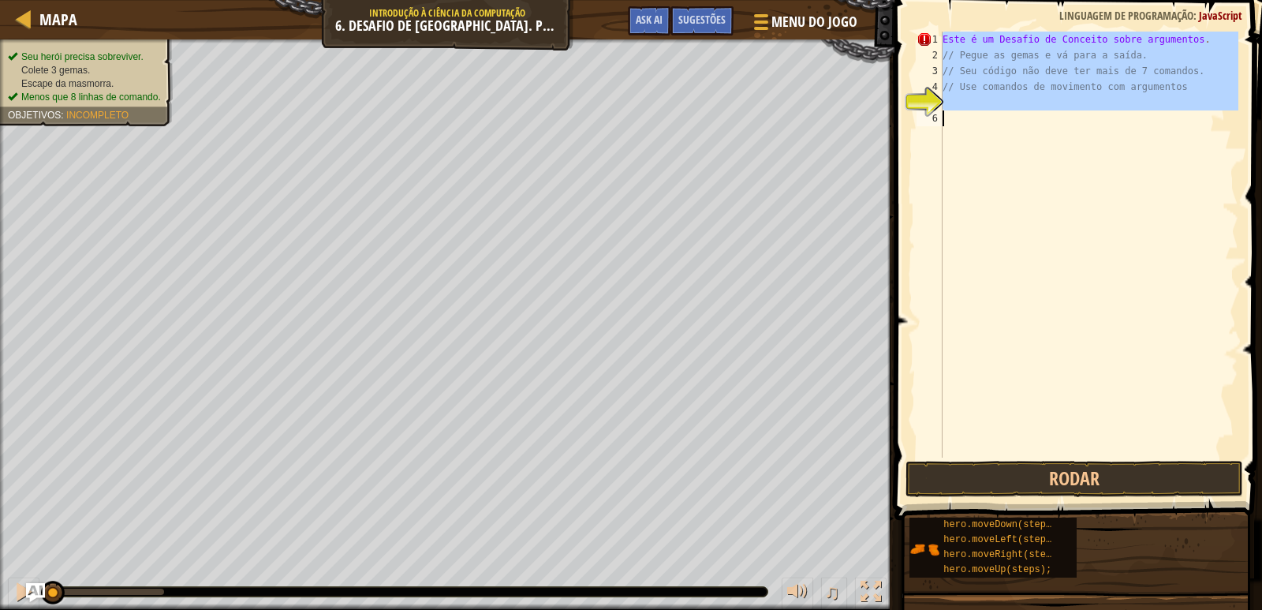
click at [952, 103] on div "Este é um Desafio de Conceito sobre argumentos . // [PERSON_NAME] as gemas e vá…" at bounding box center [1089, 261] width 299 height 458
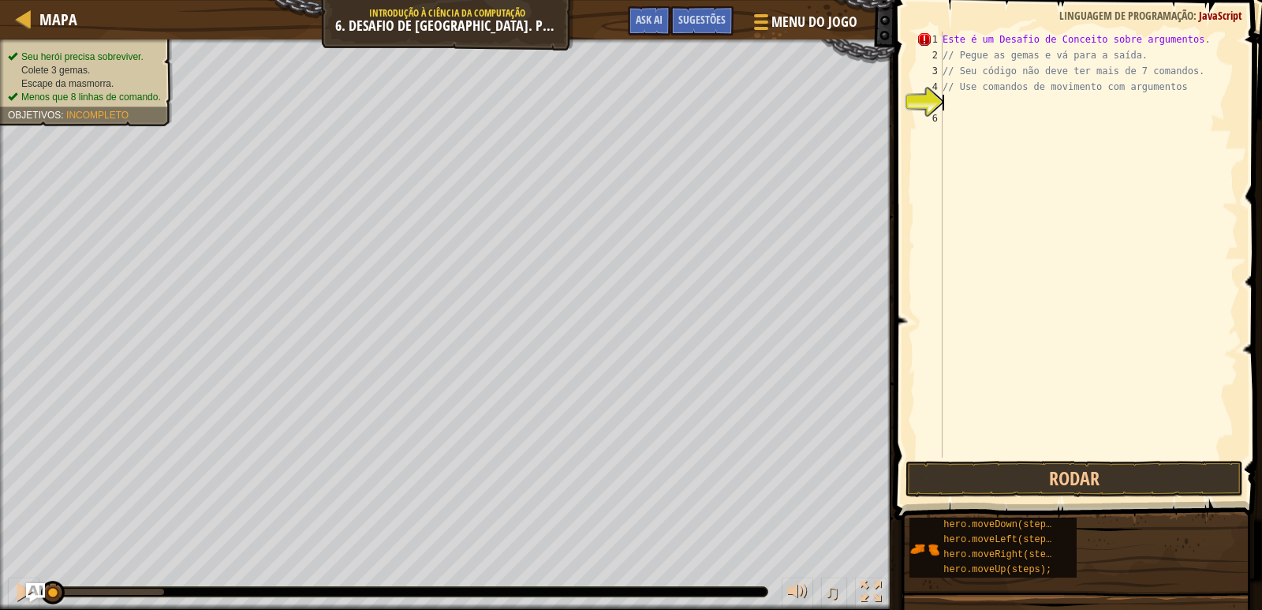
type textarea "h"
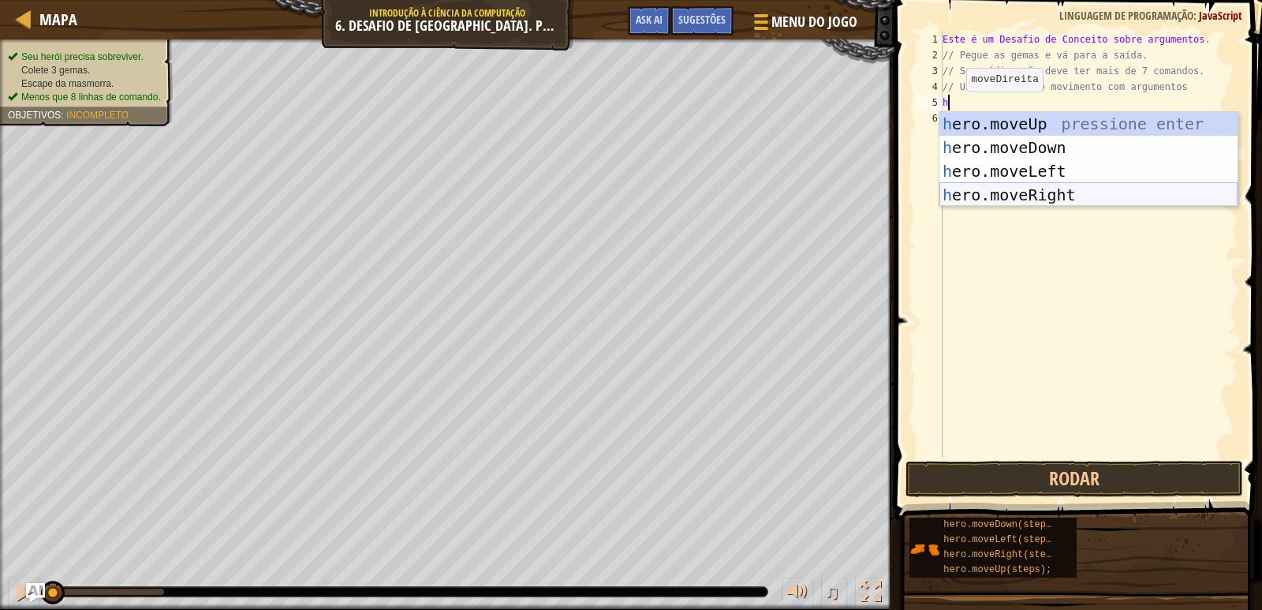
click at [1008, 196] on div "h ero.moveUp pressione enter h ero.moveDown pressione enter h ero.moveLeft pres…" at bounding box center [1089, 183] width 298 height 142
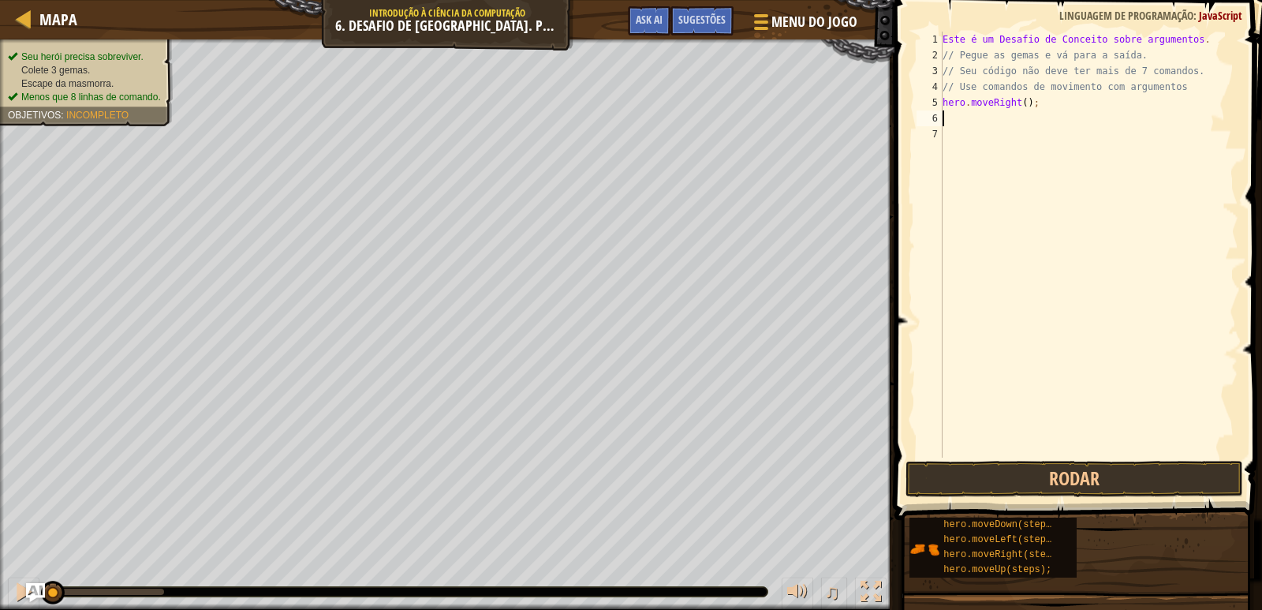
type textarea "h"
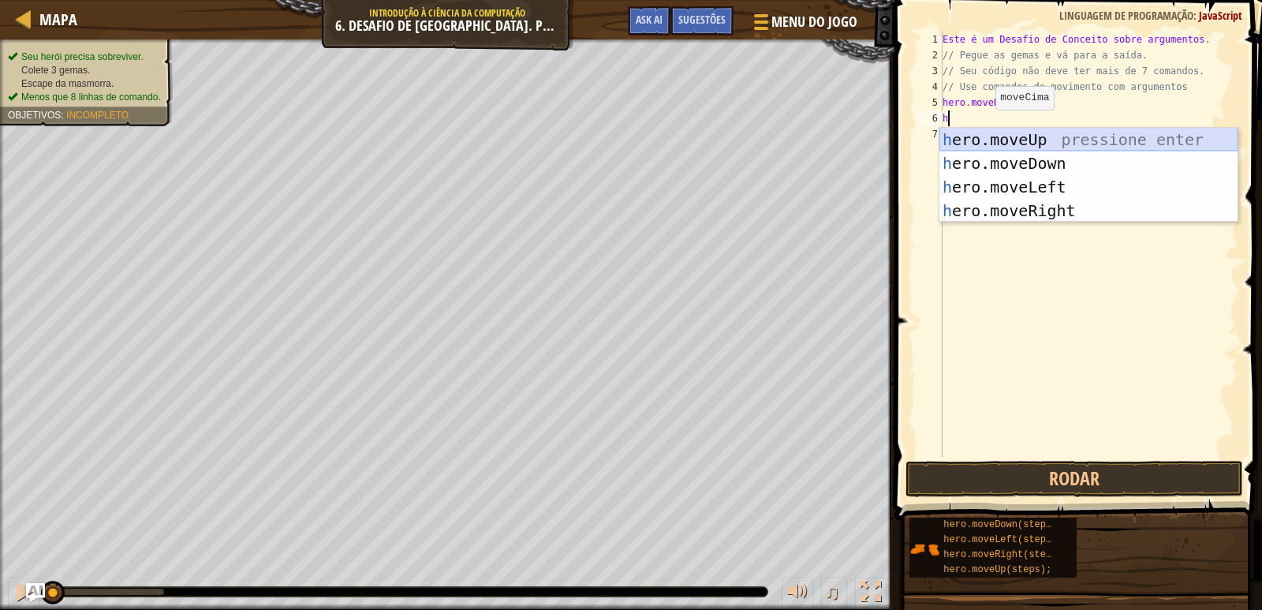
click at [996, 137] on div "h ero.moveUp pressione enter h ero.moveDown pressione enter h ero.moveLeft pres…" at bounding box center [1089, 199] width 298 height 142
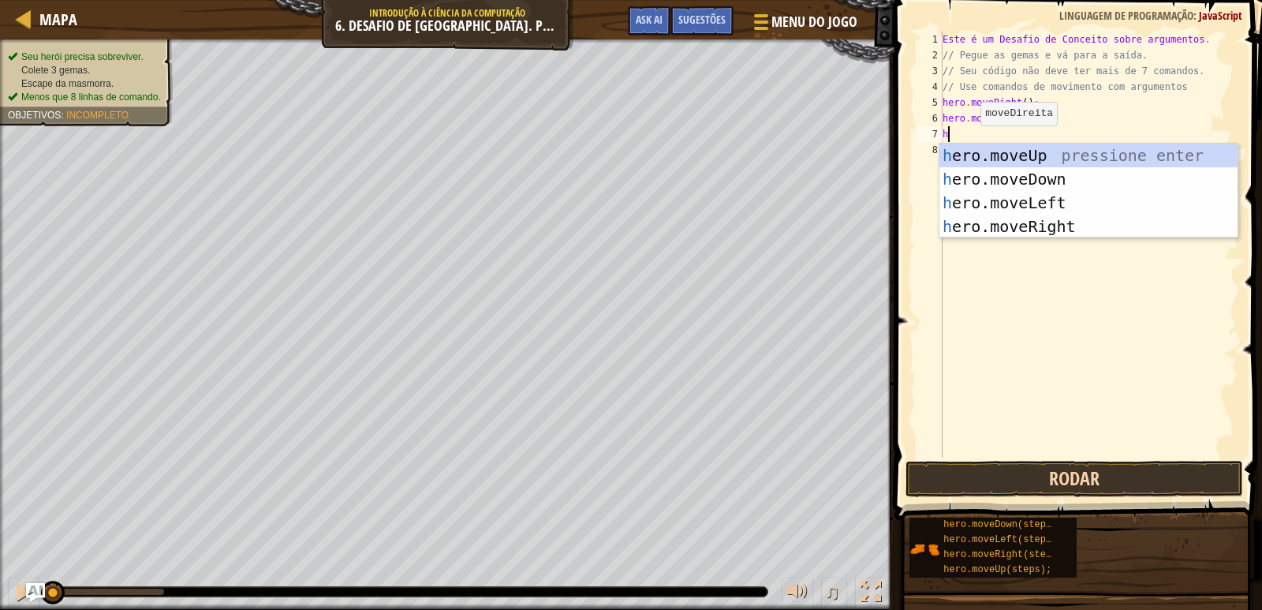
type textarea "h"
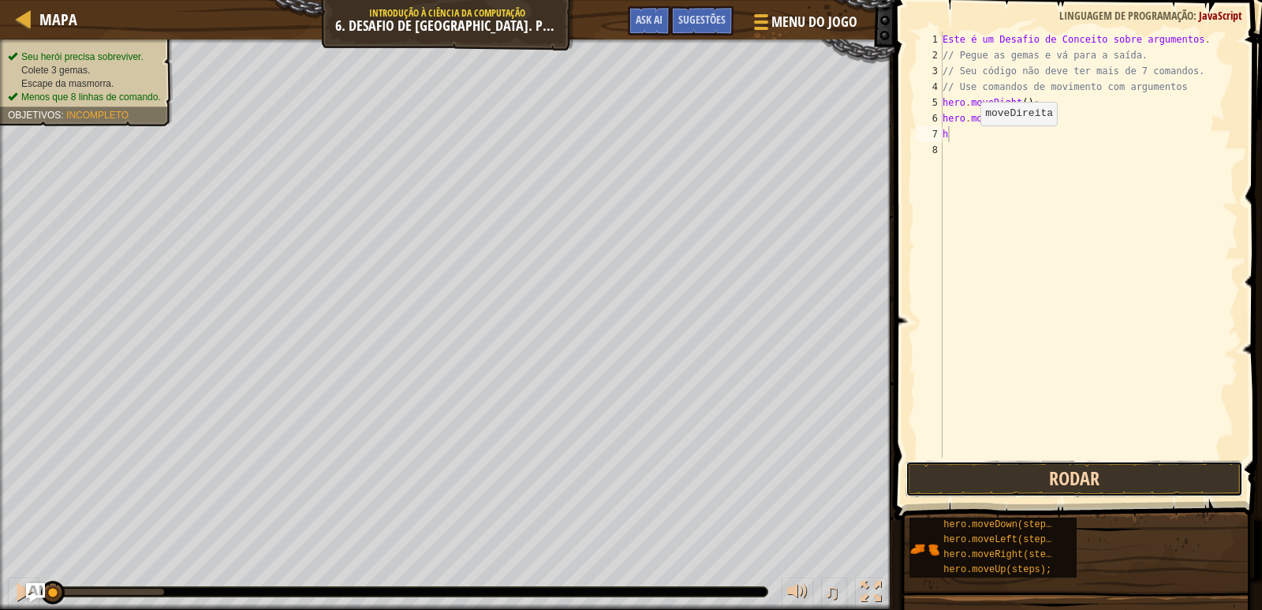
click at [942, 487] on button "Rodar" at bounding box center [1075, 479] width 338 height 36
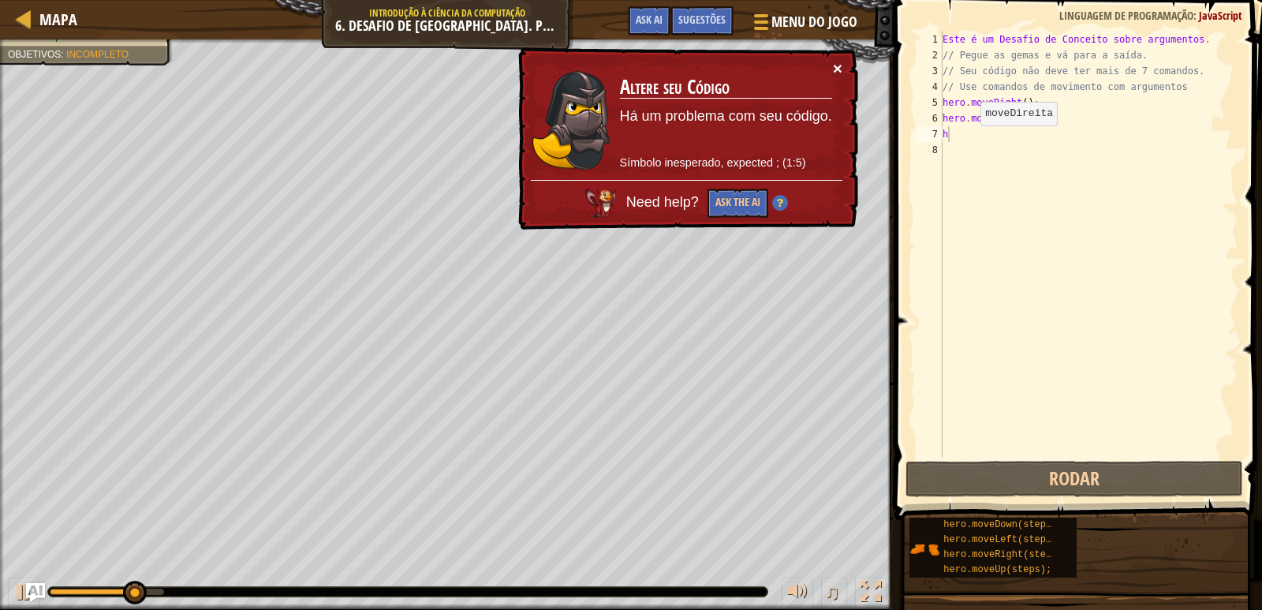
click at [839, 70] on button "×" at bounding box center [837, 68] width 9 height 17
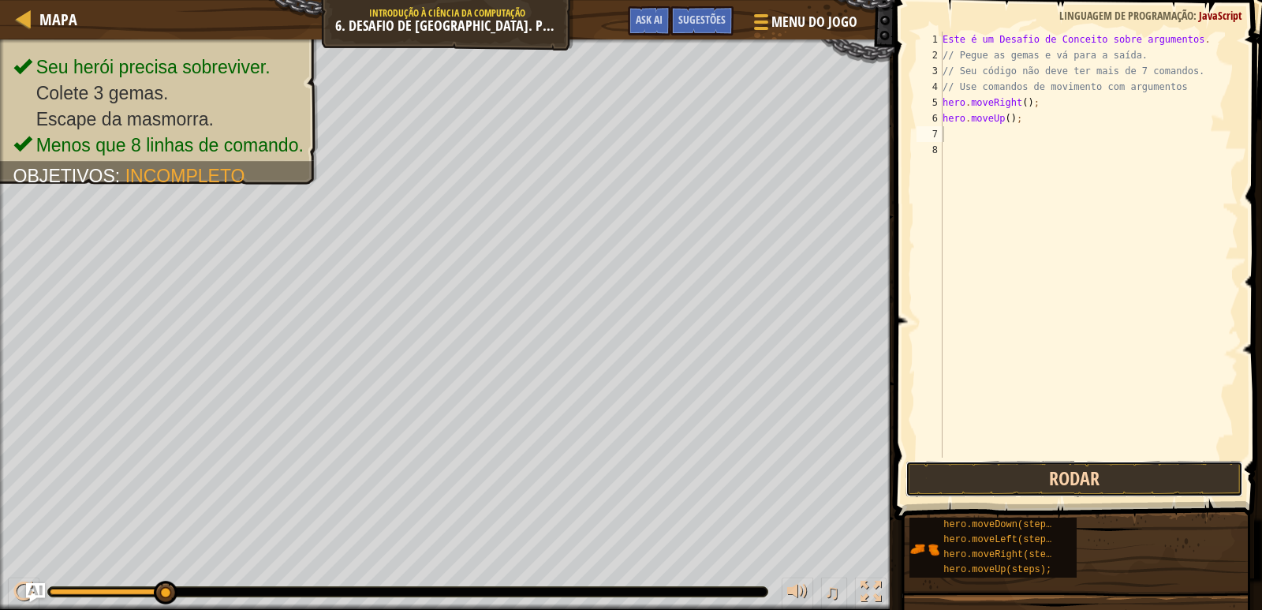
click at [1077, 474] on button "Rodar" at bounding box center [1075, 479] width 338 height 36
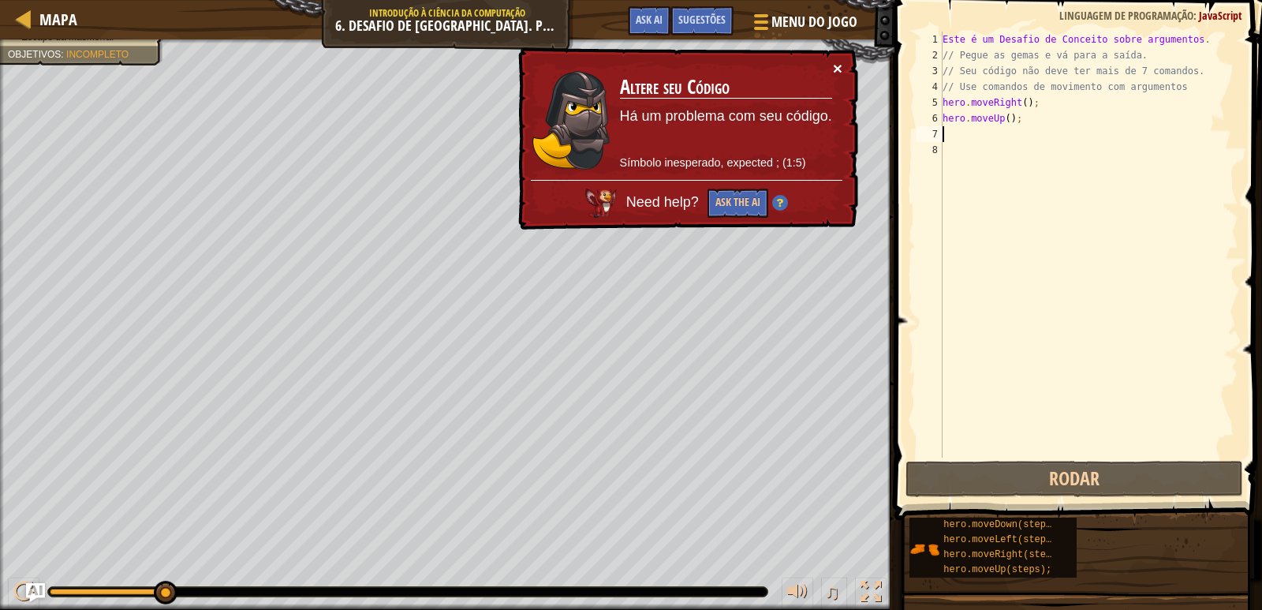
click at [835, 63] on button "×" at bounding box center [837, 68] width 9 height 17
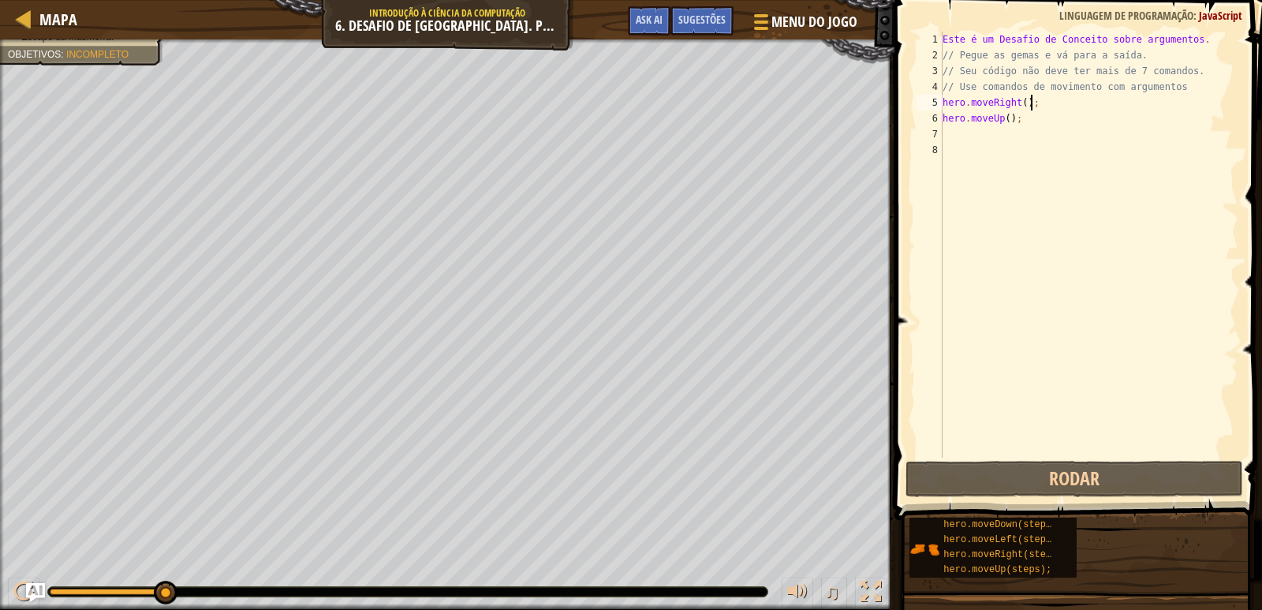
click at [1040, 100] on div "Este é um Desafio de Conceito sobre argumentos . // [PERSON_NAME] as gemas e vá…" at bounding box center [1089, 261] width 299 height 458
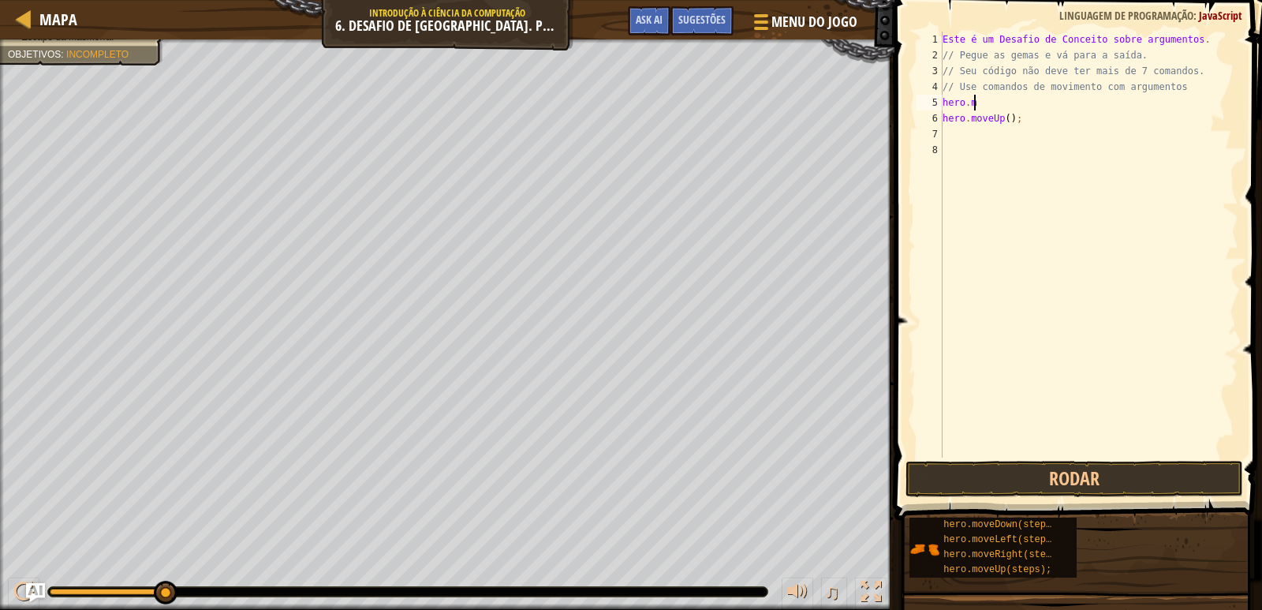
type textarea "h"
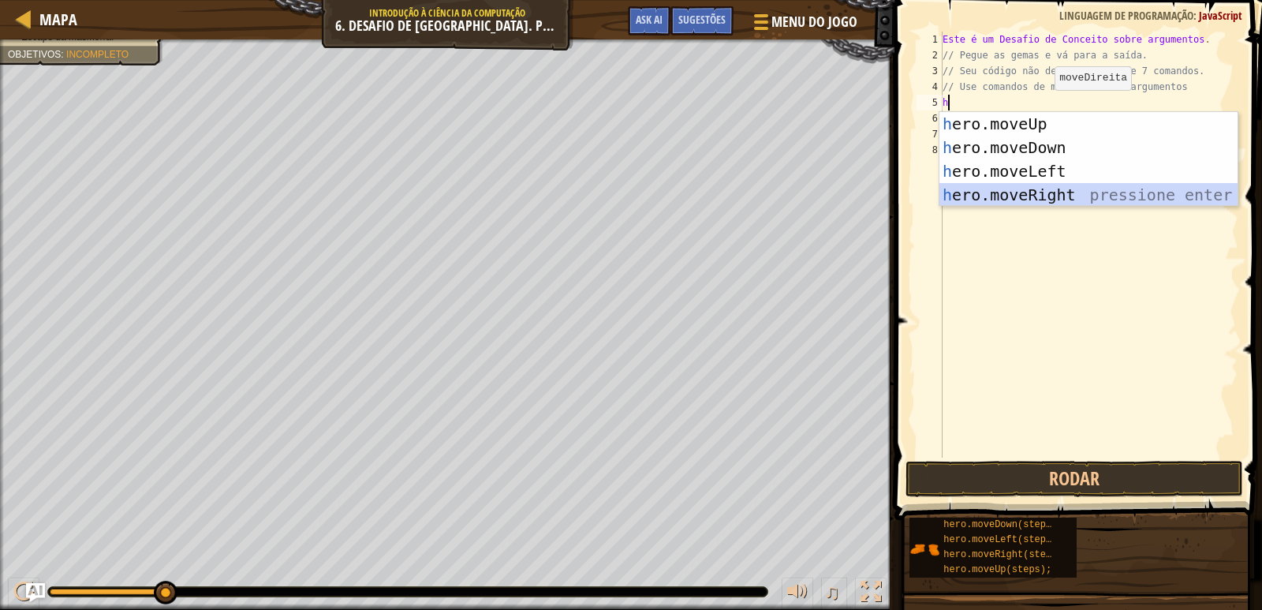
click at [1018, 200] on div "h ero.moveUp pressione enter h ero.moveDown pressione enter h ero.moveLeft pres…" at bounding box center [1089, 183] width 298 height 142
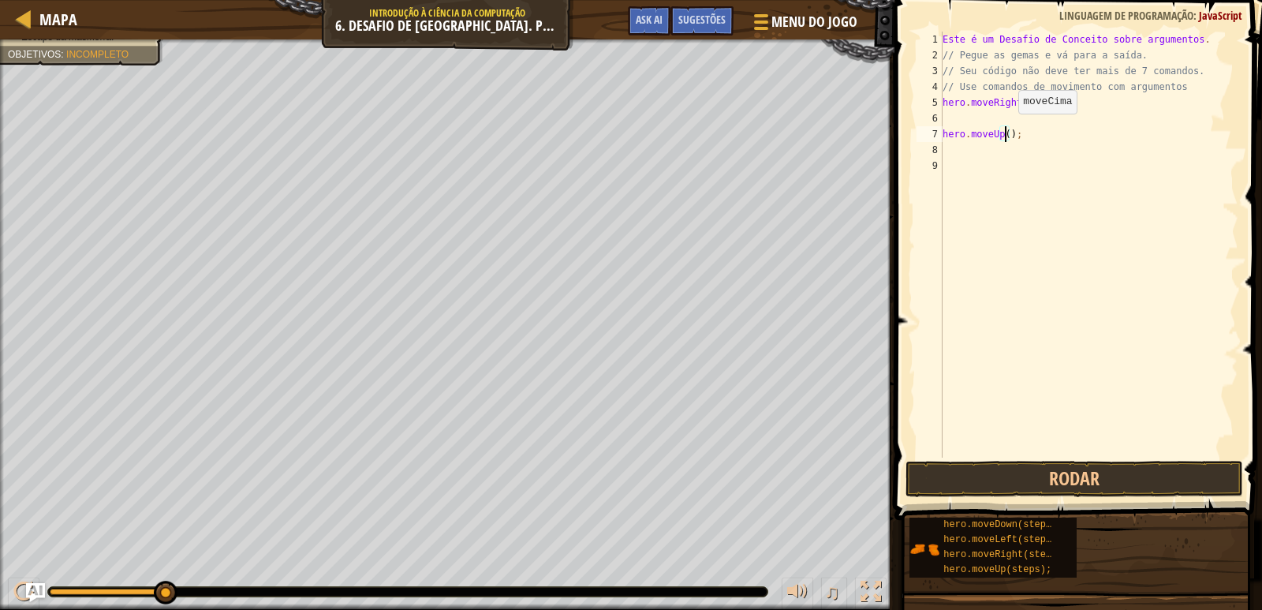
click at [1005, 129] on div "Este é um Desafio de Conceito sobre argumentos . // [PERSON_NAME] as gemas e vá…" at bounding box center [1089, 261] width 299 height 458
type textarea "hero.moveUp(4);"
click at [1067, 226] on div "Este é um Desafio de Conceito sobre argumentos . // [PERSON_NAME] as gemas e vá…" at bounding box center [1089, 261] width 299 height 458
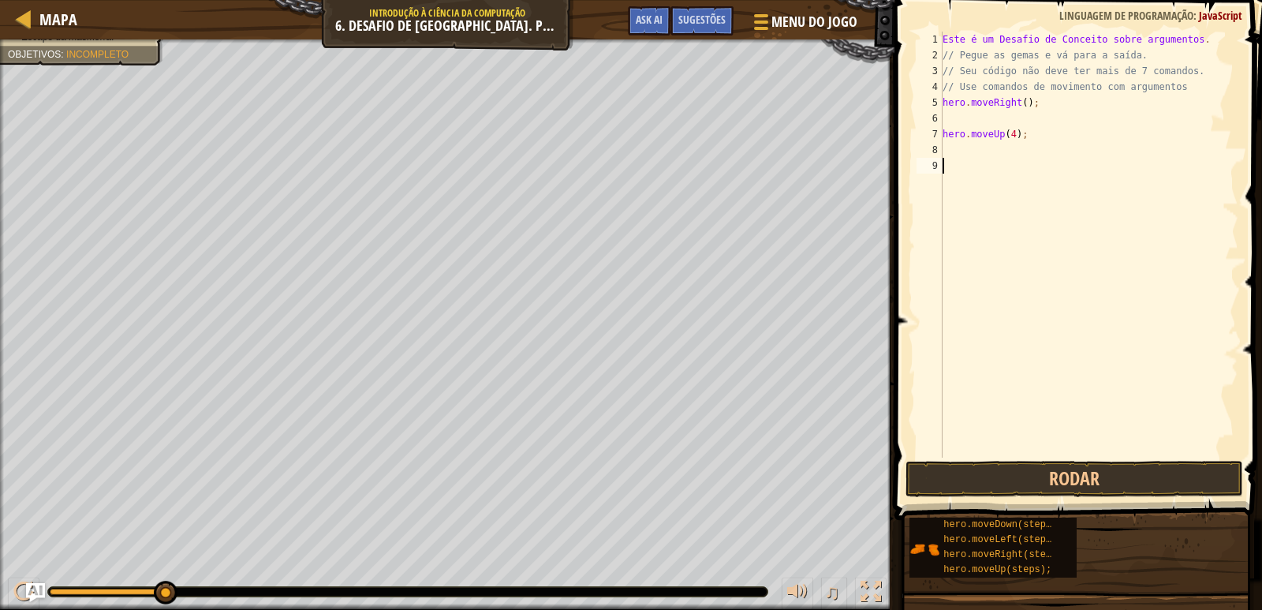
click at [977, 163] on div "Este é um Desafio de Conceito sobre argumentos . // [PERSON_NAME] as gemas e vá…" at bounding box center [1089, 261] width 299 height 458
click at [973, 151] on div "Este é um Desafio de Conceito sobre argumentos . // [PERSON_NAME] as gemas e vá…" at bounding box center [1089, 261] width 299 height 458
type textarea "h"
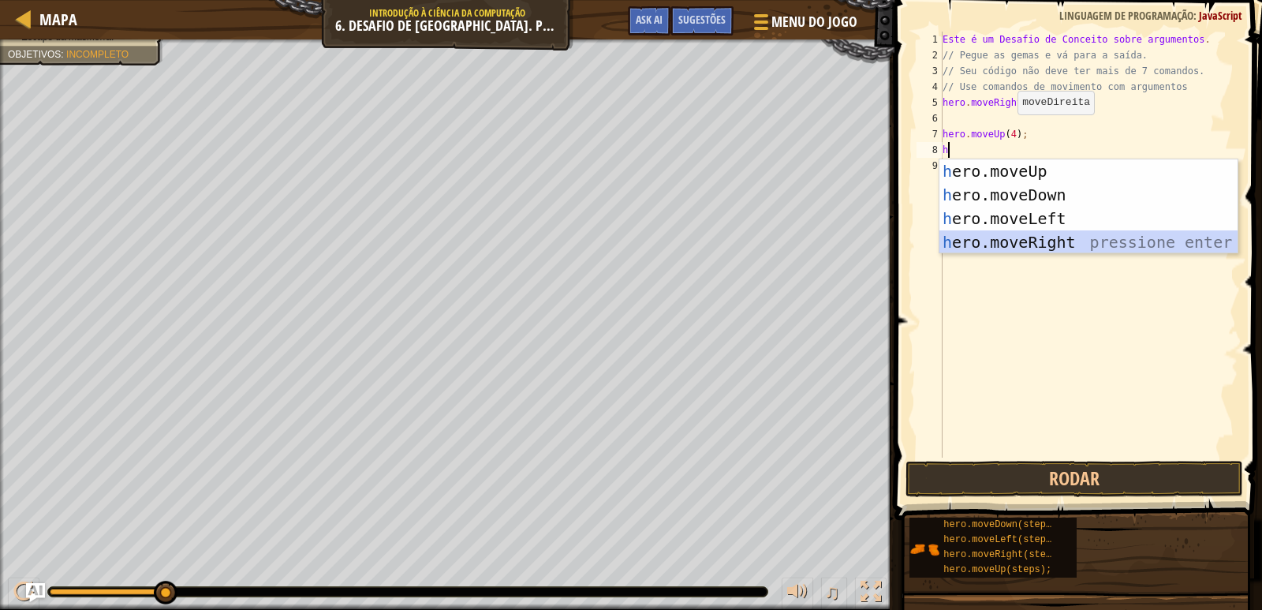
click at [1036, 250] on div "h ero.moveUp pressione enter h ero.moveDown pressione enter h ero.moveLeft pres…" at bounding box center [1089, 230] width 298 height 142
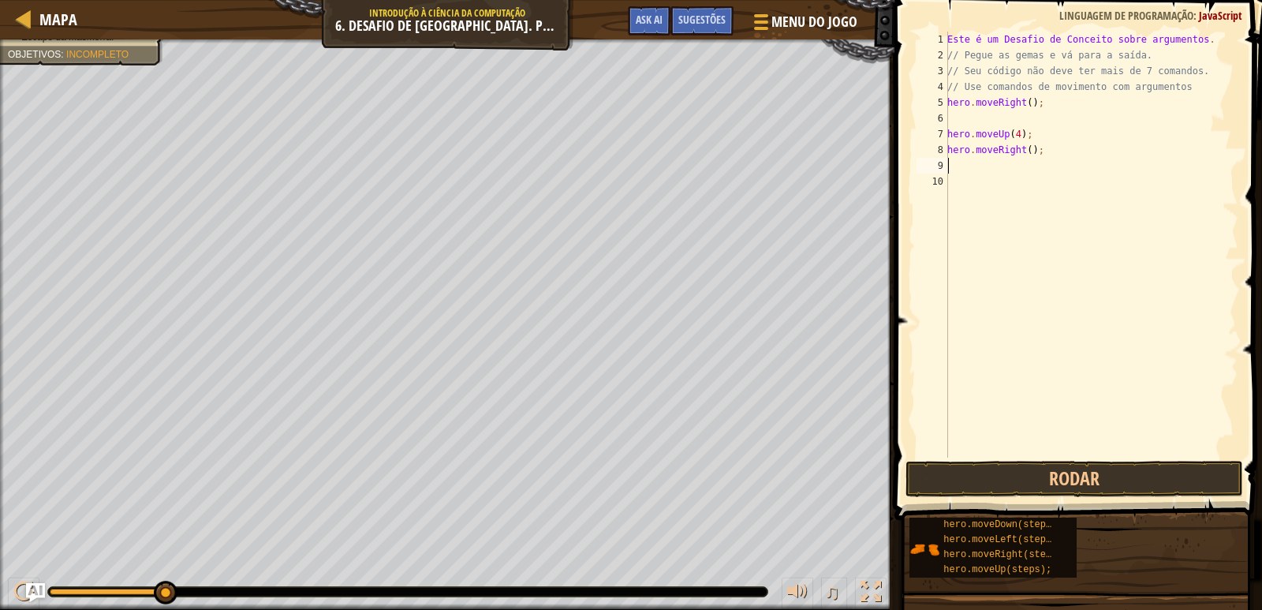
type textarea "h"
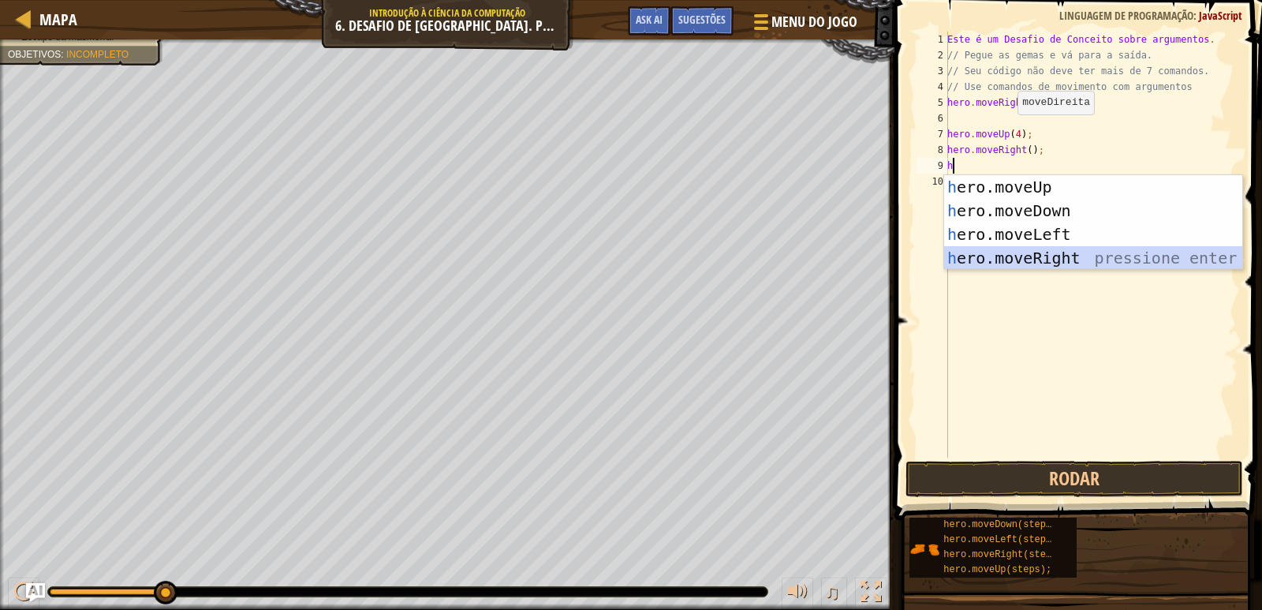
click at [1022, 256] on div "h ero.moveUp pressione enter h ero.moveDown pressione enter h ero.moveLeft pres…" at bounding box center [1093, 246] width 298 height 142
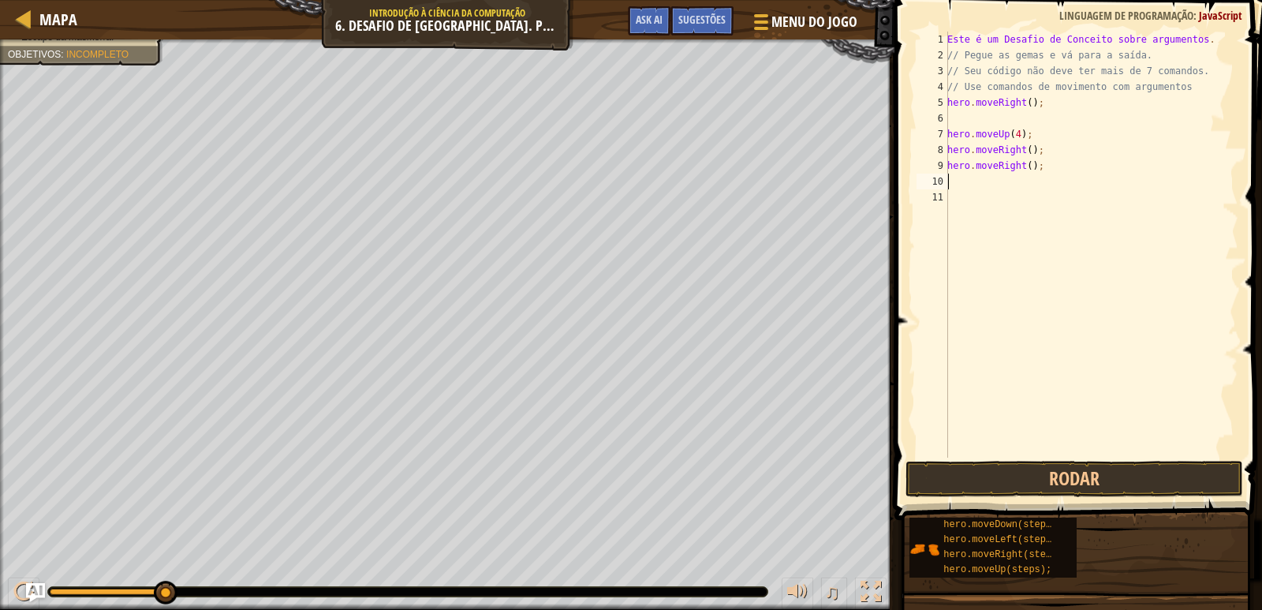
type textarea "h"
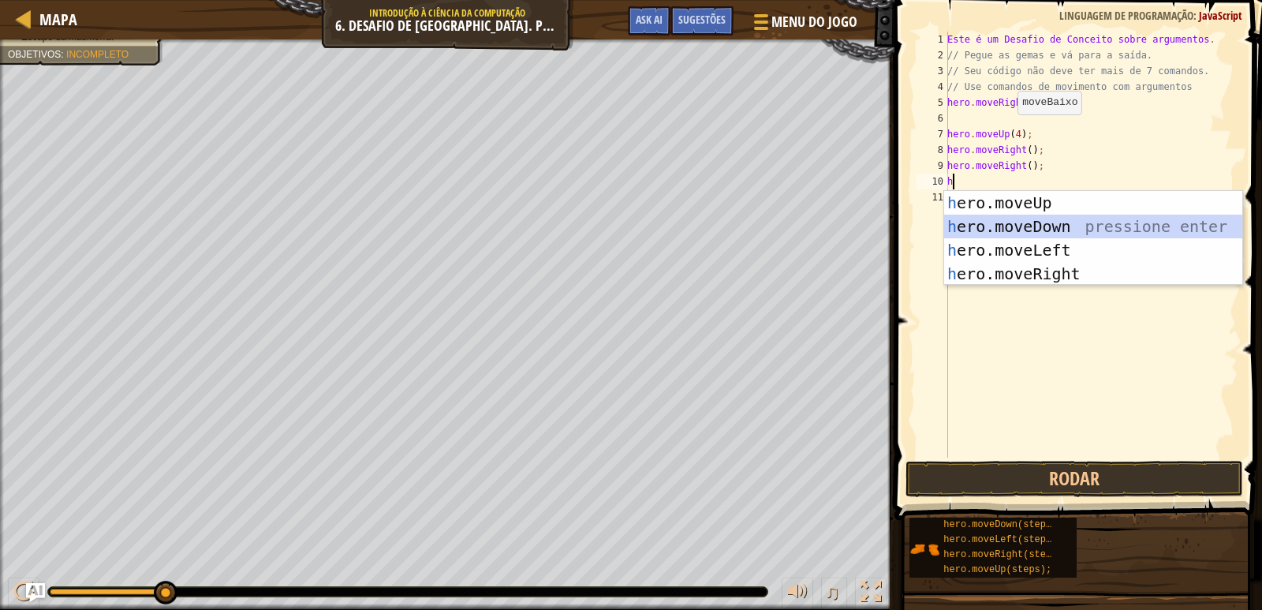
click at [1037, 224] on div "h ero.moveUp pressione enter h ero.moveDown pressione enter h ero.moveLeft pres…" at bounding box center [1093, 262] width 298 height 142
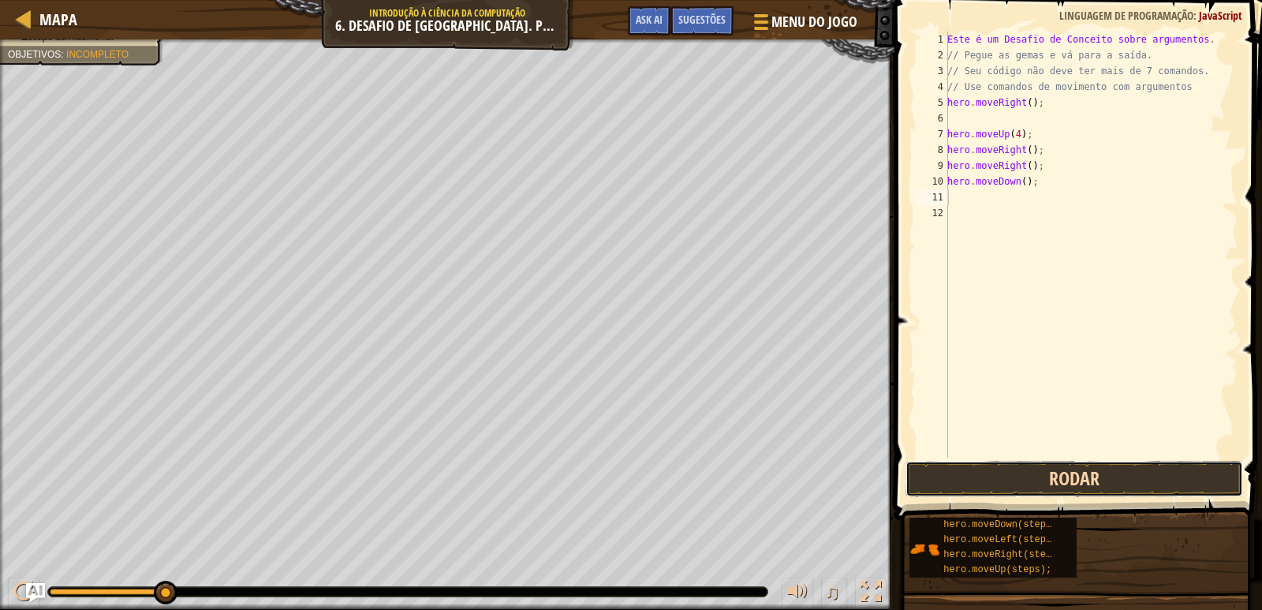
click at [1101, 471] on button "Rodar" at bounding box center [1075, 479] width 338 height 36
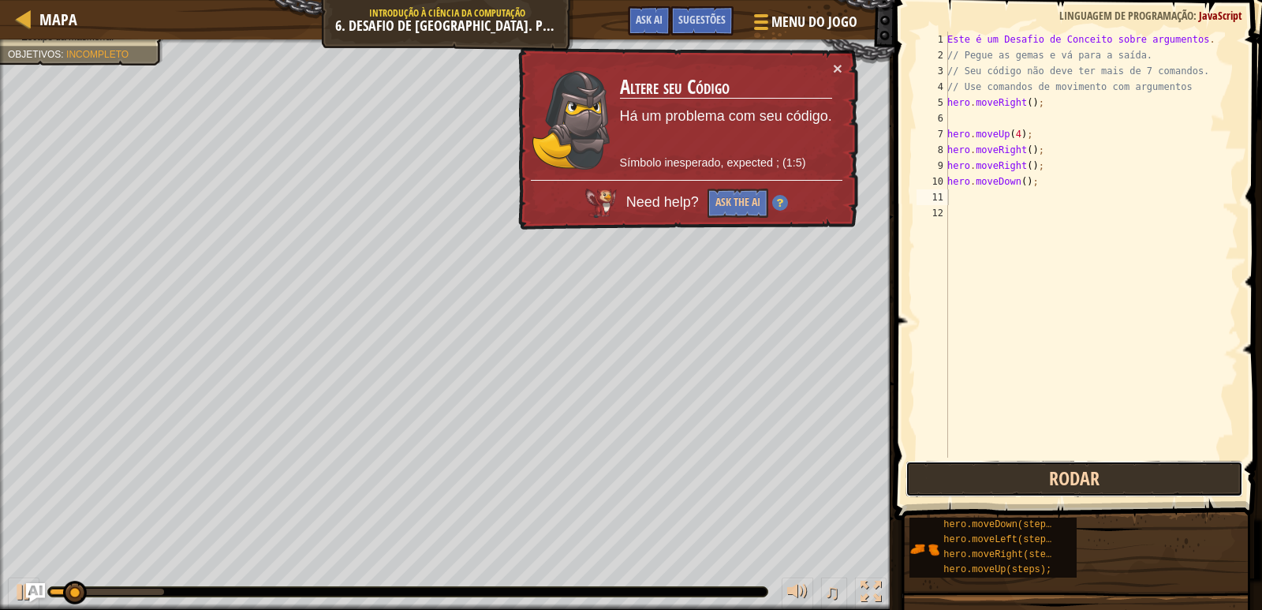
click at [1099, 476] on button "Rodar" at bounding box center [1075, 479] width 338 height 36
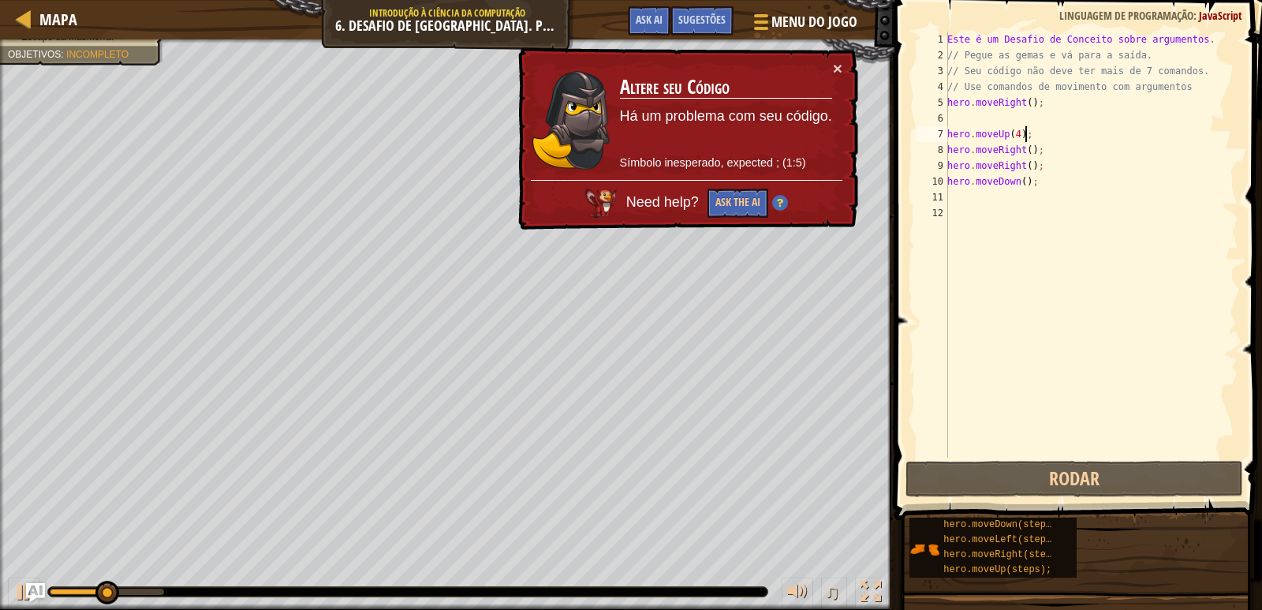
click at [1049, 135] on div "Este é um Desafio de Conceito sobre argumentos . // [PERSON_NAME] as gemas e vá…" at bounding box center [1091, 261] width 294 height 458
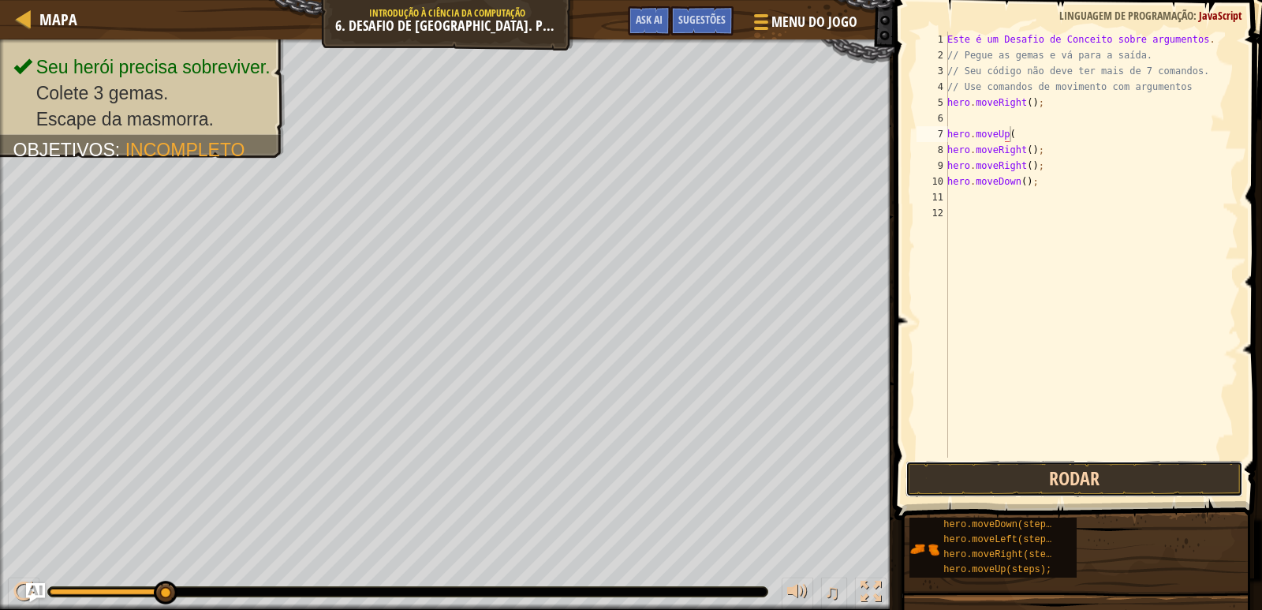
click at [995, 470] on button "Rodar" at bounding box center [1075, 479] width 338 height 36
click at [1003, 473] on button "Rodar" at bounding box center [1075, 479] width 338 height 36
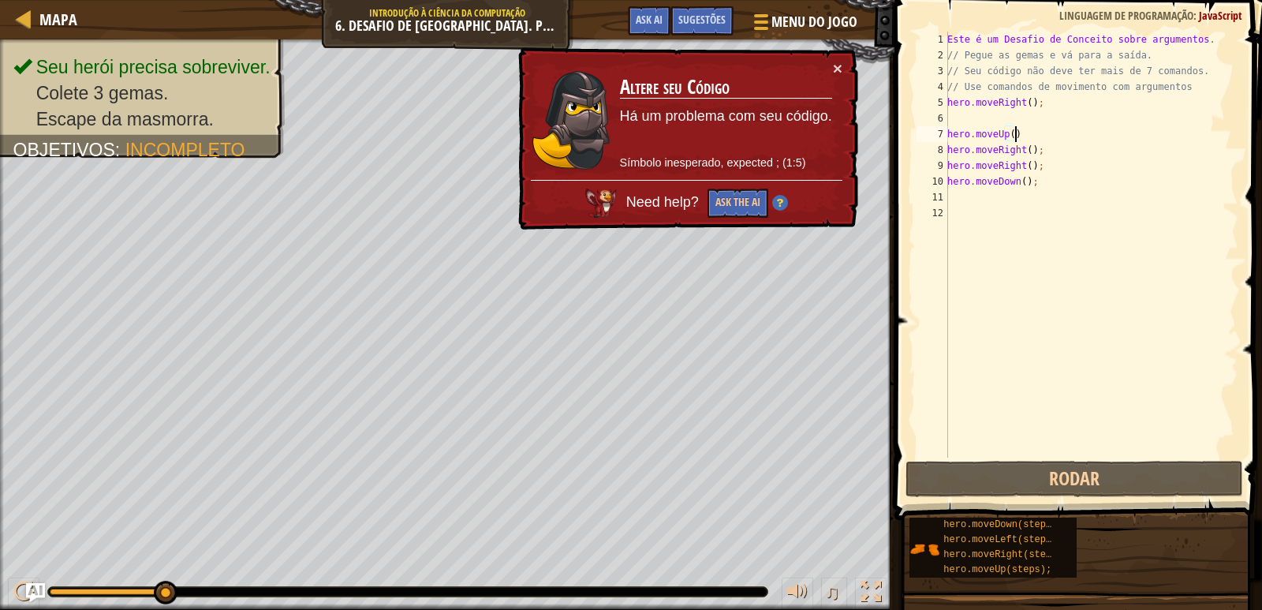
scroll to position [7, 6]
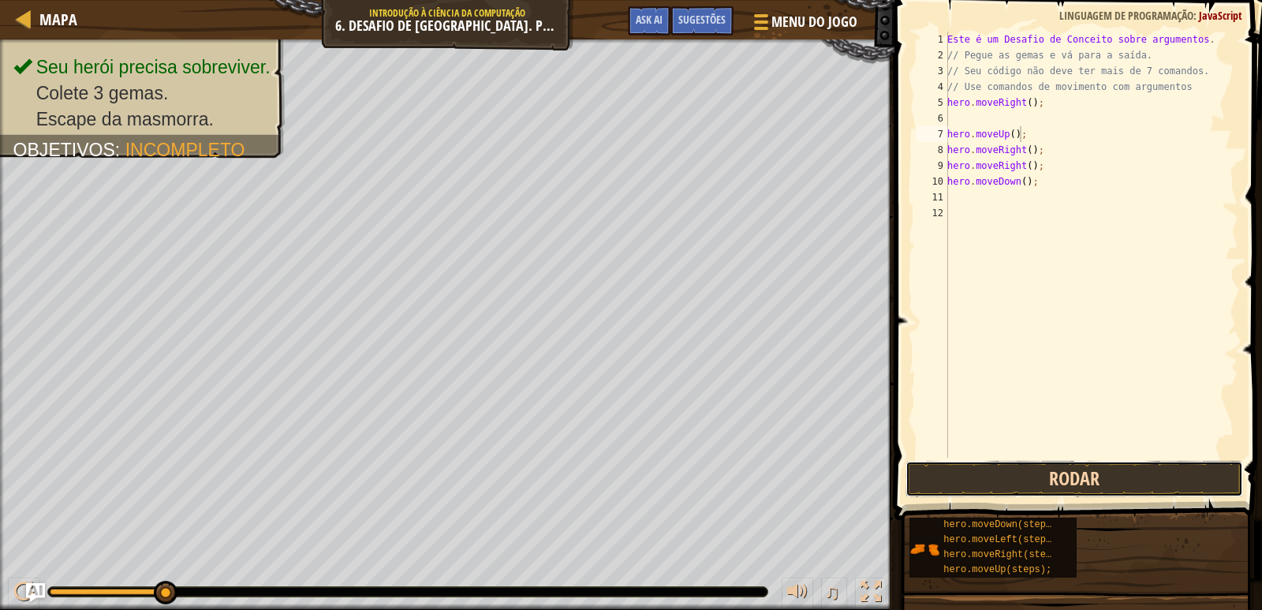
click at [1089, 478] on button "Rodar" at bounding box center [1075, 479] width 338 height 36
type textarea "h"
click at [1037, 113] on div "Este é um Desafio de Conceito sobre argumentos . // [PERSON_NAME] as gemas e vá…" at bounding box center [1091, 261] width 294 height 458
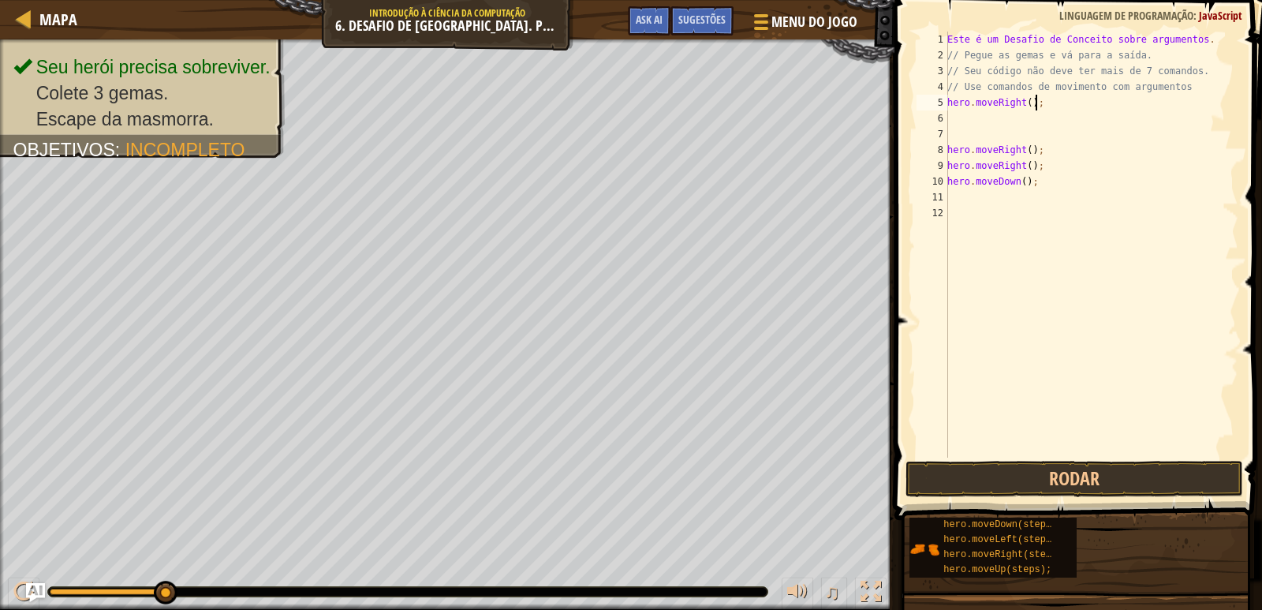
drag, startPoint x: 1035, startPoint y: 100, endPoint x: 1036, endPoint y: 110, distance: 10.3
click at [1035, 103] on div "Este é um Desafio de Conceito sobre argumentos . // [PERSON_NAME] as gemas e vá…" at bounding box center [1091, 261] width 294 height 458
type textarea "h"
drag, startPoint x: 1036, startPoint y: 146, endPoint x: 1035, endPoint y: 155, distance: 9.5
click at [1036, 148] on div "Este é um Desafio de Conceito sobre argumentos . // [PERSON_NAME] as gemas e vá…" at bounding box center [1091, 261] width 294 height 458
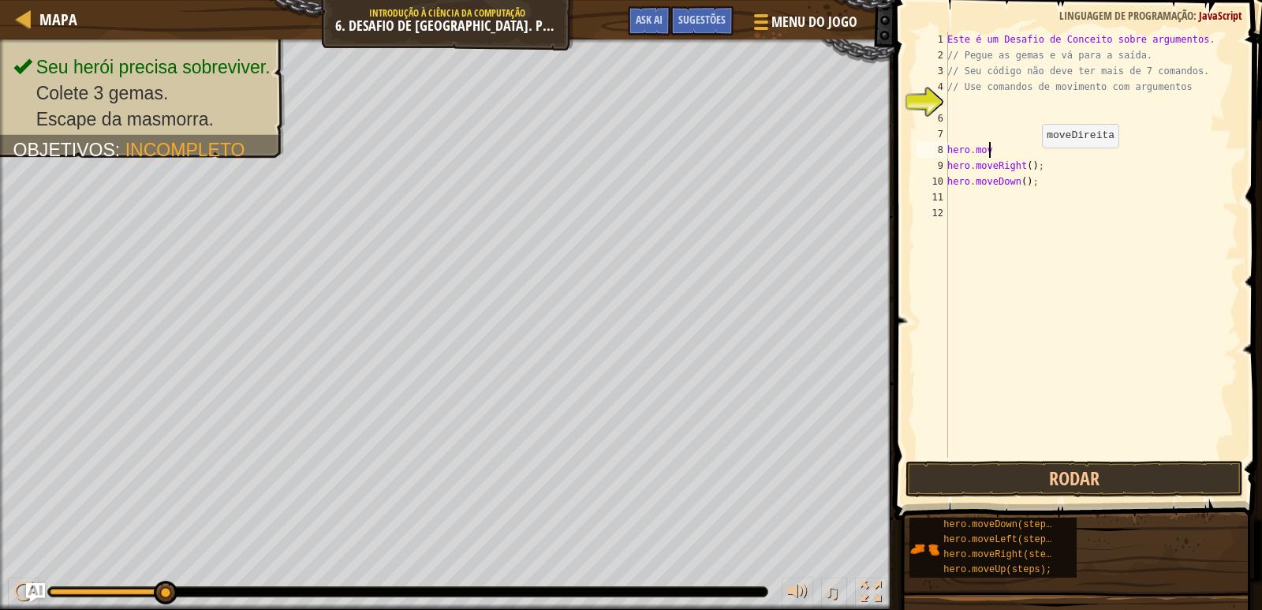
type textarea "h"
click at [1033, 167] on div "Este é um Desafio de Conceito sobre argumentos . // [PERSON_NAME] as gemas e vá…" at bounding box center [1091, 261] width 294 height 458
click at [978, 174] on div "Este é um Desafio de Conceito sobre argumentos . // [PERSON_NAME] as gemas e vá…" at bounding box center [1091, 261] width 294 height 458
click at [951, 172] on div "Este é um Desafio de Conceito sobre argumentos . // [PERSON_NAME] as gemas e vá…" at bounding box center [1091, 261] width 294 height 458
type textarea ";"
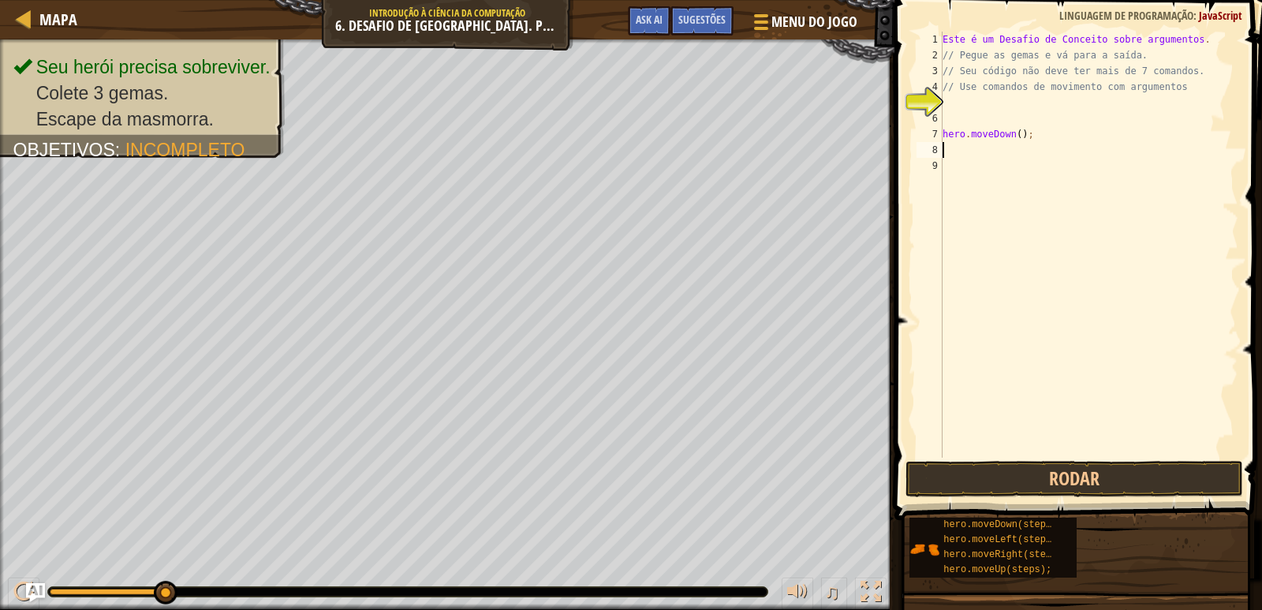
click at [1040, 144] on div "Este é um Desafio de Conceito sobre argumentos . // [PERSON_NAME] as gemas e vá…" at bounding box center [1089, 261] width 299 height 458
click at [1027, 135] on div "Este é um Desafio de Conceito sobre argumentos . // [PERSON_NAME] as gemas e vá…" at bounding box center [1089, 261] width 299 height 458
type textarea "h"
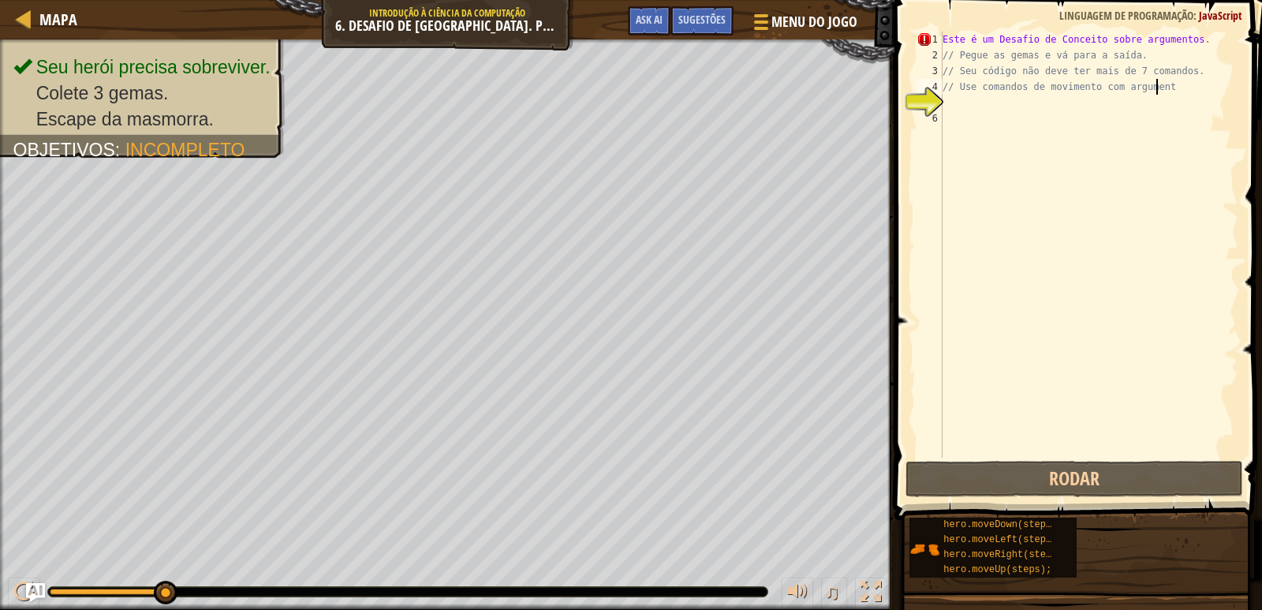
type textarea "// Use comandos de movimento com argument"
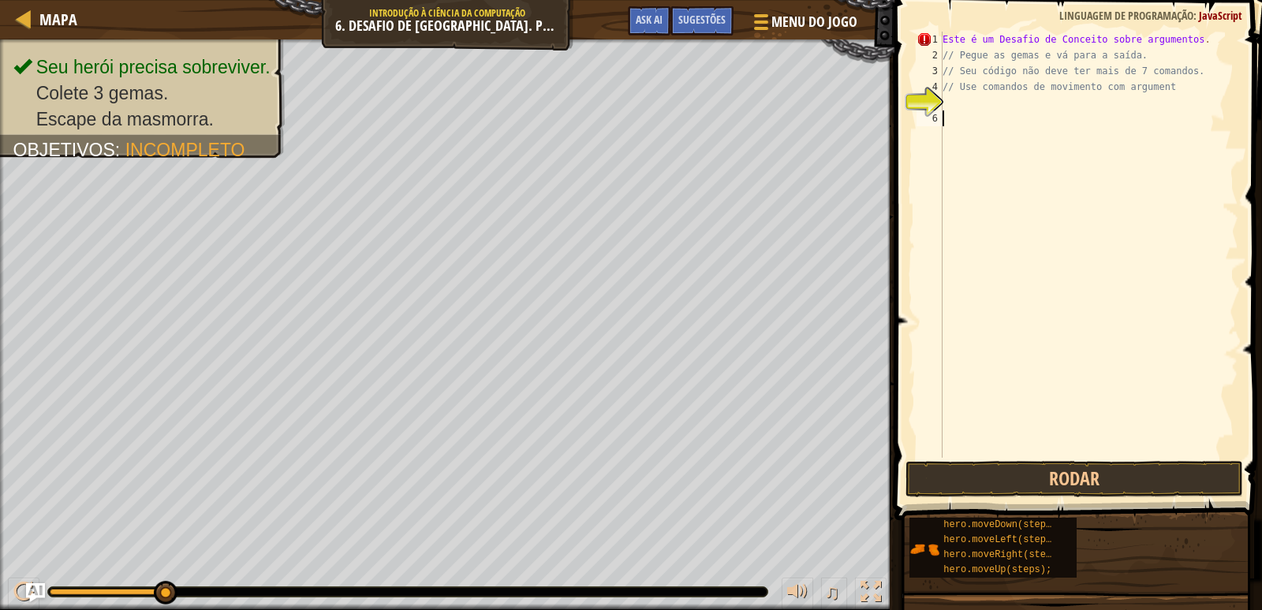
click at [943, 113] on div "Este é um Desafio de Conceito sobre argumentos . // [PERSON_NAME] as gemas e vá…" at bounding box center [1089, 261] width 299 height 458
click at [944, 104] on div "Este é um Desafio de Conceito sobre argumentos . // [PERSON_NAME] as gemas e vá…" at bounding box center [1089, 261] width 299 height 458
type textarea "H"
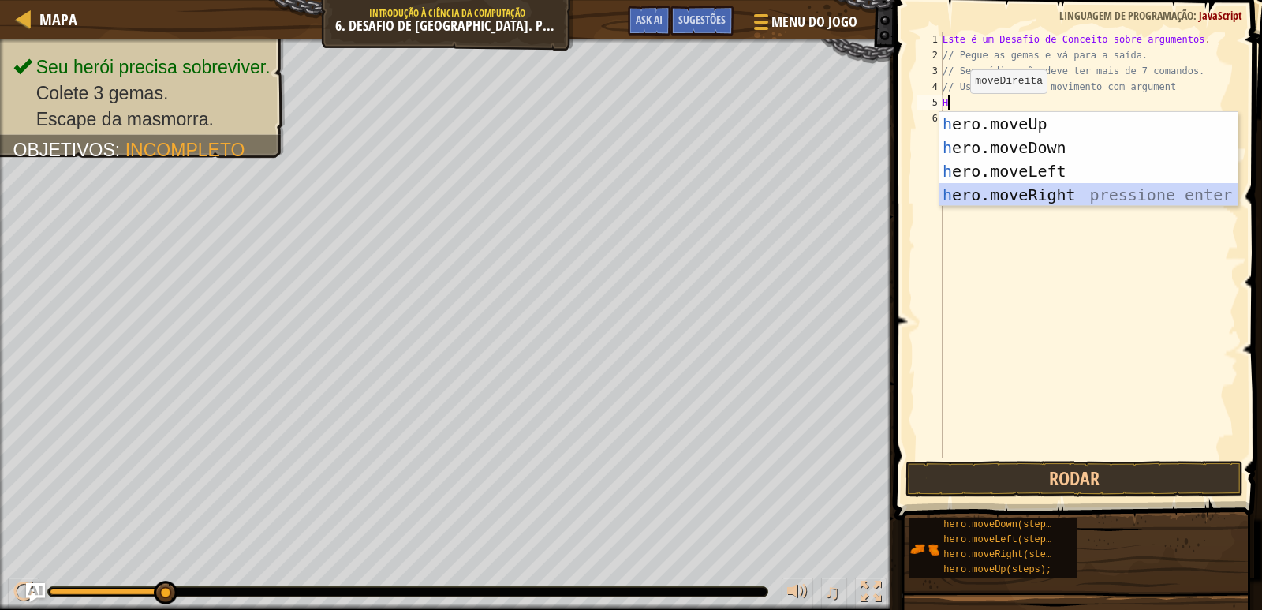
click at [1005, 191] on div "h ero.moveUp pressione enter h ero.moveDown pressione enter h ero.moveLeft pres…" at bounding box center [1089, 183] width 298 height 142
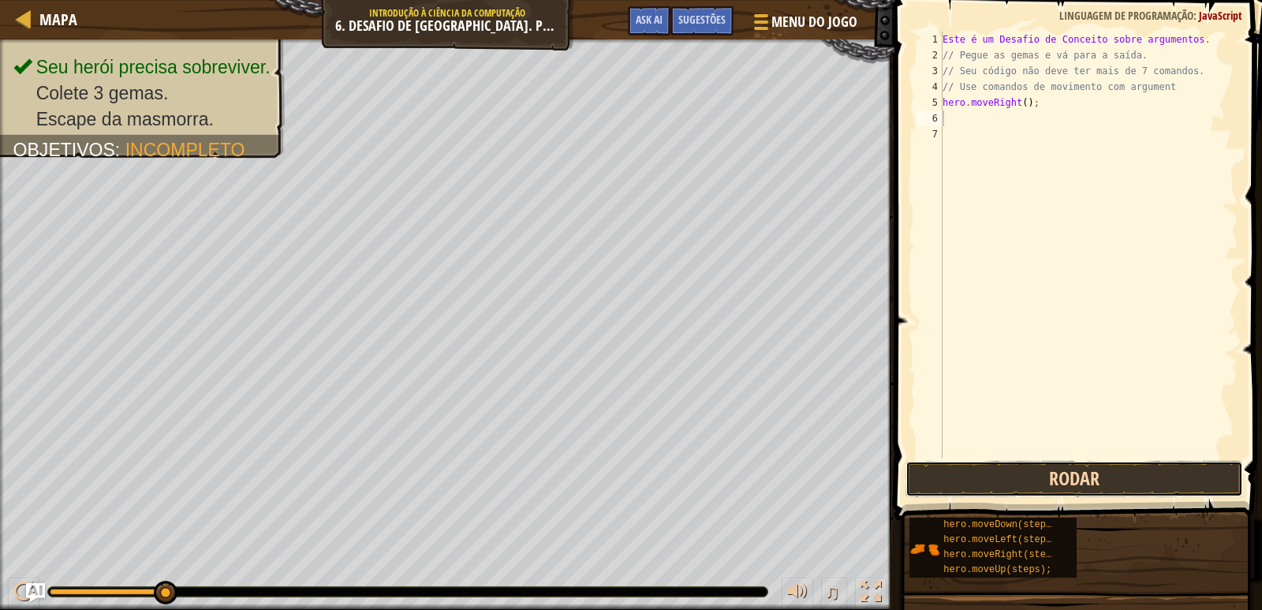
click at [1036, 480] on button "Rodar" at bounding box center [1075, 479] width 338 height 36
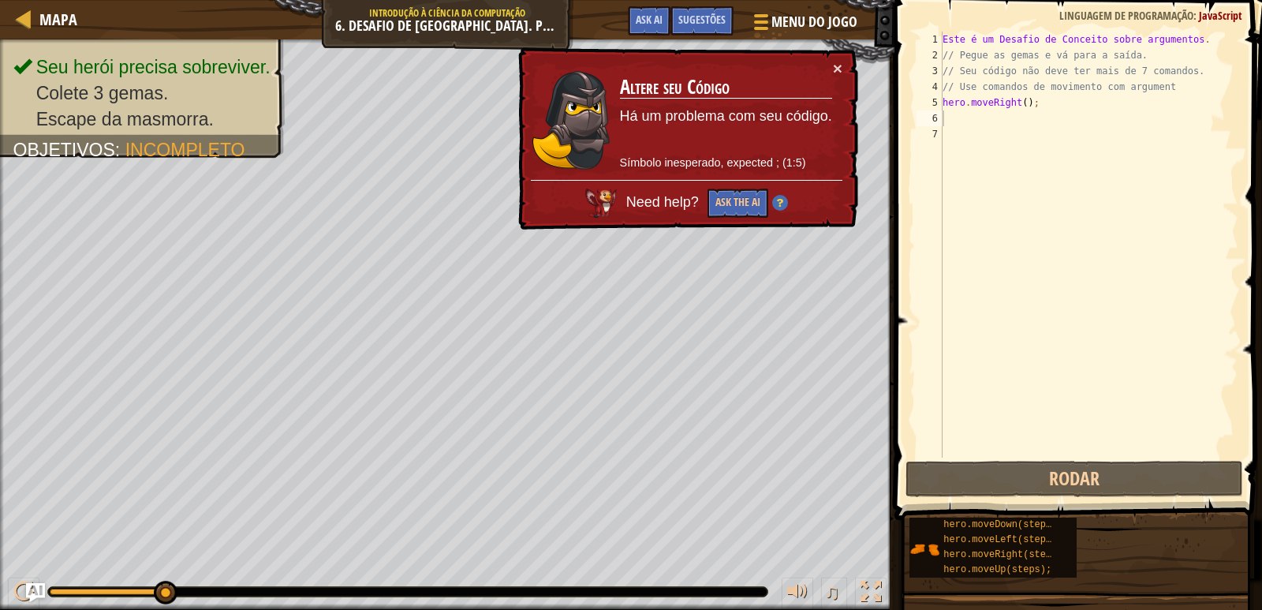
click at [832, 54] on div "× Altere seu Código Há um problema com seu código. Símbolo inesperado, expected…" at bounding box center [686, 139] width 345 height 185
click at [836, 61] on button "×" at bounding box center [837, 69] width 9 height 17
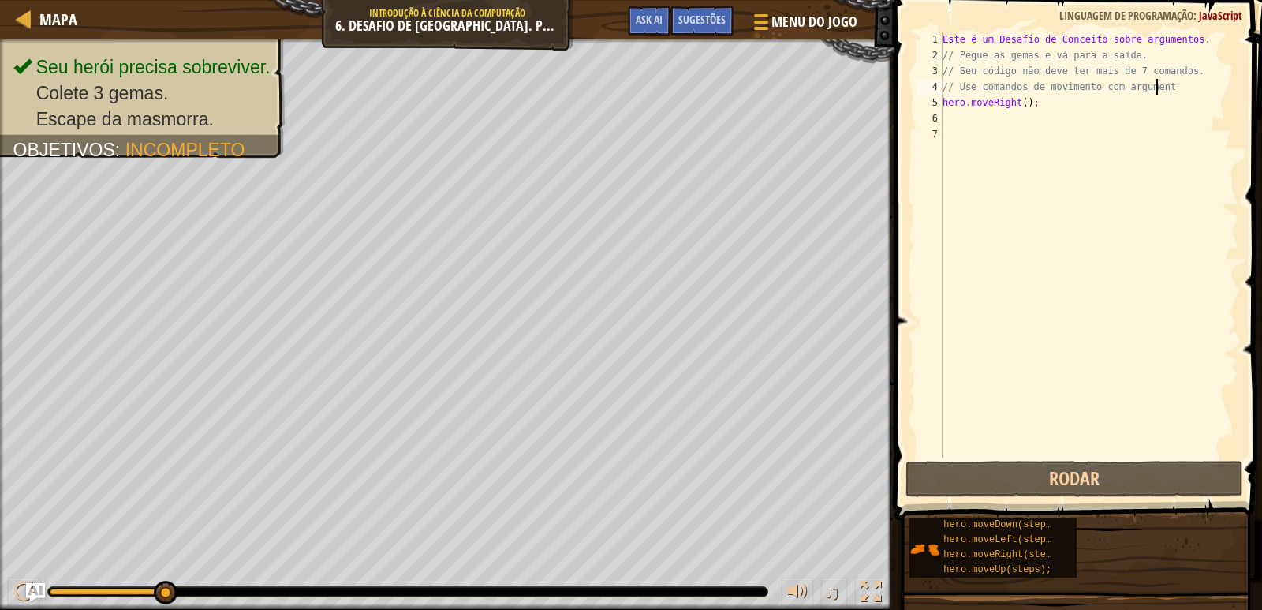
click at [1169, 93] on div "Este é um Desafio de Conceito sobre argumentos . // [PERSON_NAME] as gemas e vá…" at bounding box center [1089, 261] width 299 height 458
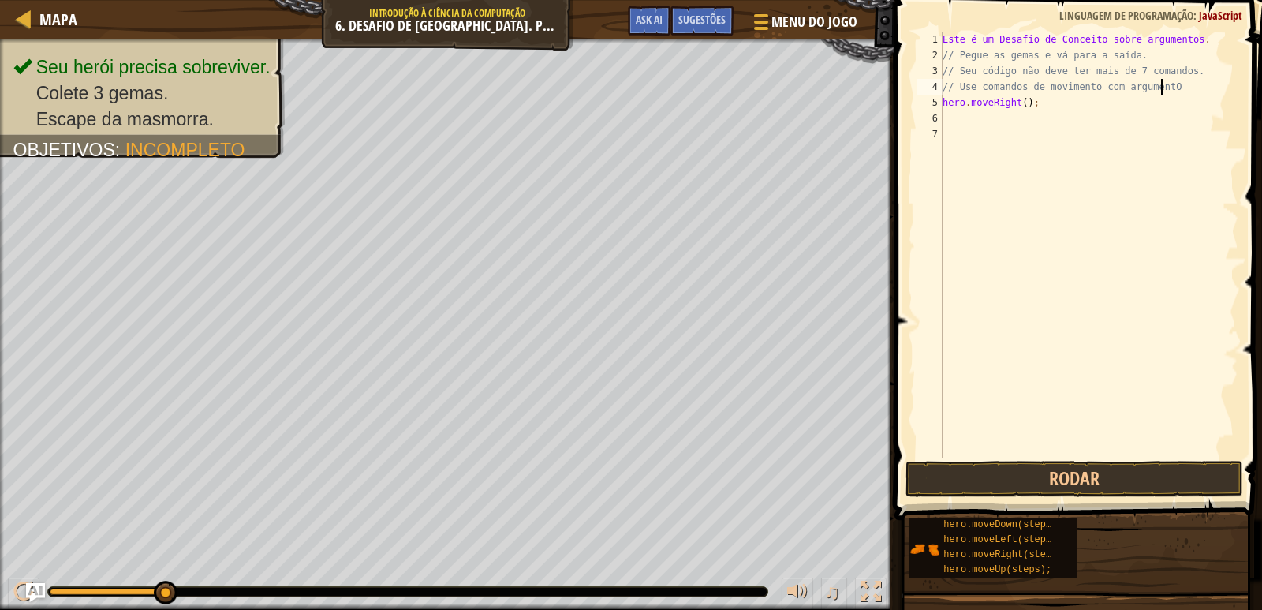
scroll to position [7, 17]
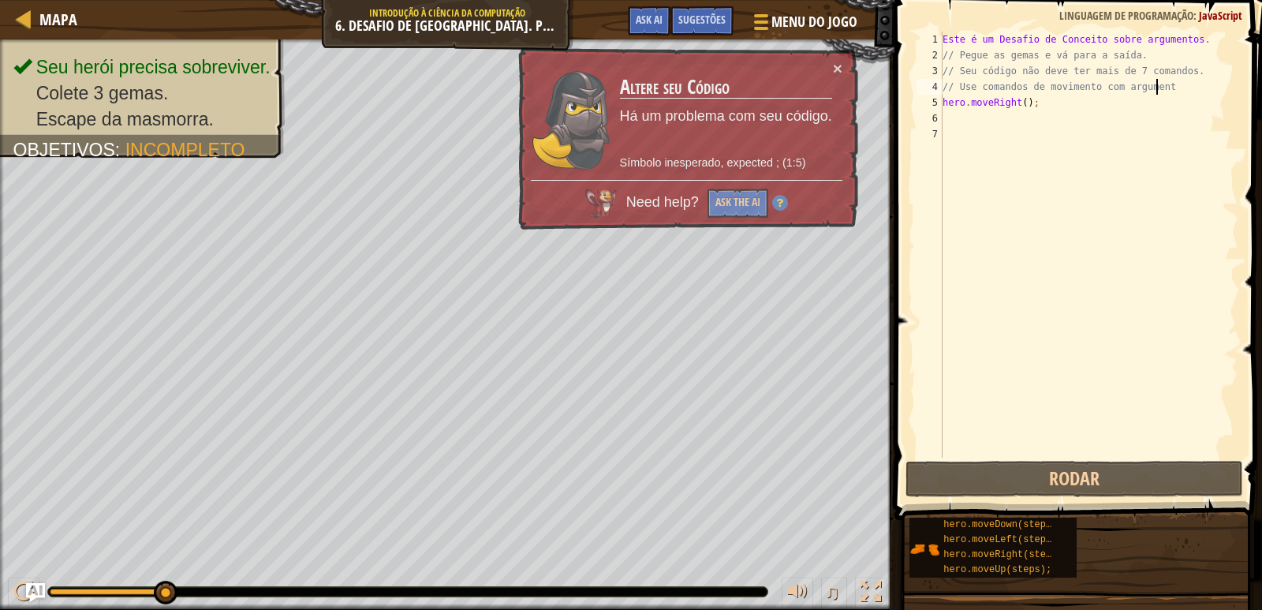
type textarea "// Use comandos de movimento com argumentO"
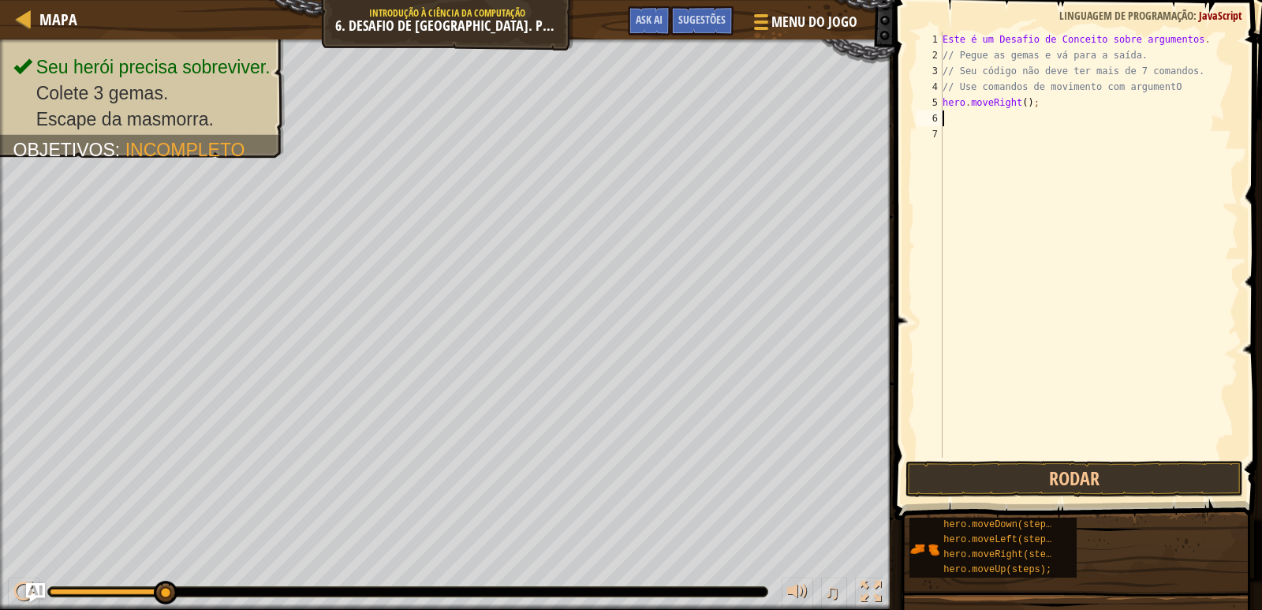
click at [1042, 112] on div "Este é um Desafio de Conceito sobre argumentos . // [PERSON_NAME] as gemas e vá…" at bounding box center [1089, 261] width 299 height 458
click at [955, 476] on button "Rodar" at bounding box center [1075, 479] width 338 height 36
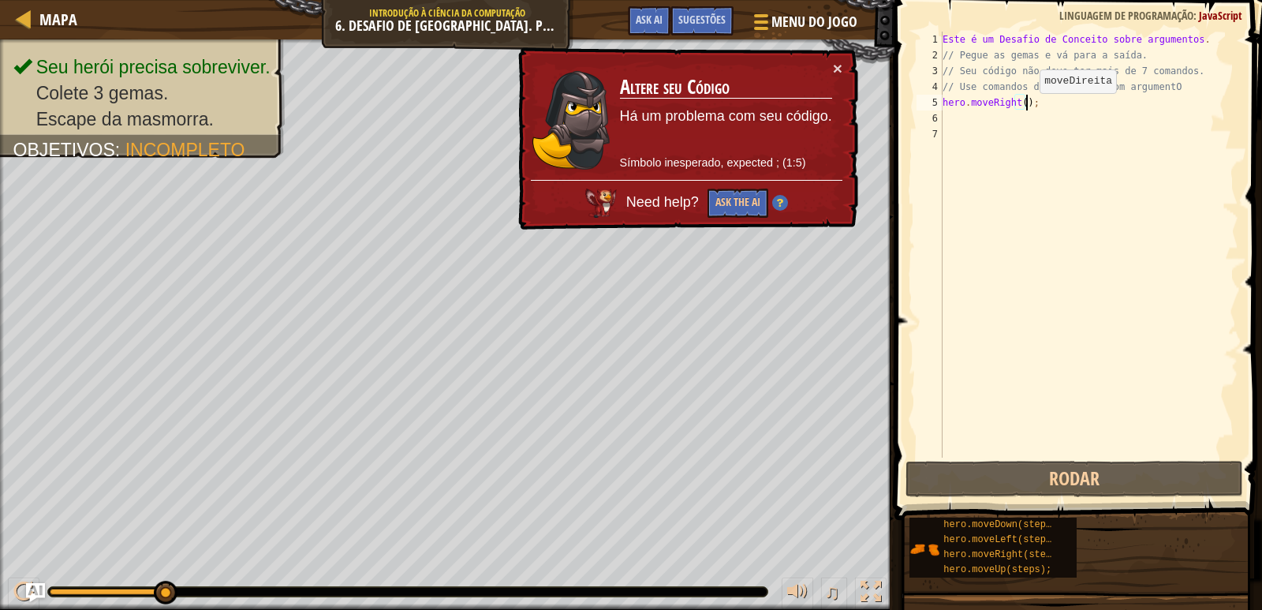
click at [1026, 109] on div "Este é um Desafio de Conceito sobre argumentos . // [PERSON_NAME] as gemas e vá…" at bounding box center [1089, 261] width 299 height 458
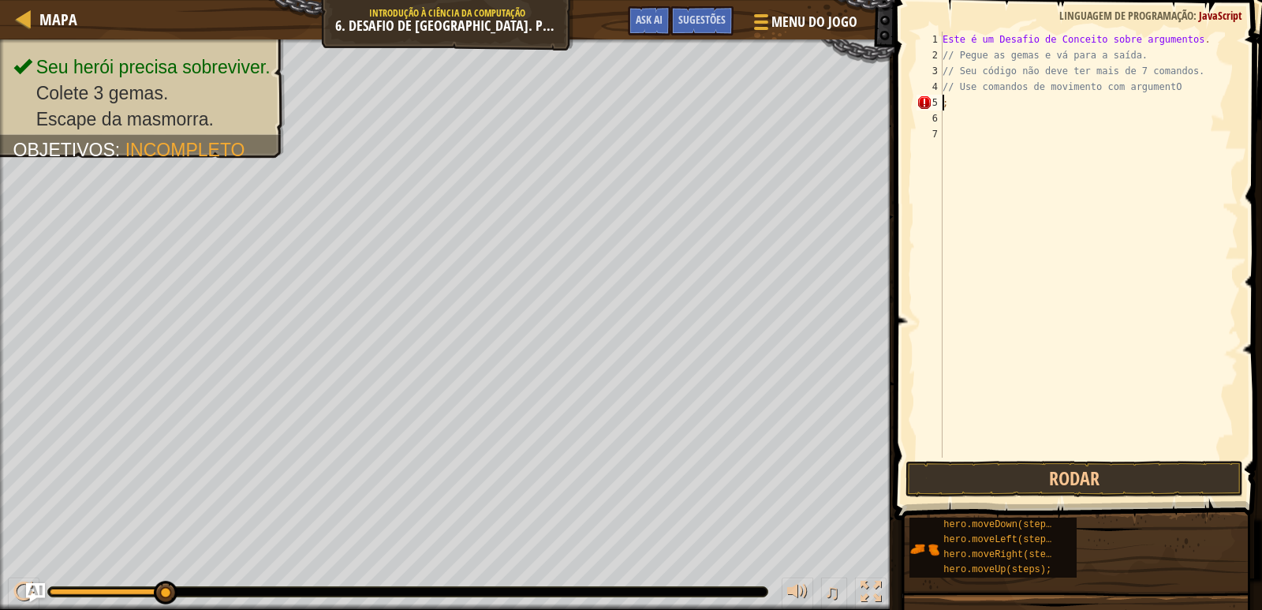
click at [1165, 92] on div "Este é um Desafio de Conceito sobre argumentos . // [PERSON_NAME] as gemas e vá…" at bounding box center [1089, 261] width 299 height 458
click at [953, 103] on div "Este é um Desafio de Conceito sobre argumentos . // [PERSON_NAME] as gemas e vá…" at bounding box center [1089, 261] width 299 height 458
click at [1171, 80] on div "Este é um Desafio de Conceito sobre argumentos . // [PERSON_NAME] as gemas e vá…" at bounding box center [1089, 261] width 299 height 458
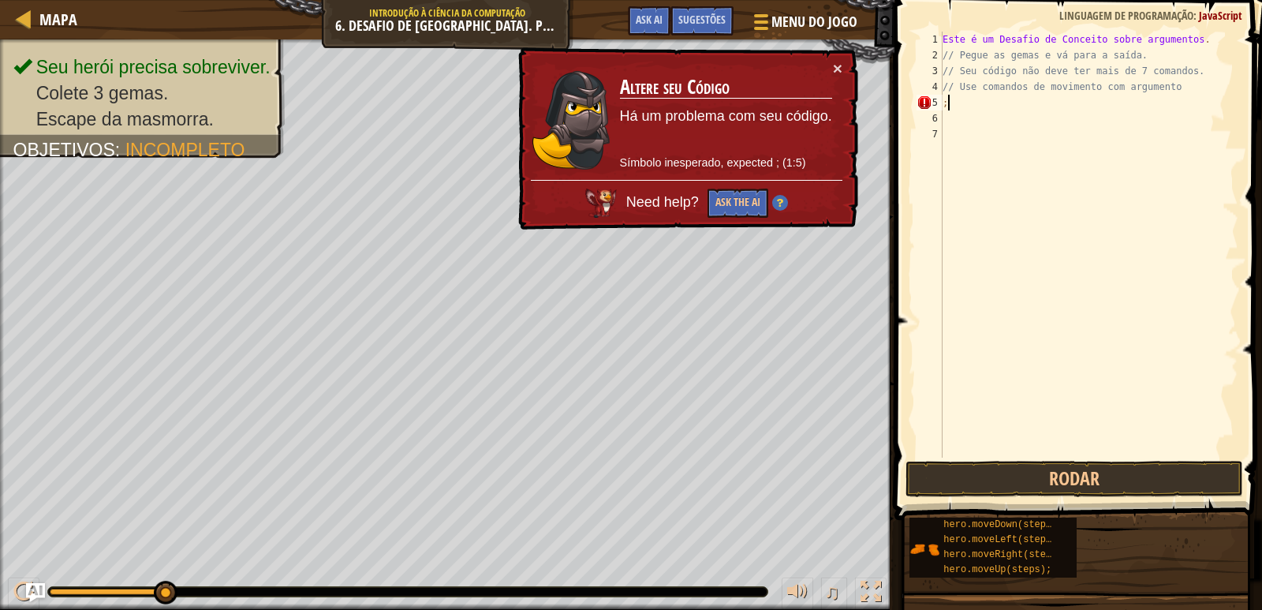
click at [949, 102] on div "Este é um Desafio de Conceito sobre argumentos . // [PERSON_NAME] as gemas e vá…" at bounding box center [1089, 261] width 299 height 458
type textarea ";"
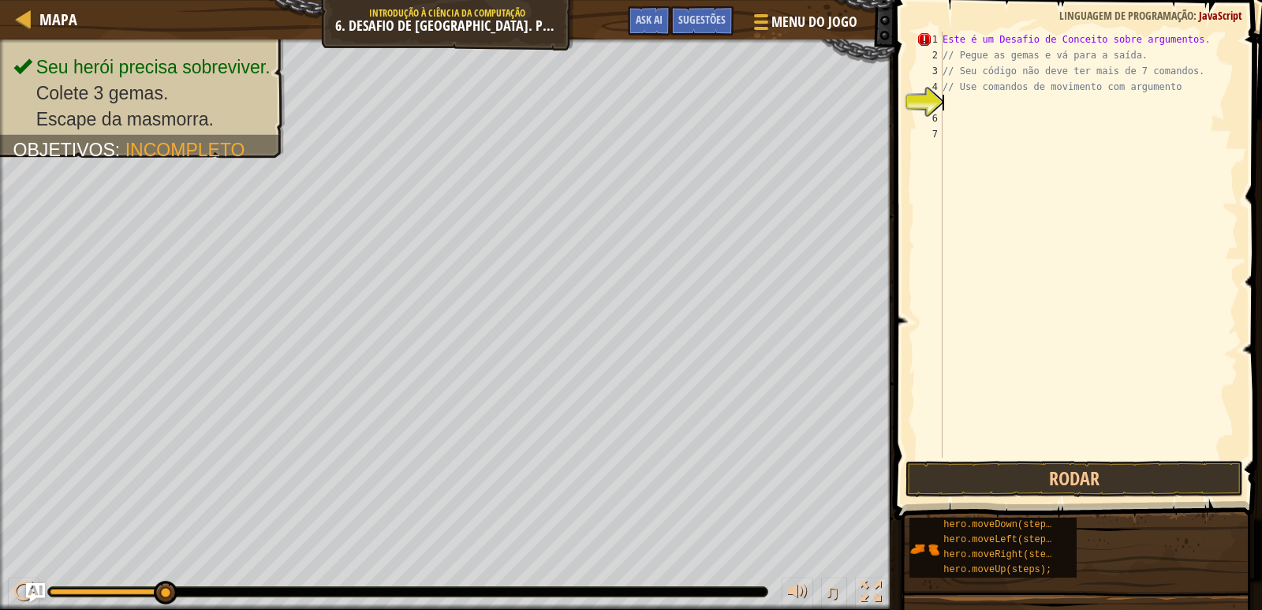
type textarea "h"
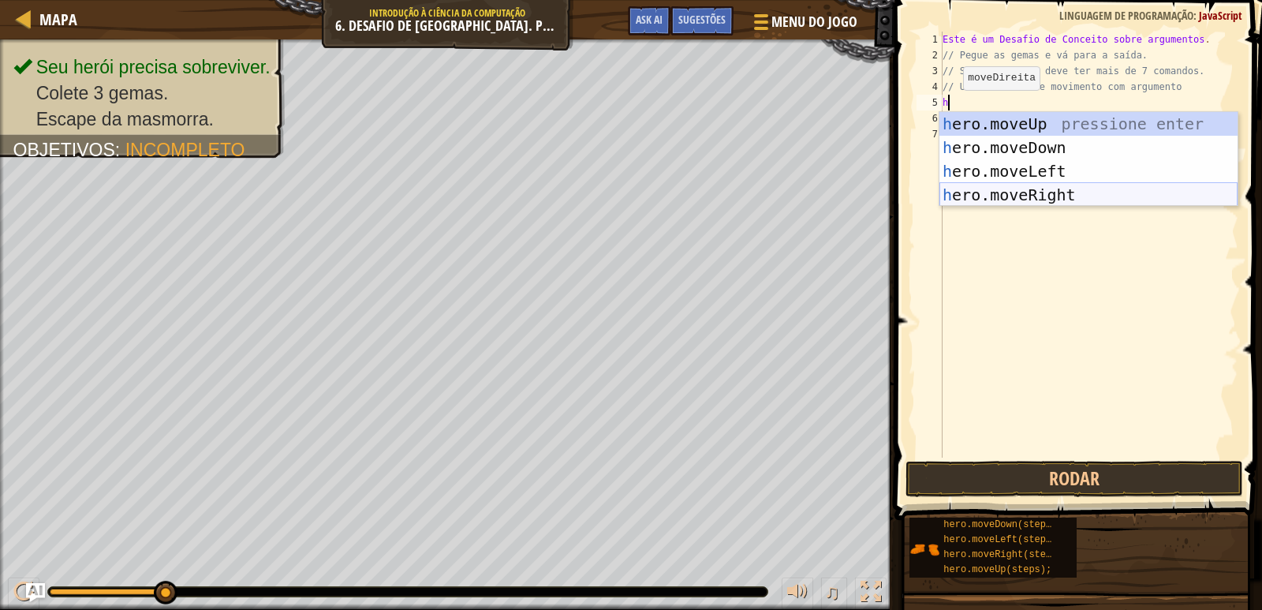
click at [1015, 201] on div "h ero.moveUp pressione enter h ero.moveDown pressione enter h ero.moveLeft pres…" at bounding box center [1089, 183] width 298 height 142
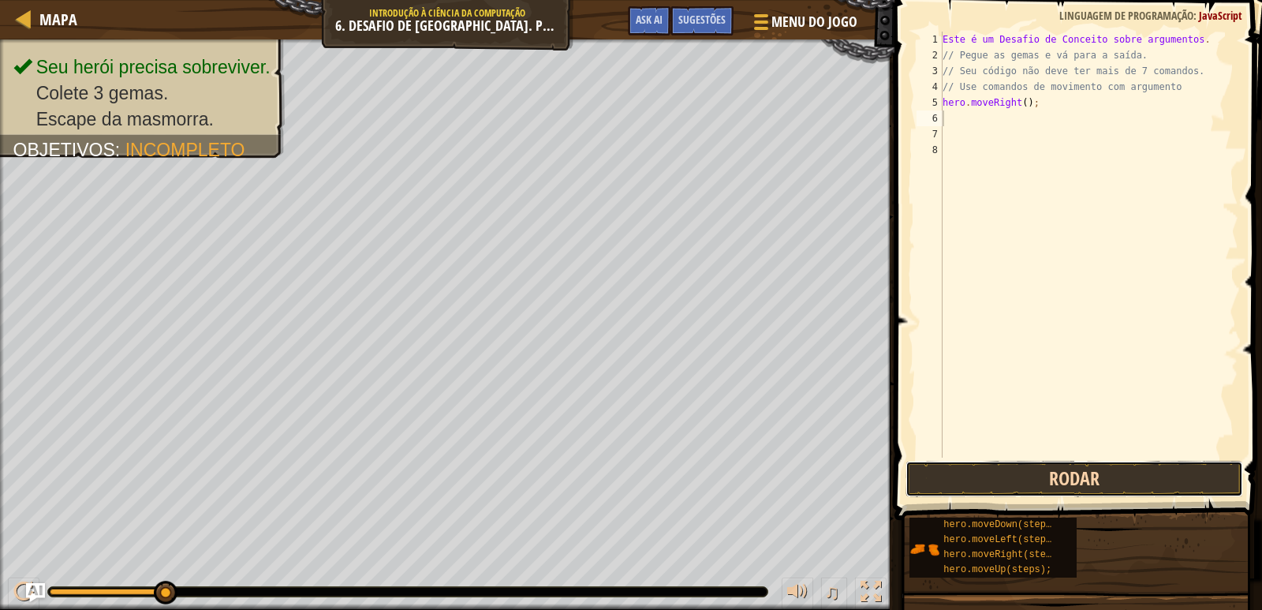
click at [1063, 470] on button "Rodar" at bounding box center [1075, 479] width 338 height 36
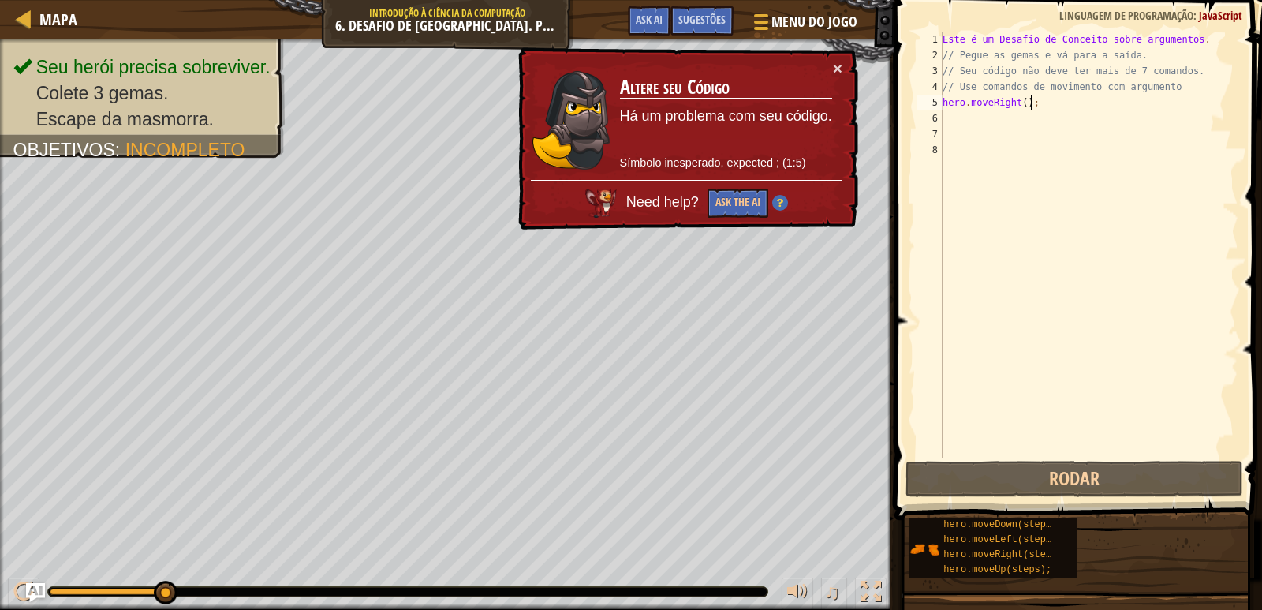
click at [1042, 95] on div "Este é um Desafio de Conceito sobre argumentos . // [PERSON_NAME] as gemas e vá…" at bounding box center [1089, 261] width 299 height 458
type textarea "hero.moveRight();"
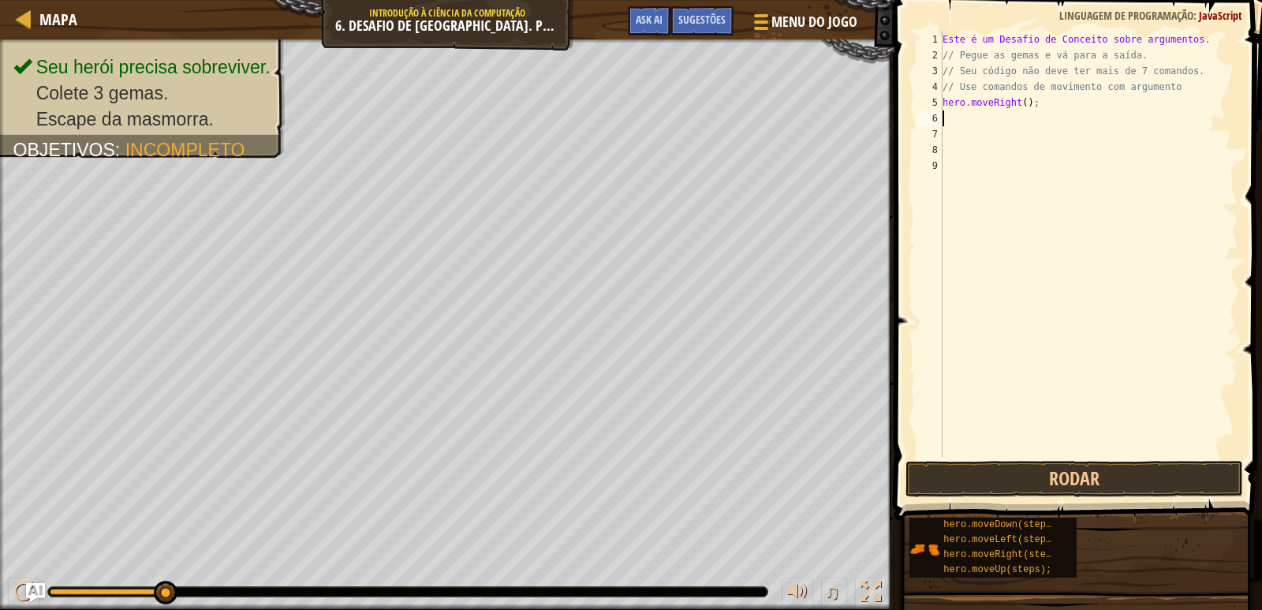
click at [1040, 99] on div "Este é um Desafio de Conceito sobre argumentos . // [PERSON_NAME] as gemas e vá…" at bounding box center [1089, 261] width 299 height 458
type textarea "h"
type textarea "// Use comandos de movimento com argumento"
click at [1004, 108] on div "Este é um Desafio de Conceito sobre argumentos . // [PERSON_NAME] as gemas e vá…" at bounding box center [1089, 261] width 299 height 458
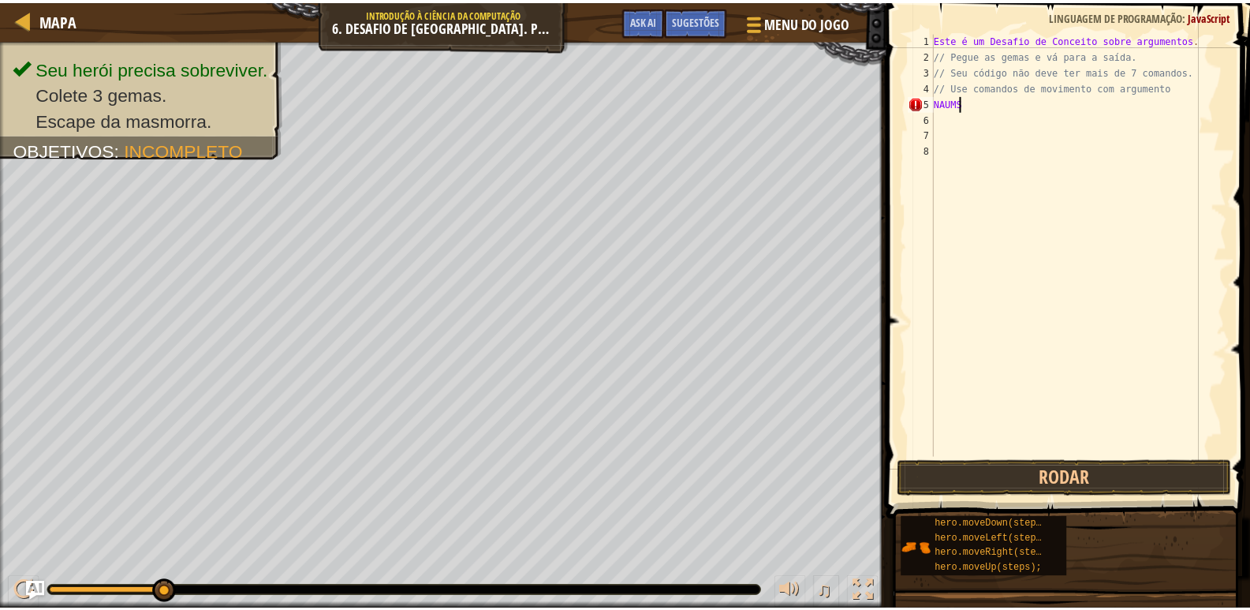
scroll to position [7, 0]
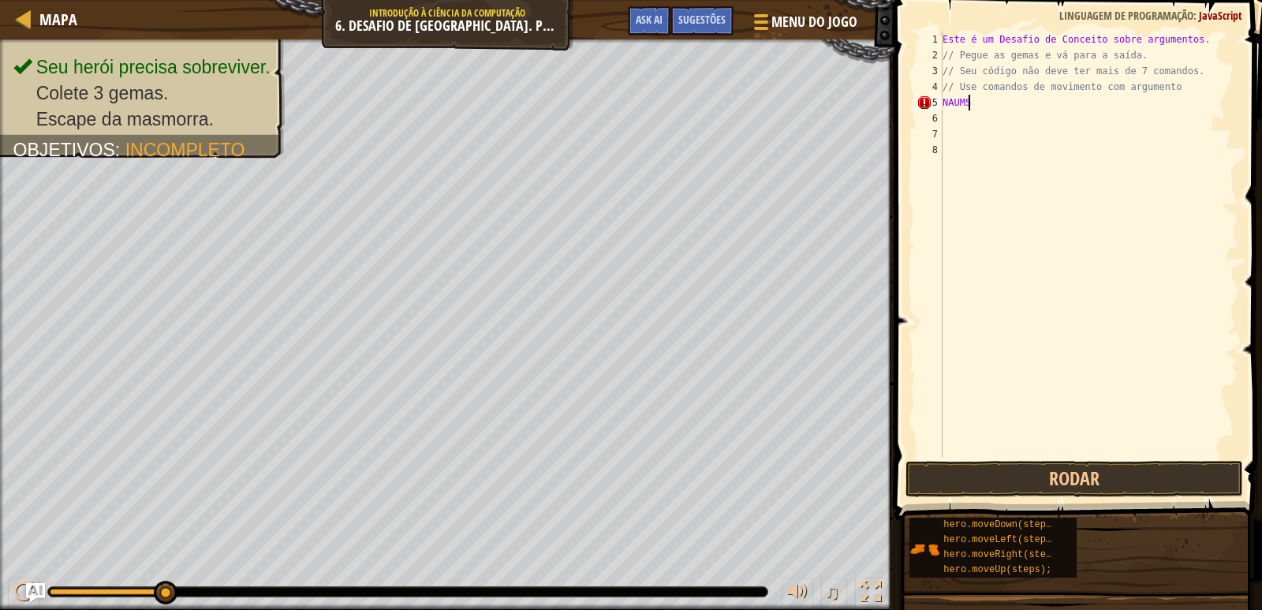
type textarea "N"
click at [1201, 43] on div "Este é um Desafio de Conceito sobre argumentos . // [PERSON_NAME] as gemas e vá…" at bounding box center [1089, 261] width 299 height 458
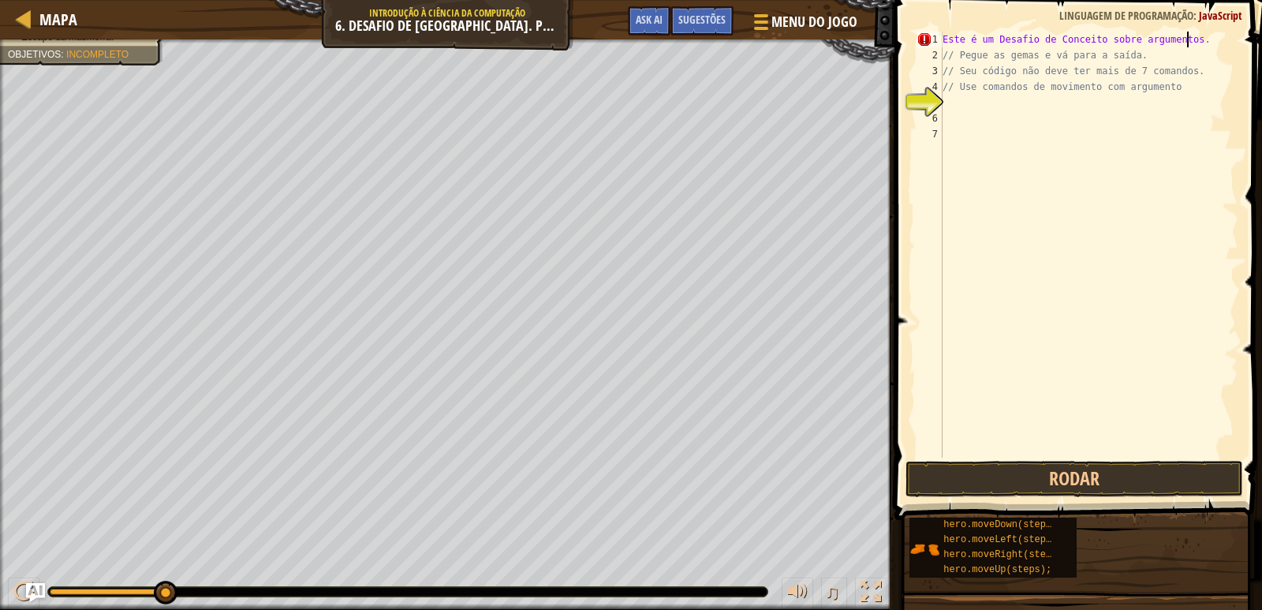
type textarea "Este é um Desafio de Conceito sobre argumentos."
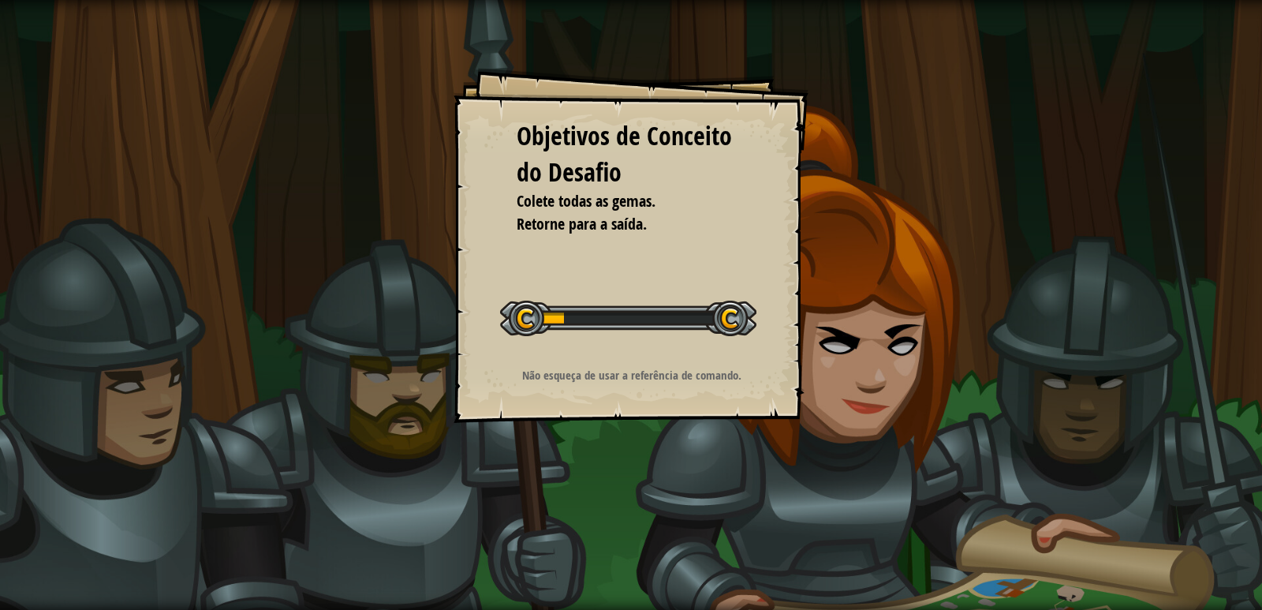
select select "pt-BR"
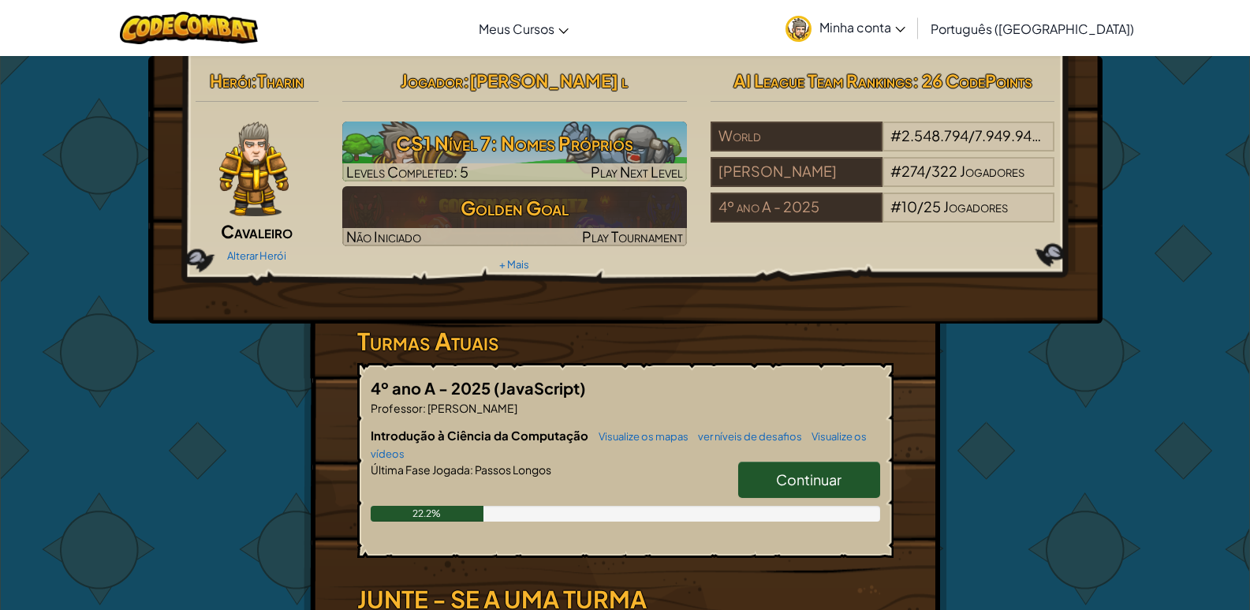
click at [913, 14] on link "Minha conta" at bounding box center [846, 28] width 136 height 50
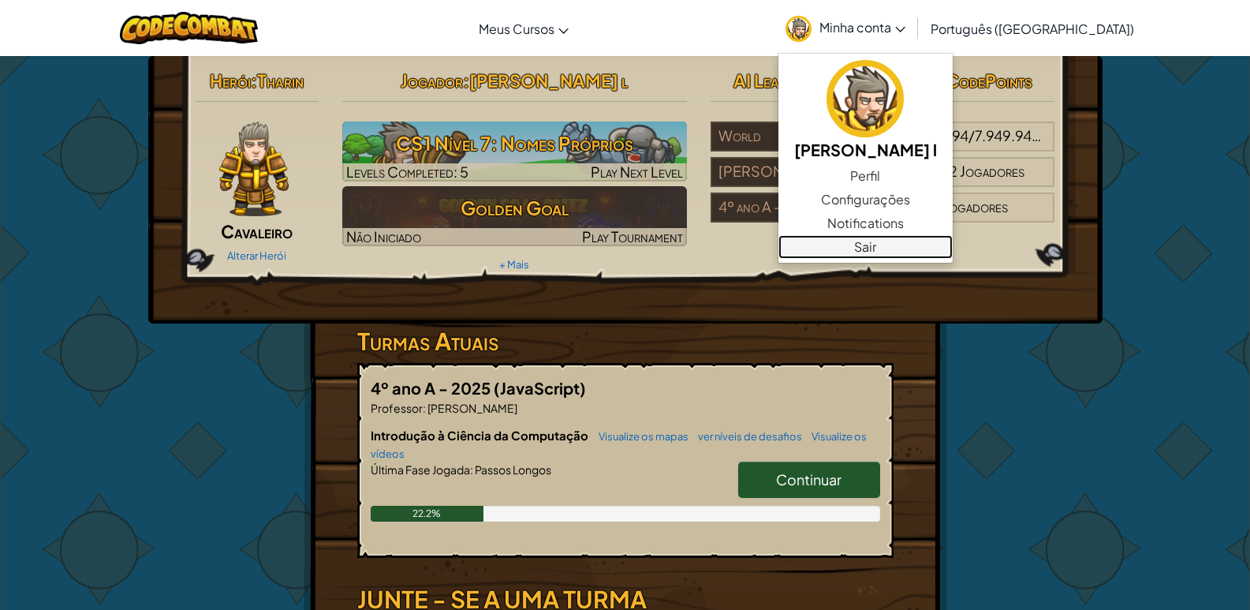
click at [953, 256] on link "Sair" at bounding box center [866, 247] width 174 height 24
